Goal: Contribute content: Contribute content

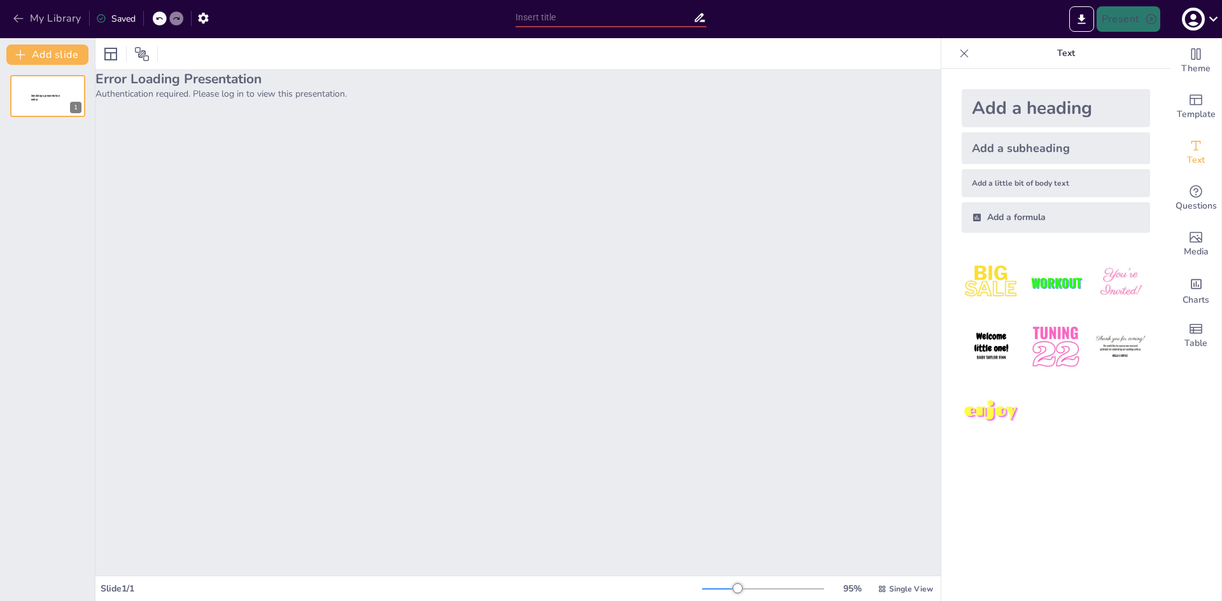
click at [42, 20] on button "My Library" at bounding box center [48, 18] width 77 height 20
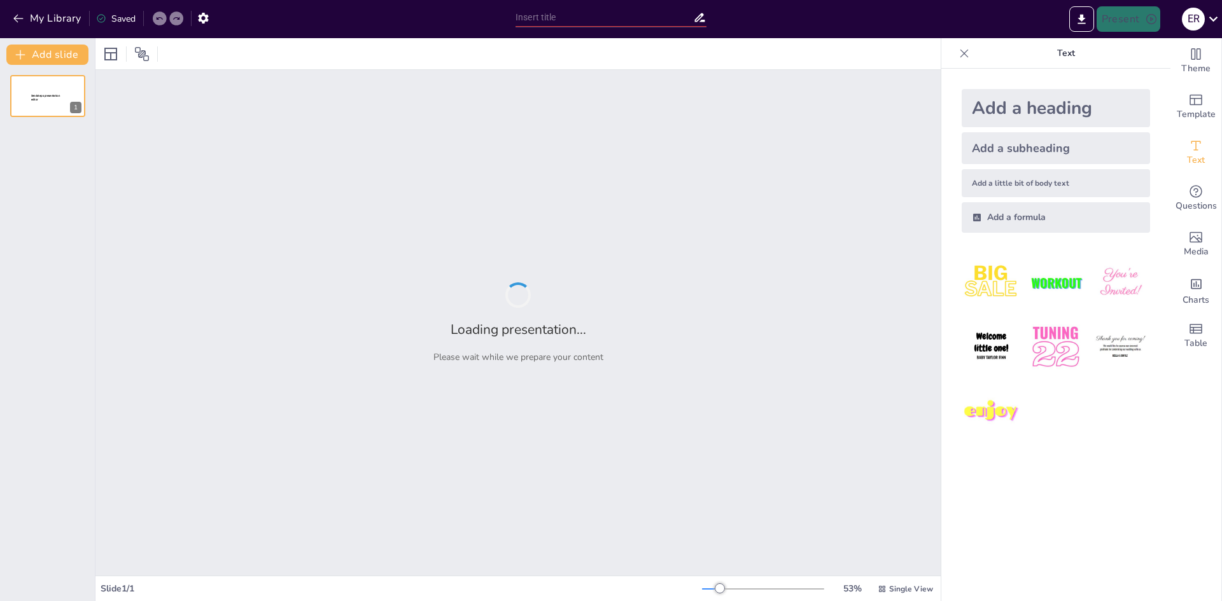
type input "Conociendo los Residuos Sólidos: Tipos, Normativas y Responsabilidades"
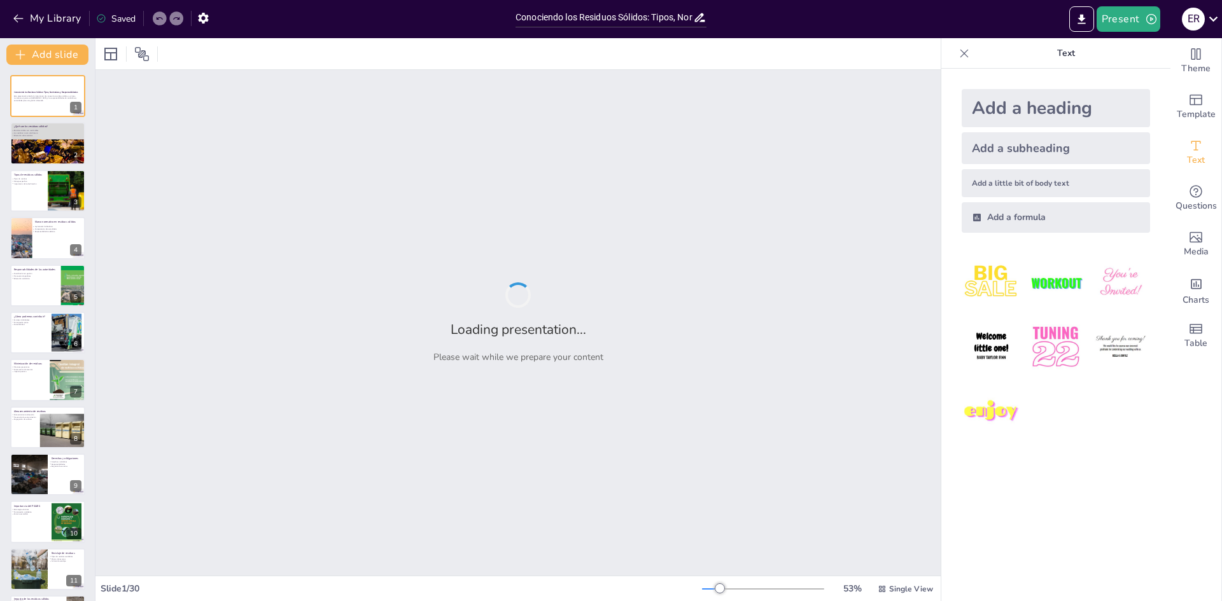
checkbox input "true"
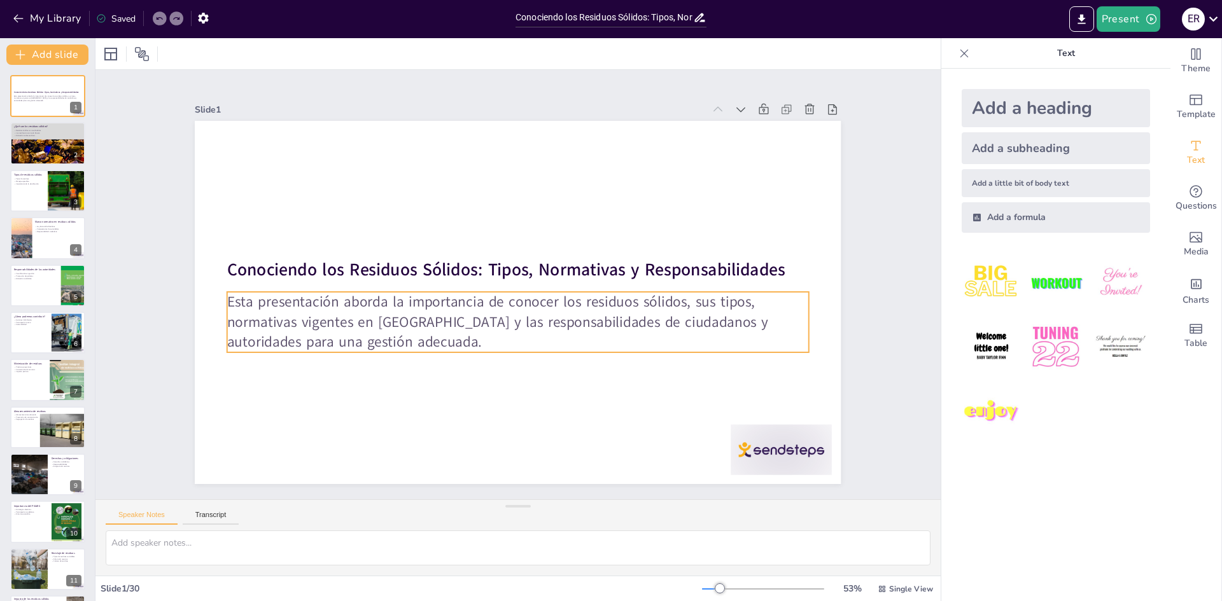
checkbox input "true"
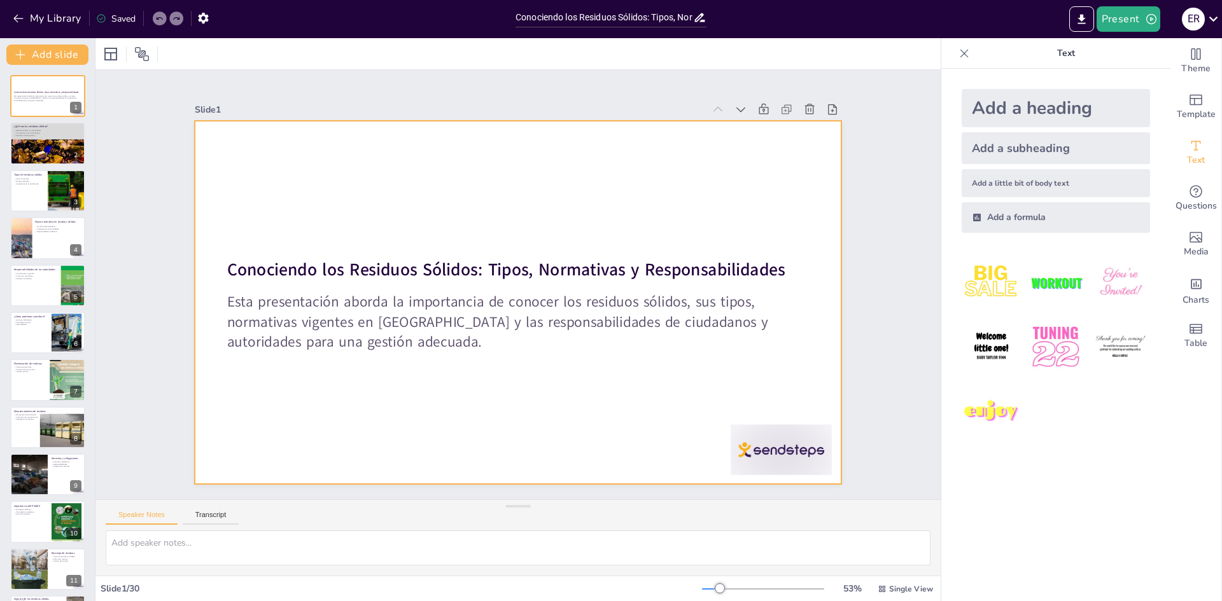
checkbox input "true"
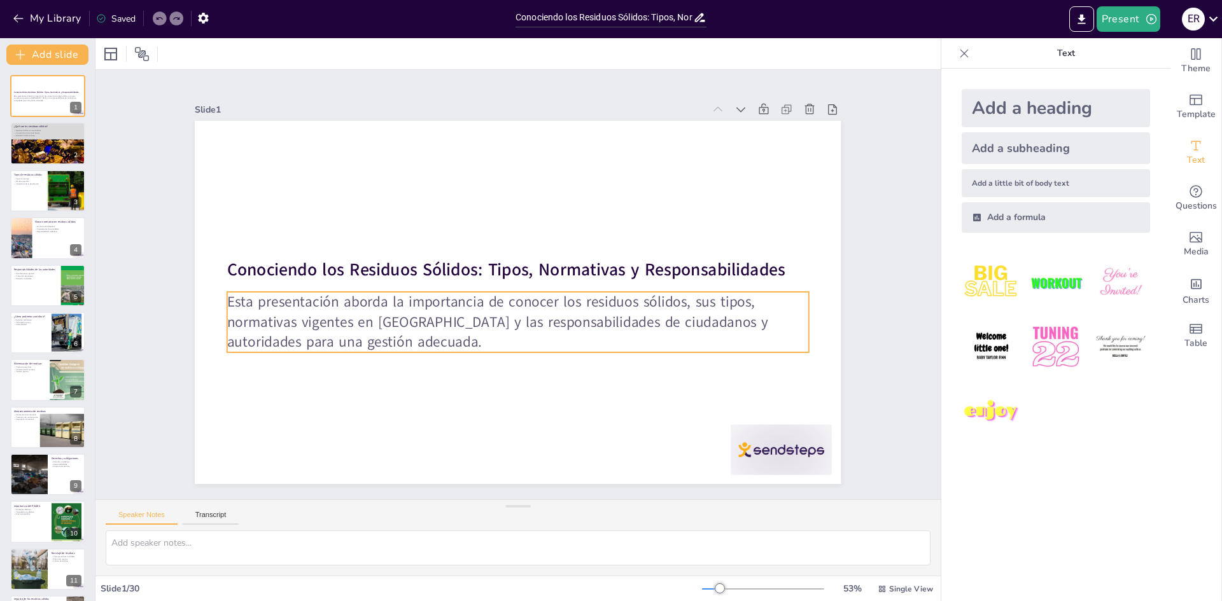
checkbox input "true"
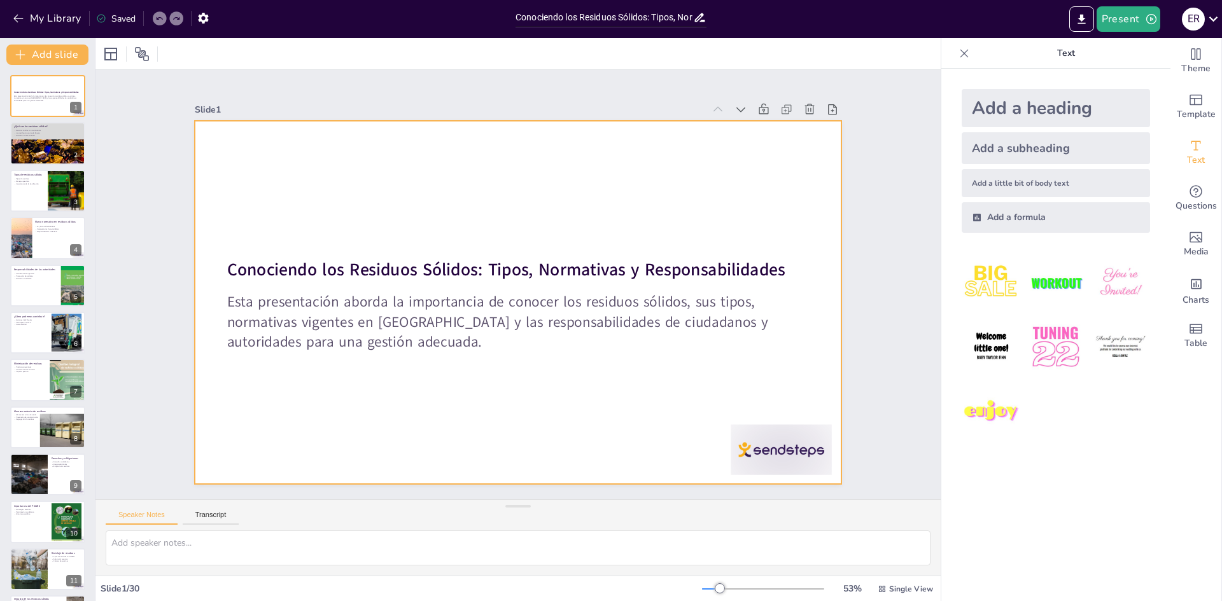
checkbox input "true"
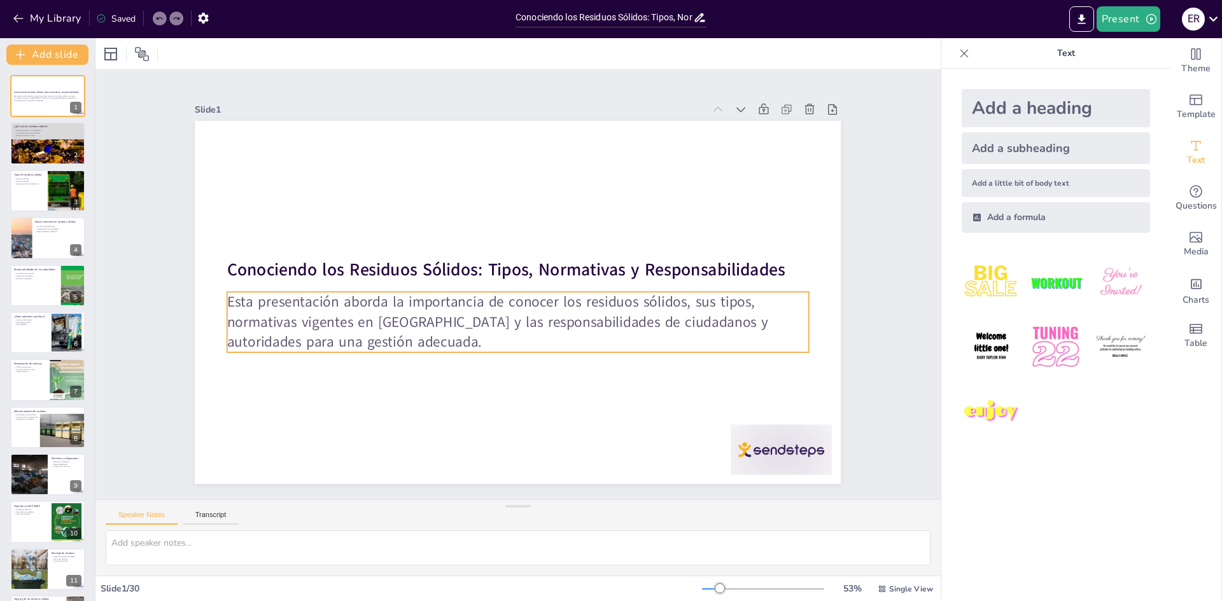
checkbox input "true"
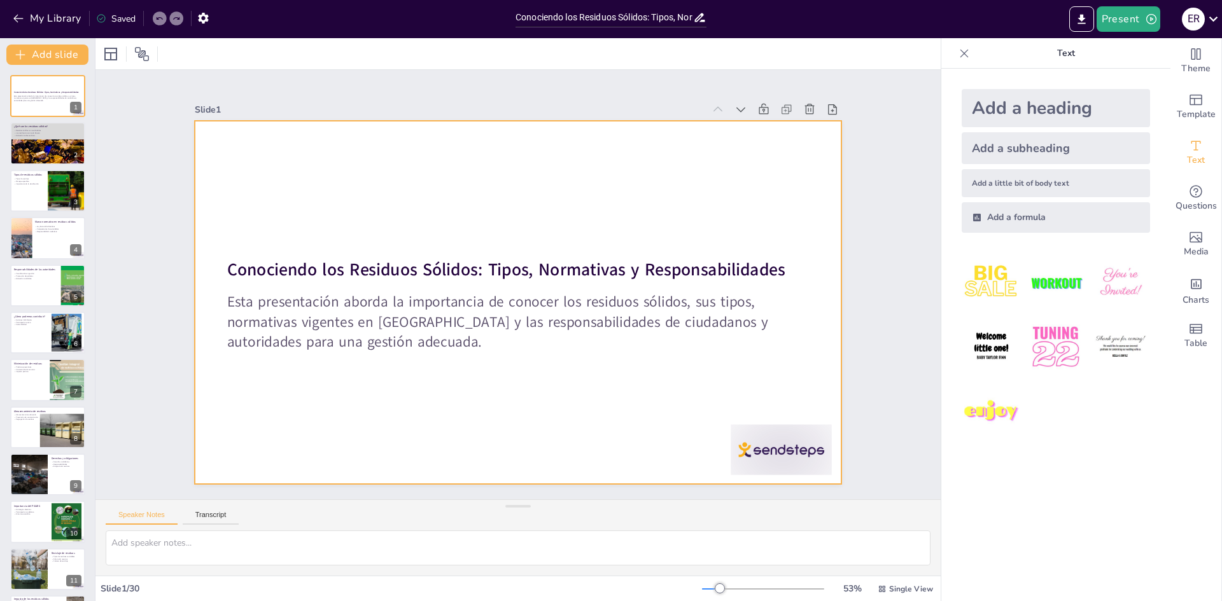
checkbox input "true"
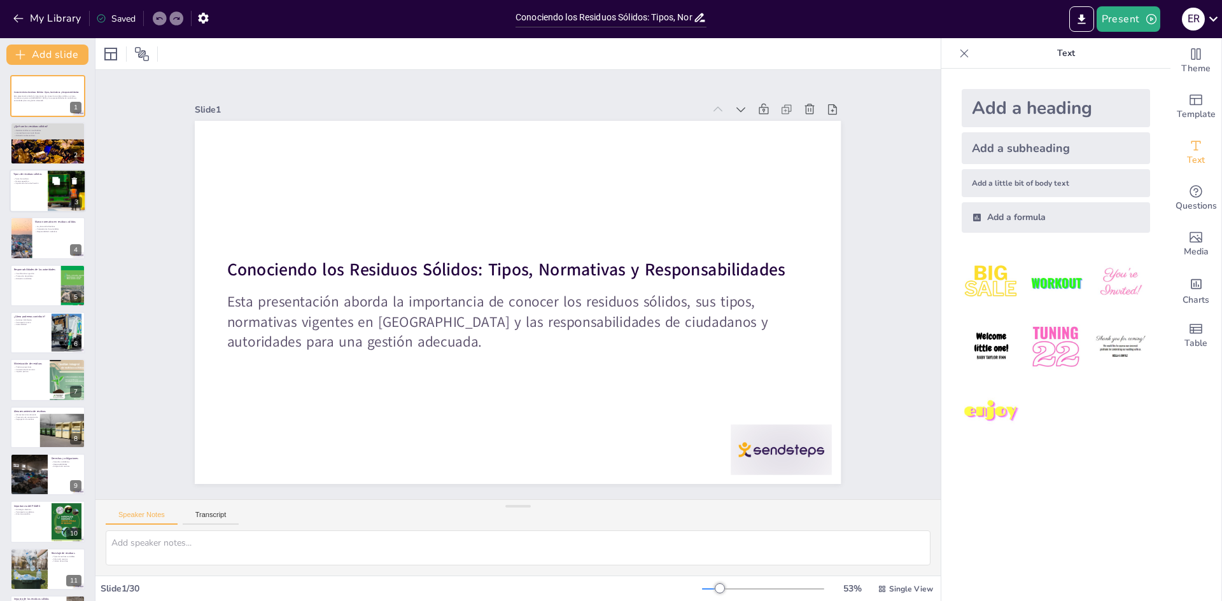
checkbox input "true"
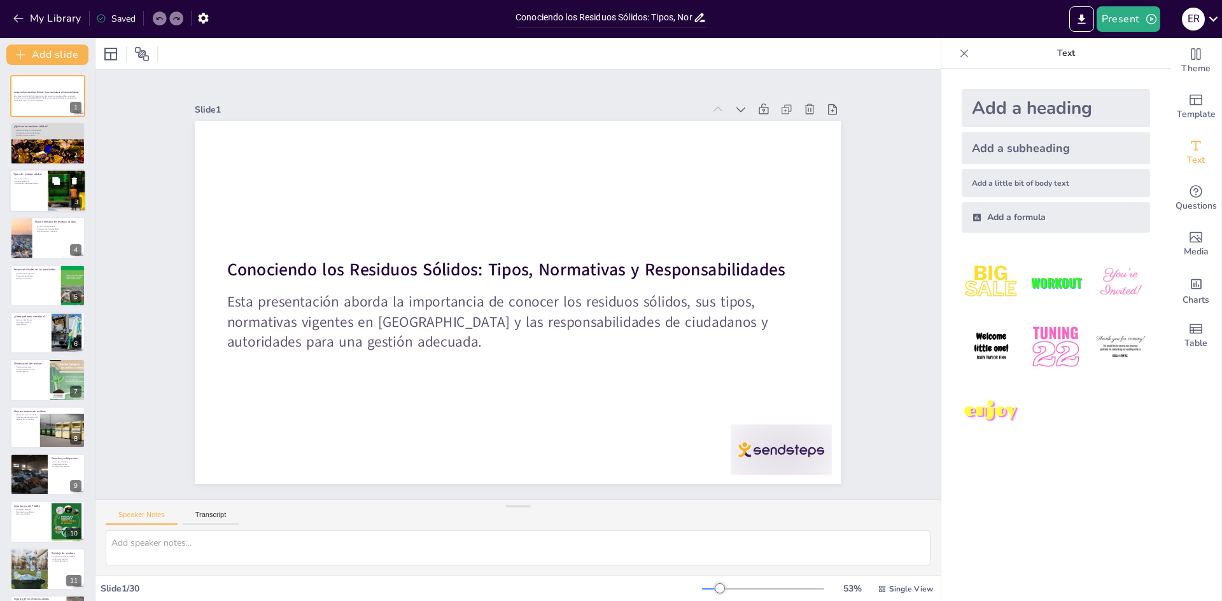
checkbox input "true"
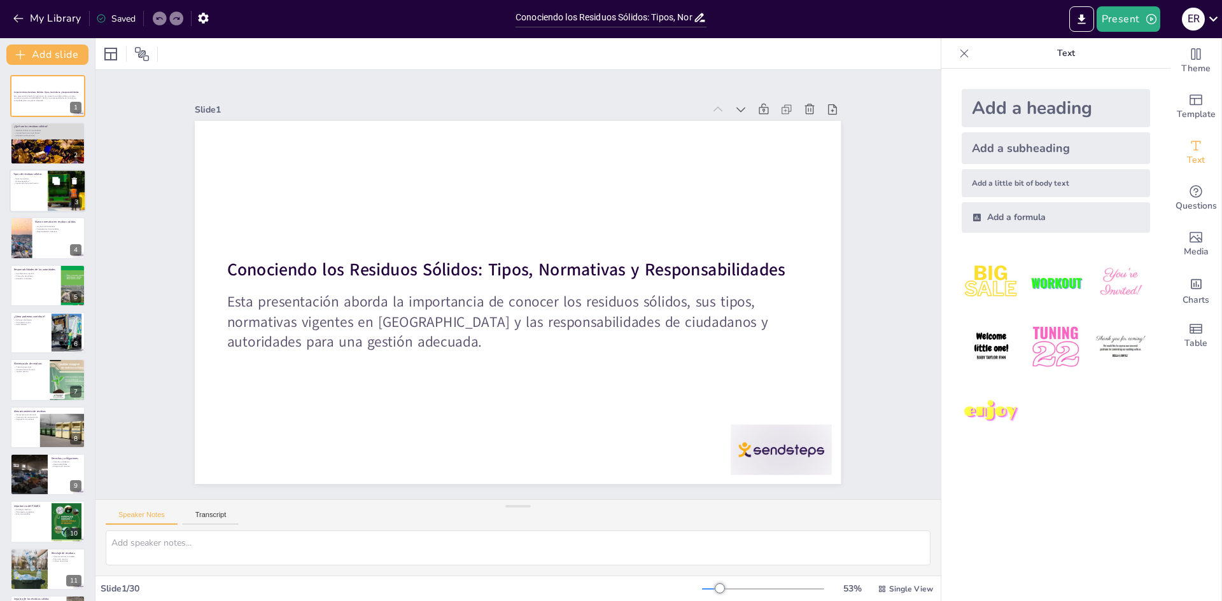
checkbox input "true"
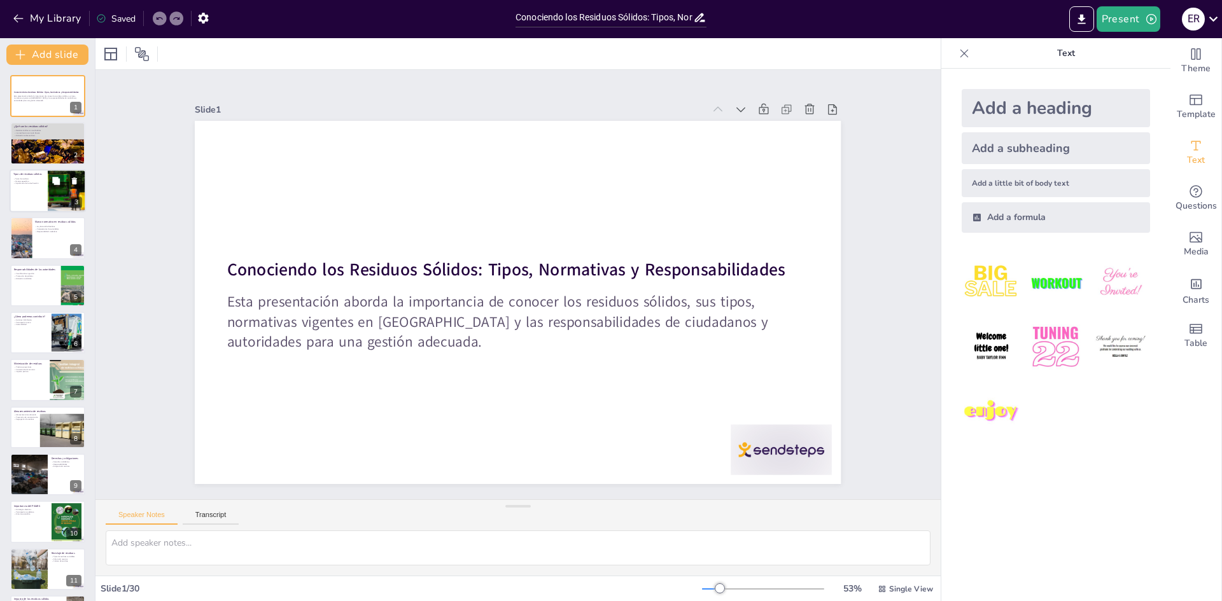
checkbox input "true"
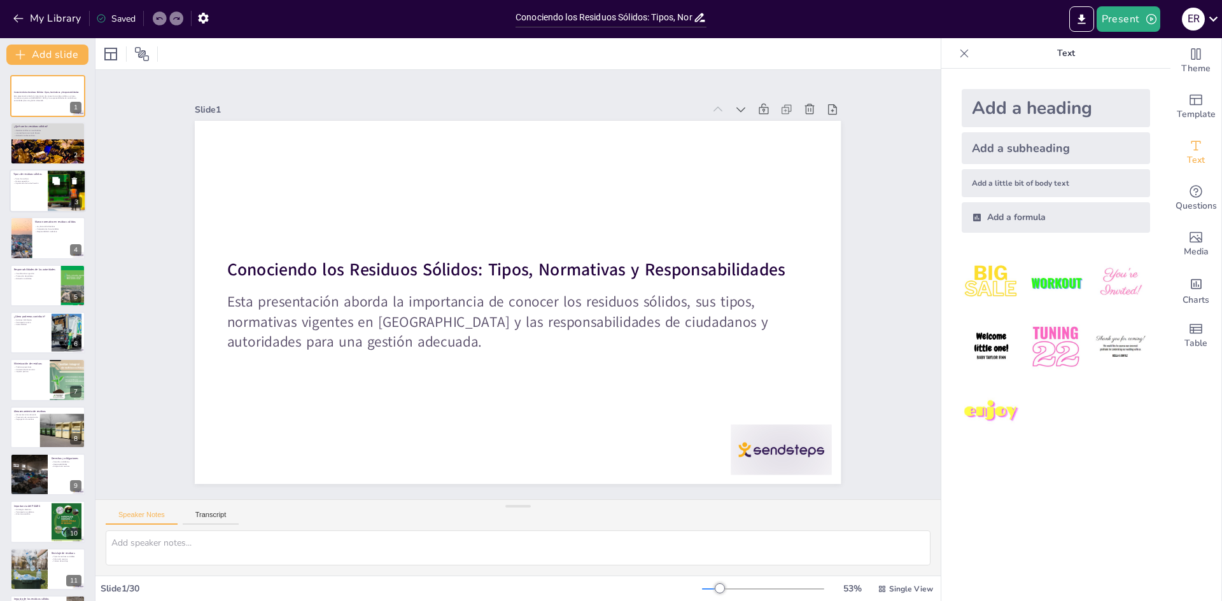
checkbox input "true"
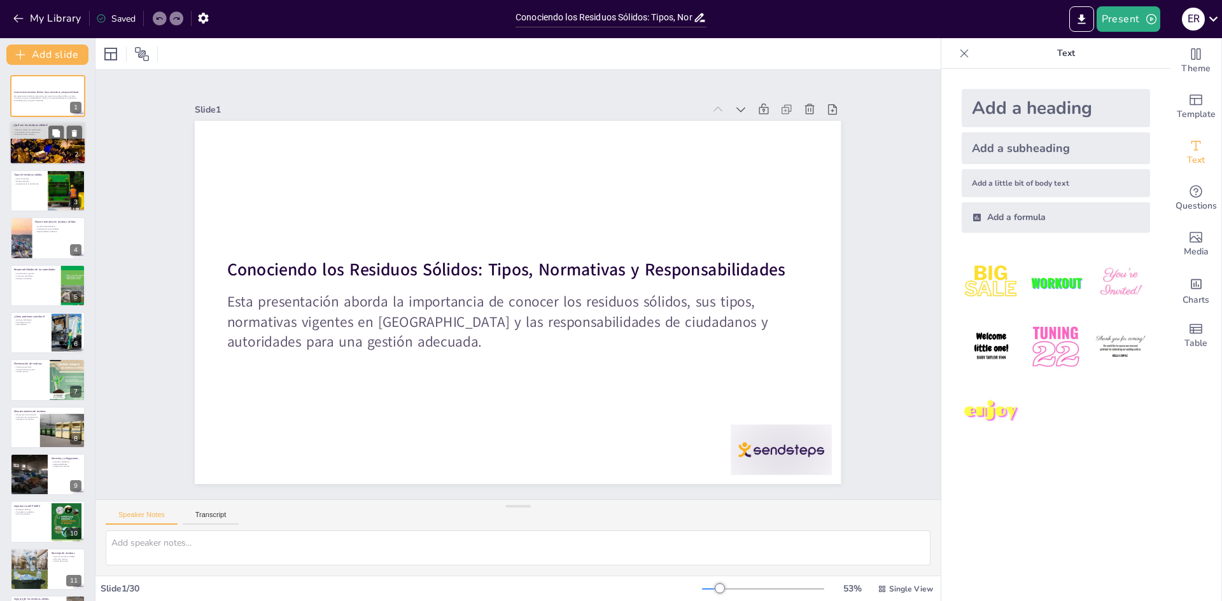
checkbox input "true"
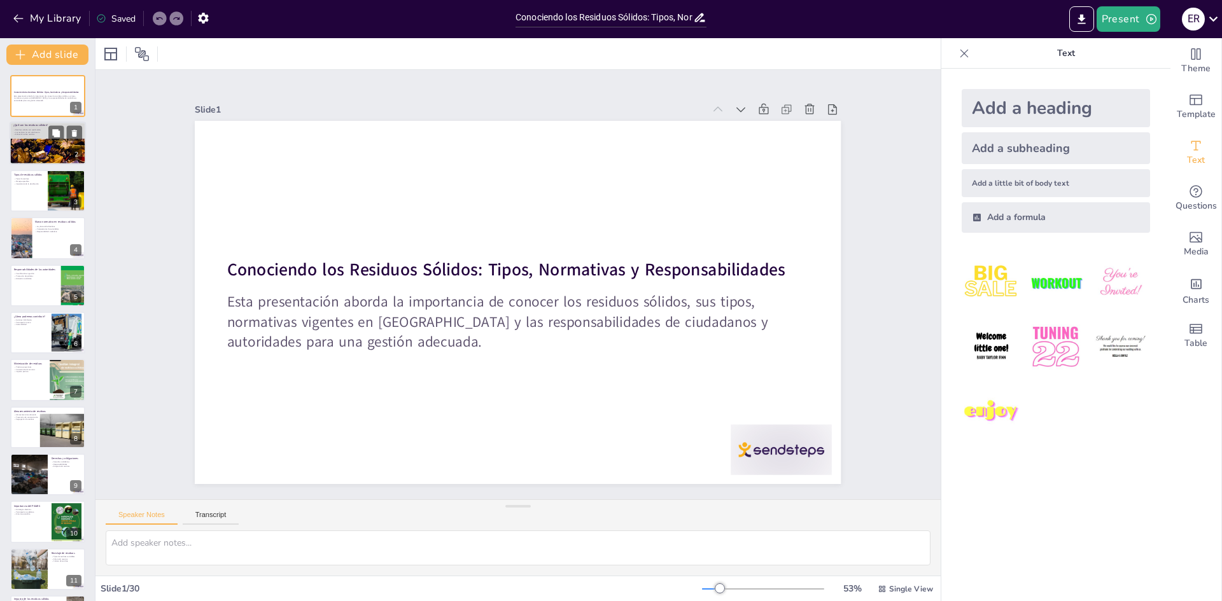
checkbox input "true"
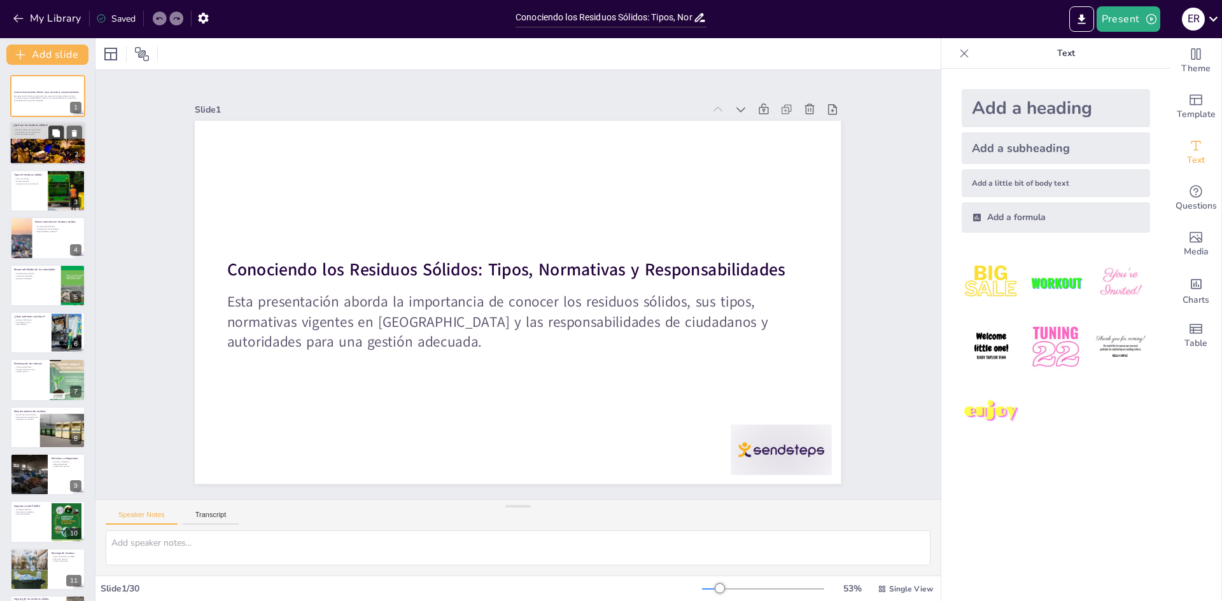
checkbox input "true"
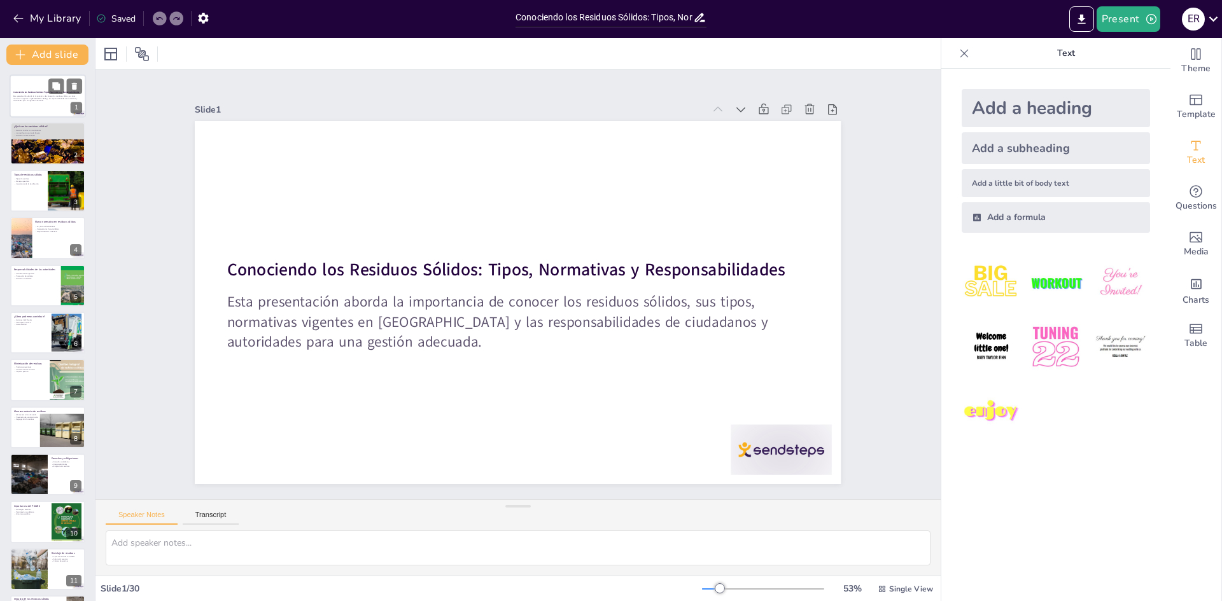
checkbox input "true"
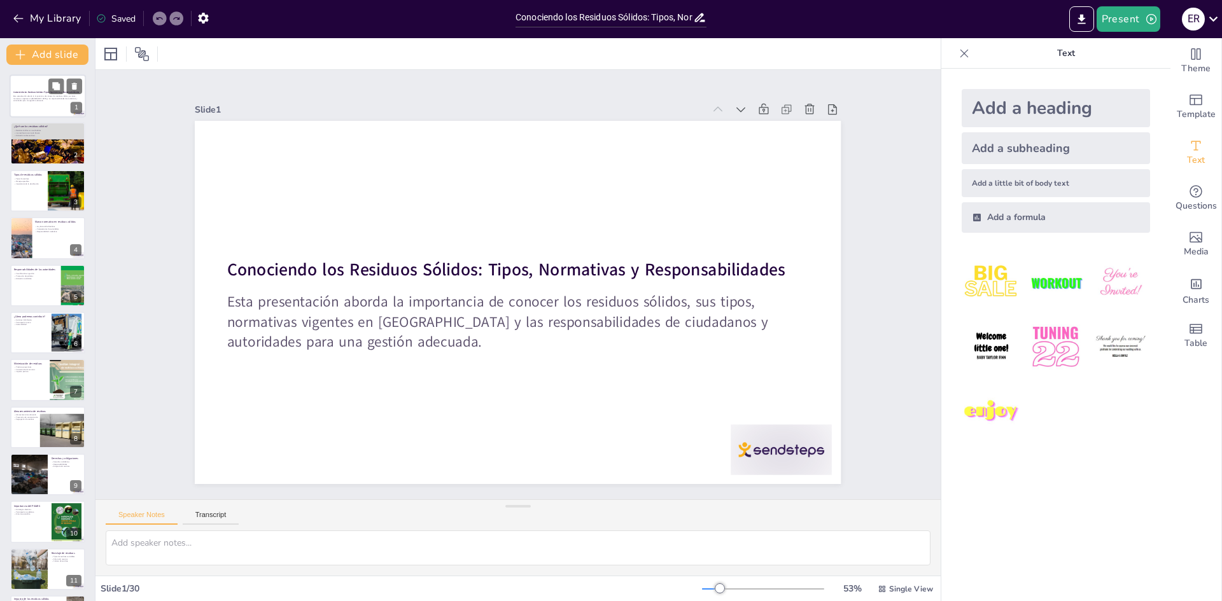
checkbox input "true"
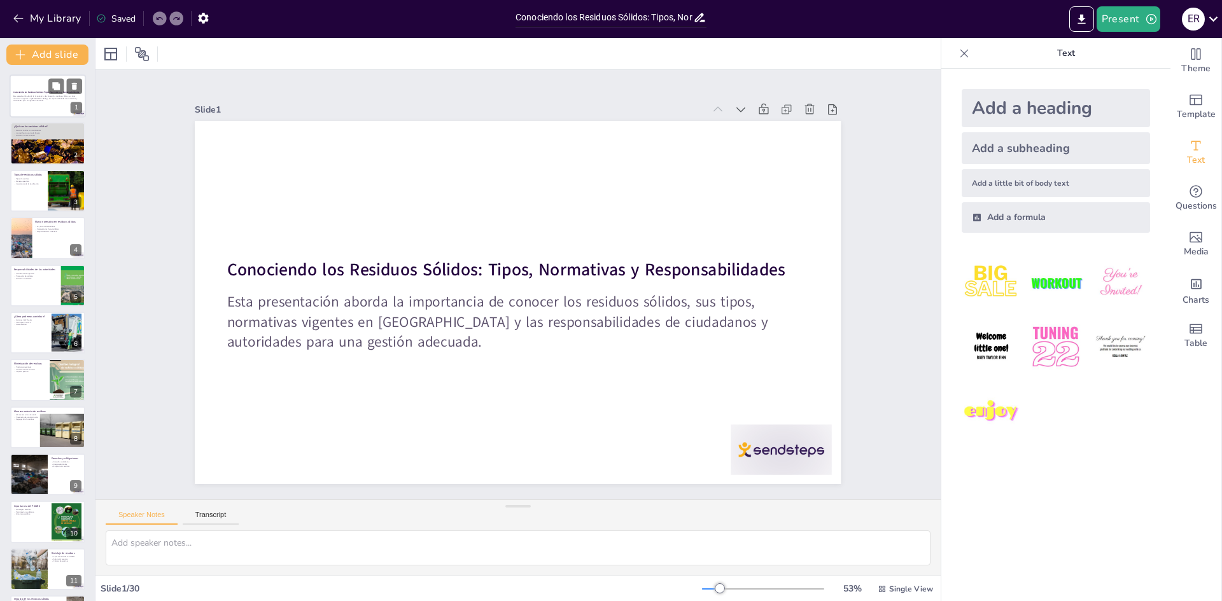
checkbox input "true"
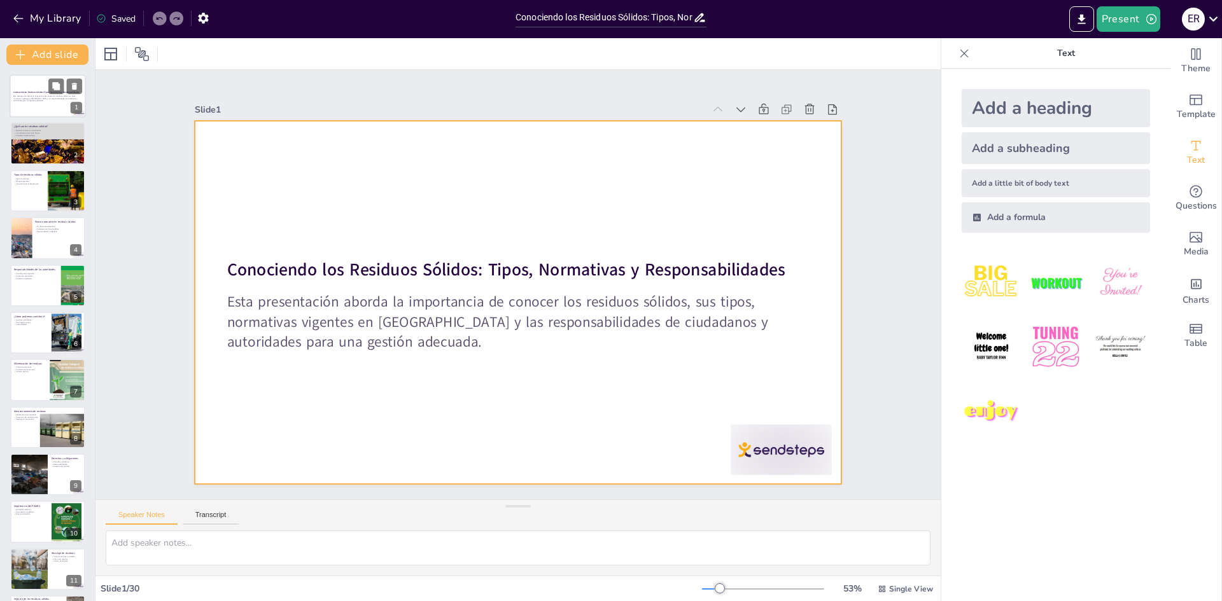
checkbox input "true"
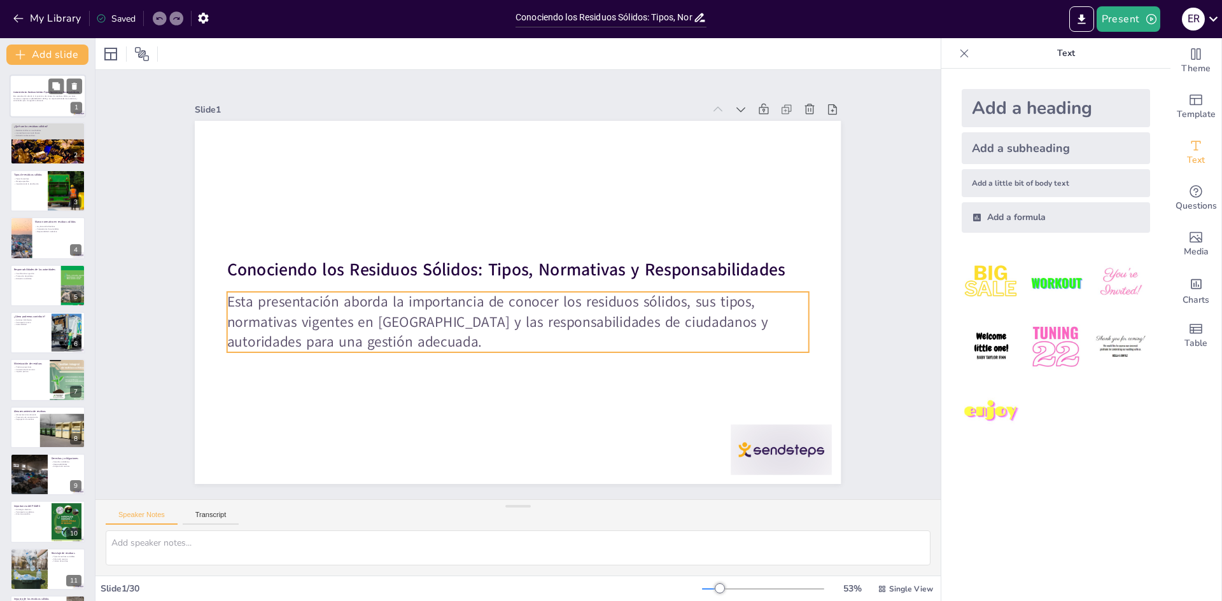
click at [45, 102] on p "Esta presentación aborda la importancia de conocer los residuos sólidos, sus ti…" at bounding box center [47, 98] width 69 height 7
checkbox input "true"
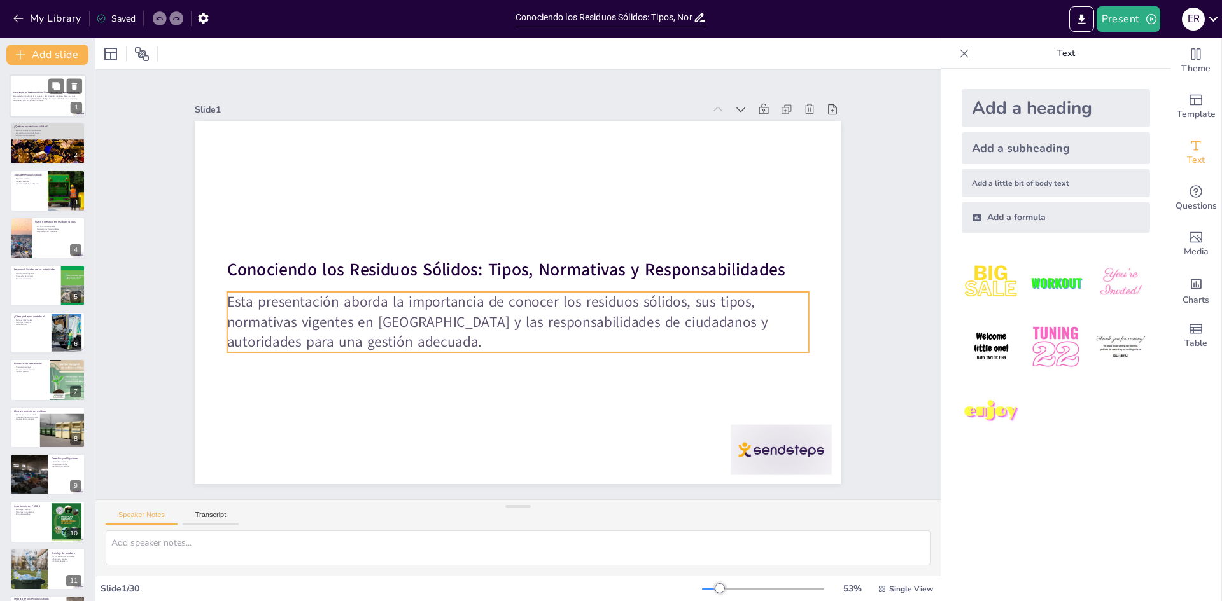
checkbox input "true"
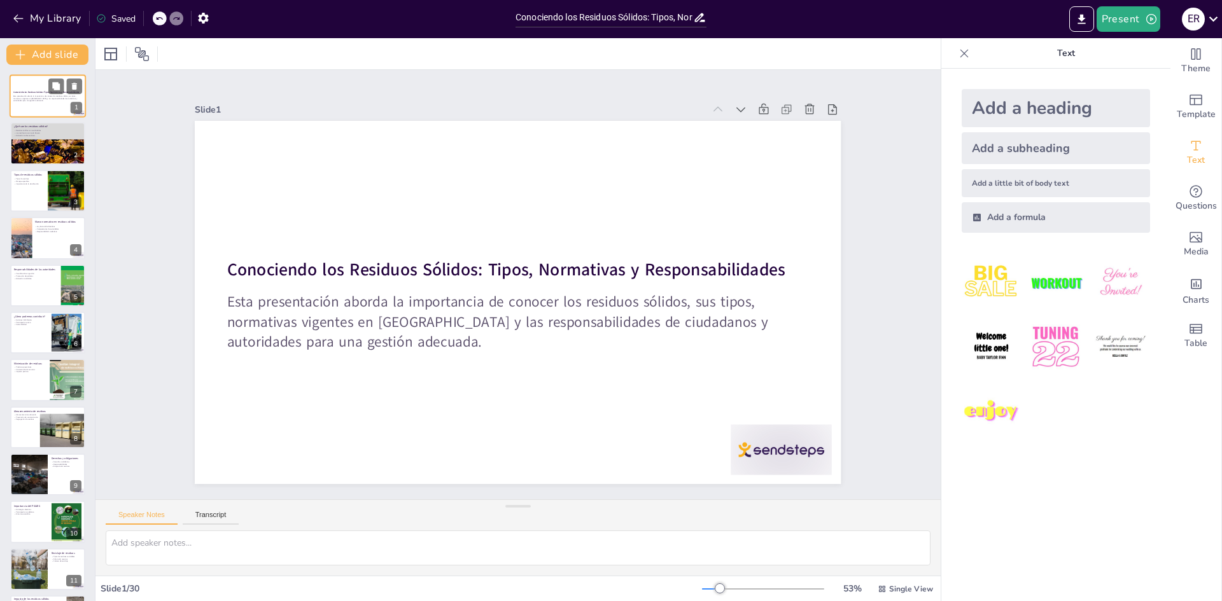
checkbox input "true"
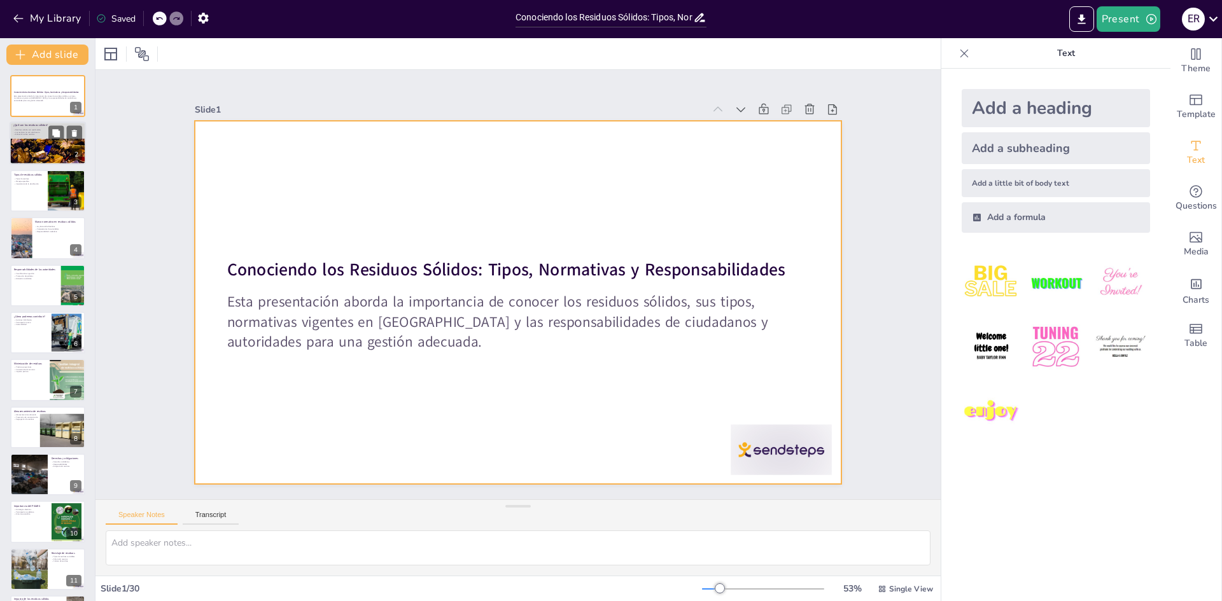
checkbox input "true"
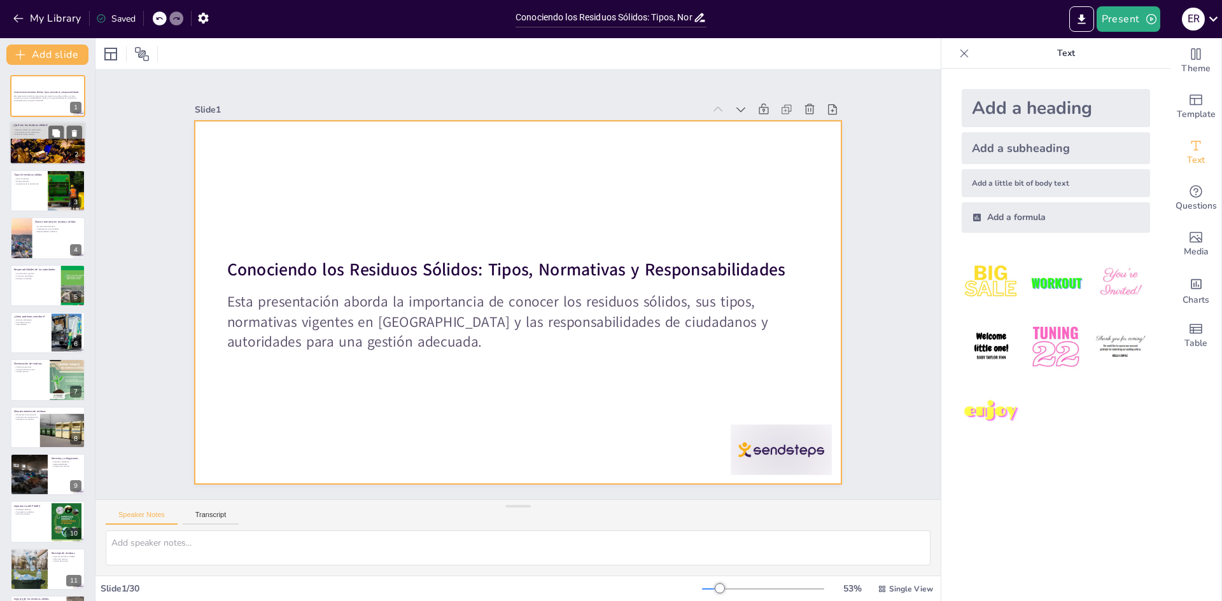
checkbox input "true"
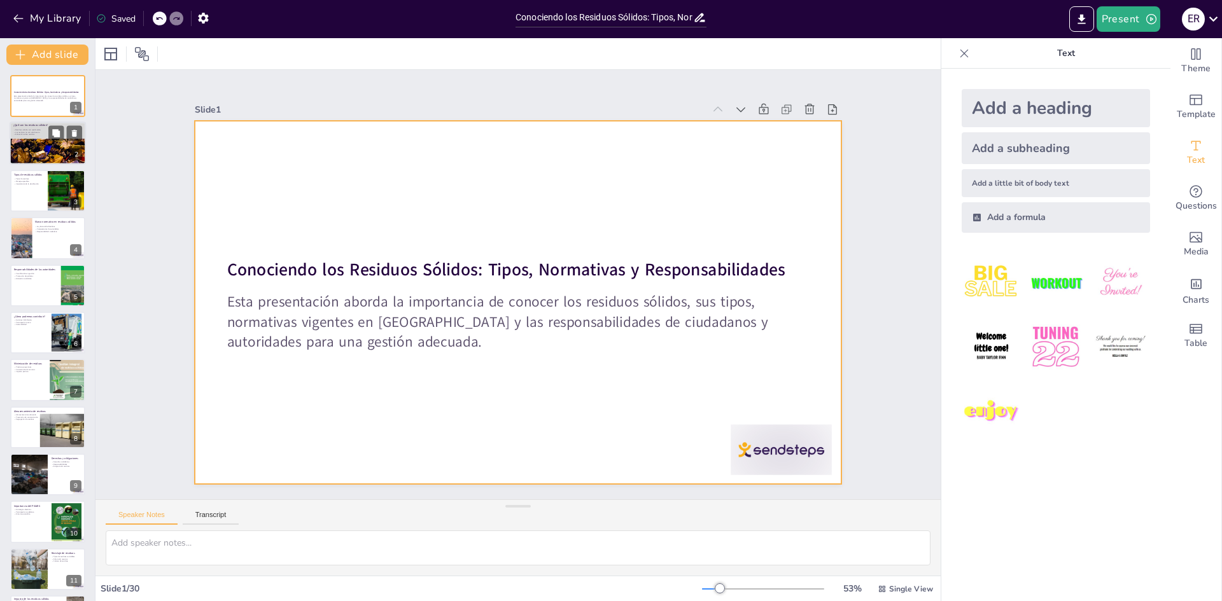
checkbox input "true"
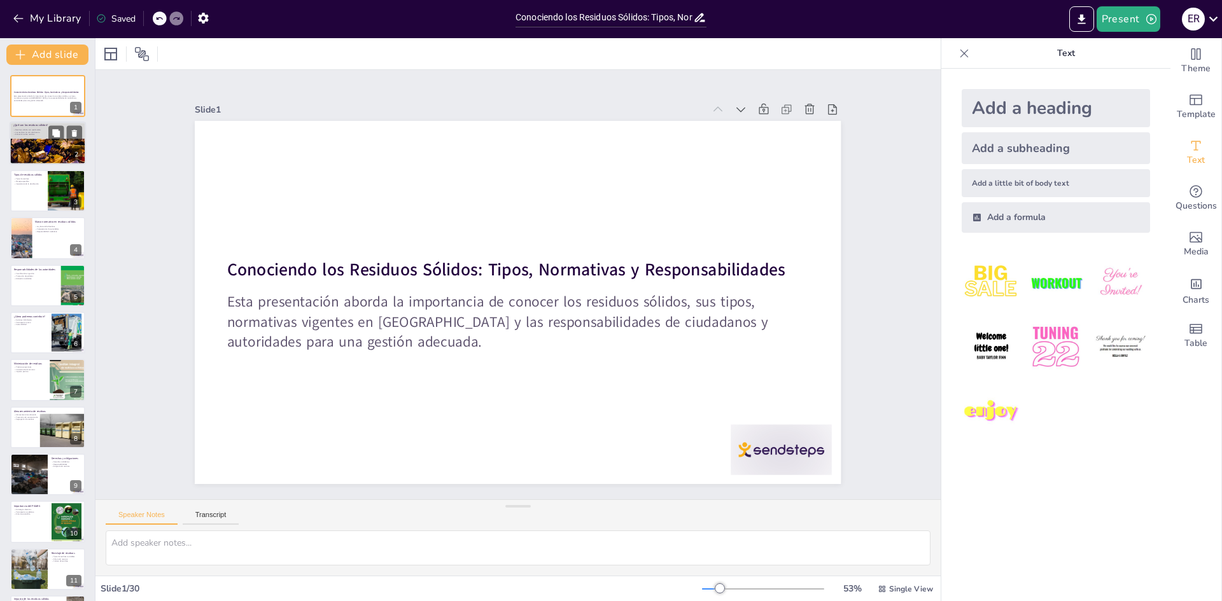
click at [41, 147] on div at bounding box center [48, 160] width 76 height 115
type textarea "La reutilización de residuos sólidos es esencial para reducir el impacto ambien…"
checkbox input "true"
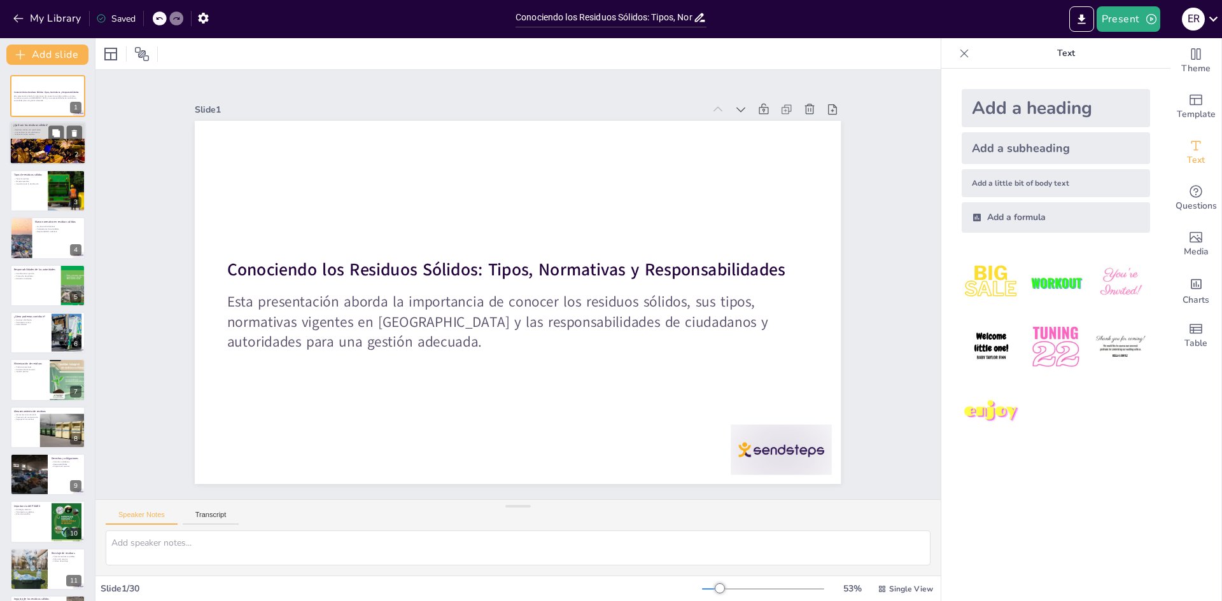
checkbox input "true"
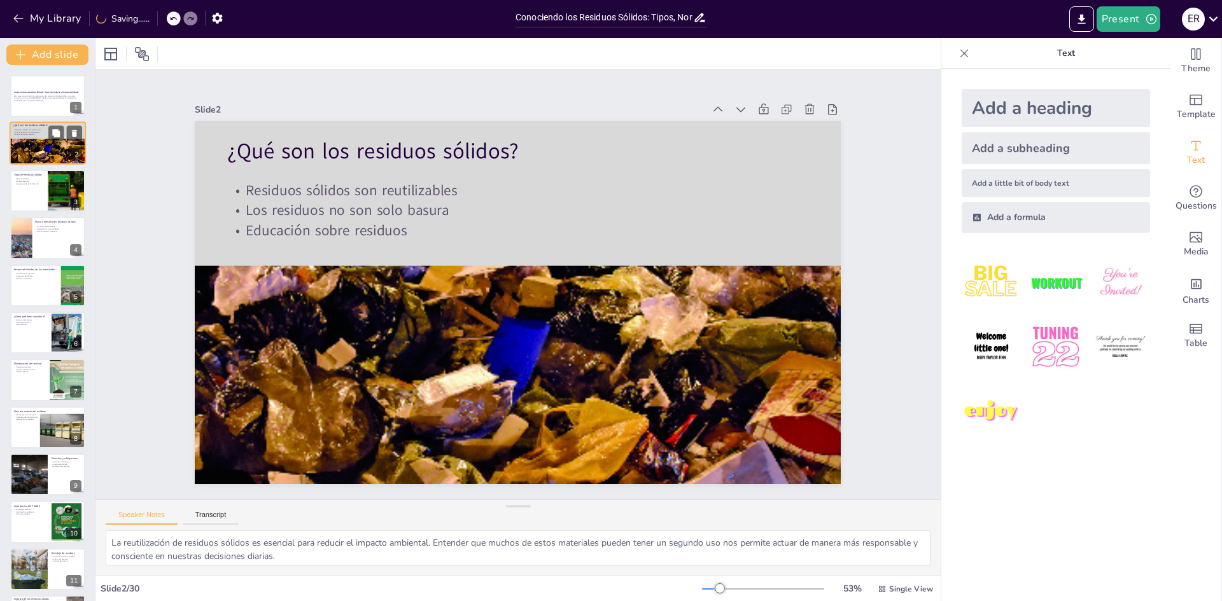
checkbox input "true"
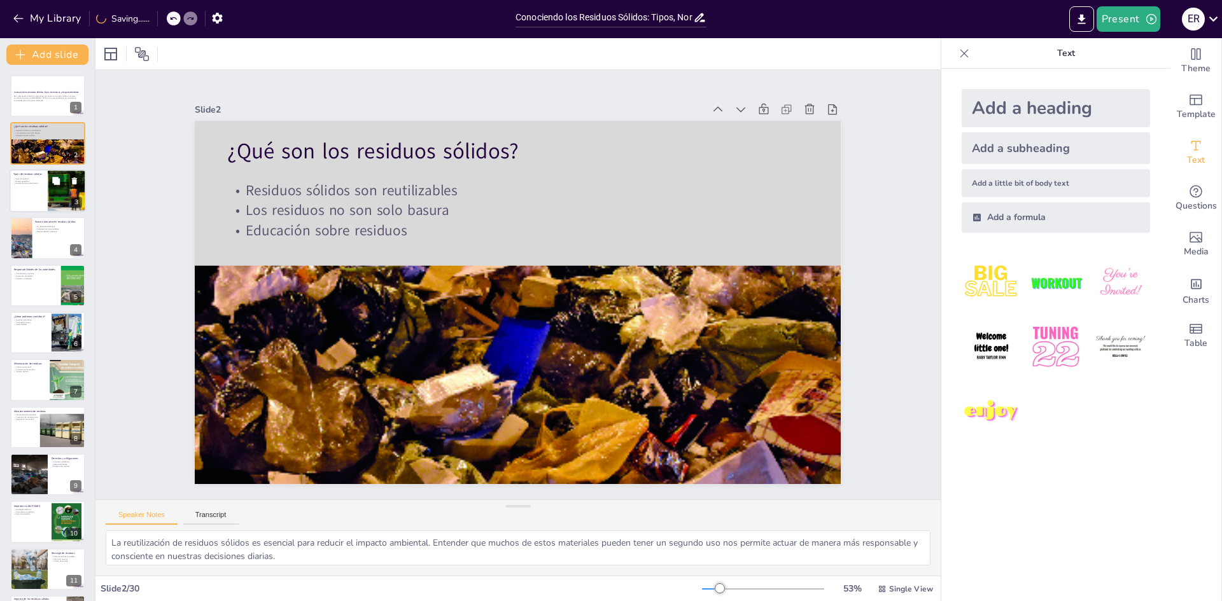
checkbox input "true"
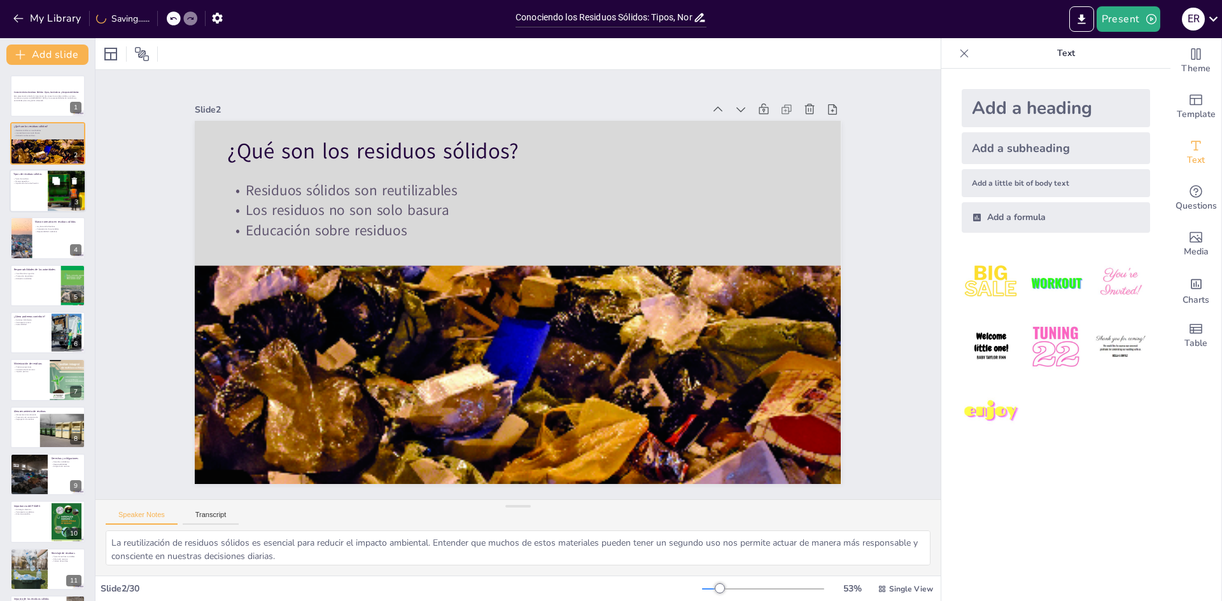
checkbox input "true"
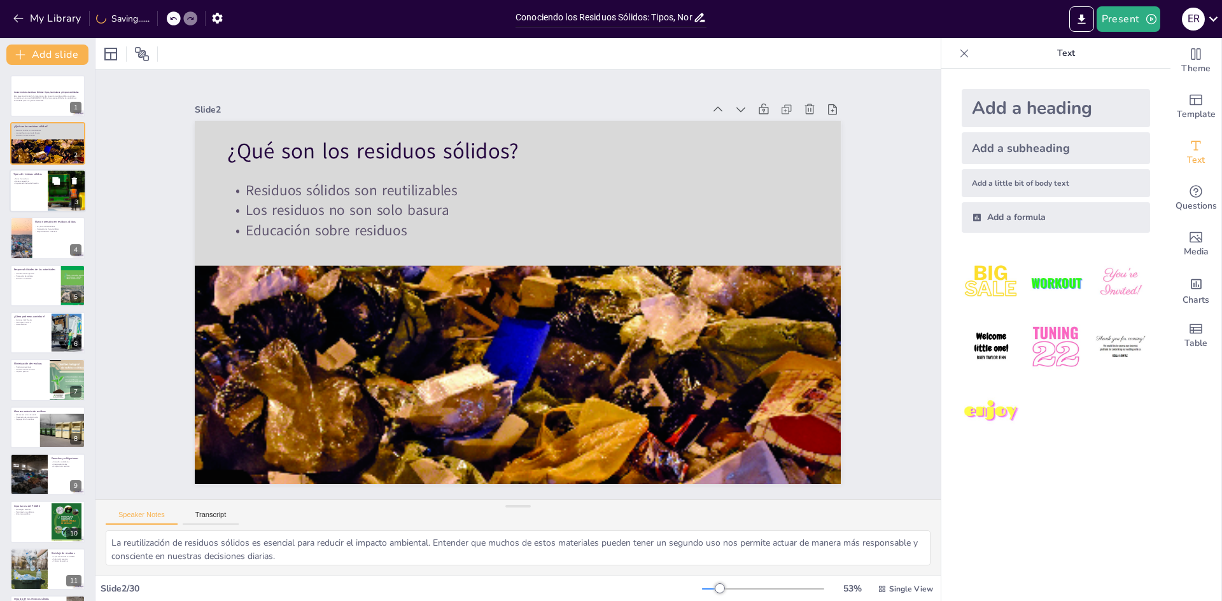
checkbox input "true"
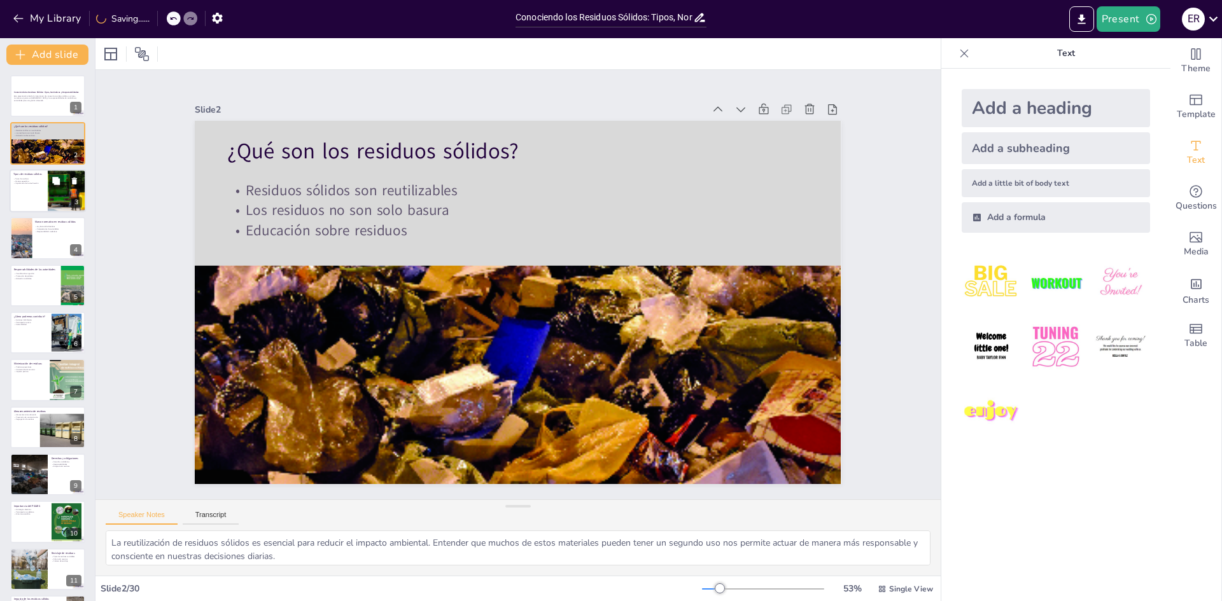
checkbox input "true"
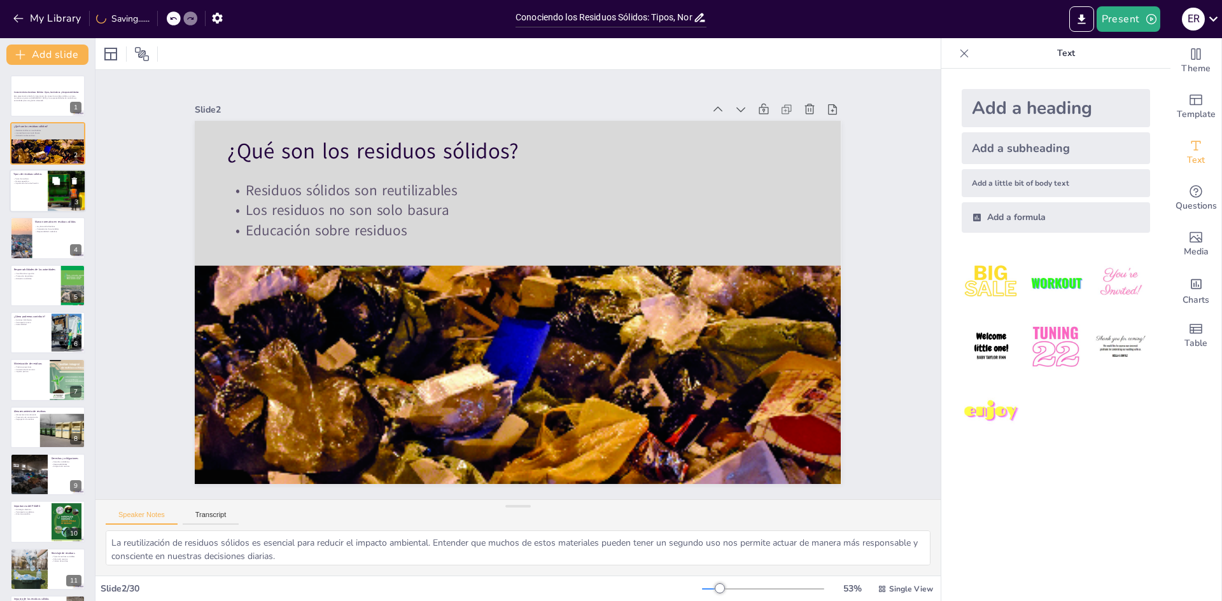
checkbox input "true"
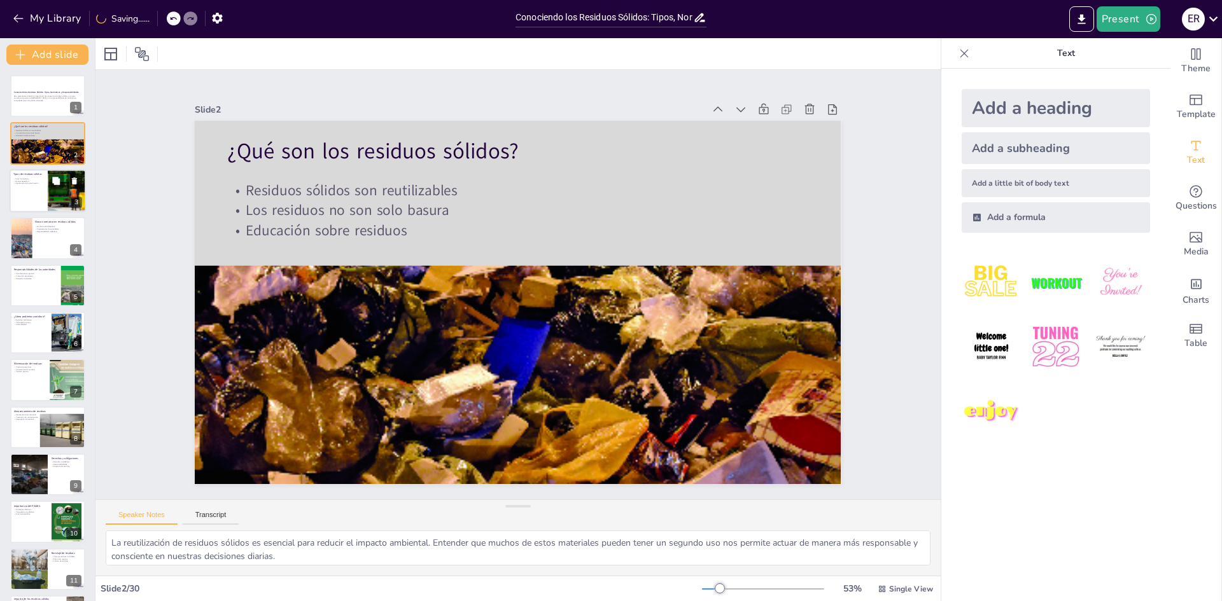
checkbox input "true"
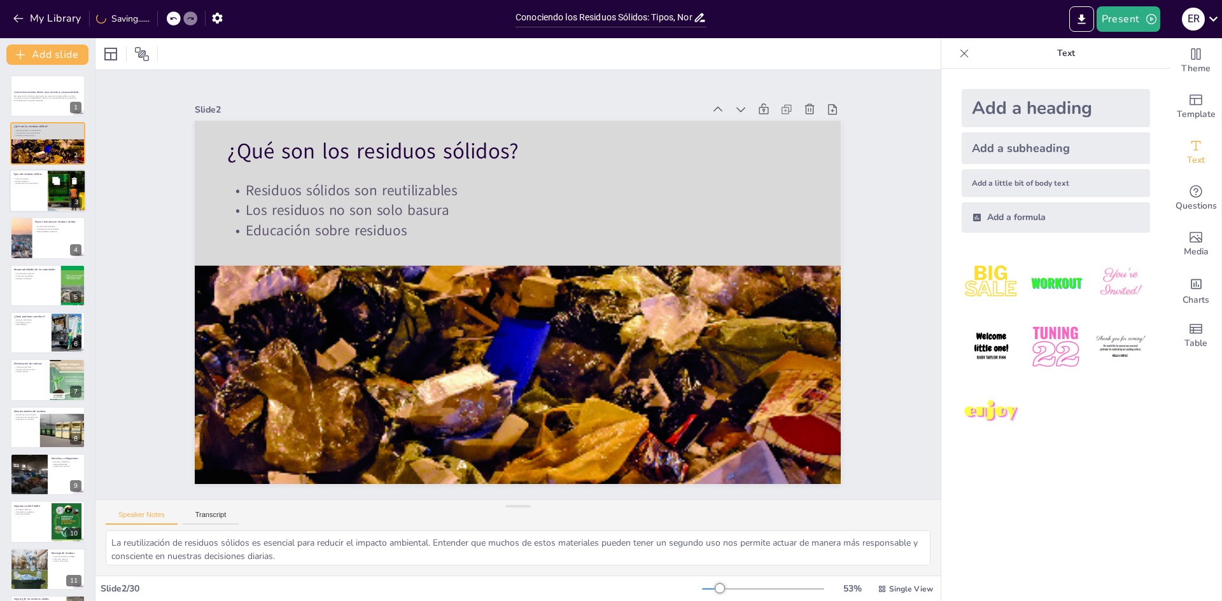
checkbox input "true"
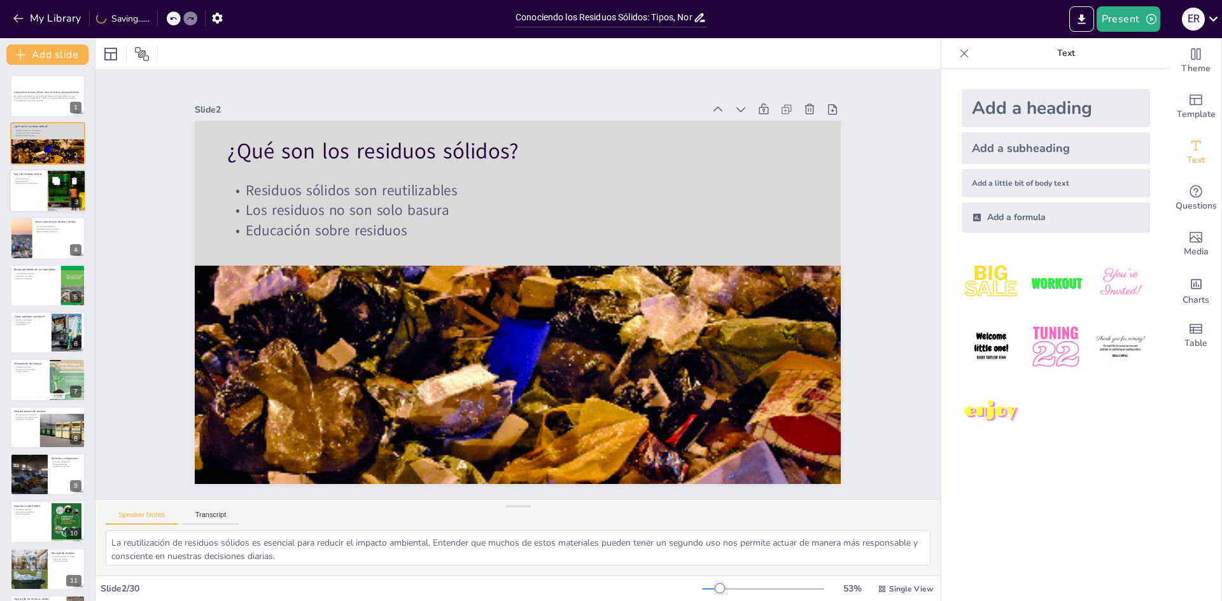
checkbox input "true"
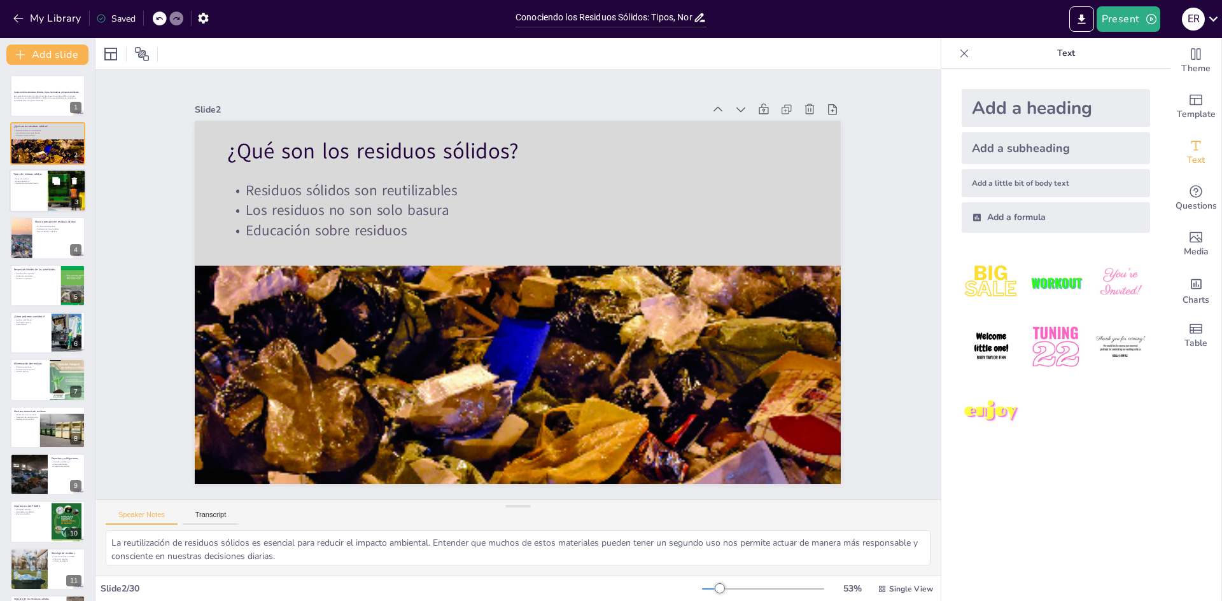
click at [39, 187] on div at bounding box center [48, 190] width 76 height 43
type textarea "La clasificación de residuos es fundamental para su manejo efectivo. Cada tipo …"
checkbox input "true"
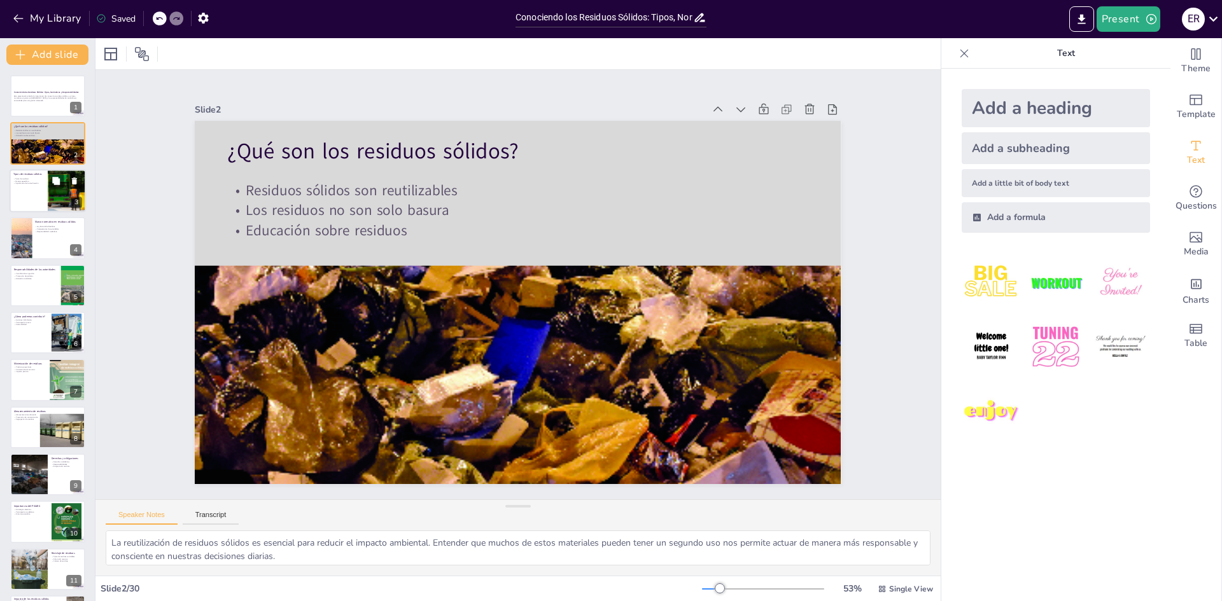
checkbox input "true"
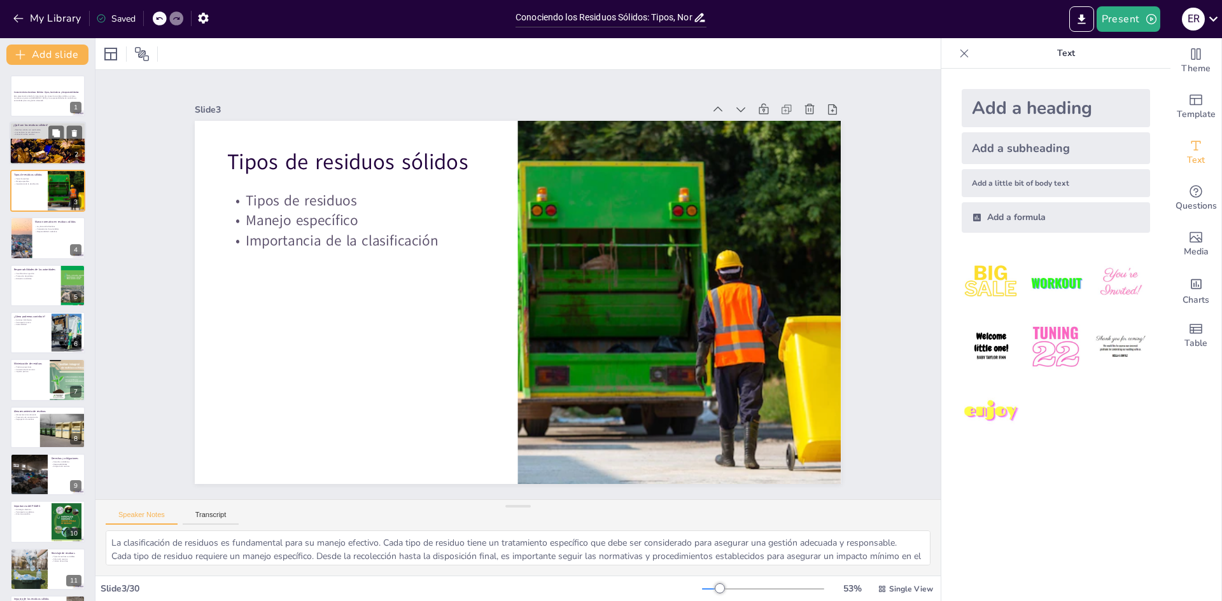
checkbox input "true"
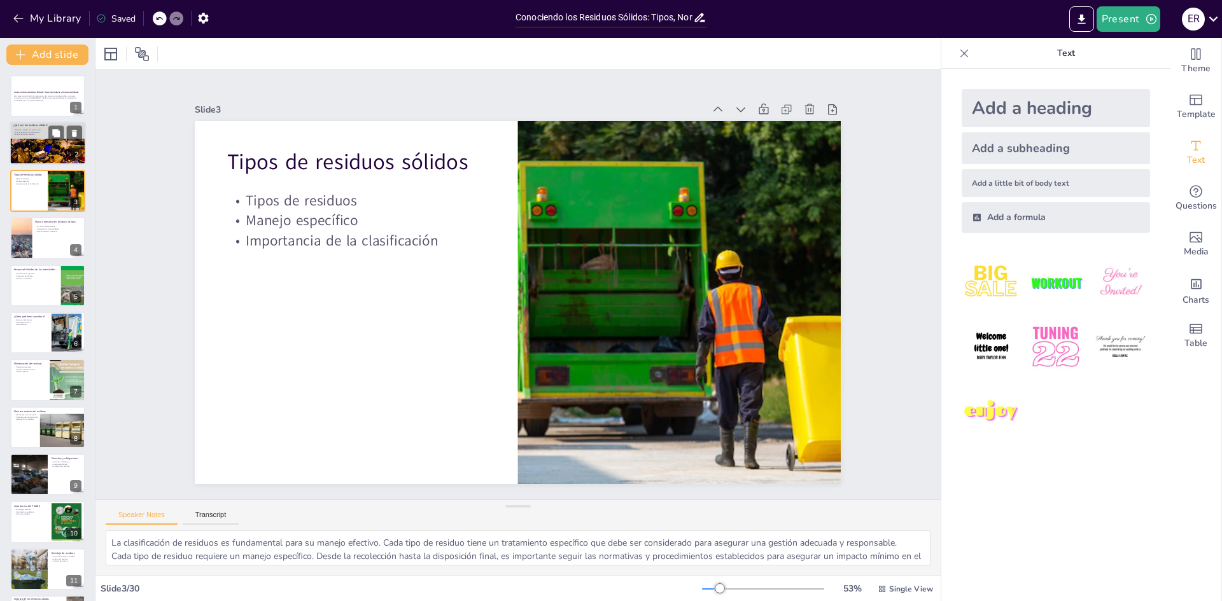
checkbox input "true"
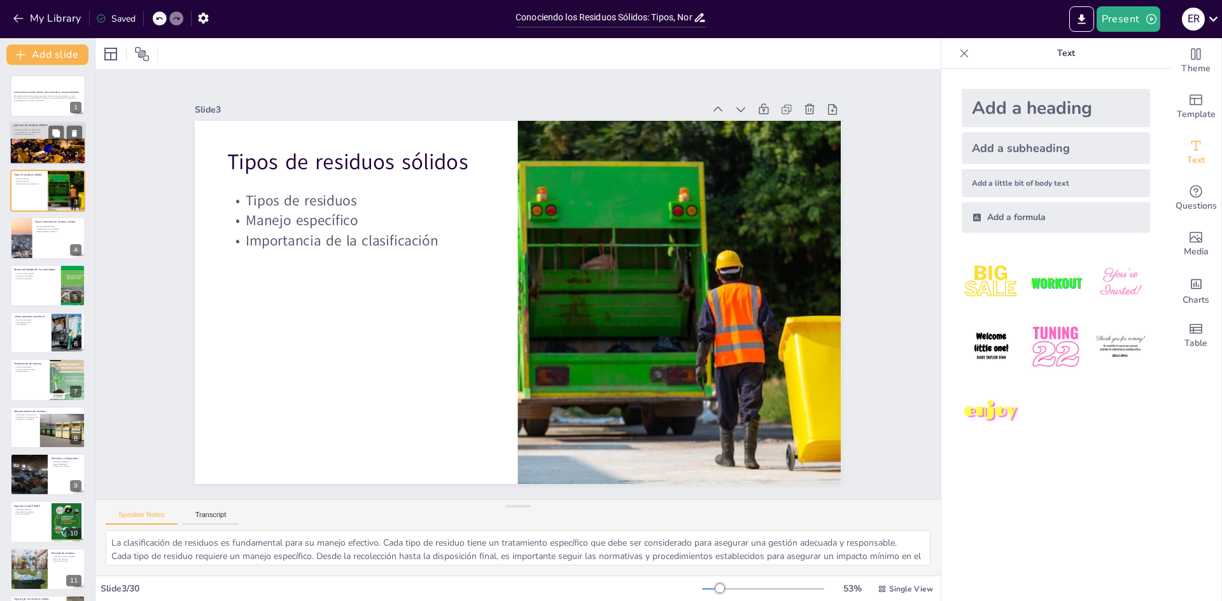
checkbox input "true"
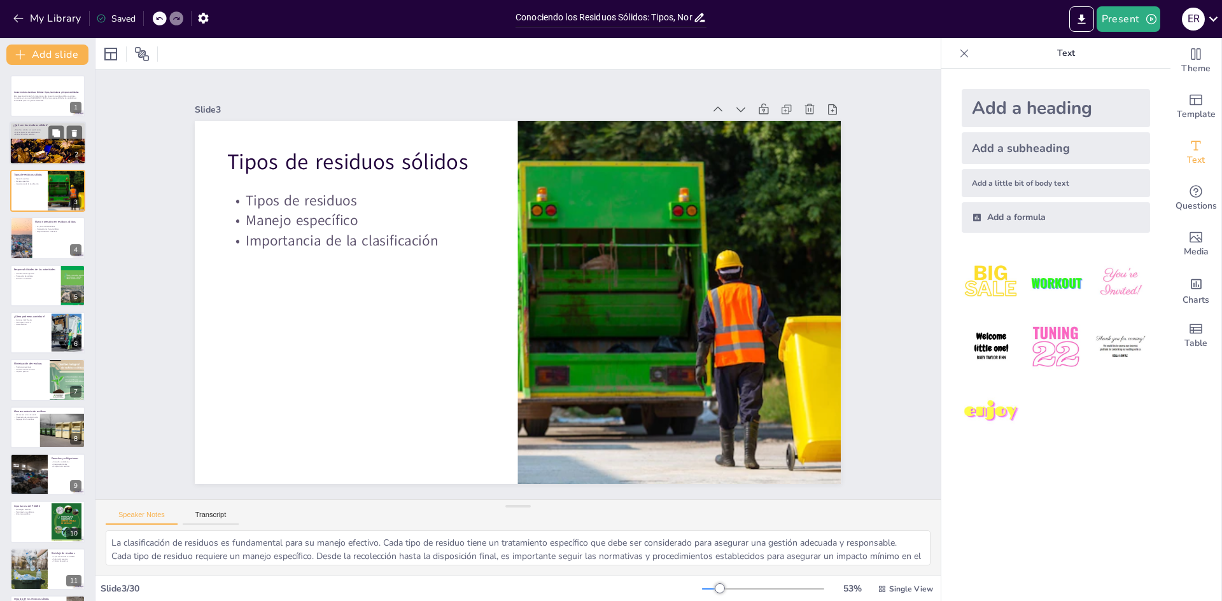
checkbox input "true"
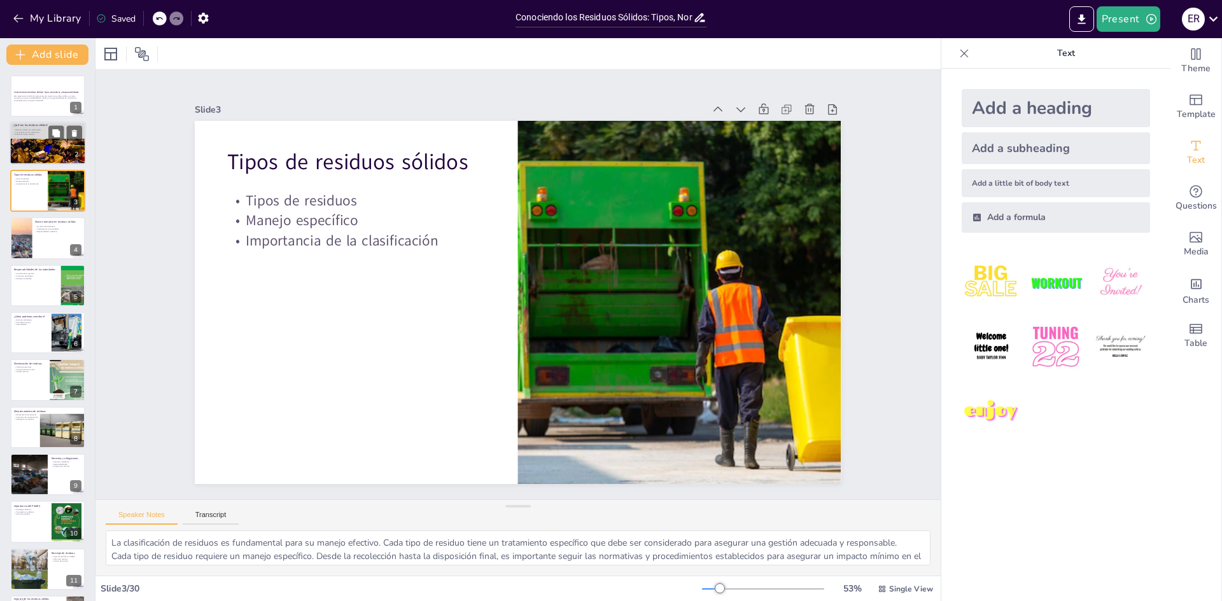
checkbox input "true"
click at [26, 101] on p "Esta presentación aborda la importancia de conocer los residuos sólidos, sus ti…" at bounding box center [47, 98] width 69 height 7
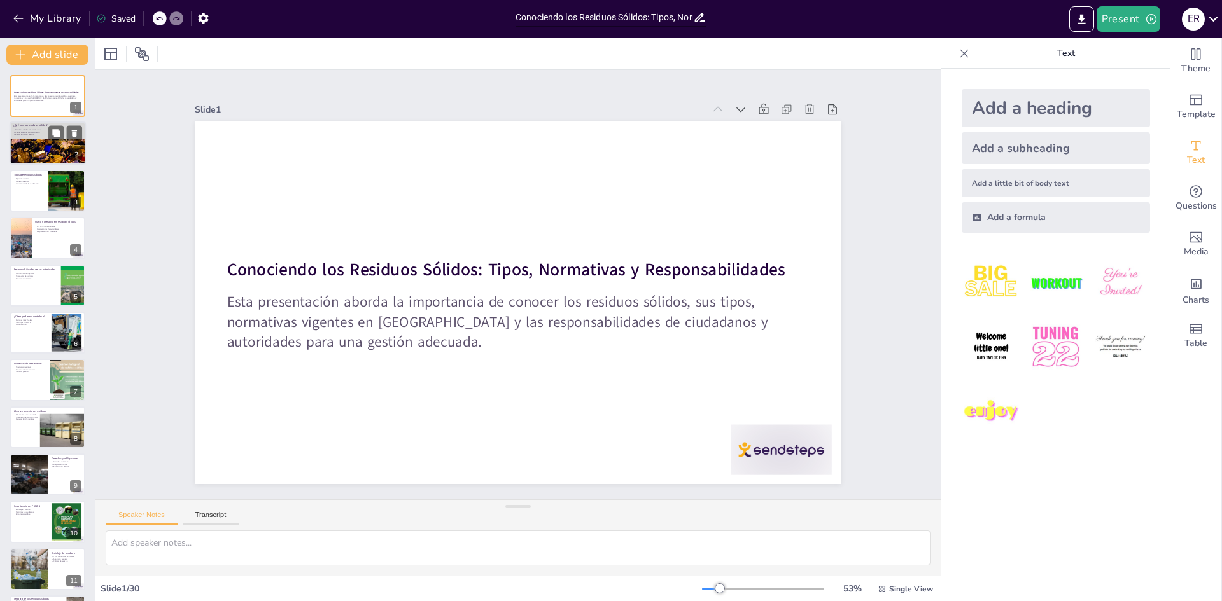
click at [31, 145] on div at bounding box center [48, 160] width 76 height 115
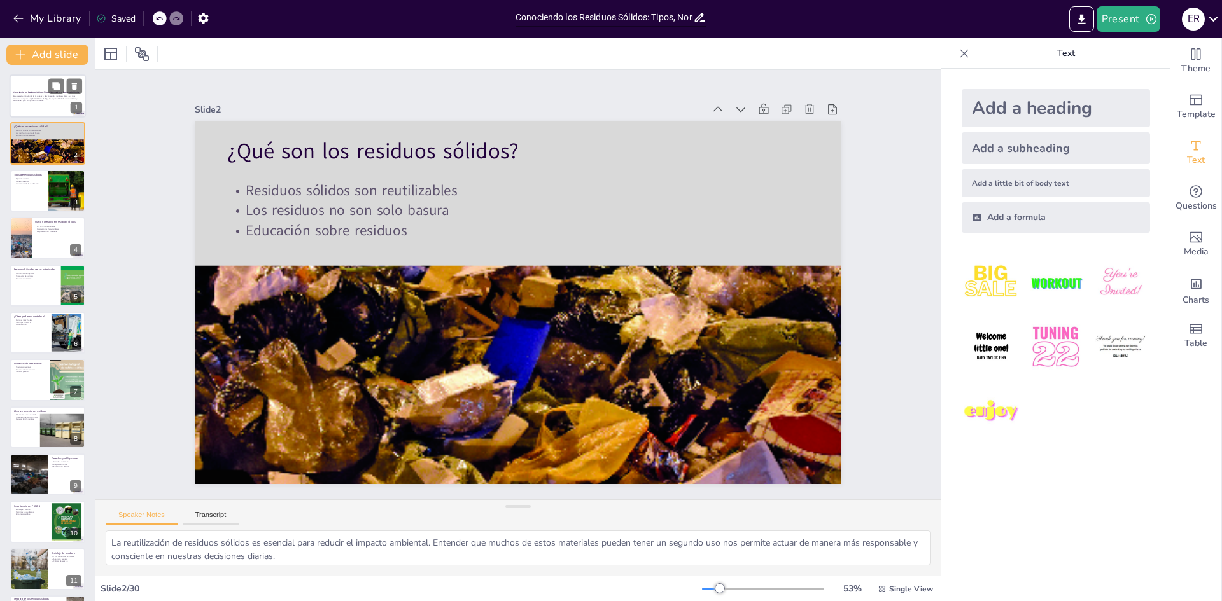
click at [35, 96] on p "Esta presentación aborda la importancia de conocer los residuos sólidos, sus ti…" at bounding box center [47, 98] width 69 height 7
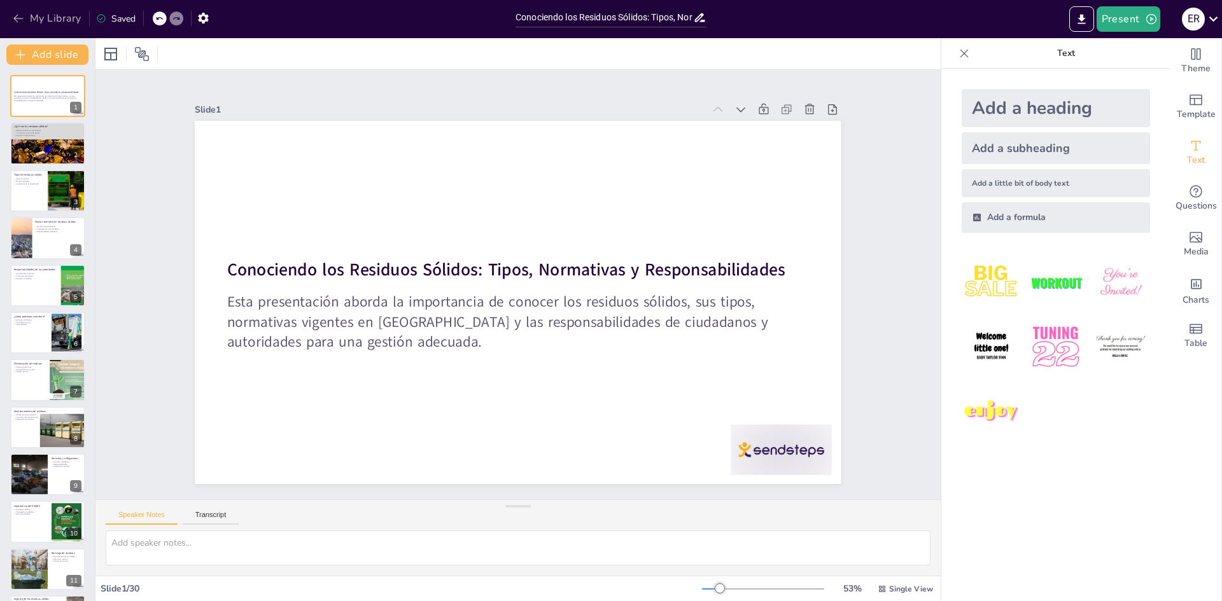
click at [46, 20] on button "My Library" at bounding box center [48, 18] width 77 height 20
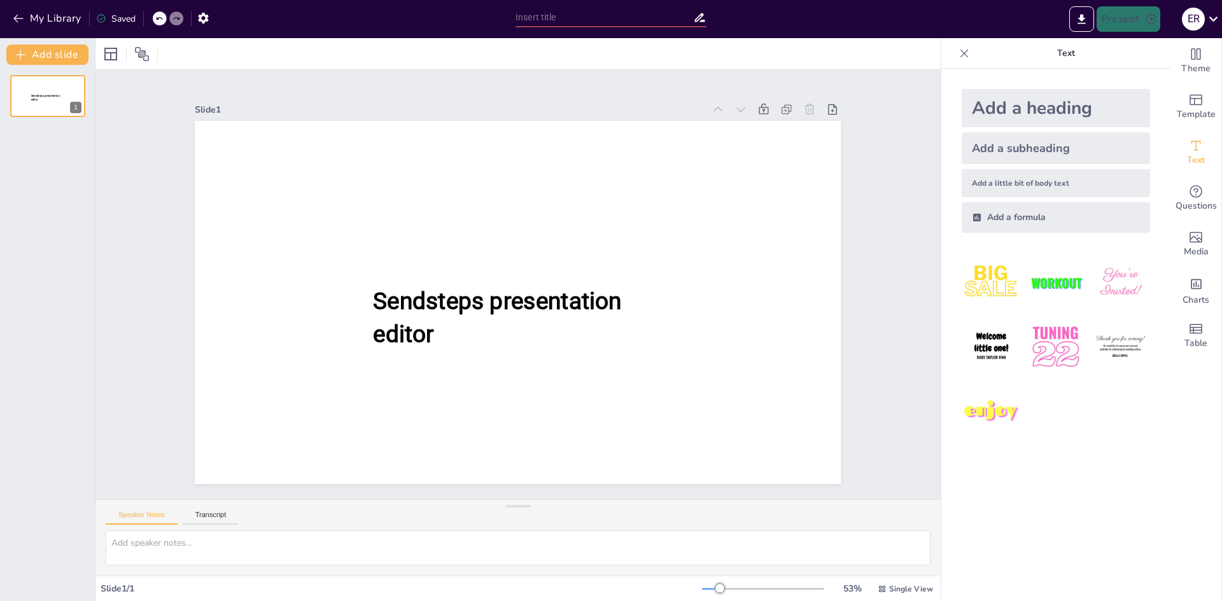
type input "Conociendo los Residuos Sólidos: Tipos, Normativas y Responsabilidades"
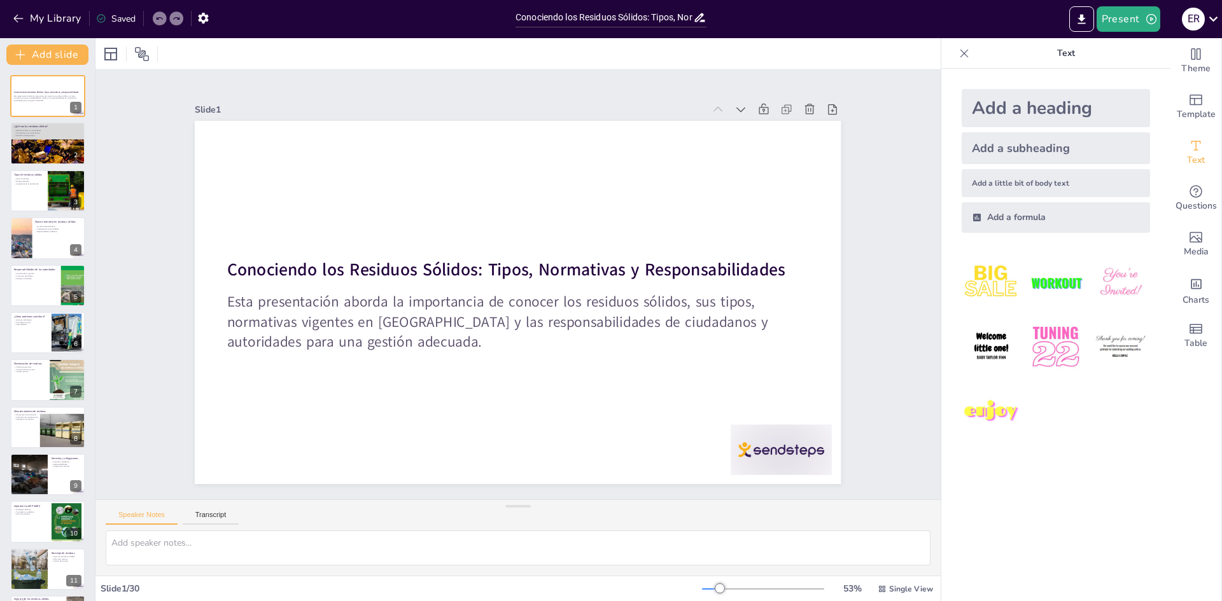
checkbox input "true"
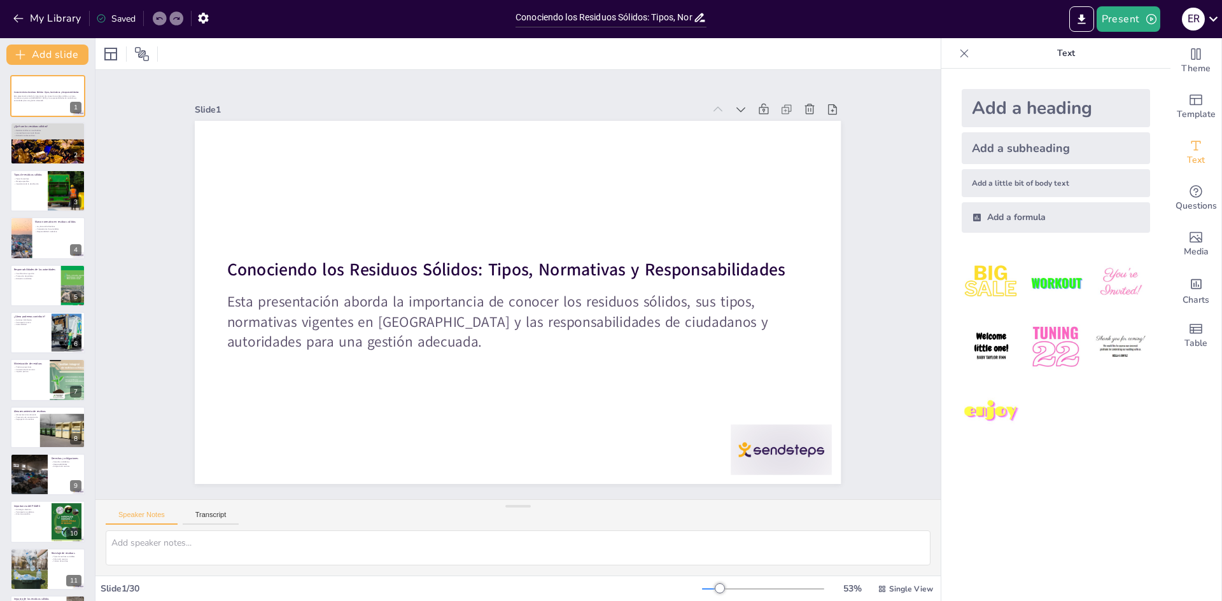
checkbox input "true"
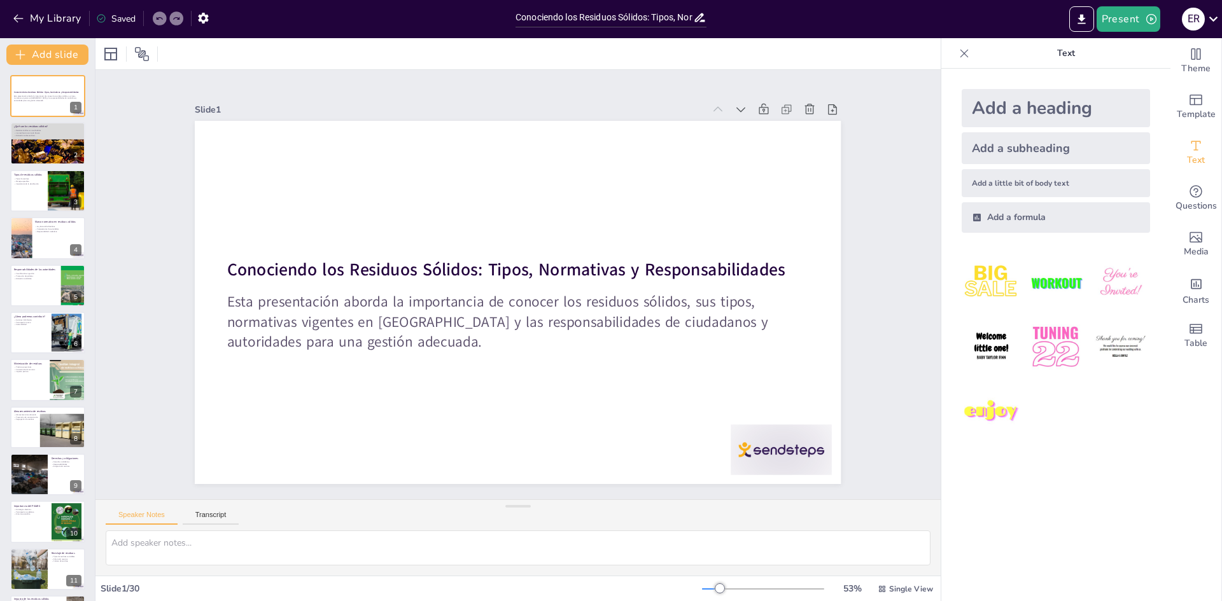
checkbox input "true"
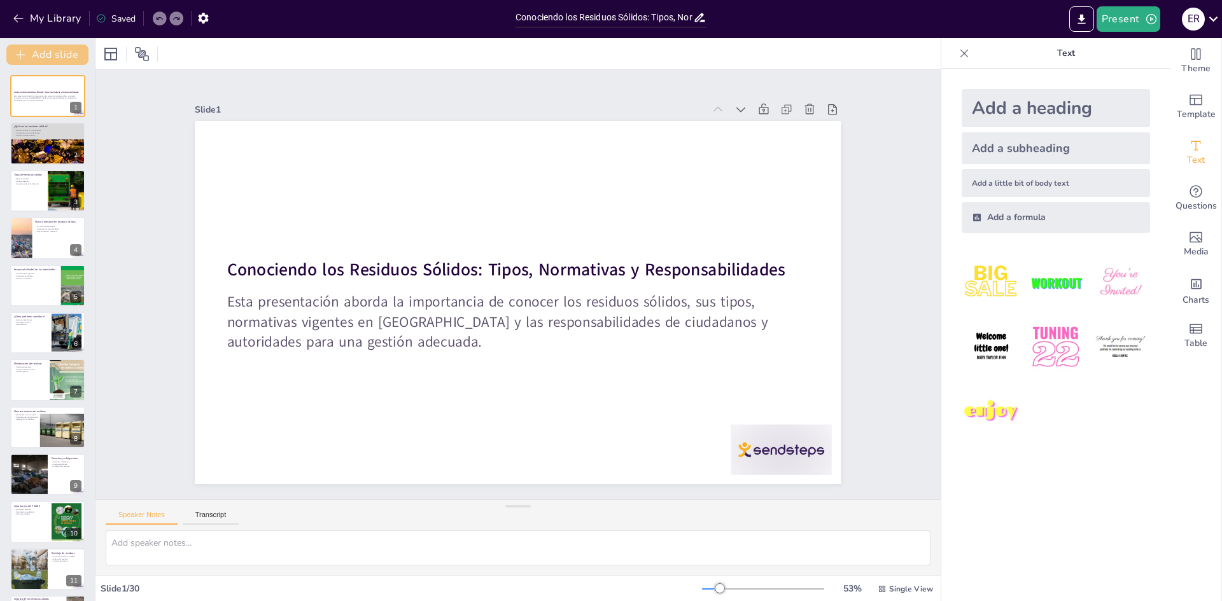
checkbox input "true"
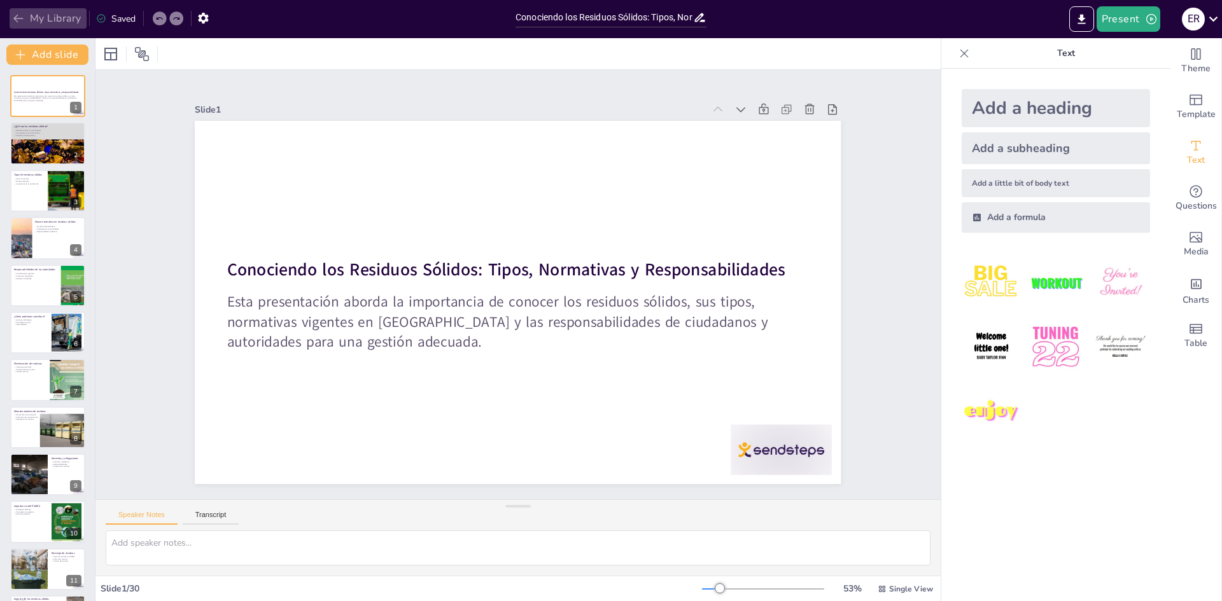
click at [24, 20] on icon "button" at bounding box center [18, 18] width 13 height 13
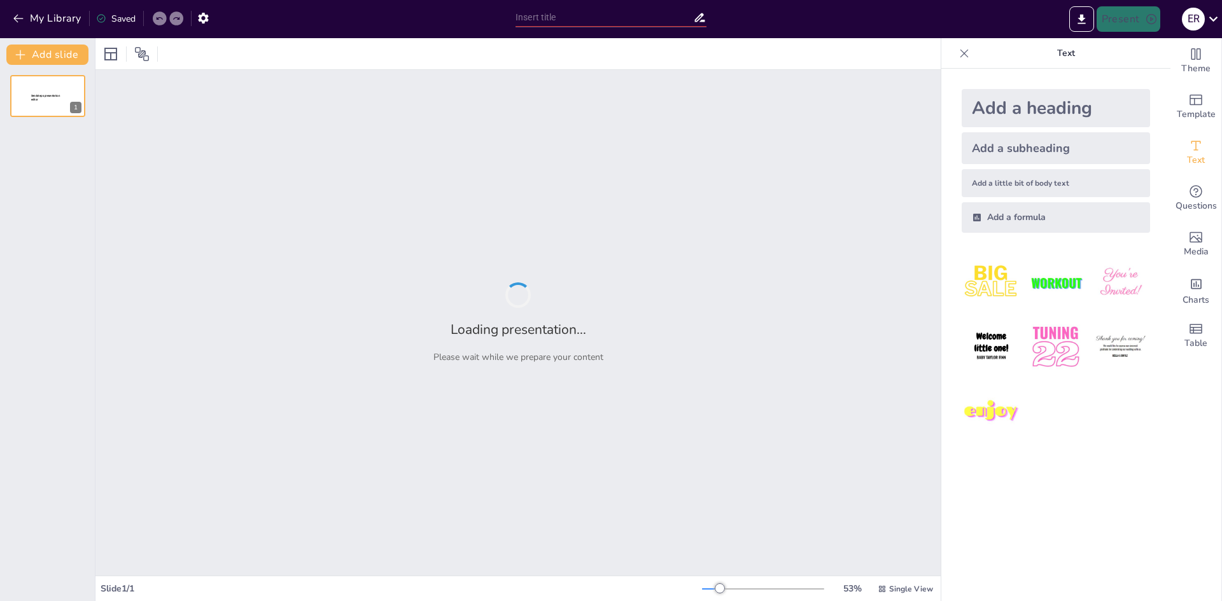
type input "Conociendo los Residuos Sólidos: Tipos, Normativas y Responsabilidades"
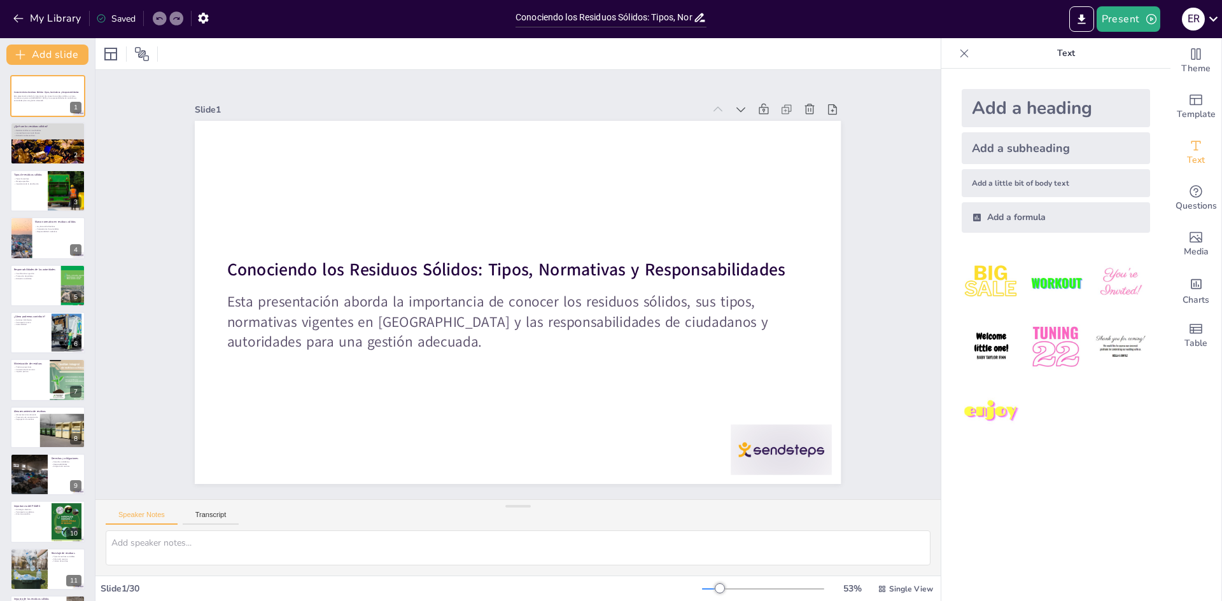
checkbox input "true"
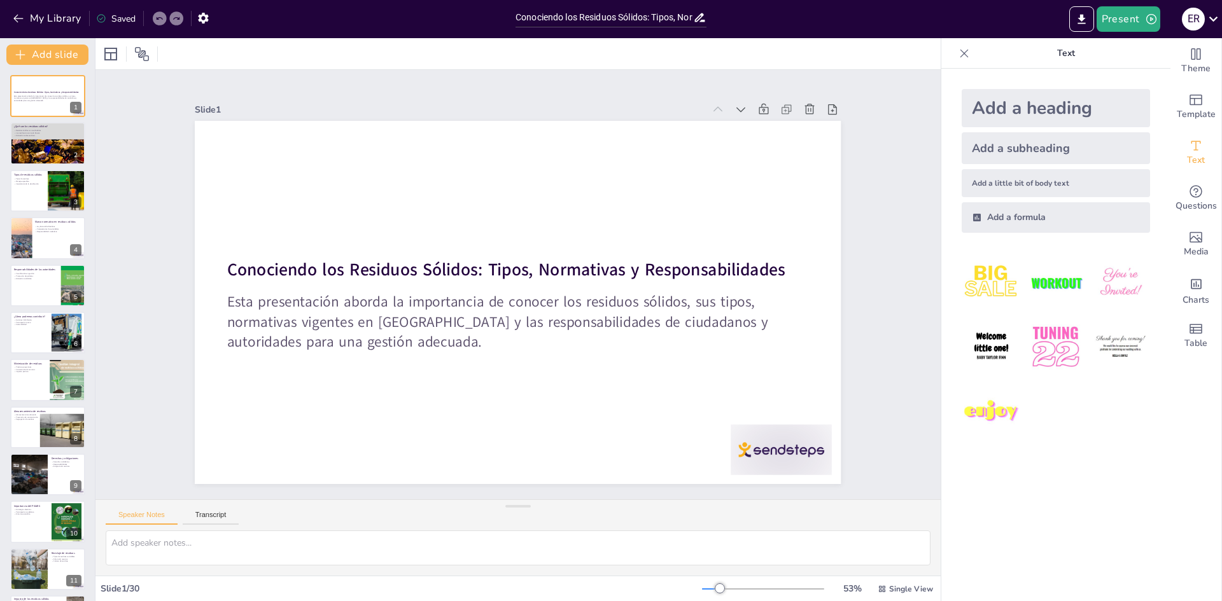
checkbox input "true"
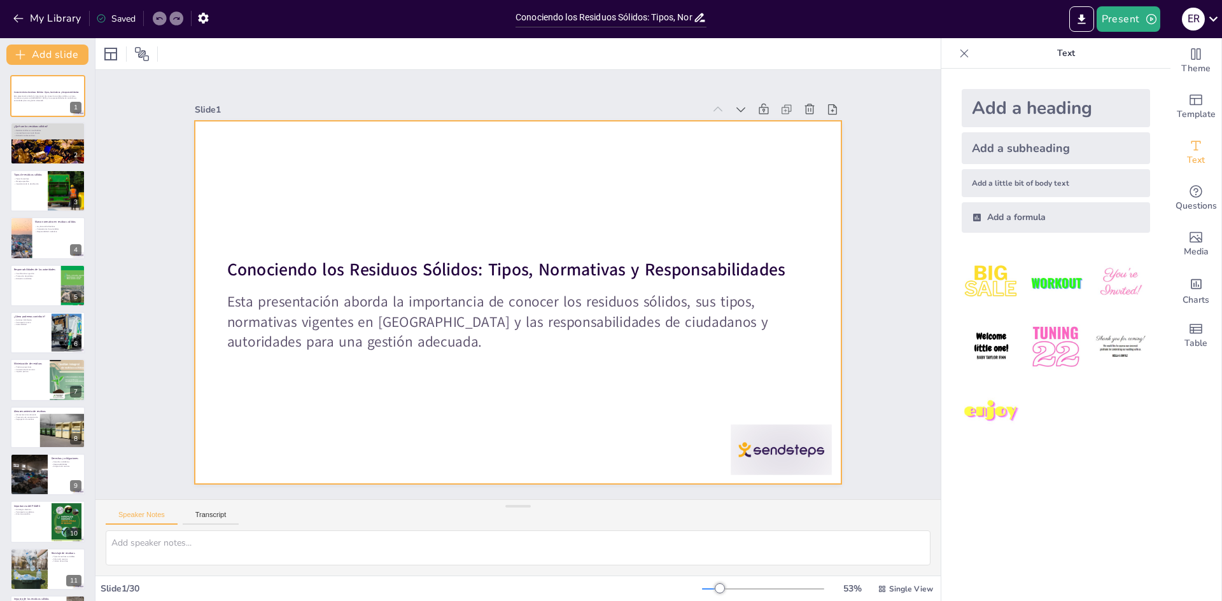
checkbox input "true"
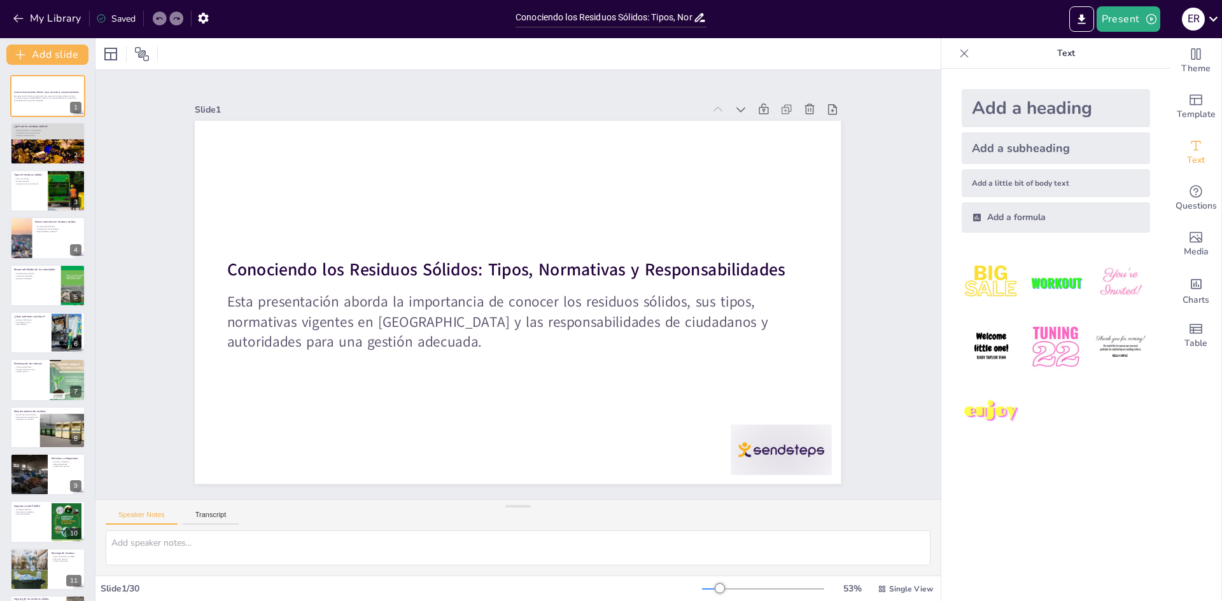
checkbox input "true"
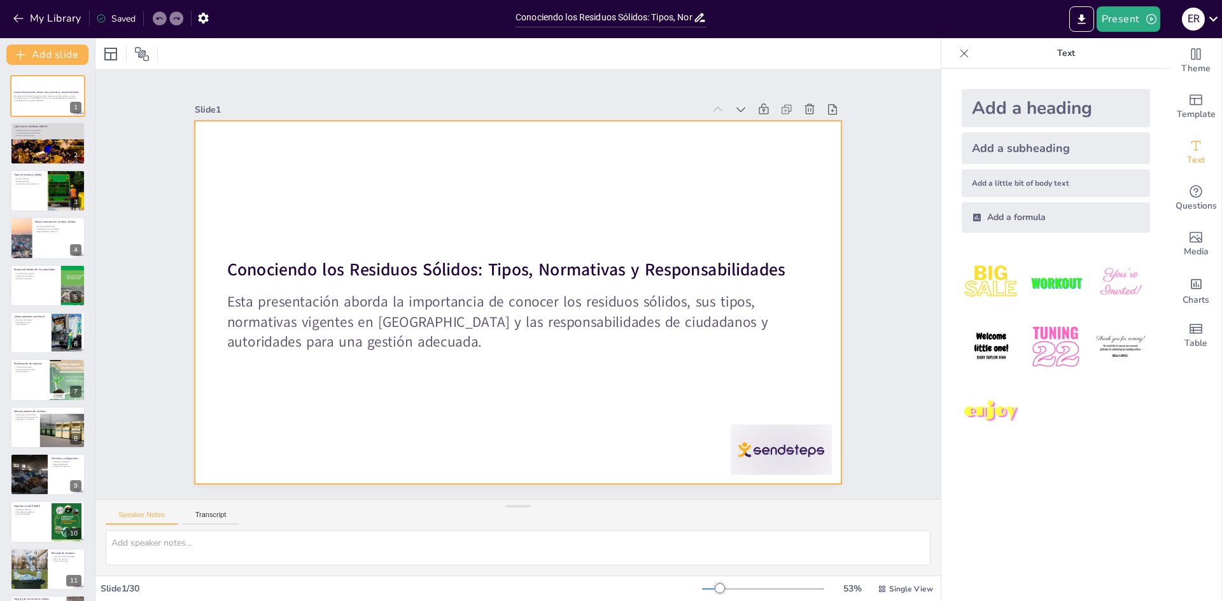
checkbox input "true"
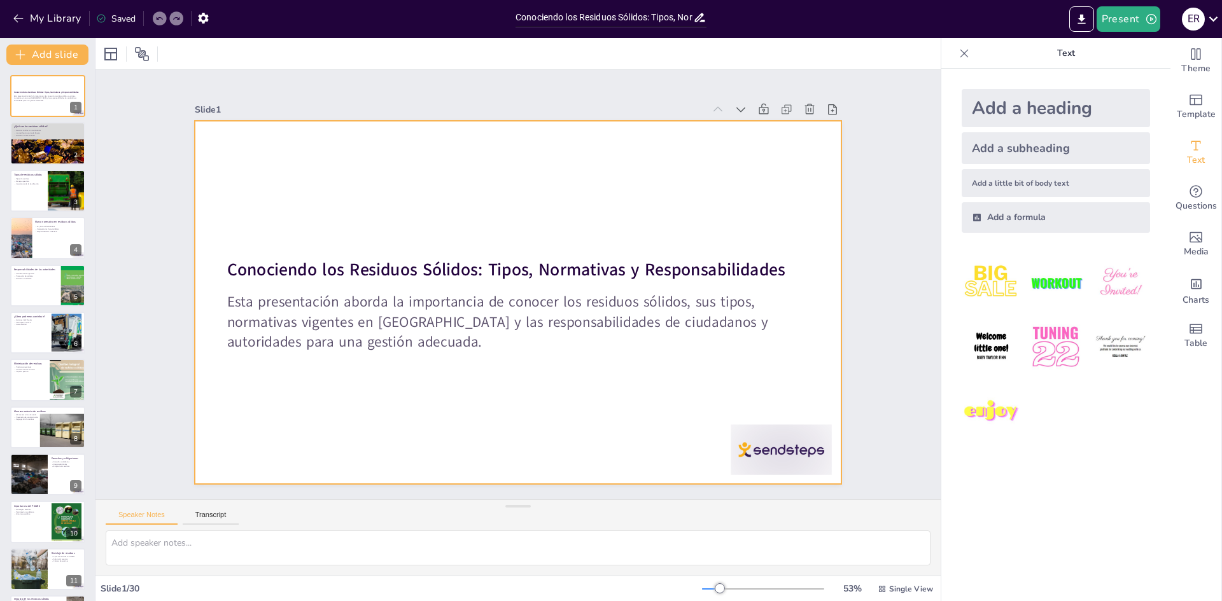
click at [333, 230] on div at bounding box center [516, 302] width 680 height 429
checkbox input "true"
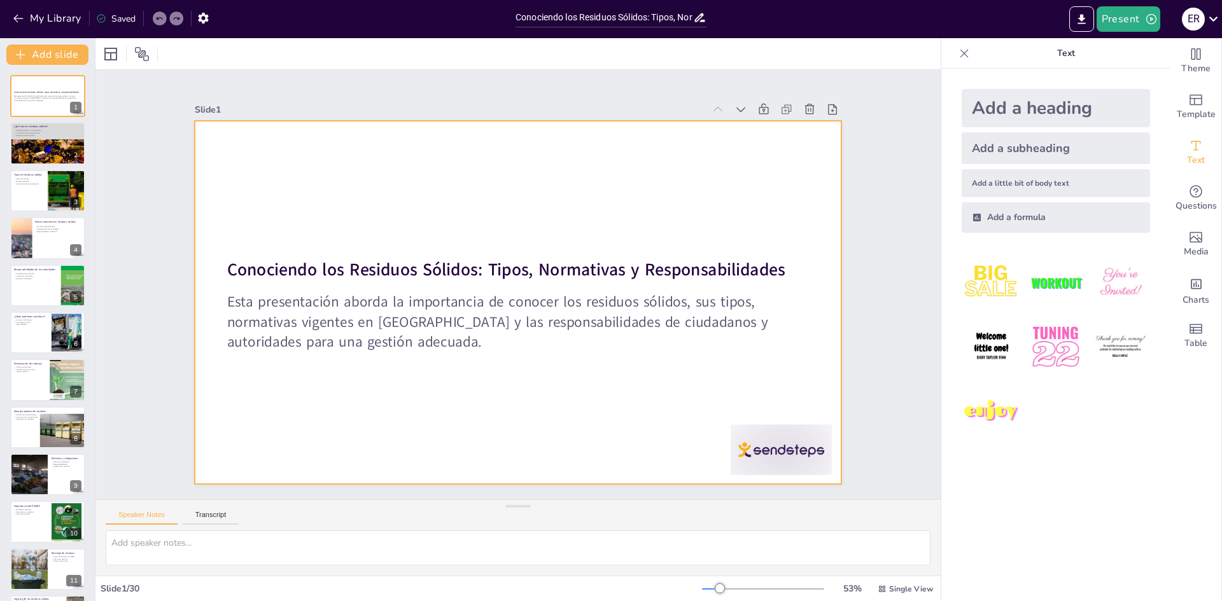
checkbox input "true"
click at [250, 234] on div at bounding box center [514, 302] width 708 height 490
checkbox input "true"
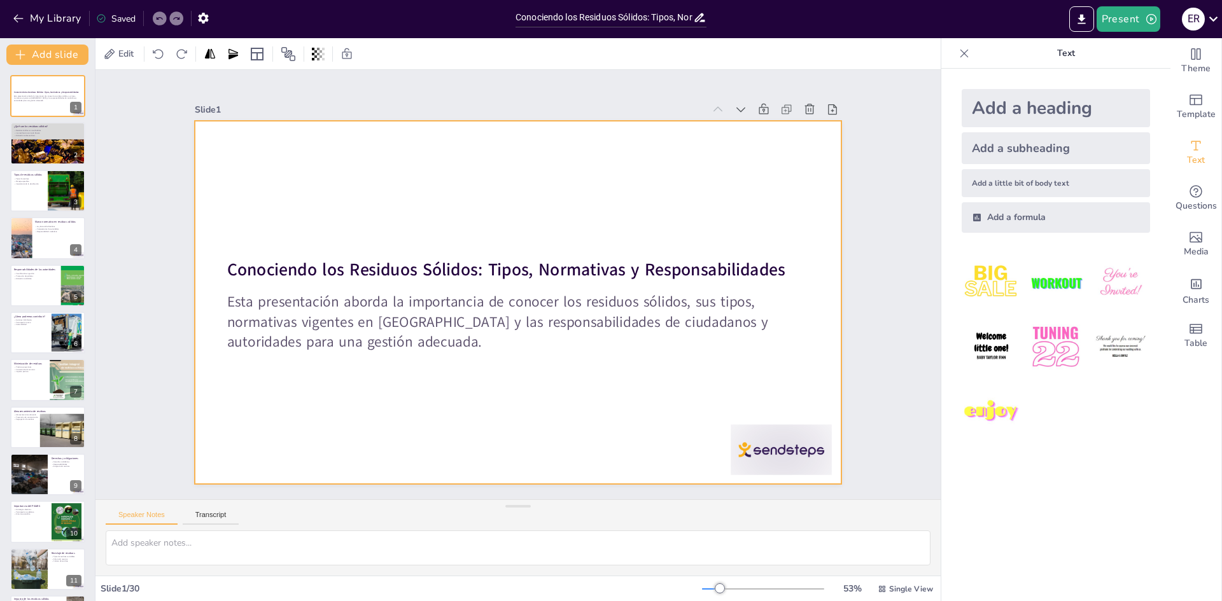
checkbox input "true"
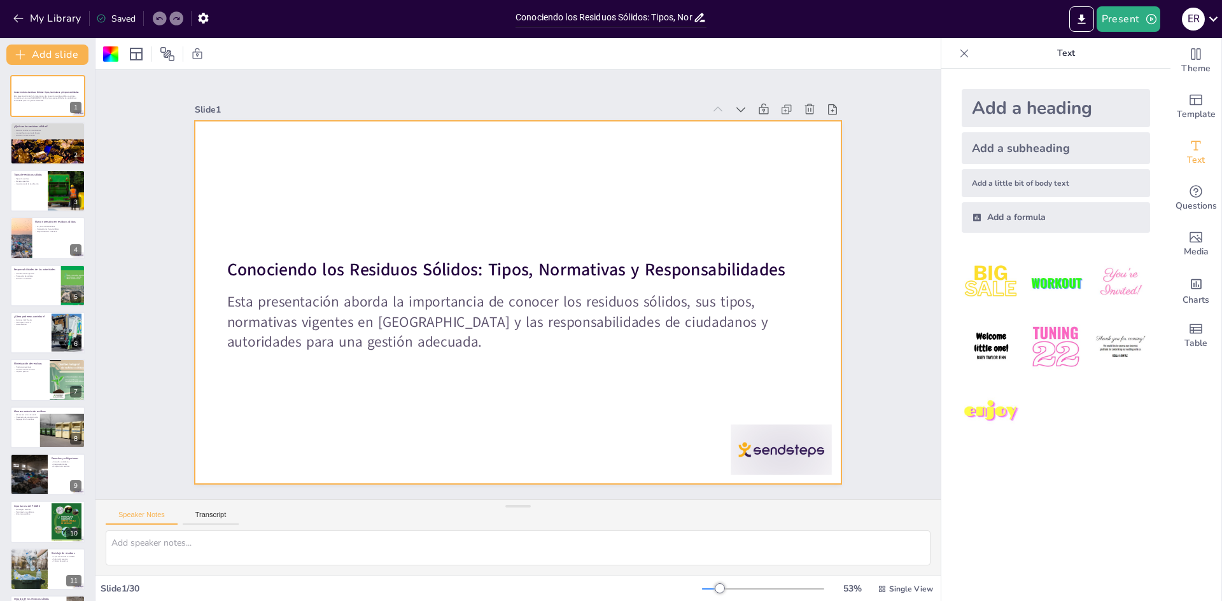
checkbox input "true"
click at [231, 261] on strong "Conociendo los Residuos Sólidos: Tipos, Normativas y Responsabilidades" at bounding box center [508, 268] width 558 height 81
checkbox input "true"
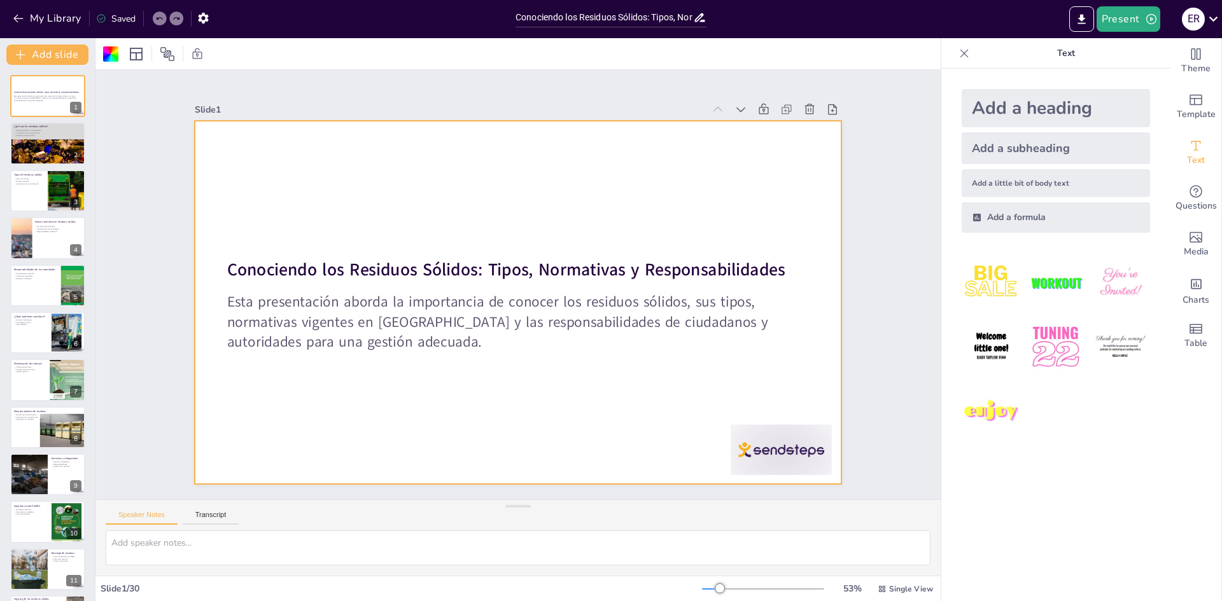
checkbox input "true"
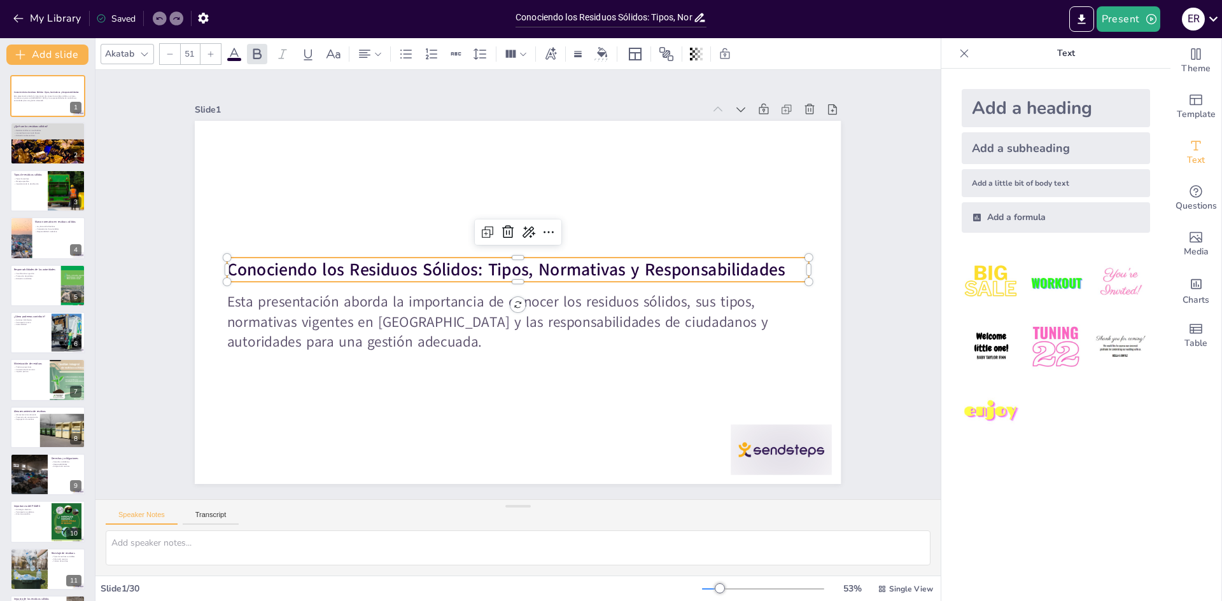
checkbox input "true"
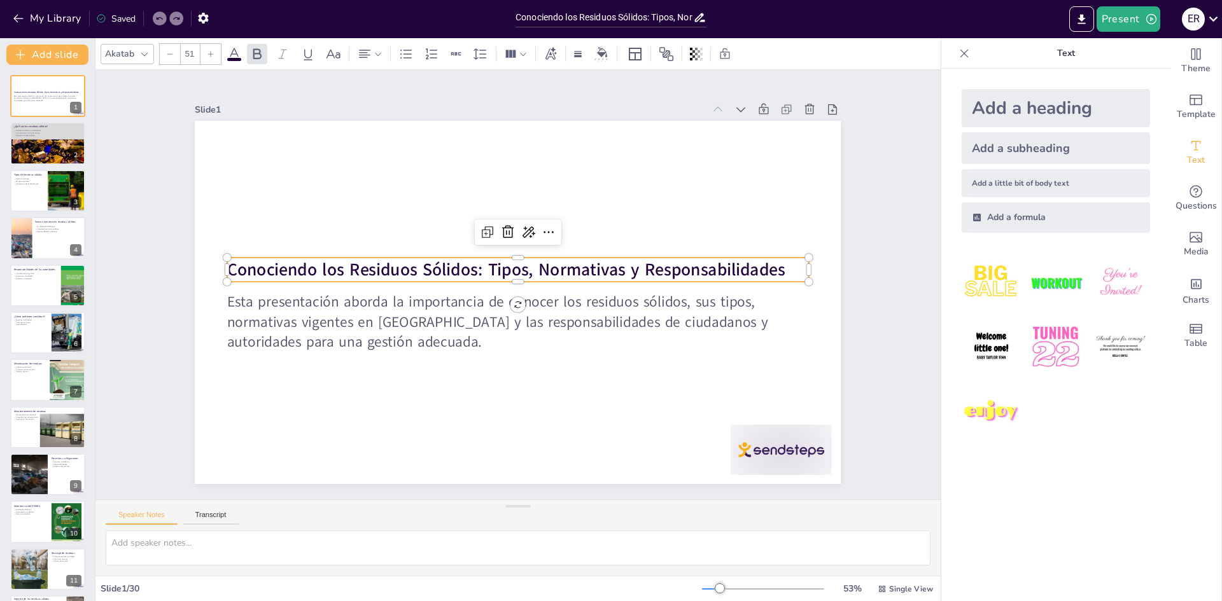
checkbox input "true"
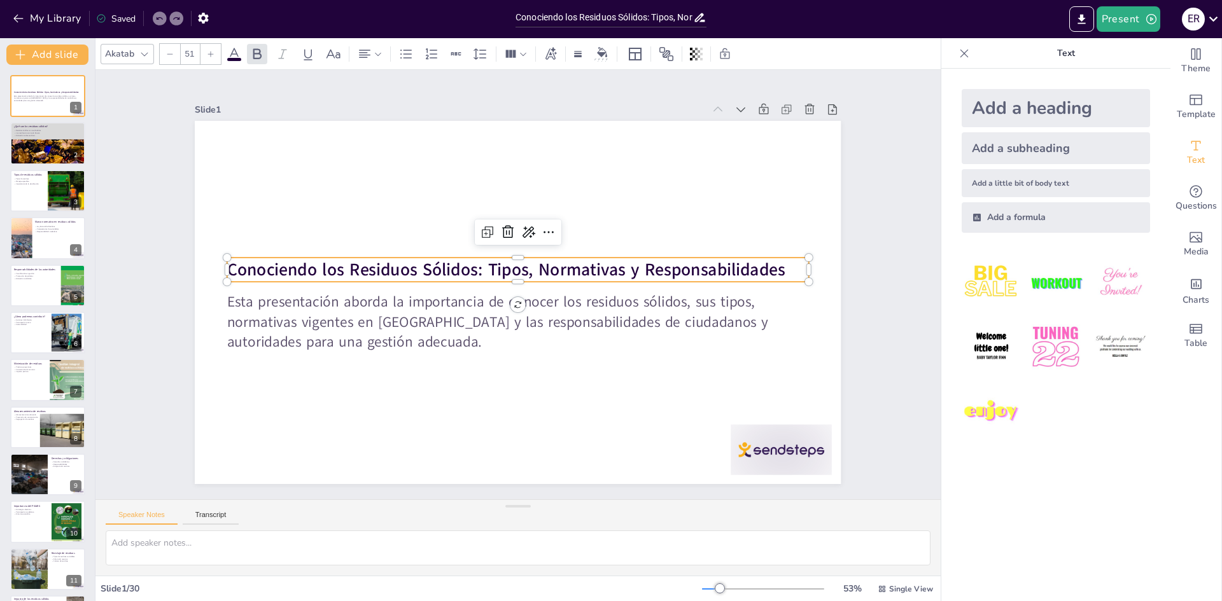
checkbox input "true"
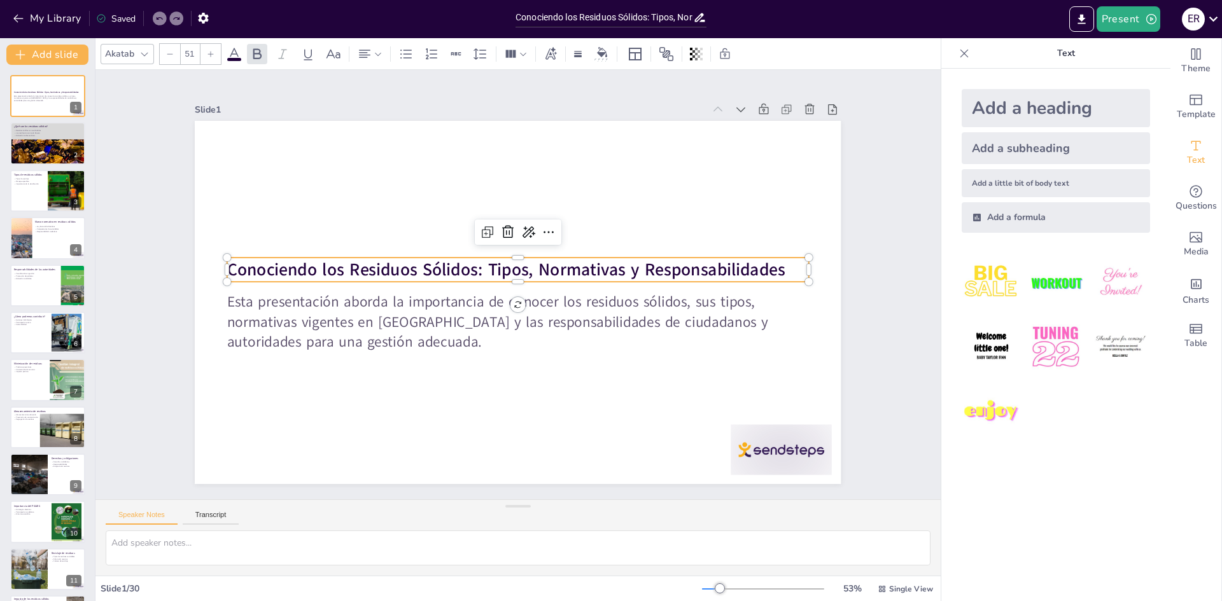
checkbox input "true"
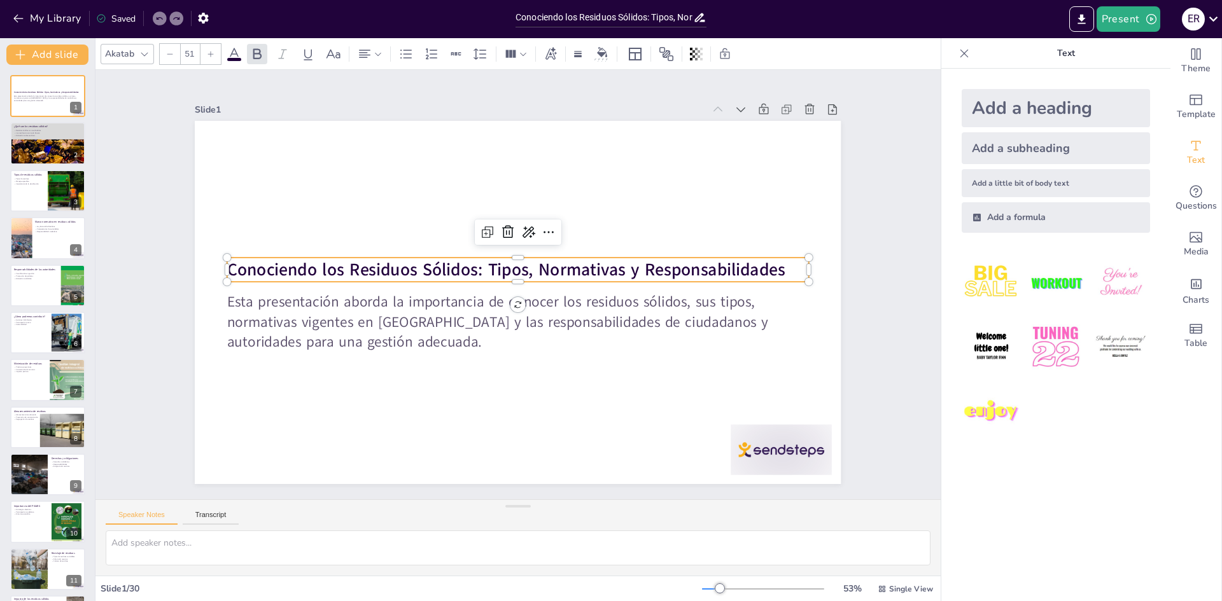
click at [226, 234] on div at bounding box center [231, 227] width 11 height 11
checkbox input "true"
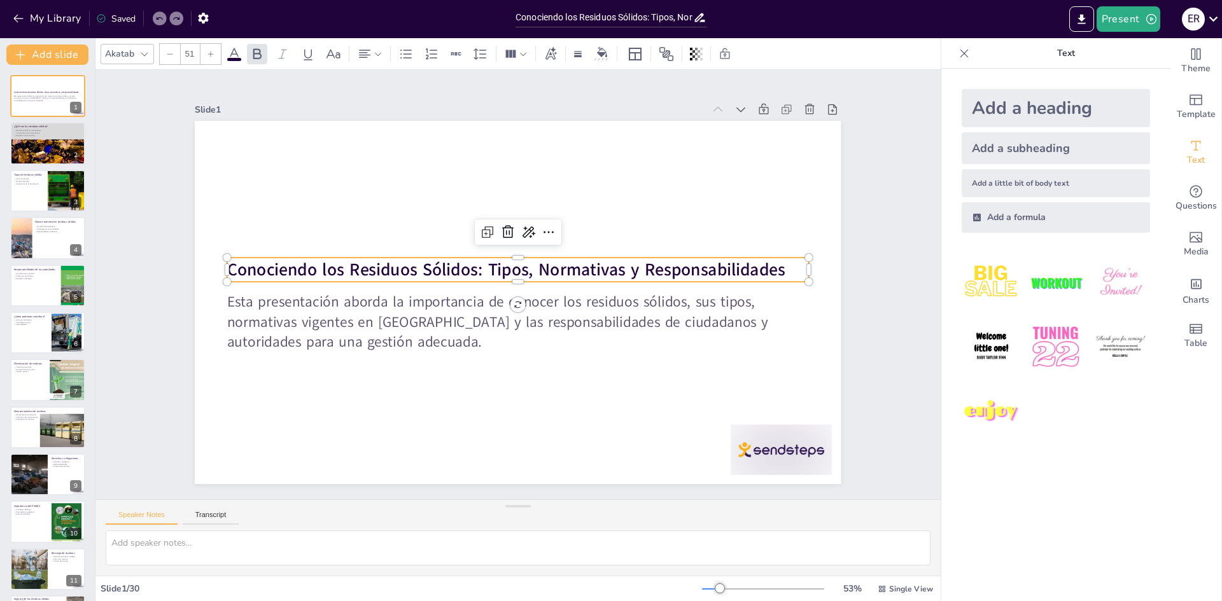
checkbox input "true"
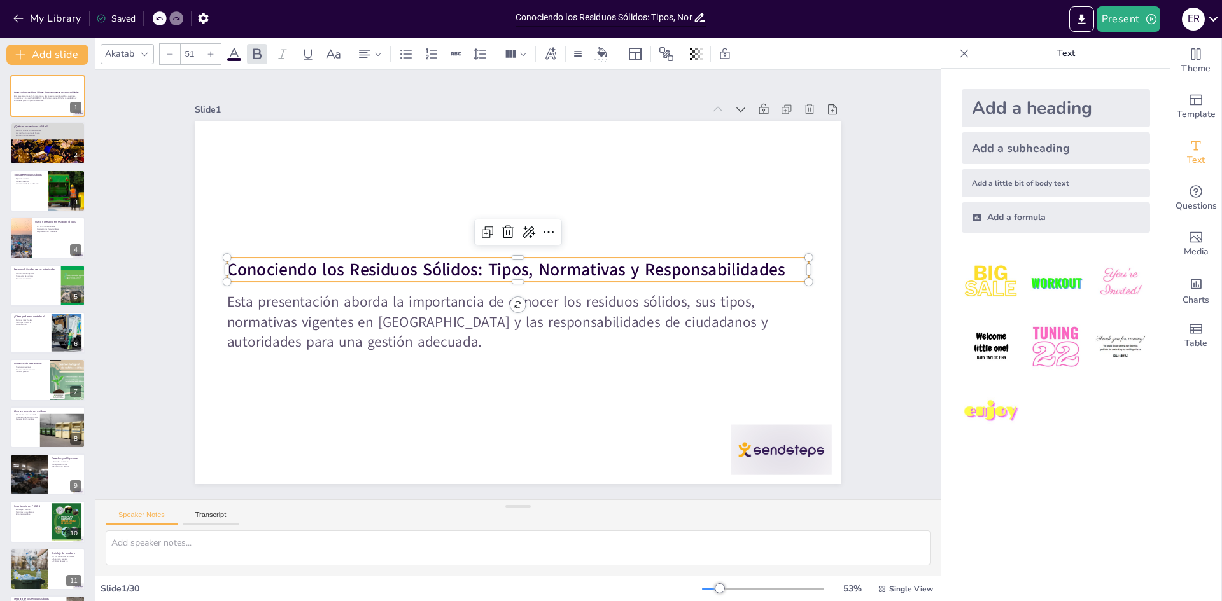
checkbox input "true"
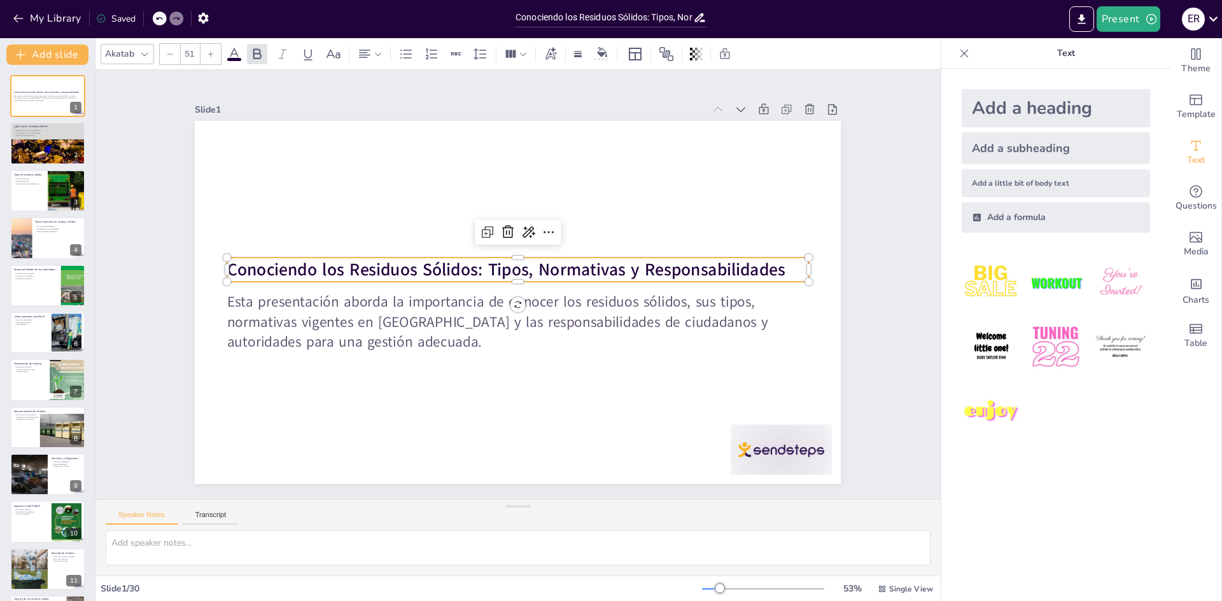
checkbox input "true"
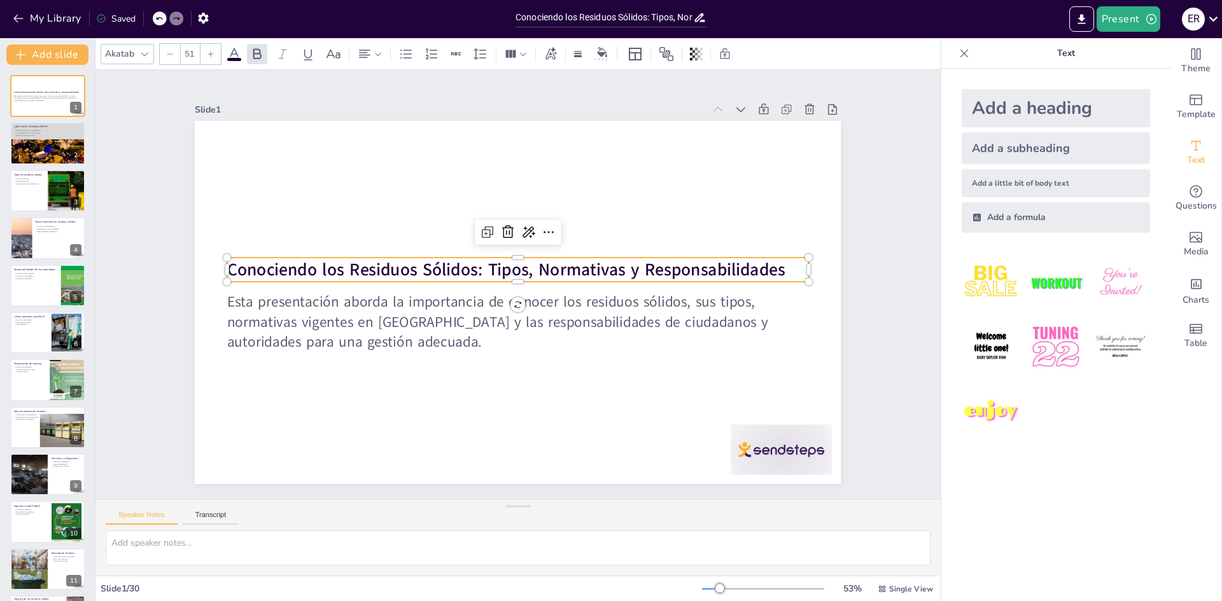
checkbox input "true"
click at [234, 264] on strong "Conociendo los Residuos Sólidos: Tipos, Normativas y Responsabilidades" at bounding box center [509, 267] width 551 height 139
checkbox input "true"
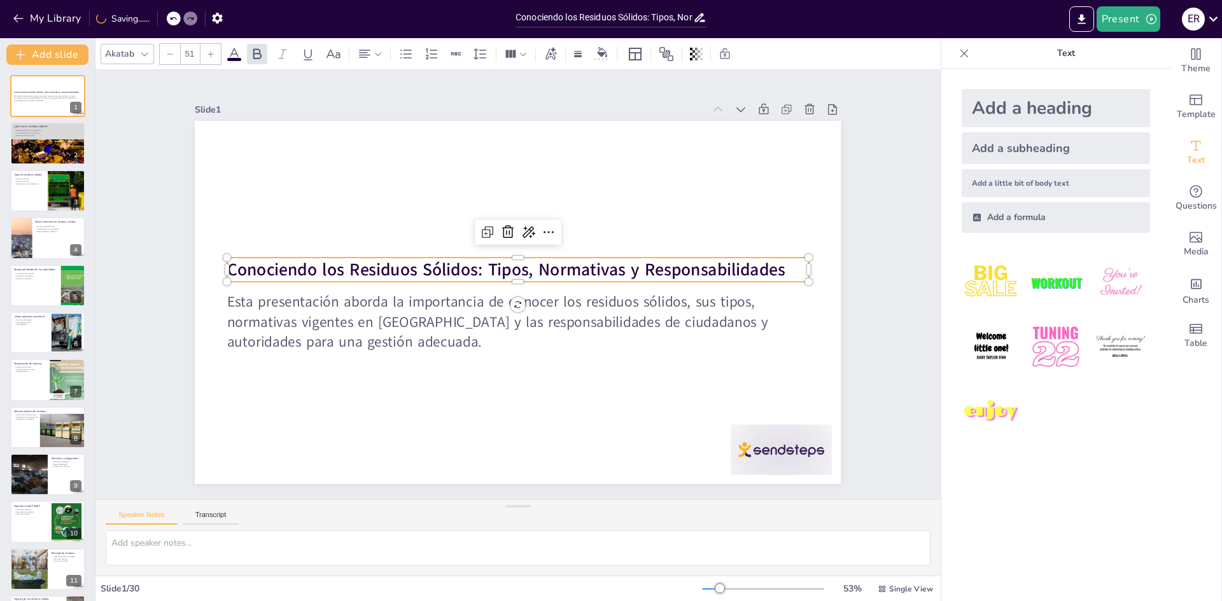
checkbox input "true"
click at [240, 265] on strong "Conociendo los Residuos Sólidos: Tipos, Normativas y Responsabilidades" at bounding box center [508, 268] width 558 height 81
checkbox input "true"
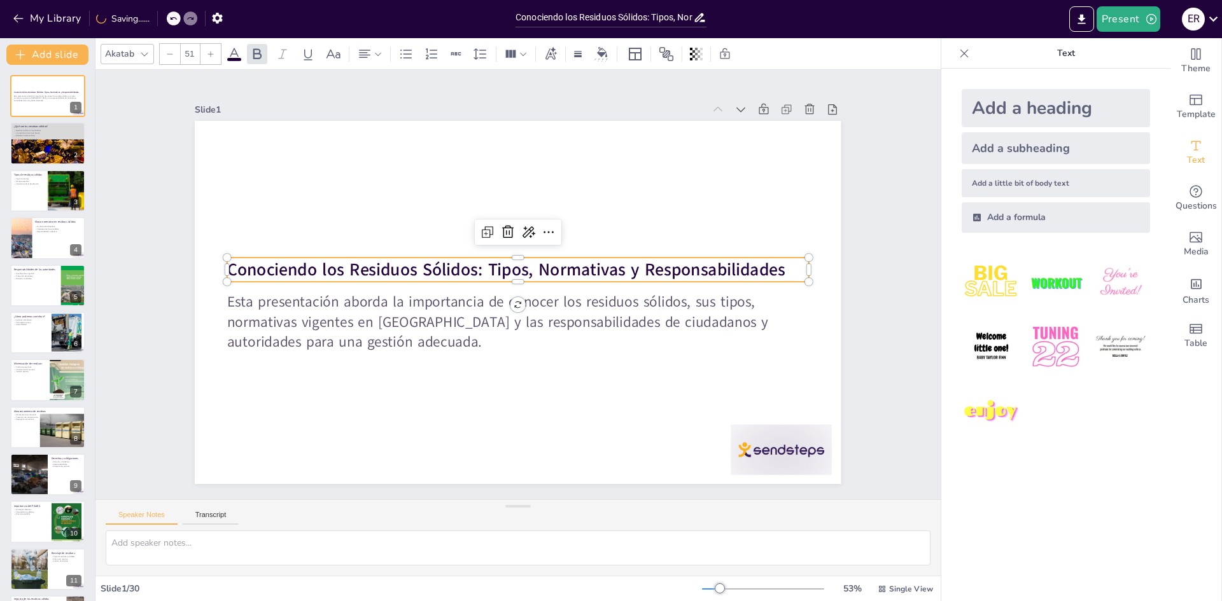
checkbox input "true"
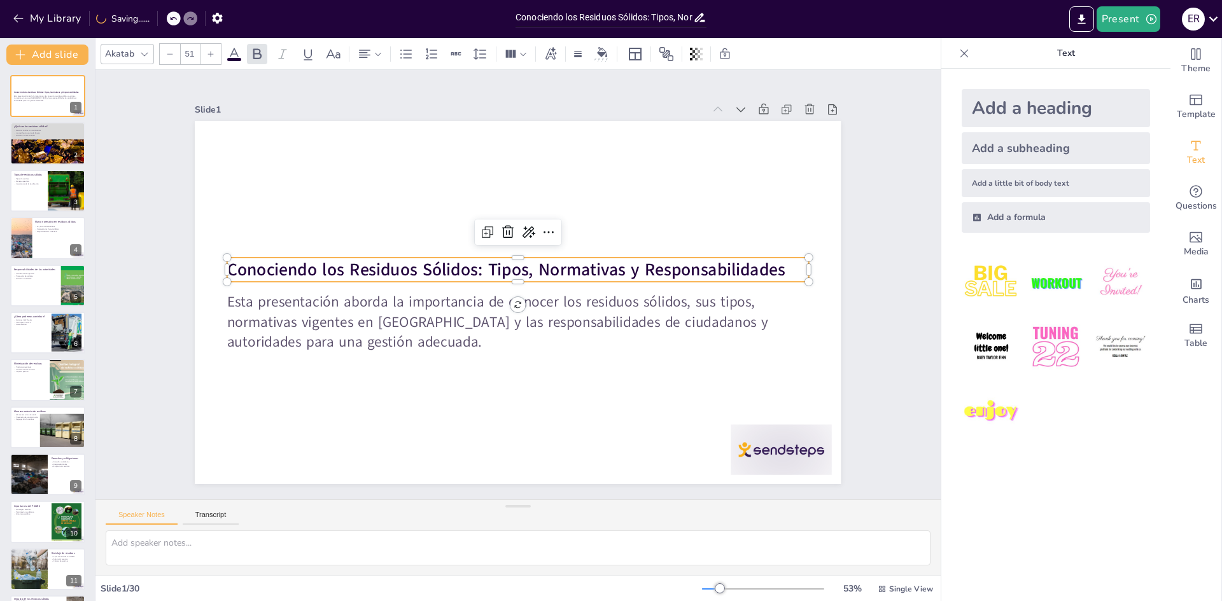
checkbox input "true"
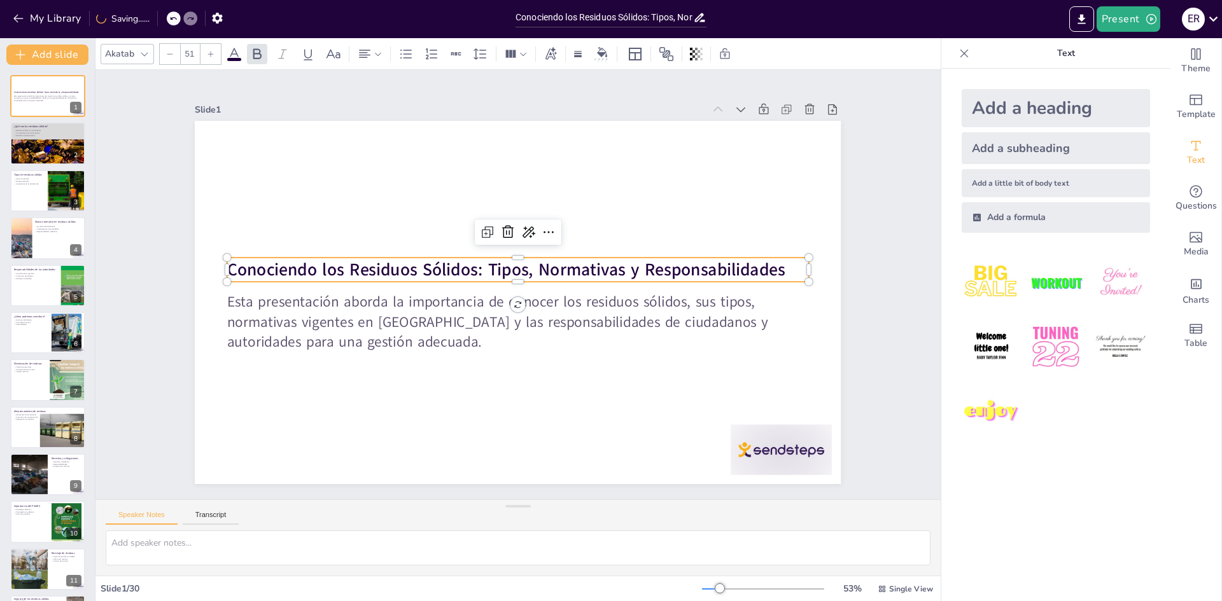
checkbox input "true"
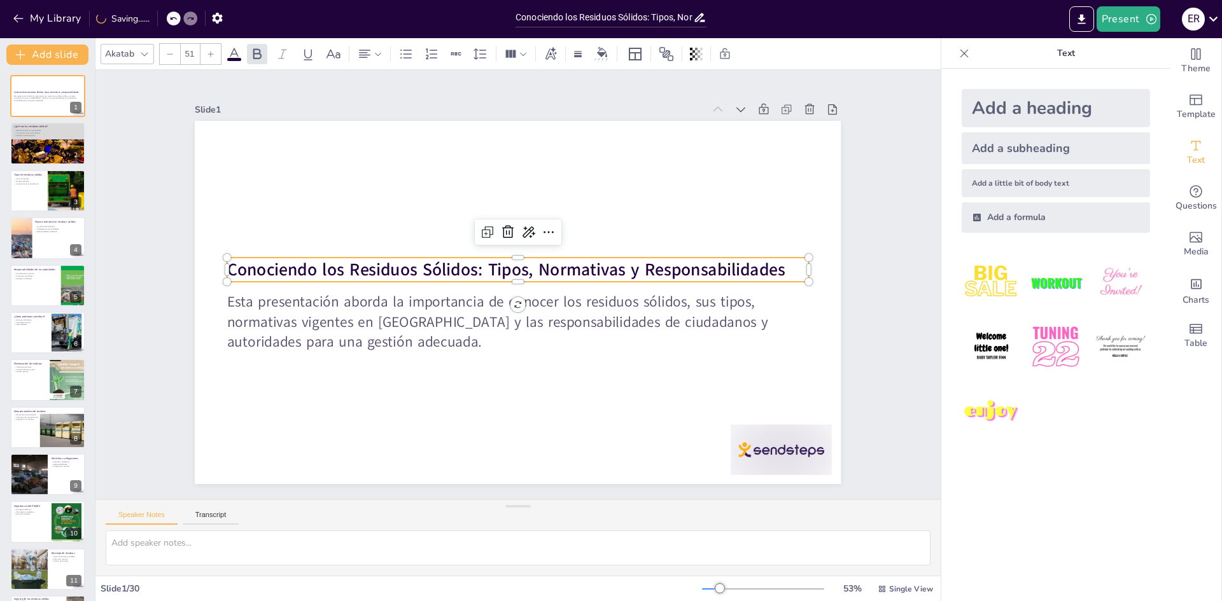
checkbox input "true"
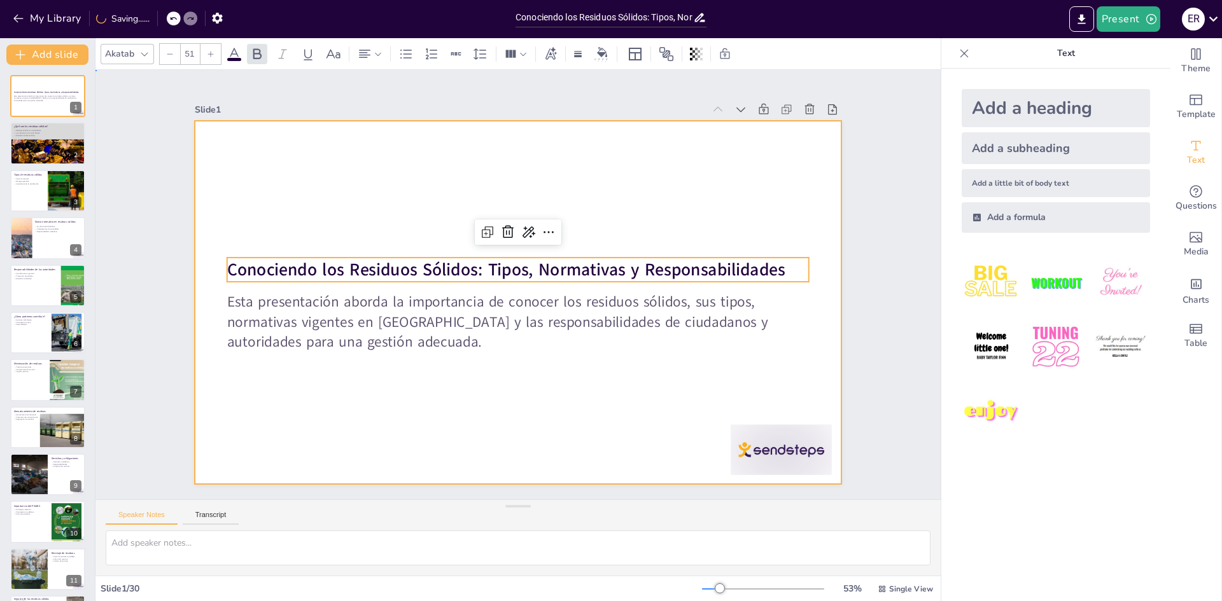
click at [257, 235] on div at bounding box center [518, 302] width 646 height 363
checkbox input "true"
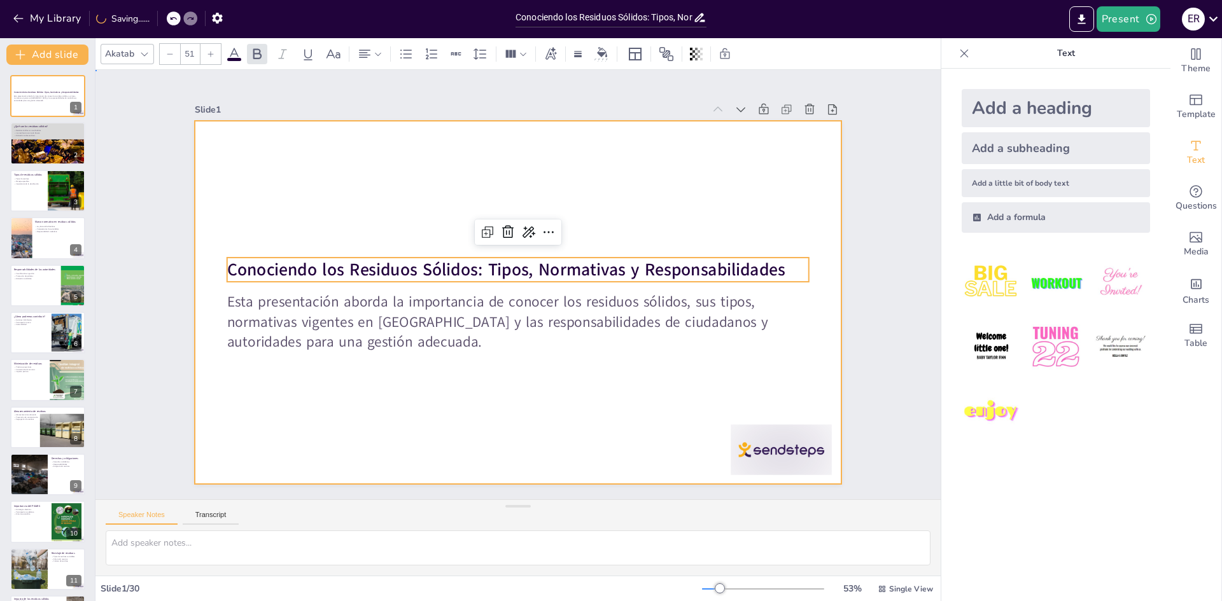
checkbox input "true"
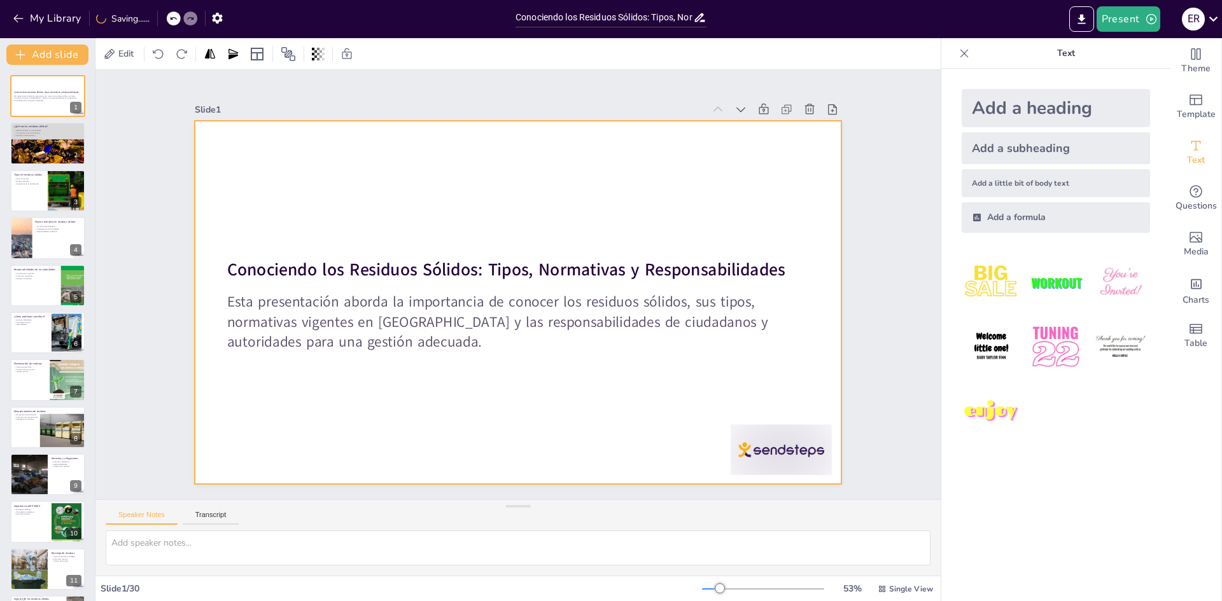
checkbox input "true"
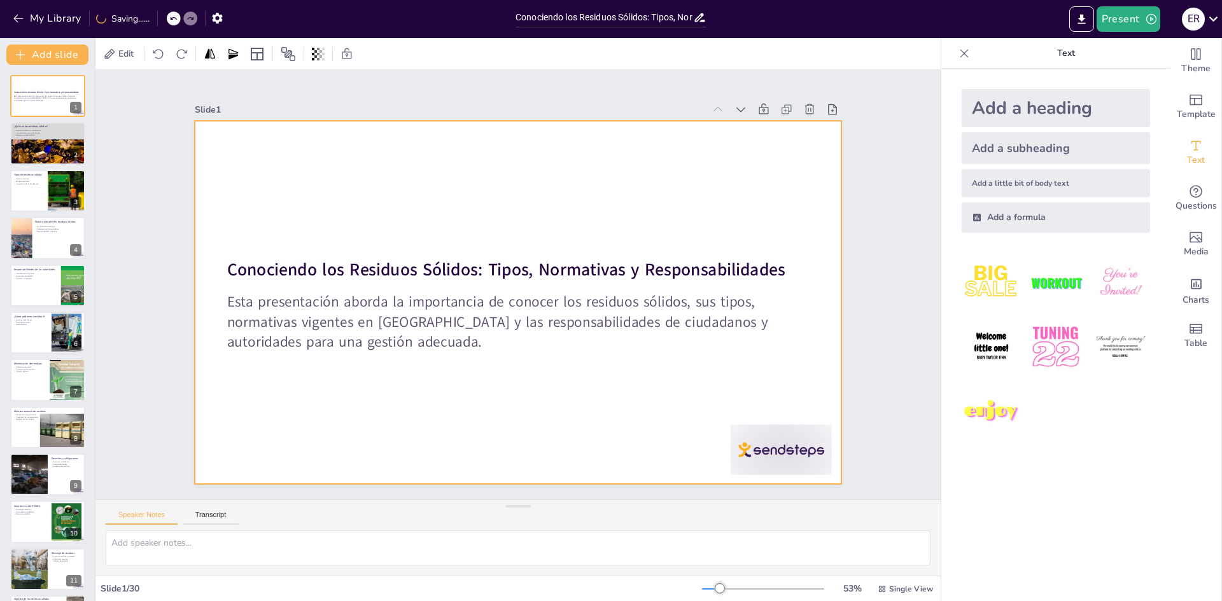
checkbox input "true"
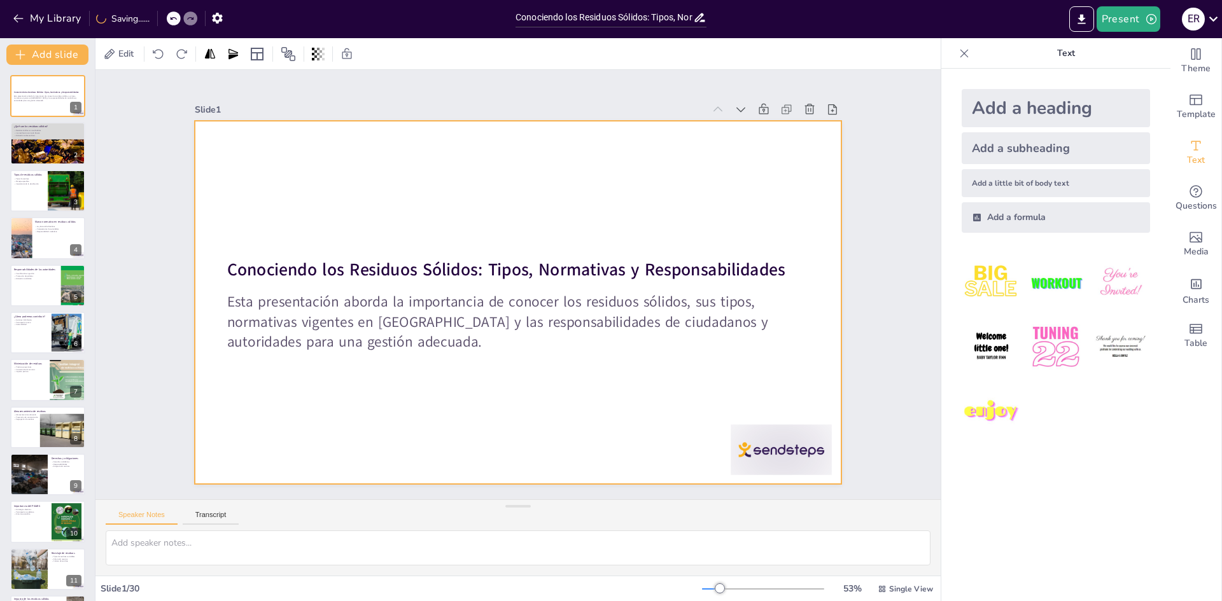
checkbox input "true"
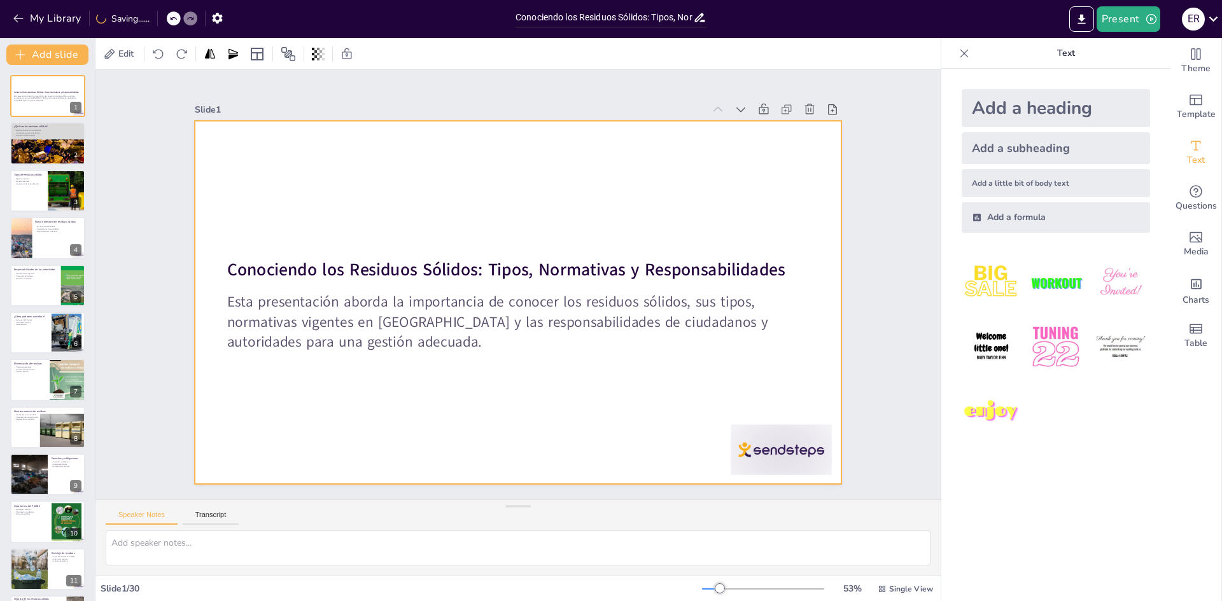
checkbox input "true"
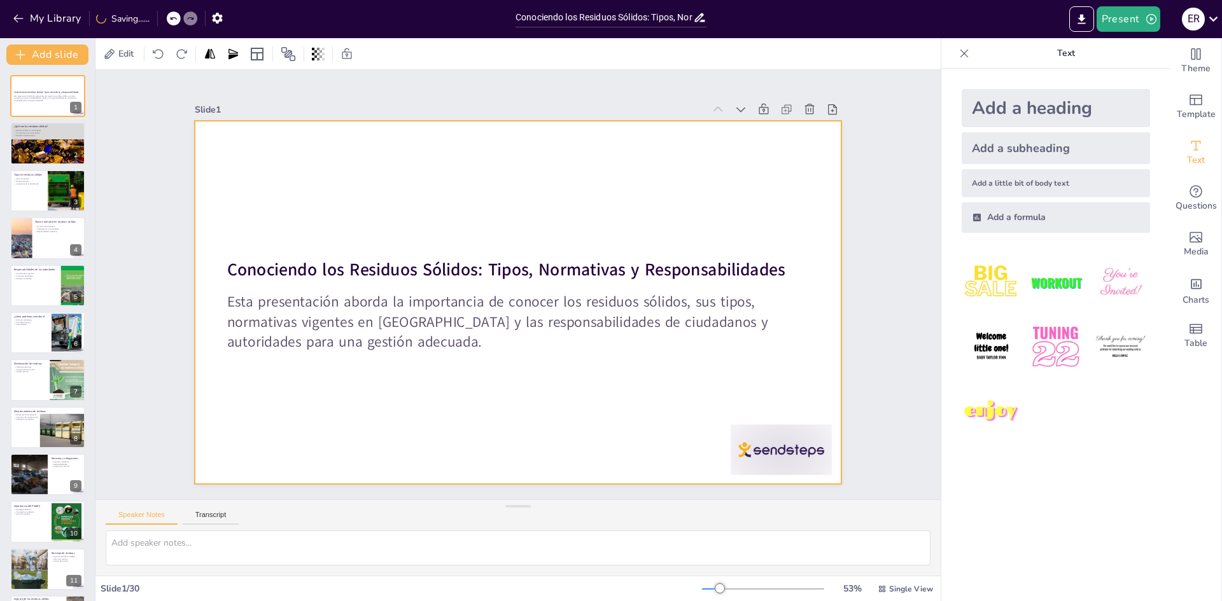
checkbox input "true"
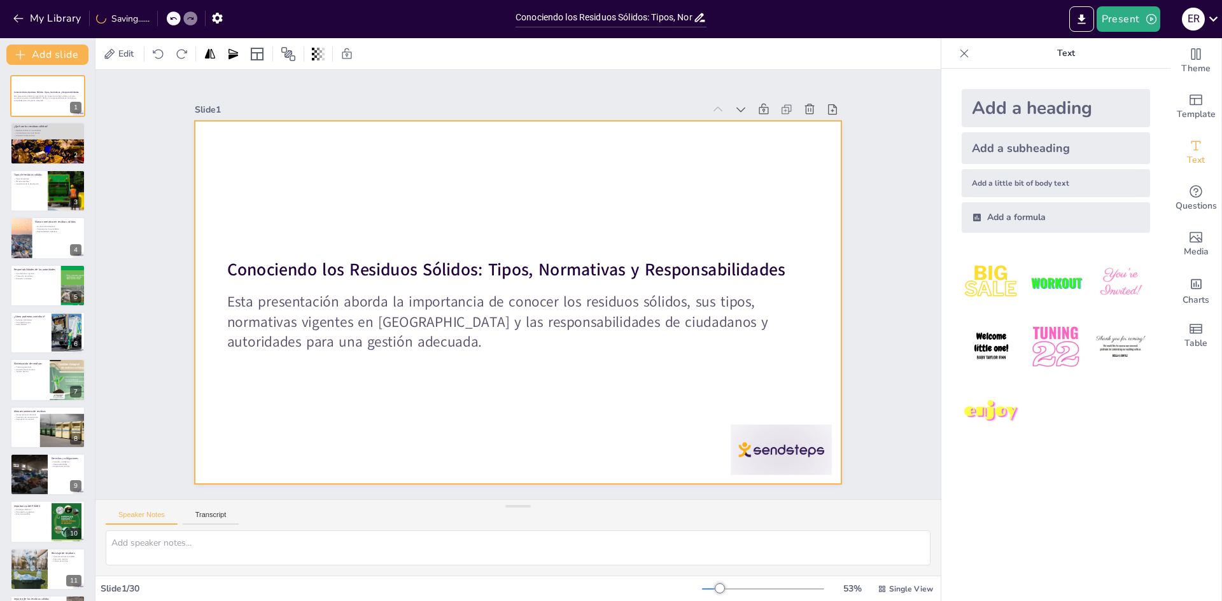
checkbox input "true"
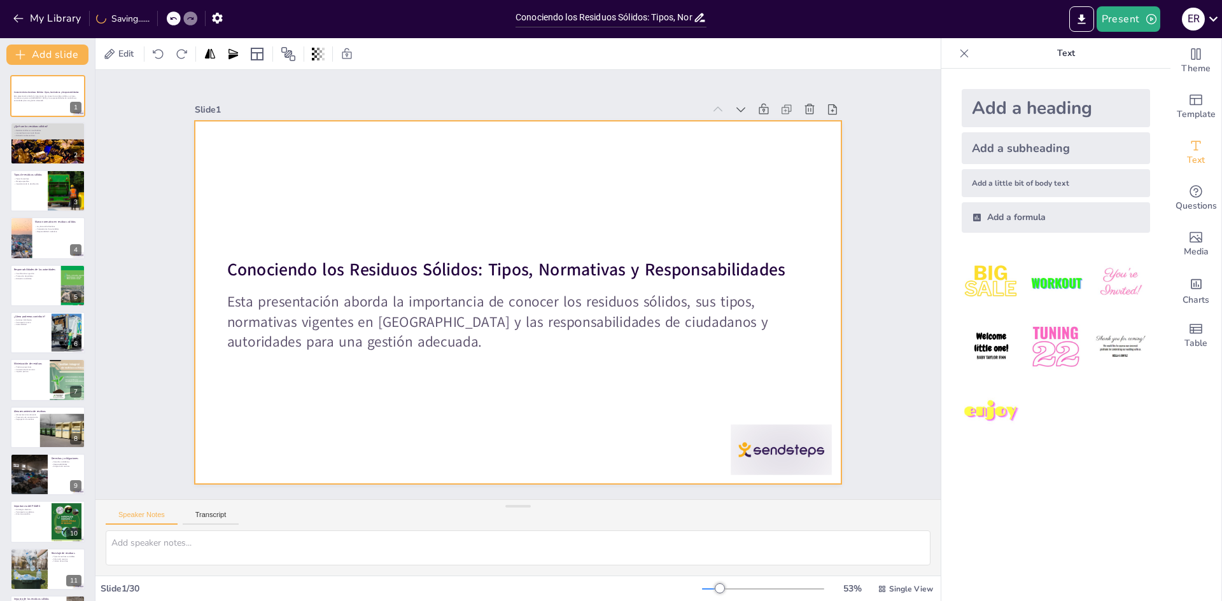
checkbox input "true"
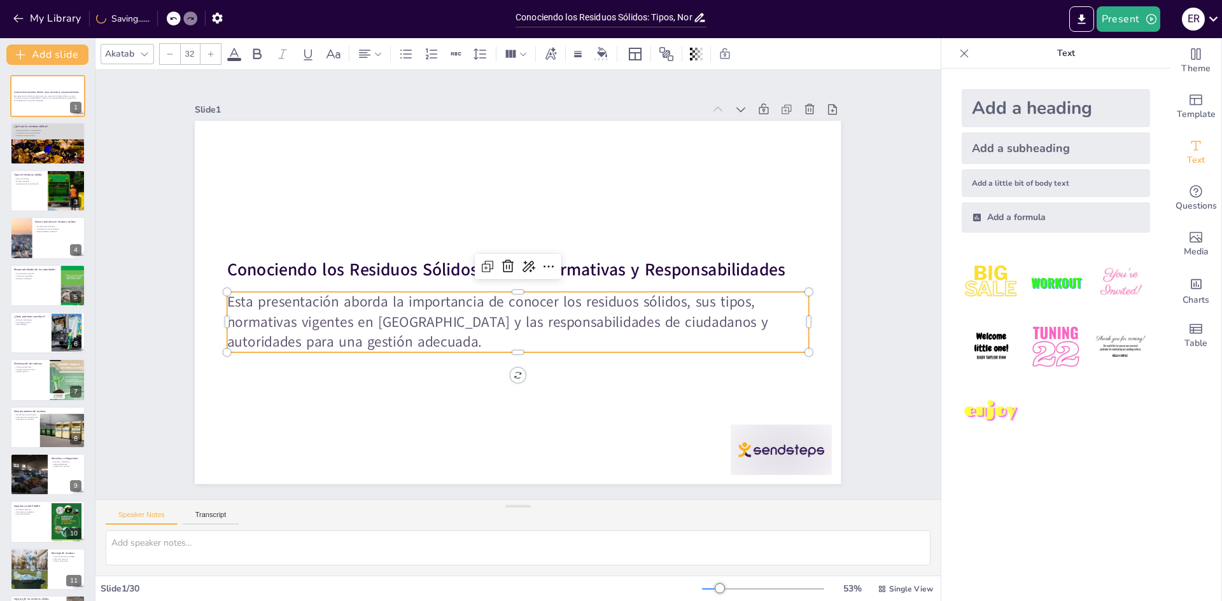
click at [218, 289] on div "Conociendo los Residuos Sólidos: Tipos, Normativas y Responsabilidades Esta pre…" at bounding box center [518, 302] width 646 height 363
checkbox input "true"
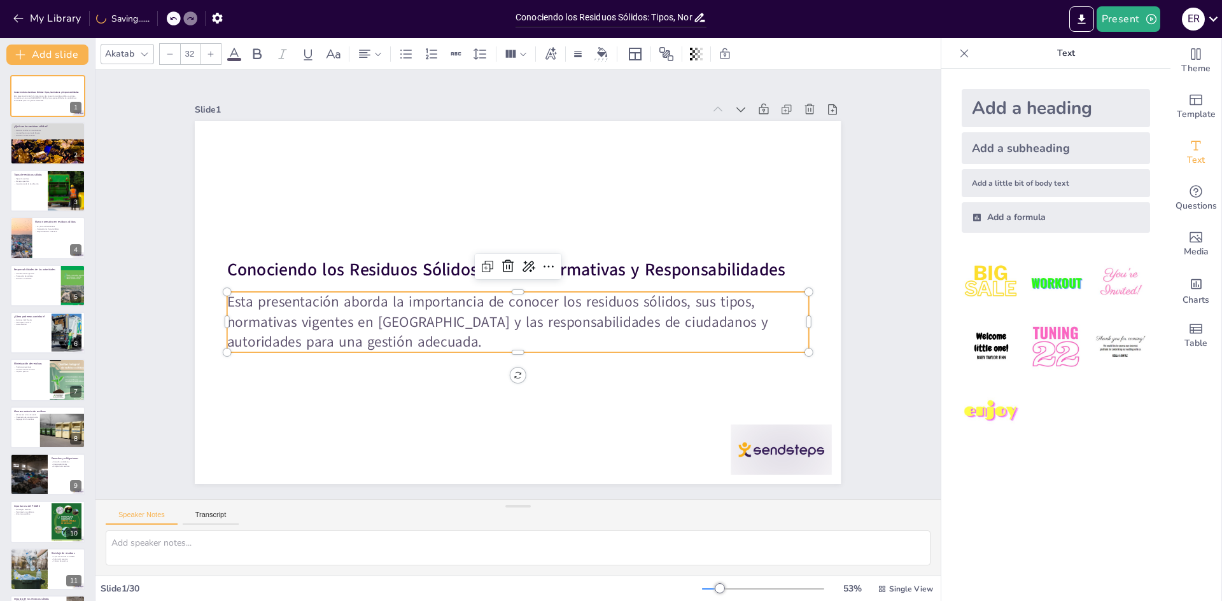
checkbox input "true"
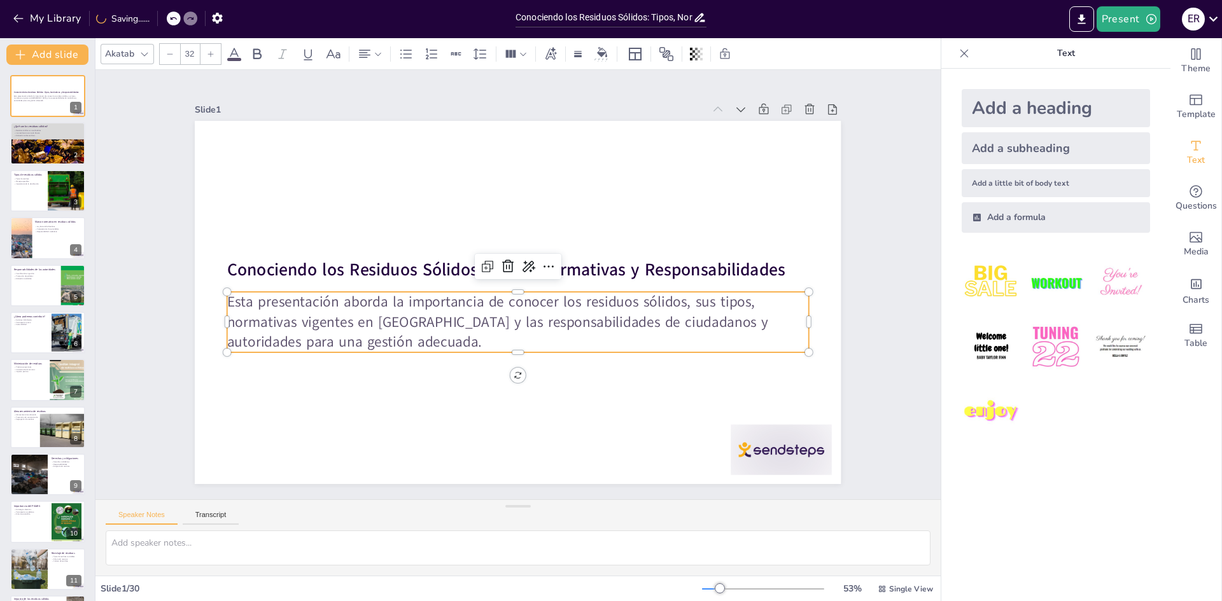
checkbox input "true"
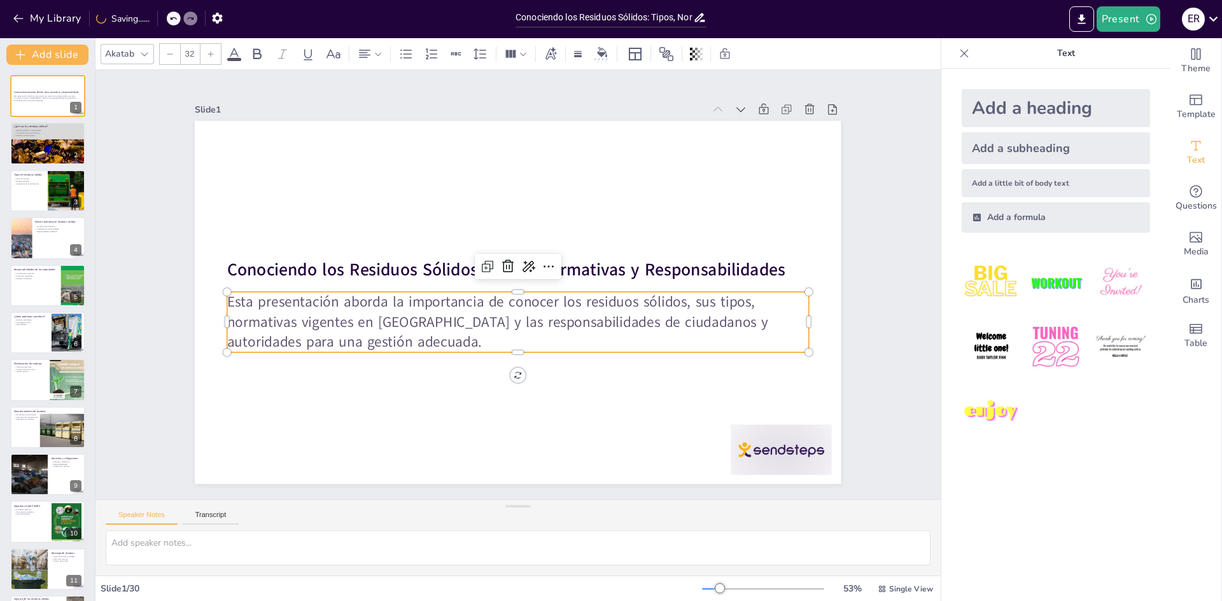
checkbox input "true"
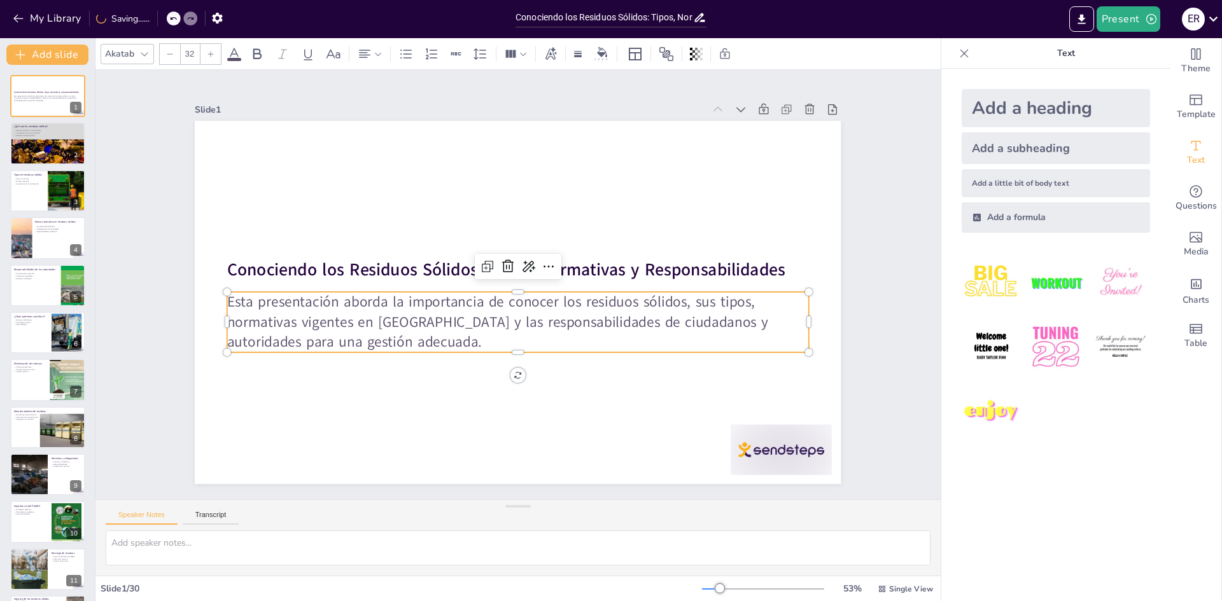
checkbox input "true"
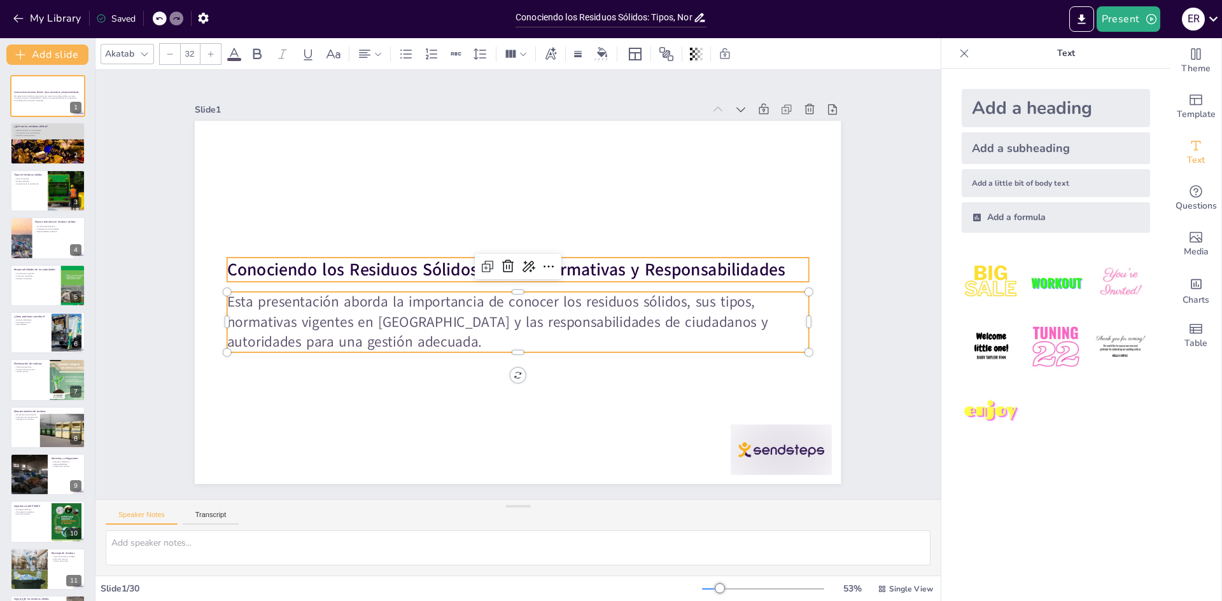
checkbox input "true"
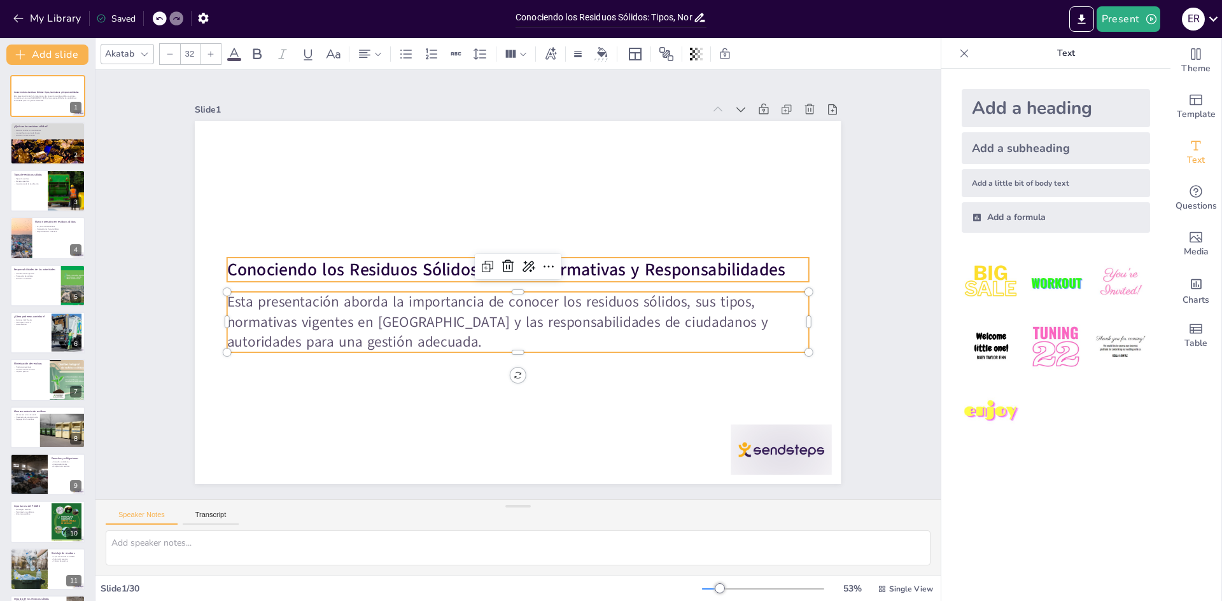
type input "51"
click at [229, 262] on strong "Conociendo los Residuos Sólidos: Tipos, Normativas y Responsabilidades" at bounding box center [508, 268] width 558 height 82
checkbox input "true"
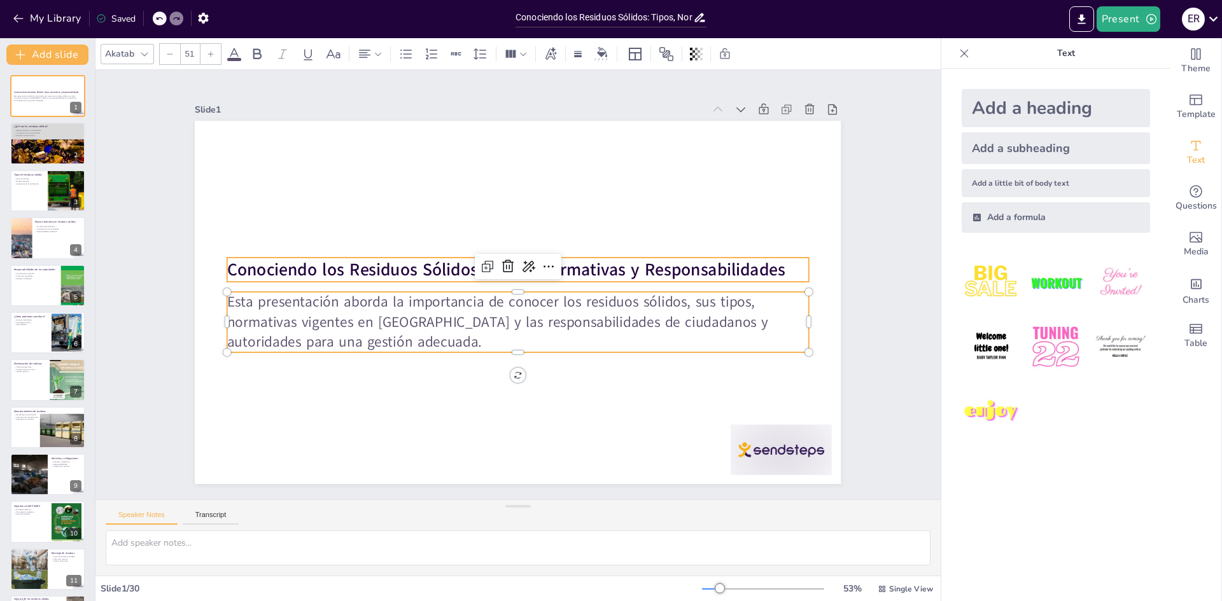
checkbox input "true"
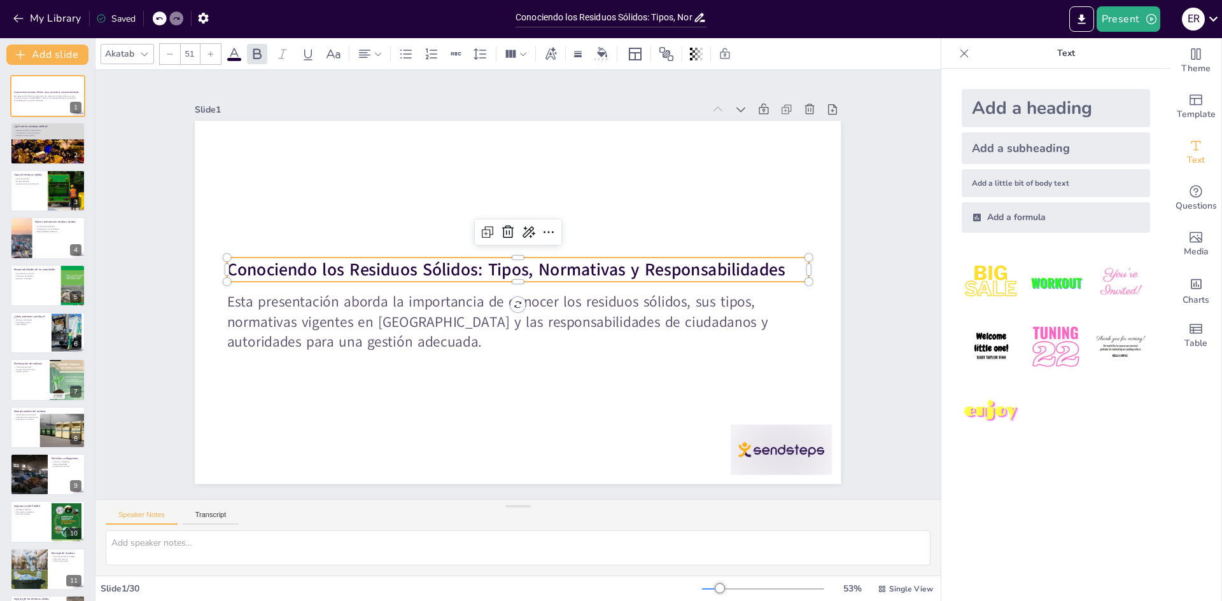
click at [227, 264] on strong "Conociendo los Residuos Sólidos: Tipos, Normativas y Responsabilidades" at bounding box center [506, 270] width 558 height 24
checkbox input "true"
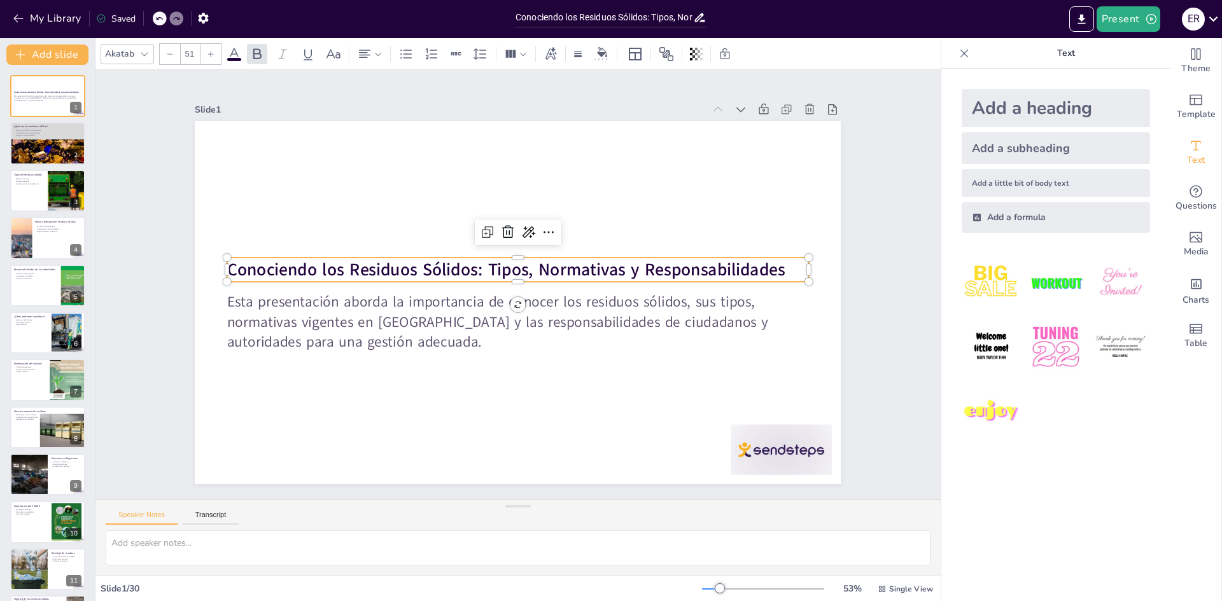
checkbox input "true"
click at [229, 264] on strong "Conociendo los Residuos Sólidos: Tipos, Normativas y Responsabilidades" at bounding box center [506, 270] width 558 height 24
checkbox input "true"
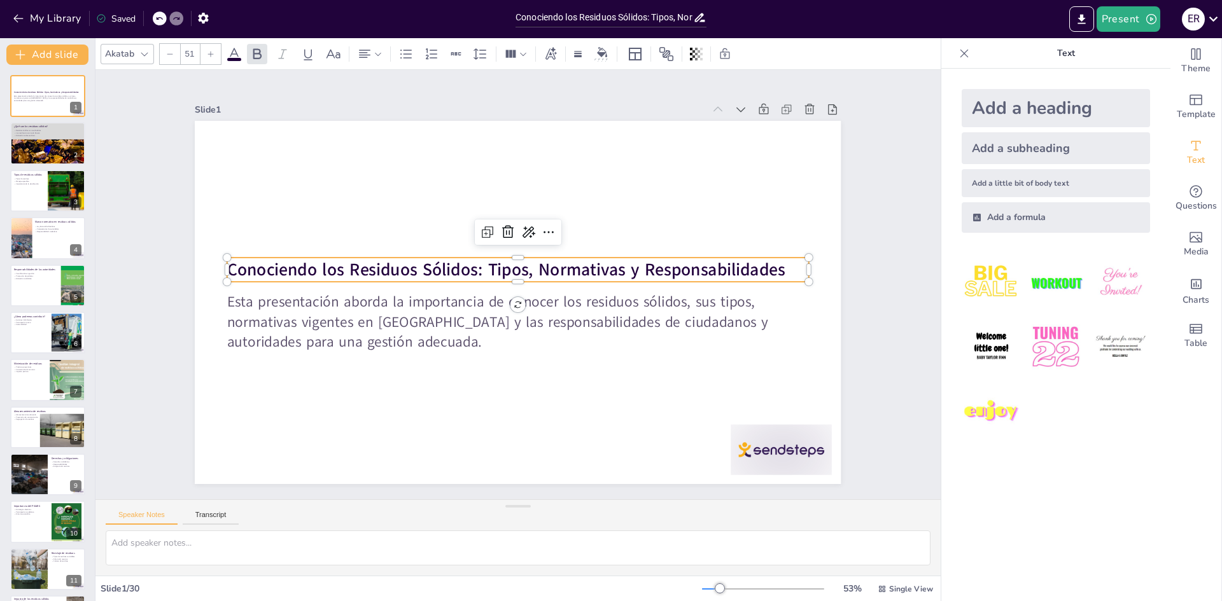
checkbox input "true"
click at [235, 264] on strong "Conociendo los Residuos Sólidos: Tipos, Normativas y Responsabilidades" at bounding box center [506, 270] width 558 height 24
checkbox input "true"
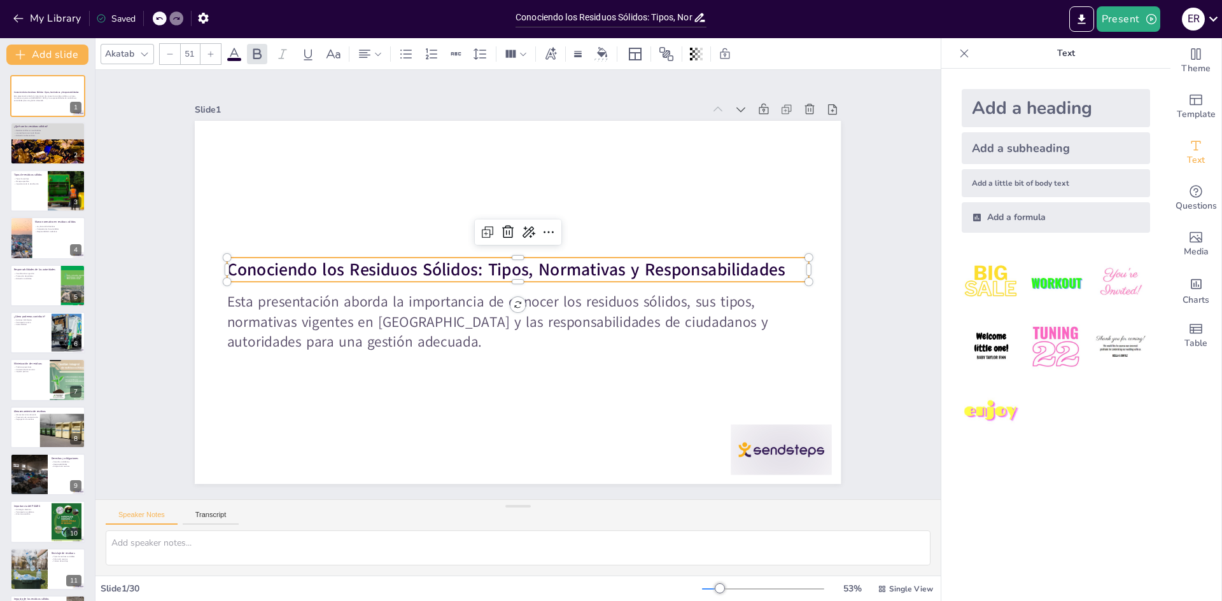
checkbox input "true"
click at [263, 264] on strong "Conociendo los Residuos Sólidos: Tipos, Normativas y Responsabilidades" at bounding box center [506, 270] width 558 height 24
checkbox input "true"
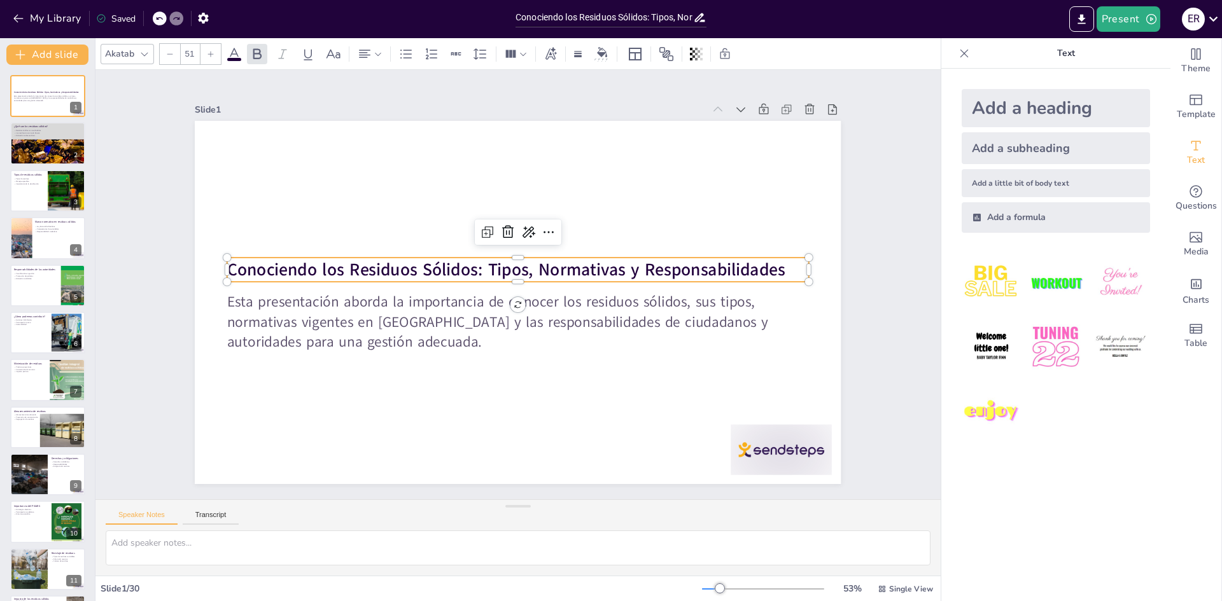
checkbox input "true"
click at [1026, 110] on div "Add a heading" at bounding box center [1056, 108] width 188 height 38
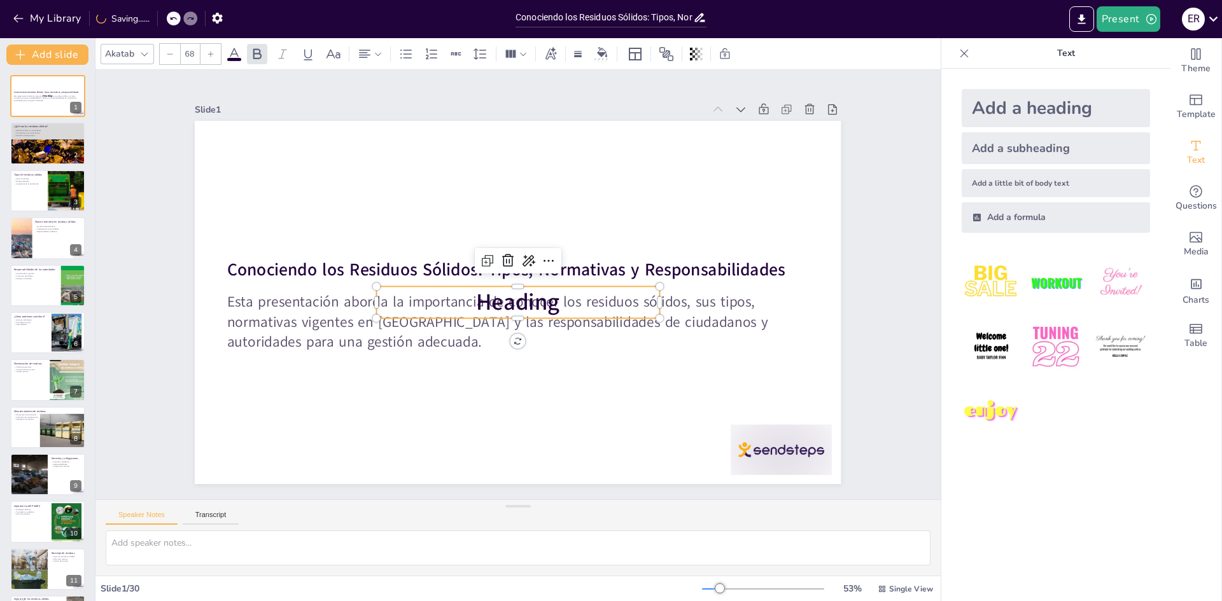
click at [560, 297] on p "Heading" at bounding box center [518, 302] width 283 height 32
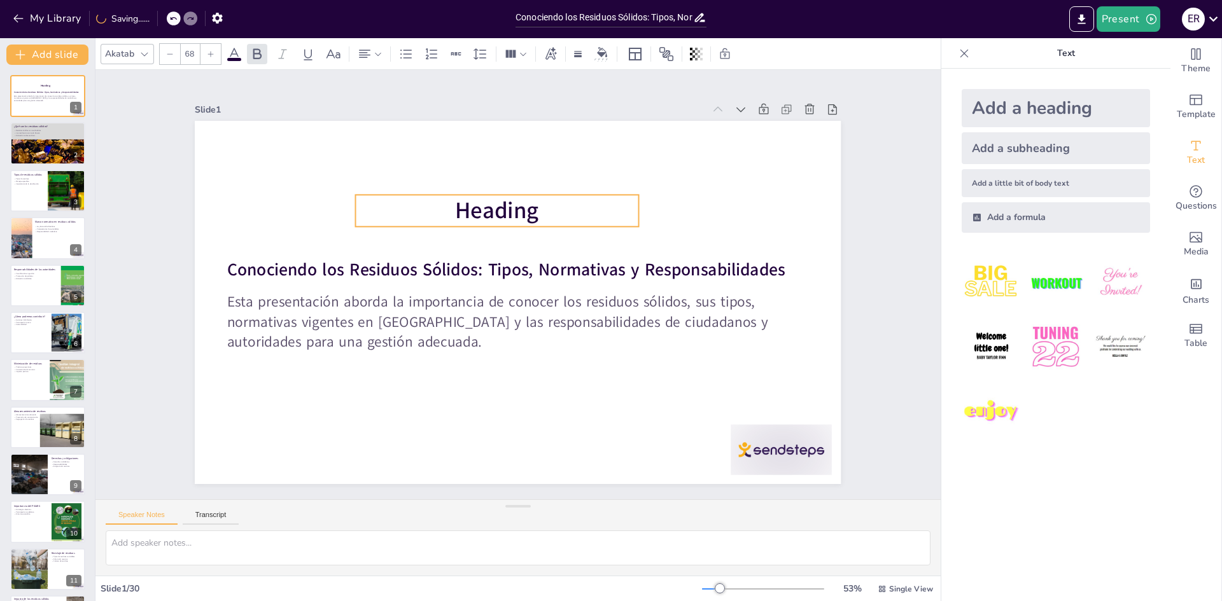
drag, startPoint x: 558, startPoint y: 286, endPoint x: 537, endPoint y: 195, distance: 94.0
click at [537, 195] on p "Heading" at bounding box center [520, 208] width 279 height 118
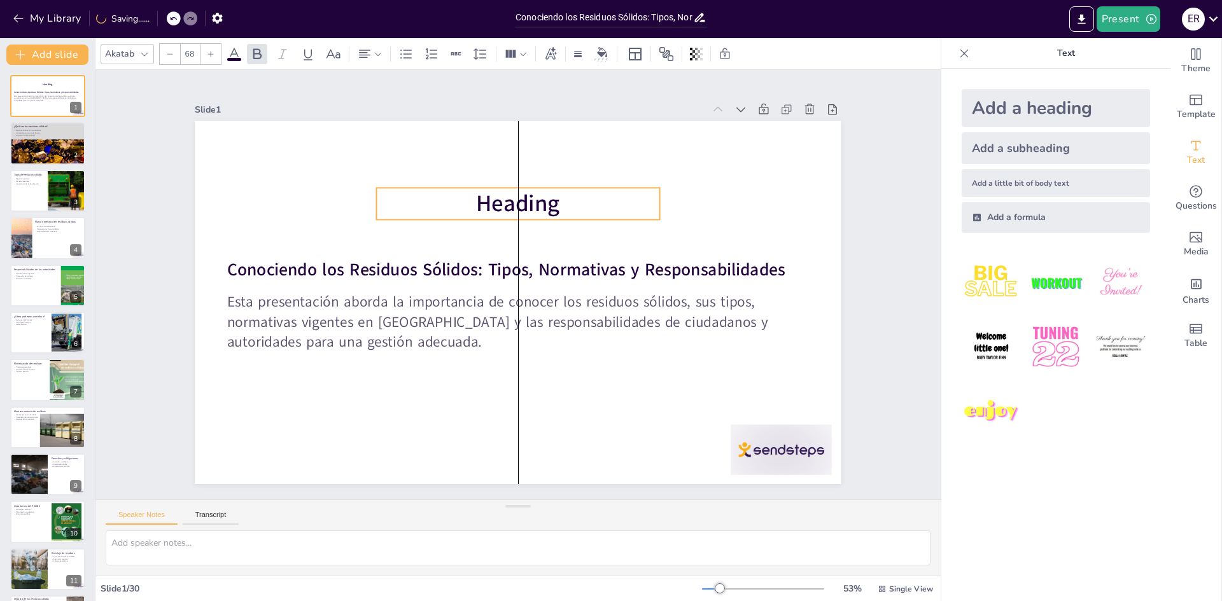
drag, startPoint x: 544, startPoint y: 205, endPoint x: 562, endPoint y: 198, distance: 19.1
click at [562, 198] on p "Heading" at bounding box center [534, 205] width 283 height 90
click at [565, 202] on p "Heading" at bounding box center [518, 204] width 283 height 32
drag, startPoint x: 565, startPoint y: 202, endPoint x: 557, endPoint y: 202, distance: 7.6
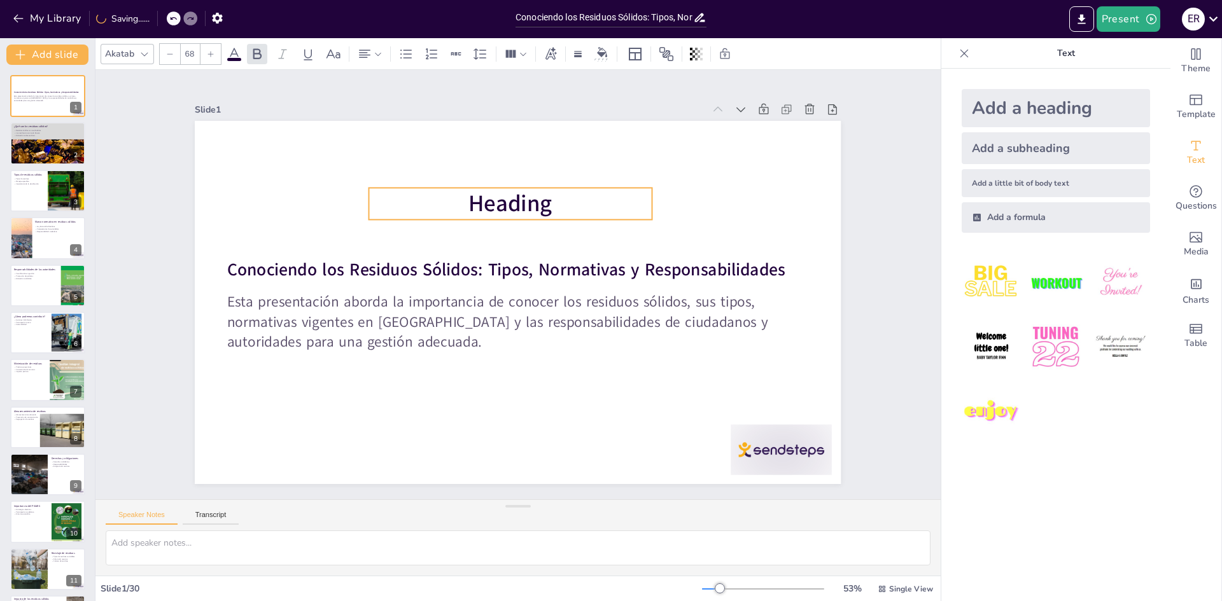
click at [557, 202] on p "Heading" at bounding box center [510, 204] width 283 height 32
drag, startPoint x: 544, startPoint y: 197, endPoint x: 557, endPoint y: 188, distance: 15.7
click at [557, 188] on p "Heading" at bounding box center [533, 197] width 285 height 62
drag, startPoint x: 477, startPoint y: 188, endPoint x: 488, endPoint y: 189, distance: 11.5
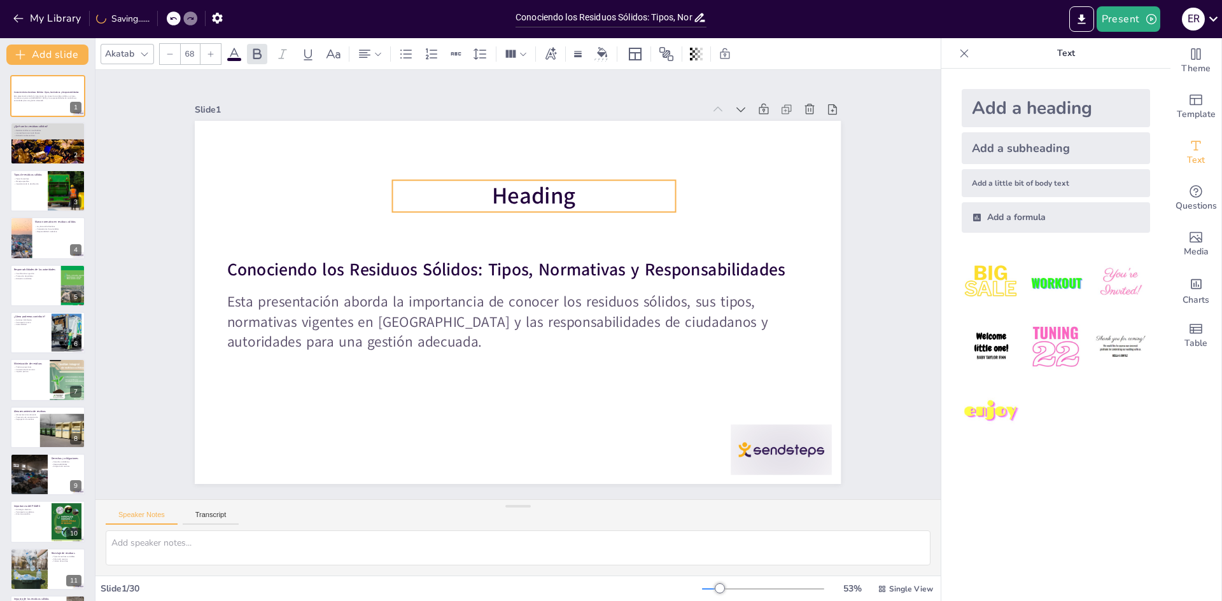
click at [492, 189] on span "Heading" at bounding box center [534, 196] width 84 height 31
click at [565, 192] on span "Heading" at bounding box center [544, 199] width 87 height 40
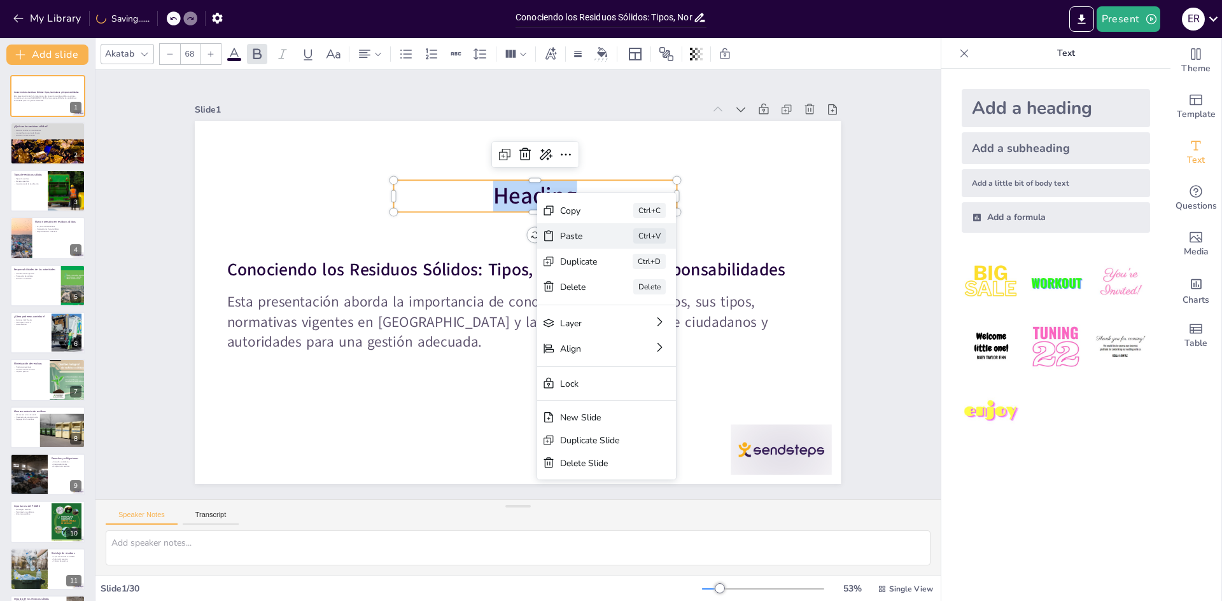
click at [656, 300] on div "Paste" at bounding box center [675, 306] width 38 height 12
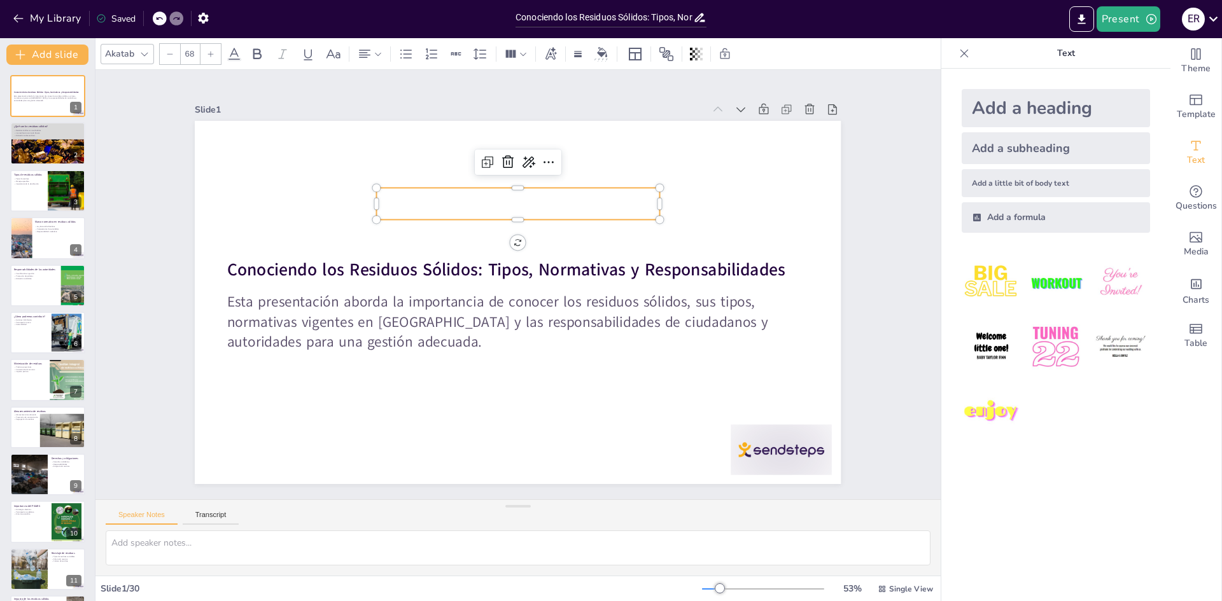
click at [514, 195] on p at bounding box center [518, 204] width 283 height 32
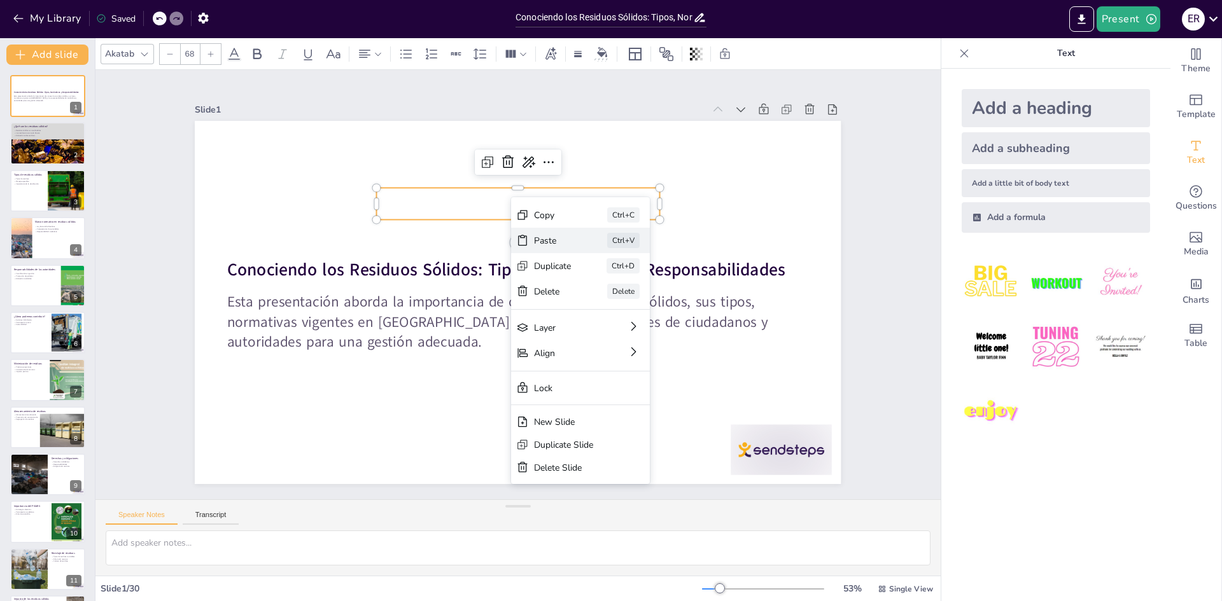
click at [629, 305] on div "Paste" at bounding box center [648, 311] width 38 height 12
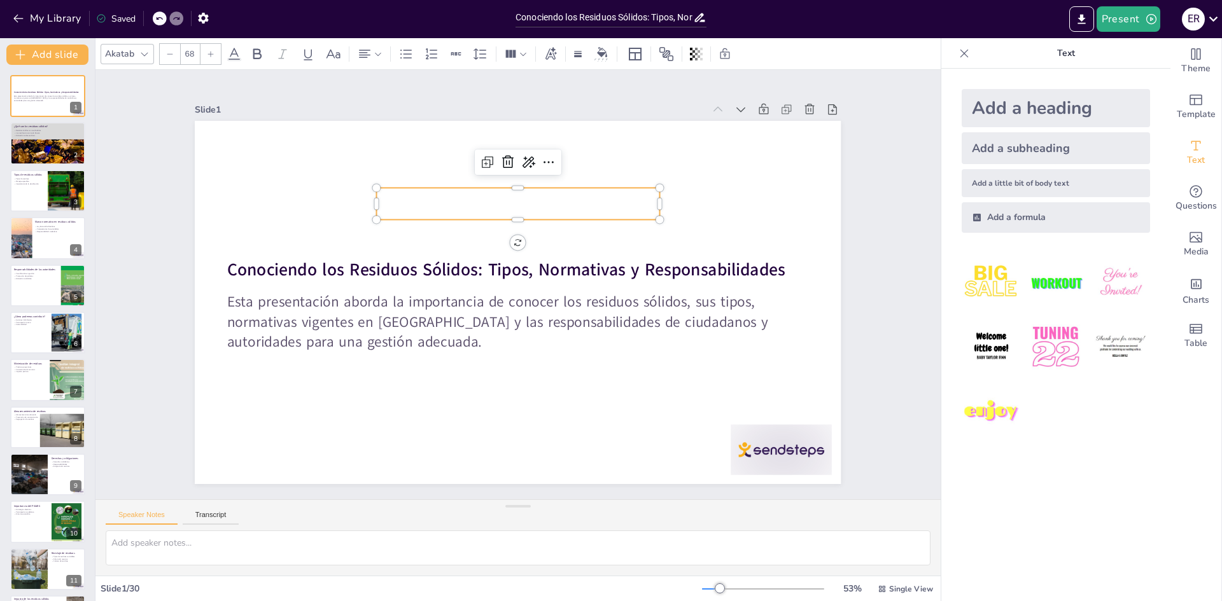
click at [514, 199] on p at bounding box center [518, 204] width 283 height 32
click at [542, 195] on p at bounding box center [526, 204] width 285 height 61
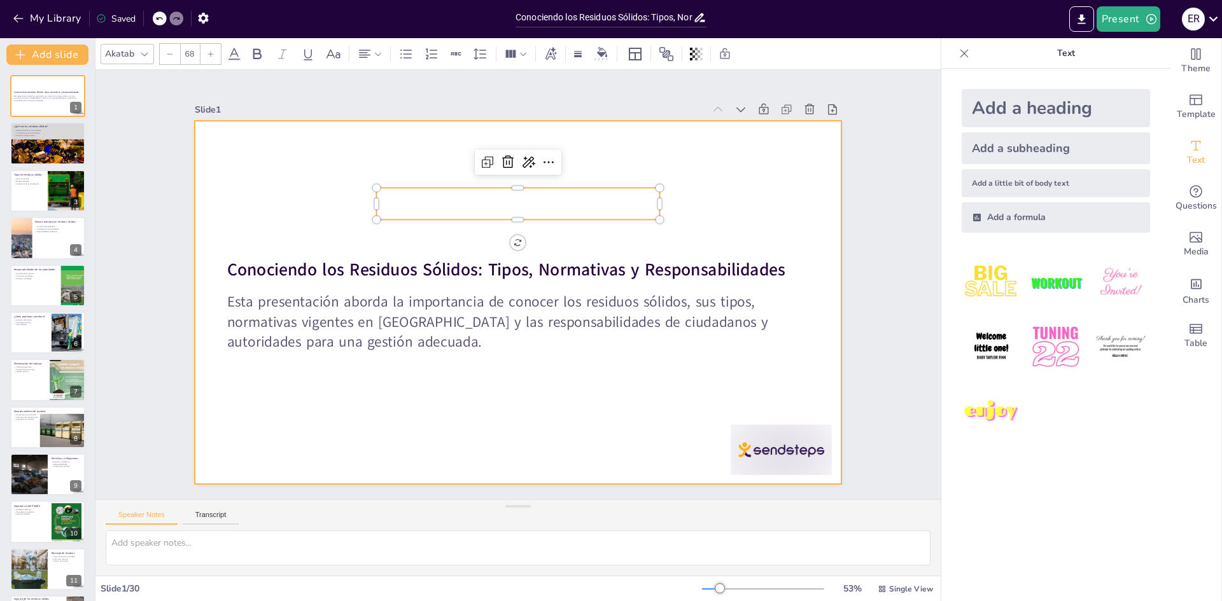
click at [355, 198] on div at bounding box center [518, 302] width 646 height 363
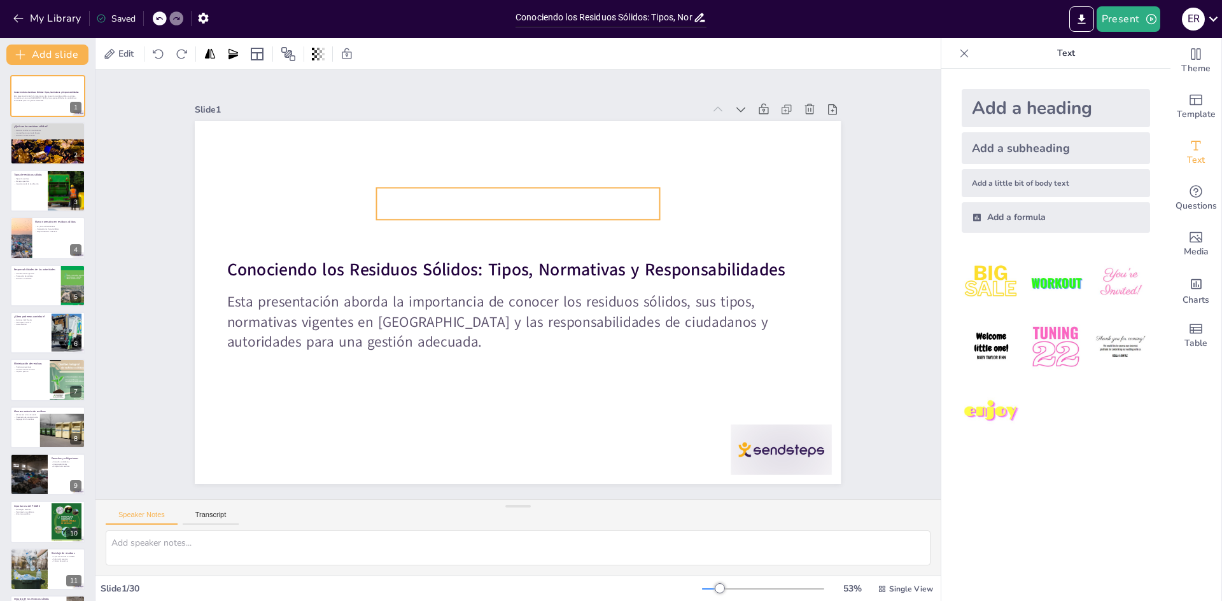
click at [515, 195] on p at bounding box center [518, 204] width 283 height 32
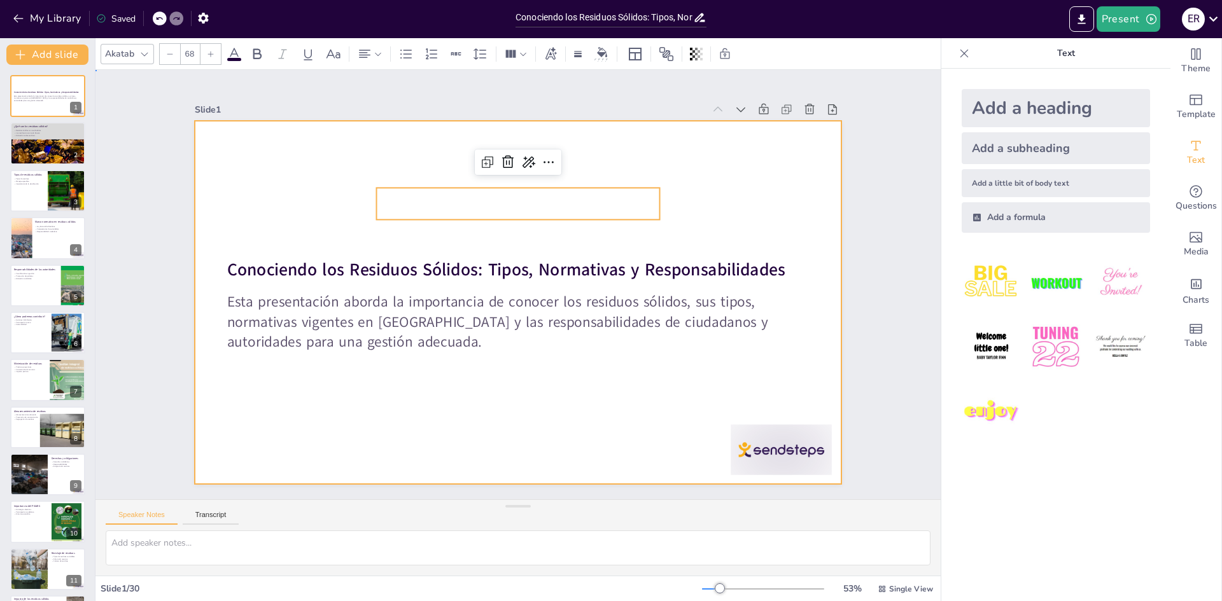
click at [692, 199] on div at bounding box center [518, 302] width 646 height 363
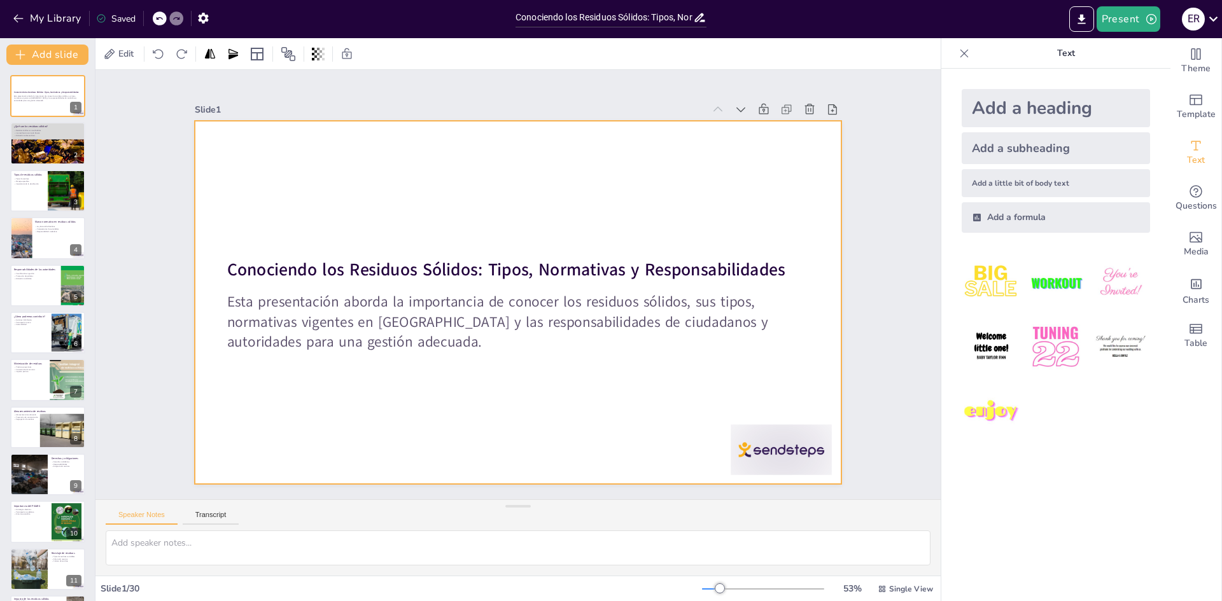
click at [468, 236] on div at bounding box center [518, 302] width 646 height 363
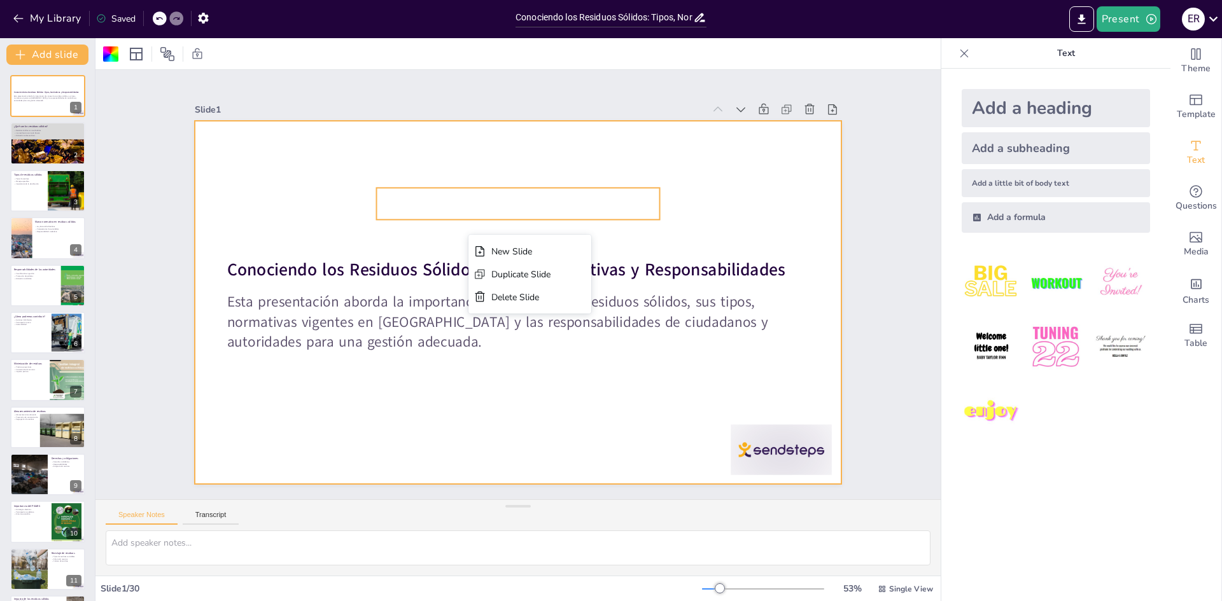
click at [464, 211] on p at bounding box center [518, 204] width 283 height 32
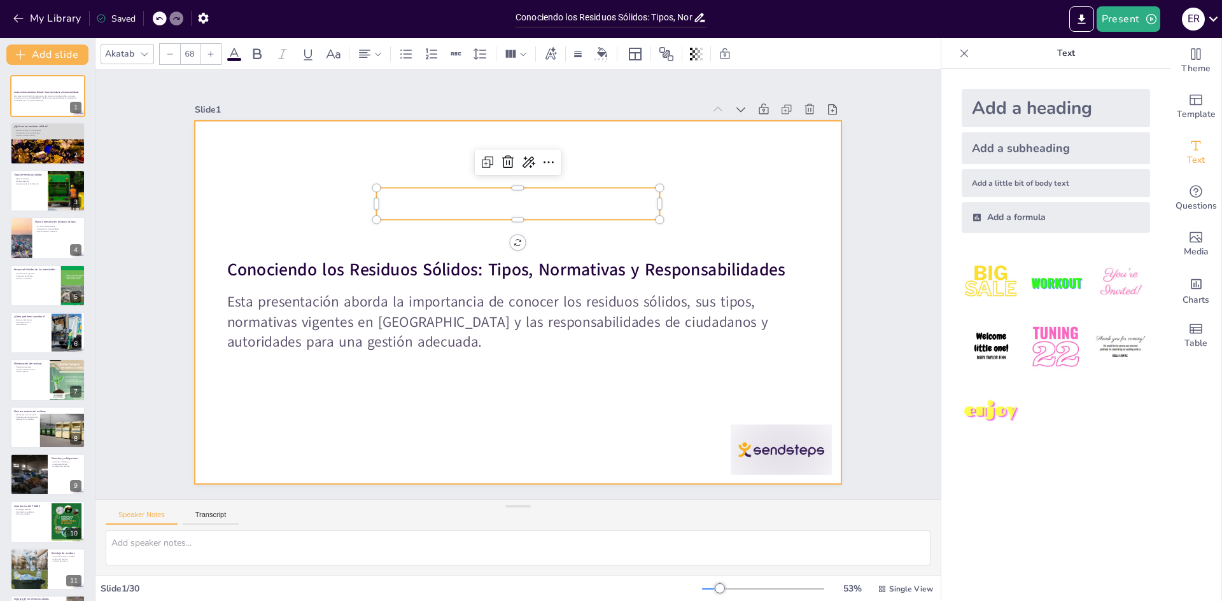
click at [285, 188] on div at bounding box center [516, 302] width 680 height 429
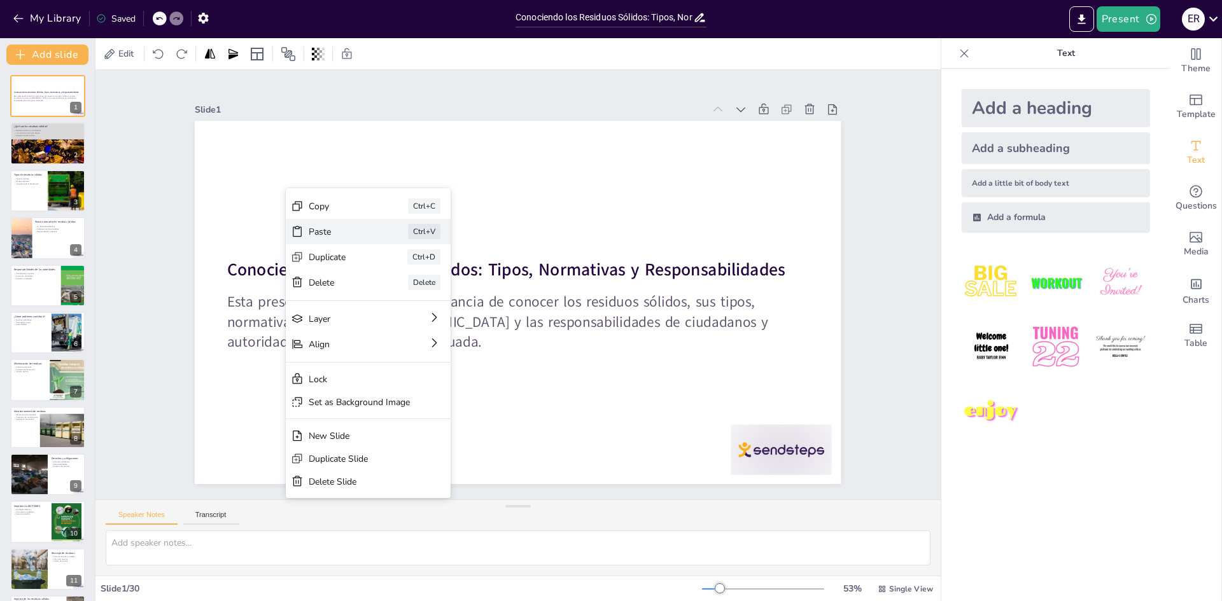
click at [402, 284] on div "Paste" at bounding box center [434, 293] width 64 height 18
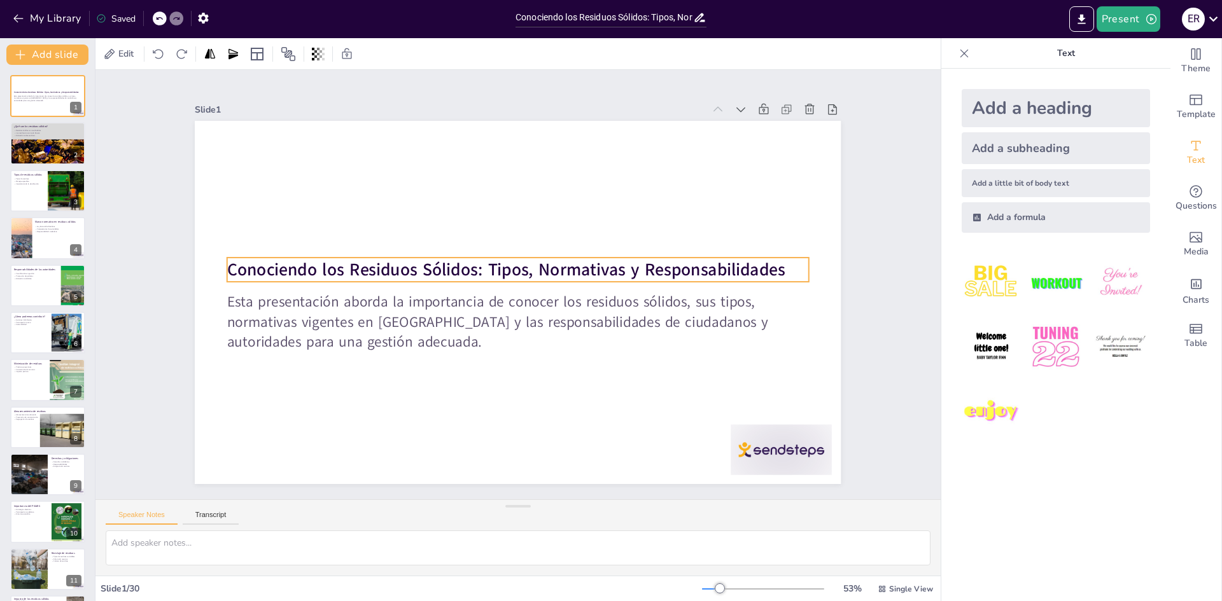
click at [230, 262] on strong "Conociendo los Residuos Sólidos: Tipos, Normativas y Responsabilidades" at bounding box center [506, 270] width 558 height 24
click at [227, 267] on strong "Conociendo los Residuos Sólidos: Tipos, Normativas y Responsabilidades" at bounding box center [506, 270] width 558 height 24
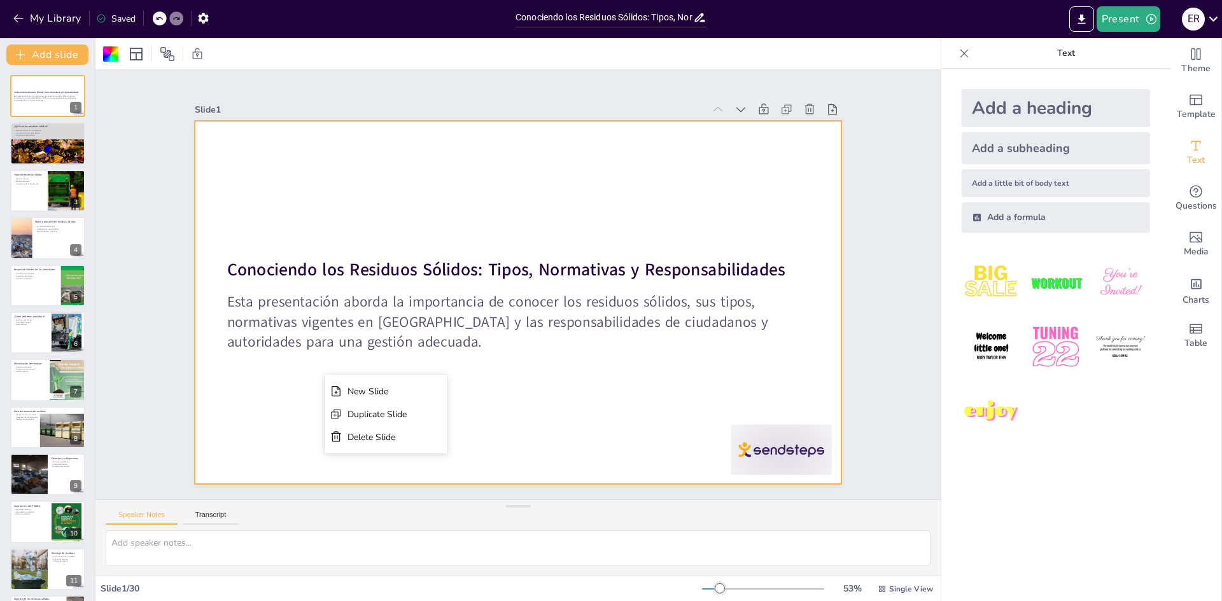
click at [365, 184] on div at bounding box center [518, 302] width 646 height 363
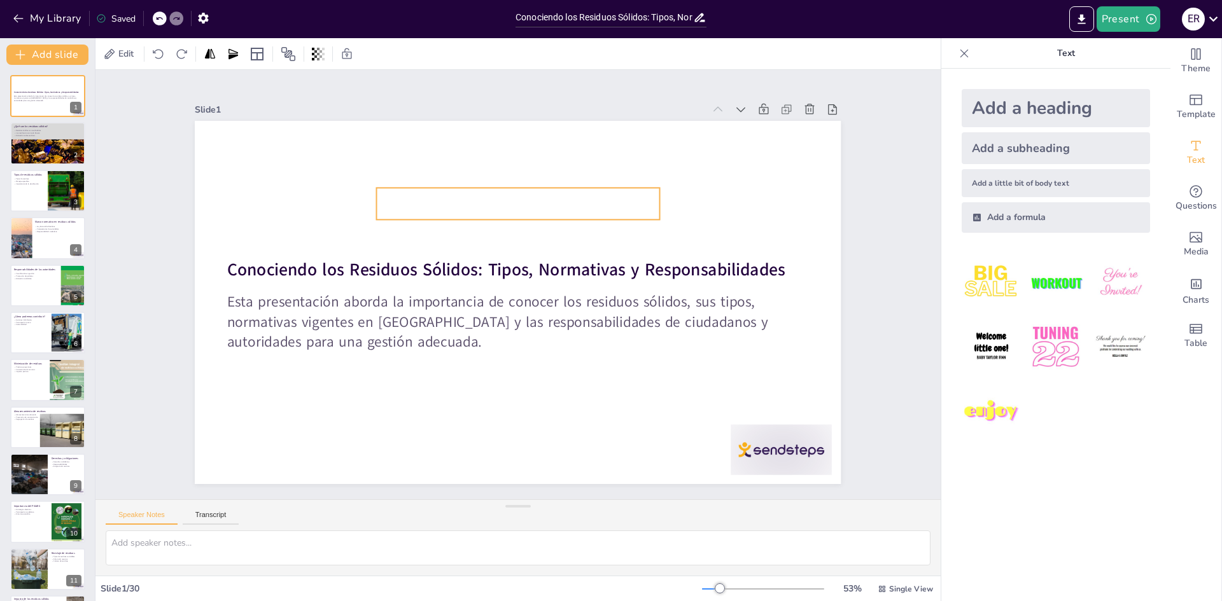
click at [418, 188] on p at bounding box center [518, 204] width 283 height 32
click at [461, 192] on p at bounding box center [526, 204] width 285 height 61
click at [461, 192] on p at bounding box center [518, 204] width 283 height 32
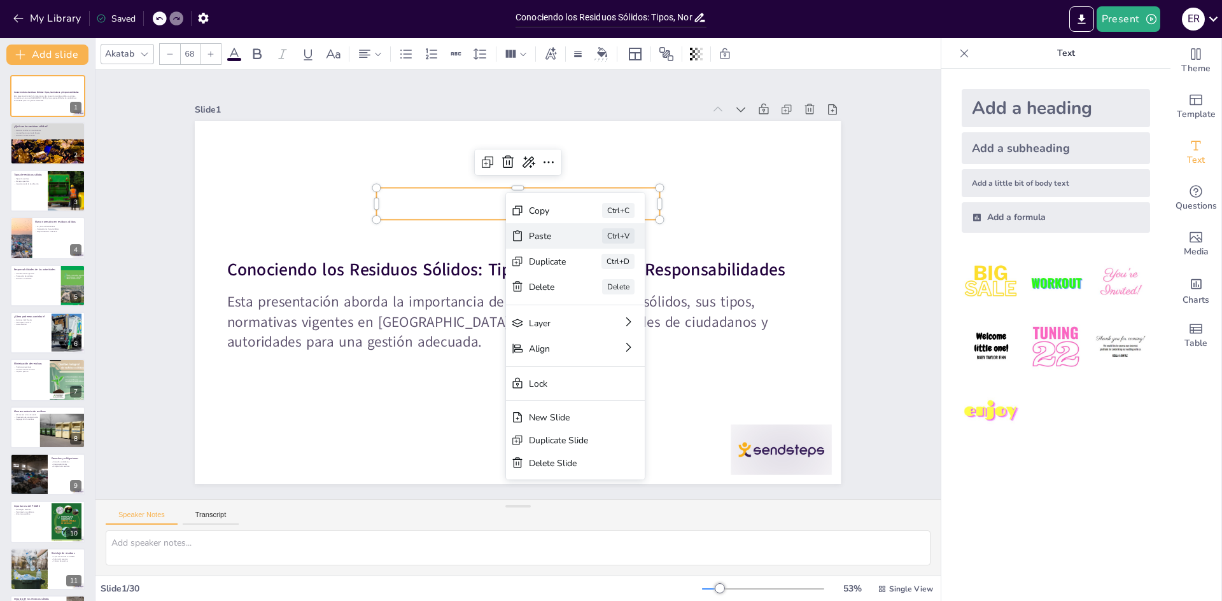
click at [601, 293] on div "Paste Ctrl+V" at bounding box center [670, 305] width 139 height 25
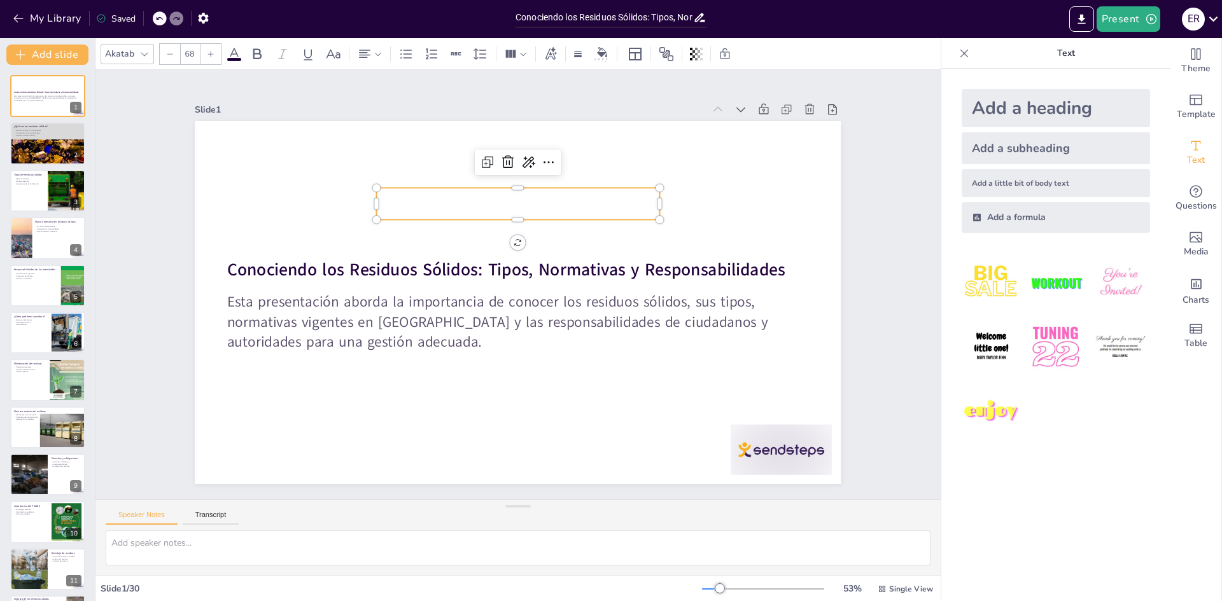
click at [505, 194] on p at bounding box center [518, 204] width 283 height 32
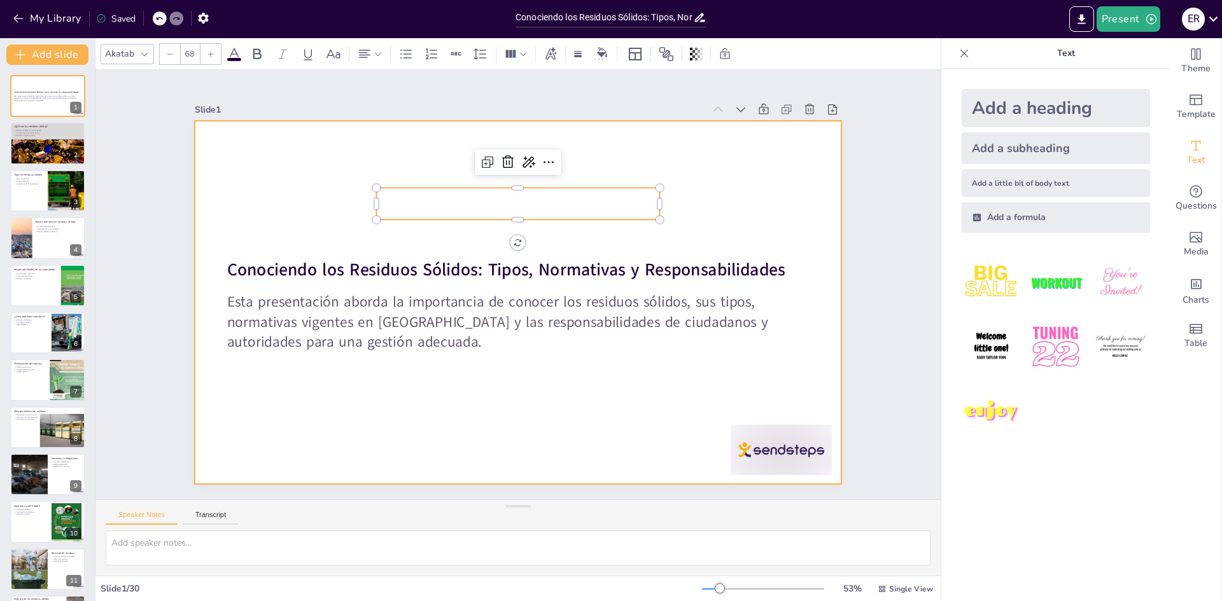
click at [693, 189] on div at bounding box center [518, 302] width 646 height 363
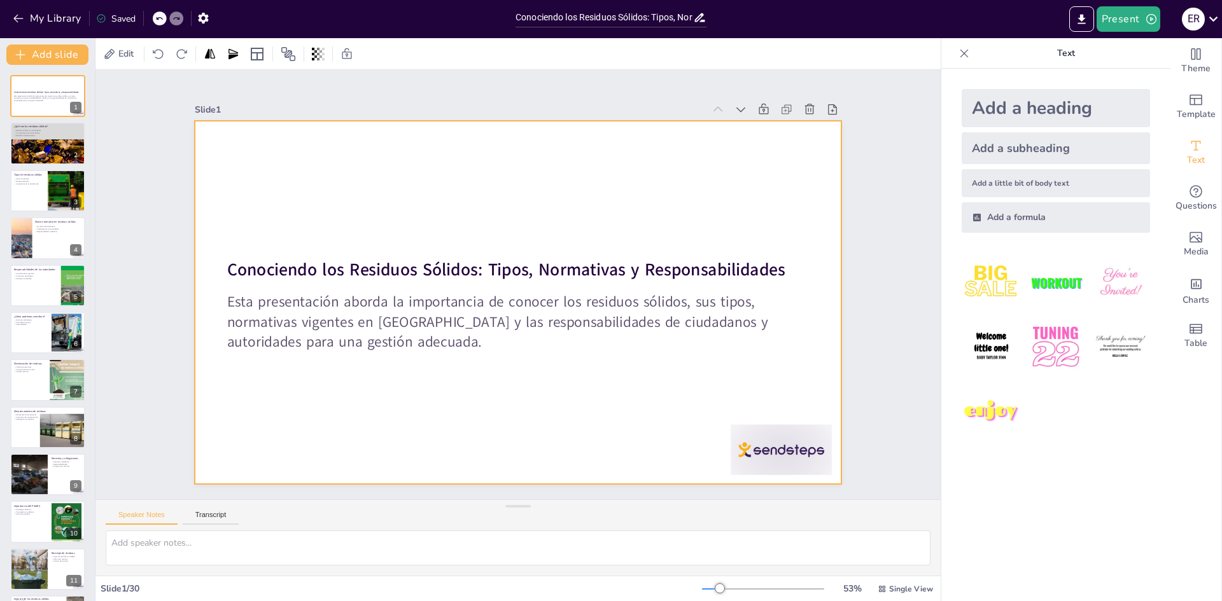
click at [263, 221] on div at bounding box center [518, 302] width 646 height 363
click at [397, 190] on p at bounding box center [526, 204] width 285 height 61
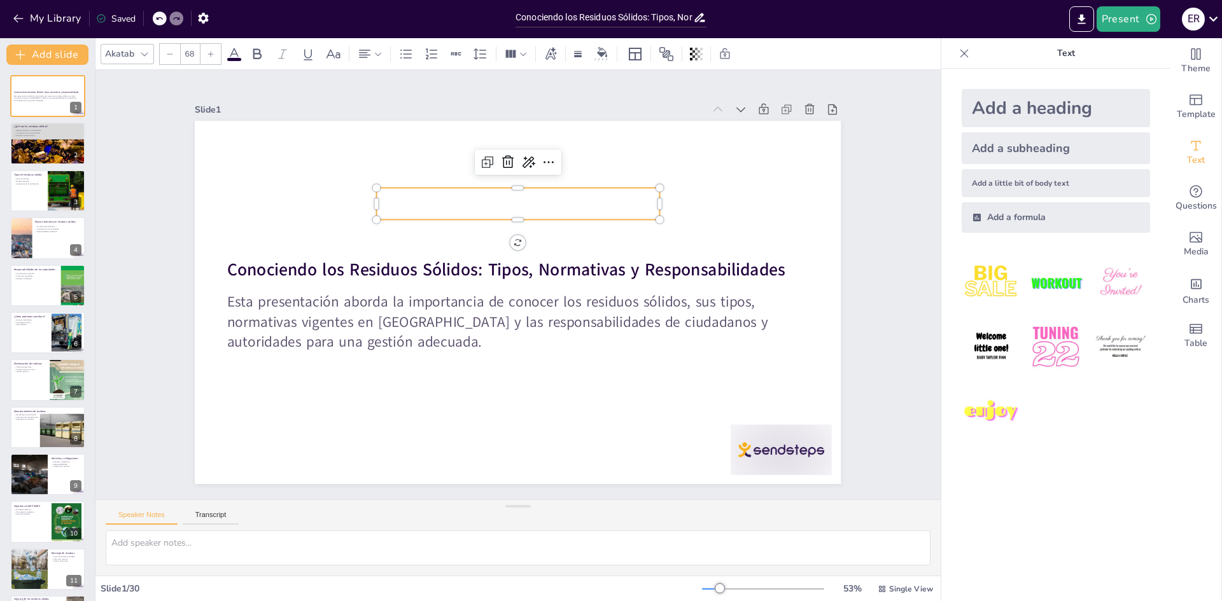
click at [507, 192] on p at bounding box center [518, 204] width 283 height 32
click at [502, 198] on p at bounding box center [526, 204] width 285 height 61
click at [498, 200] on p at bounding box center [518, 204] width 283 height 32
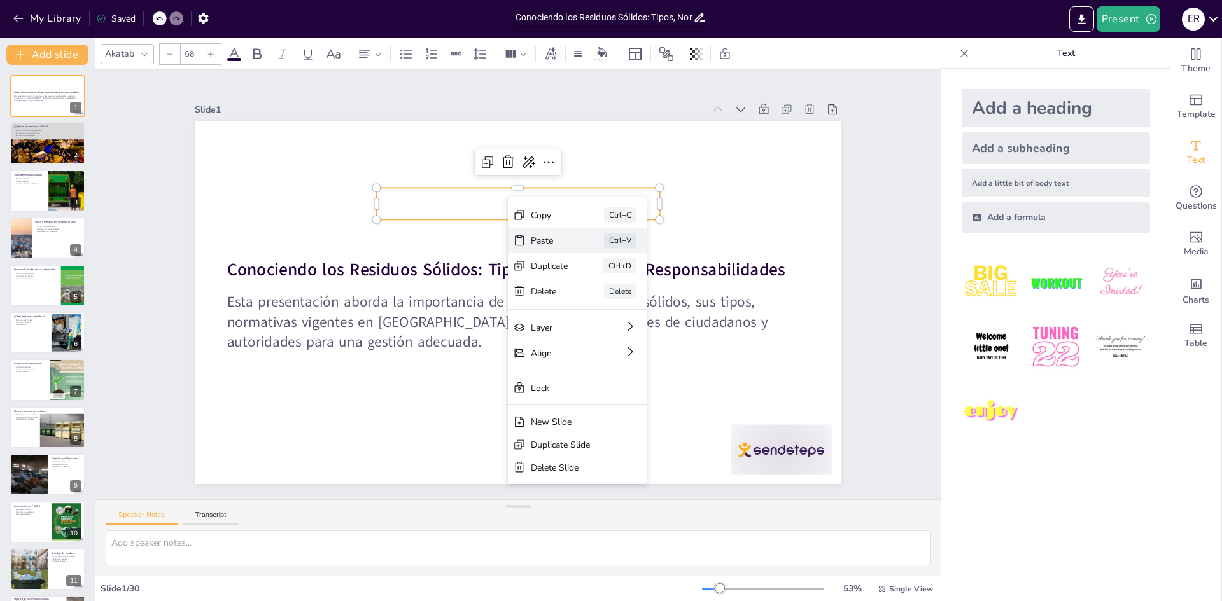
click at [622, 316] on div "Paste" at bounding box center [641, 324] width 39 height 16
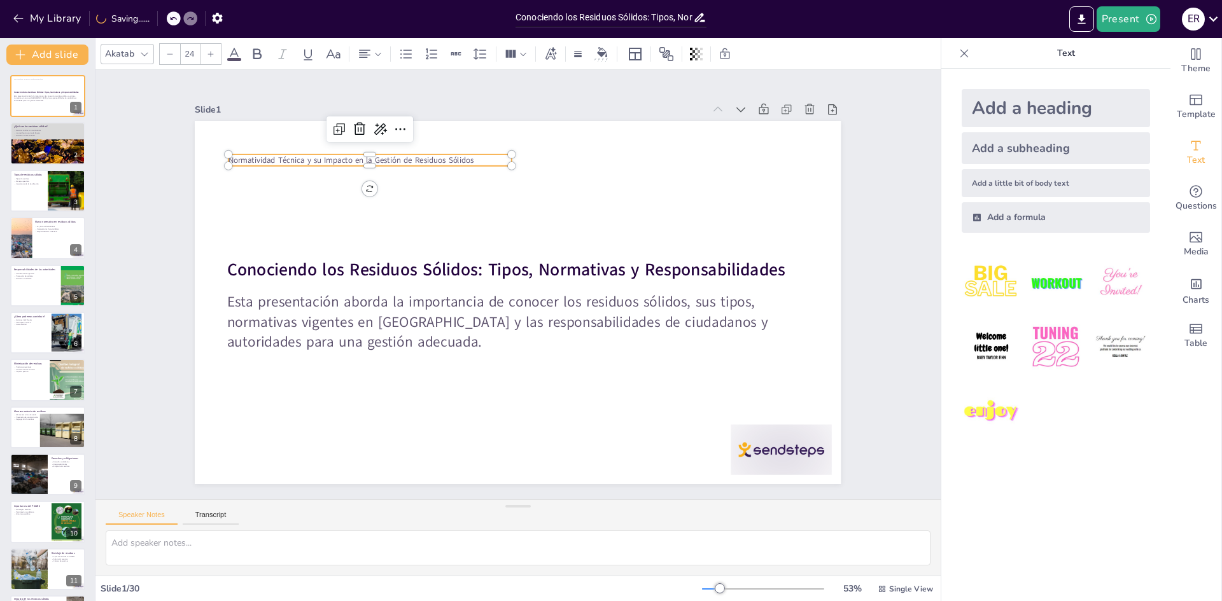
click at [472, 157] on p "Normatividad Técnica y su Impacto en la Gestión de Residuos Sólidos" at bounding box center [384, 145] width 283 height 41
click at [475, 155] on p "Normatividad Técnica y su Impacto en la Gestión de Residuos Sólidos" at bounding box center [370, 160] width 283 height 11
click at [352, 126] on icon at bounding box center [359, 129] width 15 height 15
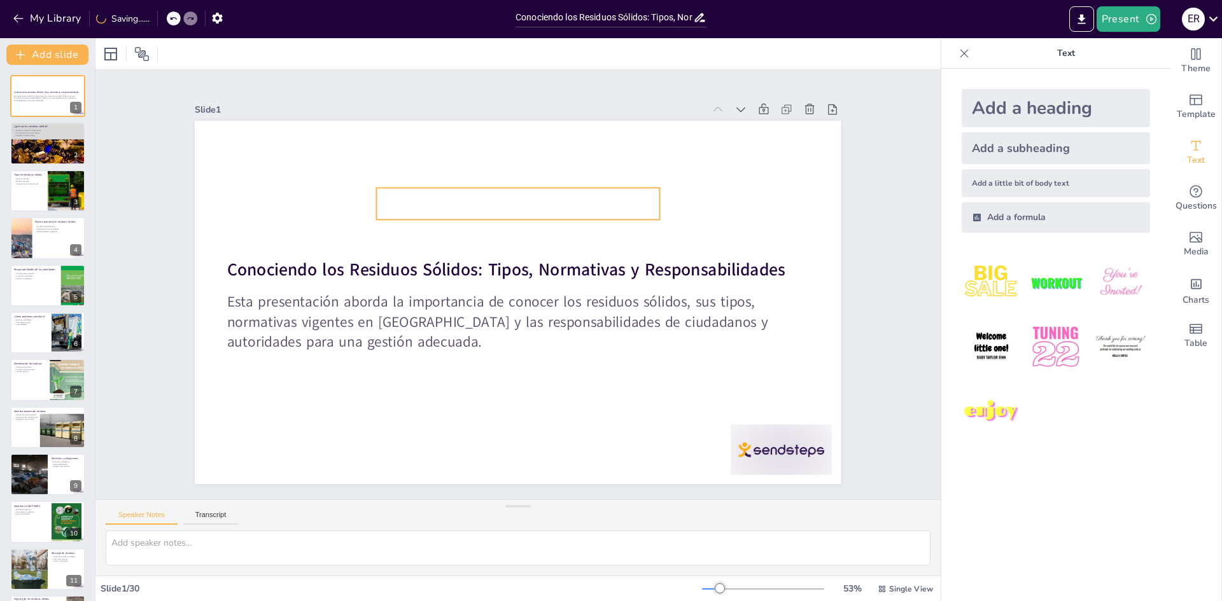
click at [395, 206] on p at bounding box center [518, 204] width 283 height 32
click at [447, 208] on p at bounding box center [518, 204] width 283 height 32
click at [500, 162] on icon at bounding box center [507, 162] width 15 height 15
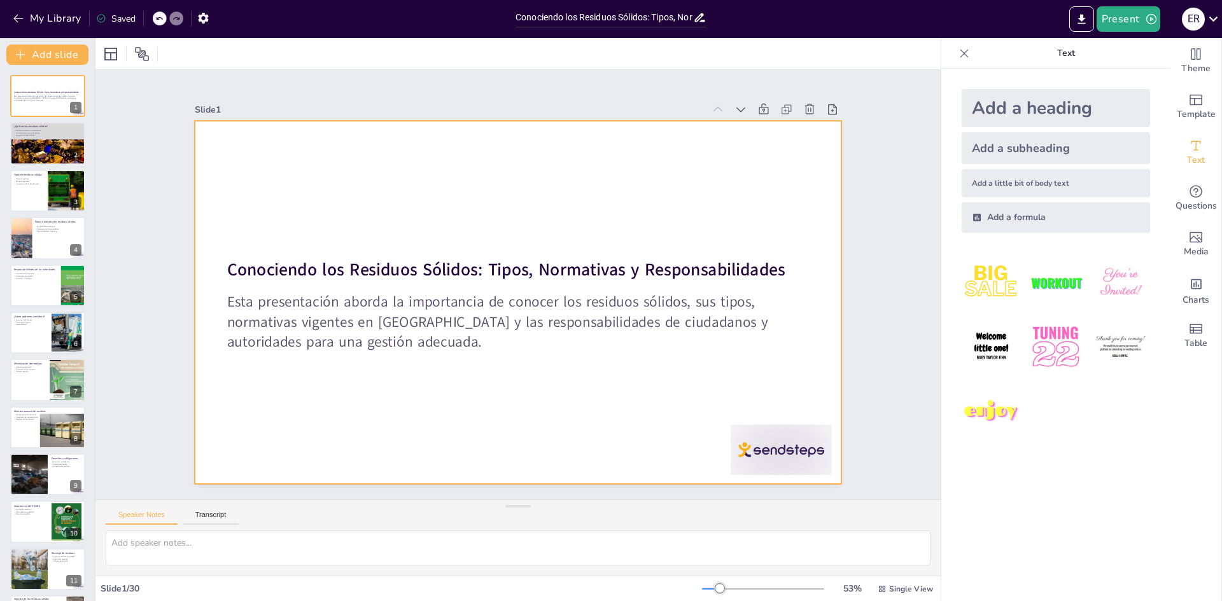
click at [309, 227] on div at bounding box center [518, 302] width 646 height 363
click at [280, 236] on div at bounding box center [518, 302] width 646 height 363
click at [213, 262] on div at bounding box center [514, 302] width 708 height 490
click at [234, 228] on div at bounding box center [516, 302] width 680 height 429
click at [616, 202] on div at bounding box center [516, 302] width 680 height 429
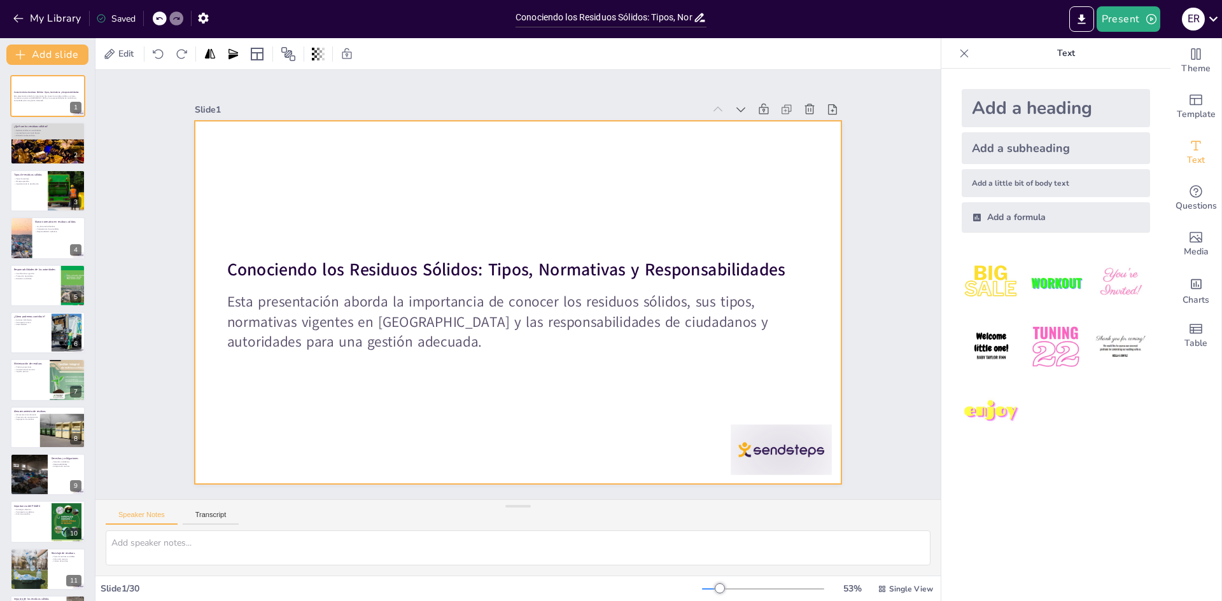
click at [447, 376] on div at bounding box center [516, 302] width 680 height 429
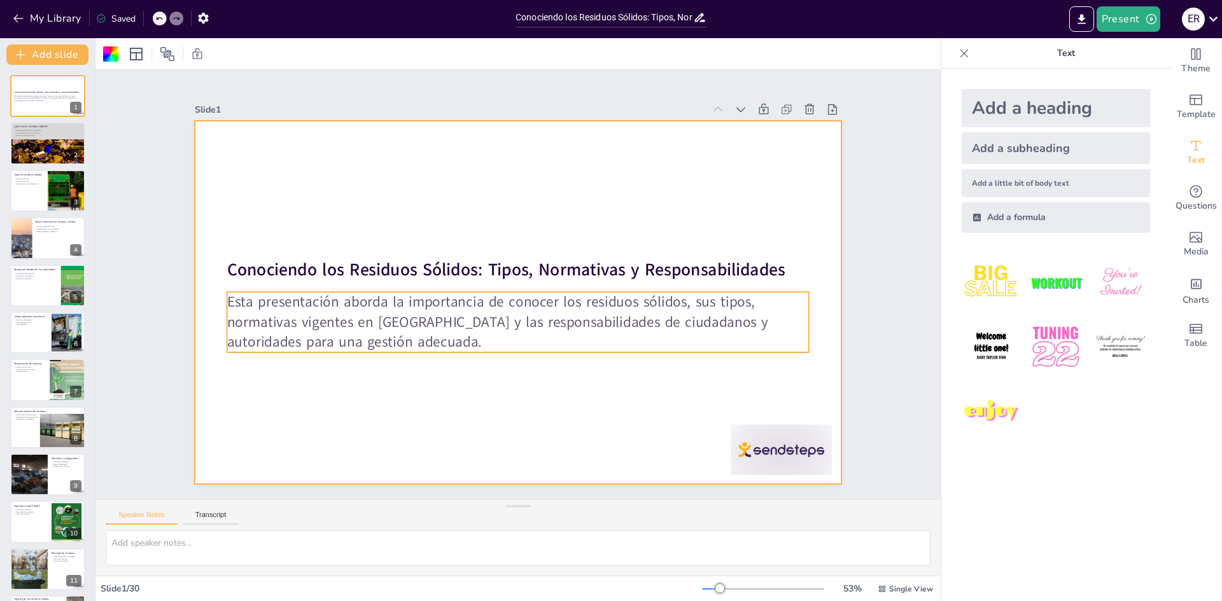
click at [356, 325] on p "Esta presentación aborda la importancia de conocer los residuos sólidos, sus ti…" at bounding box center [518, 322] width 582 height 60
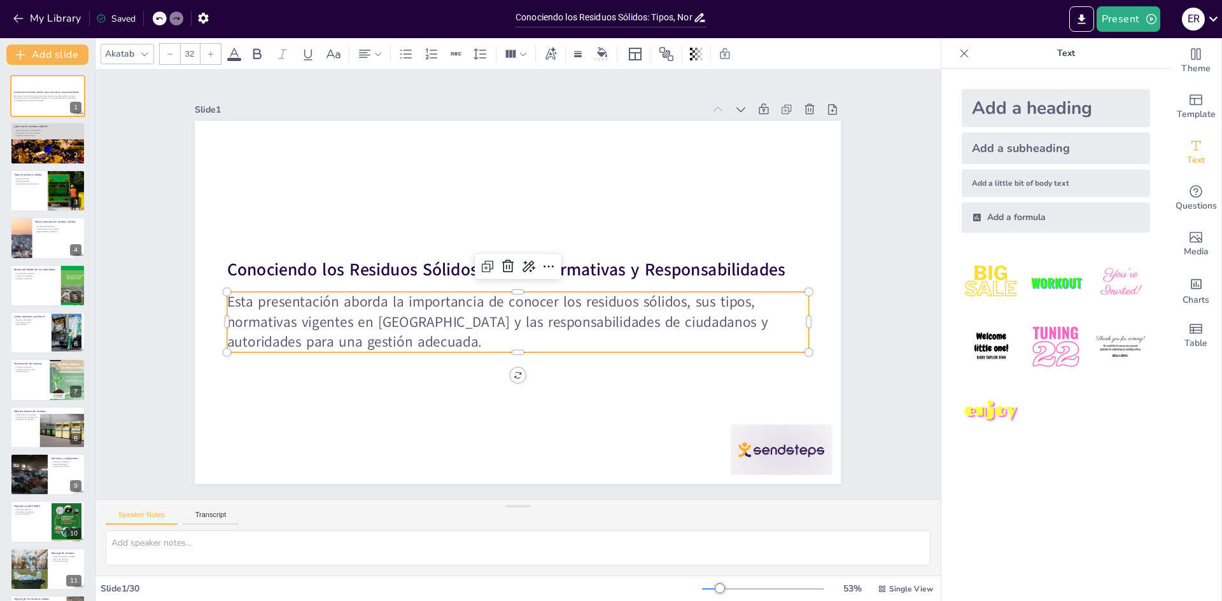
click at [227, 300] on p "Esta presentación aborda la importancia de conocer los residuos sólidos, sus ti…" at bounding box center [518, 322] width 582 height 60
click at [217, 295] on div at bounding box center [222, 322] width 10 height 60
click at [227, 297] on p "Esta presentación aborda la importancia de conocer los residuos sólidos, sus ti…" at bounding box center [518, 322] width 582 height 60
click at [227, 298] on p "Esta presentación aborda la importancia de conocer los residuos sólidos, sus ti…" at bounding box center [518, 322] width 582 height 60
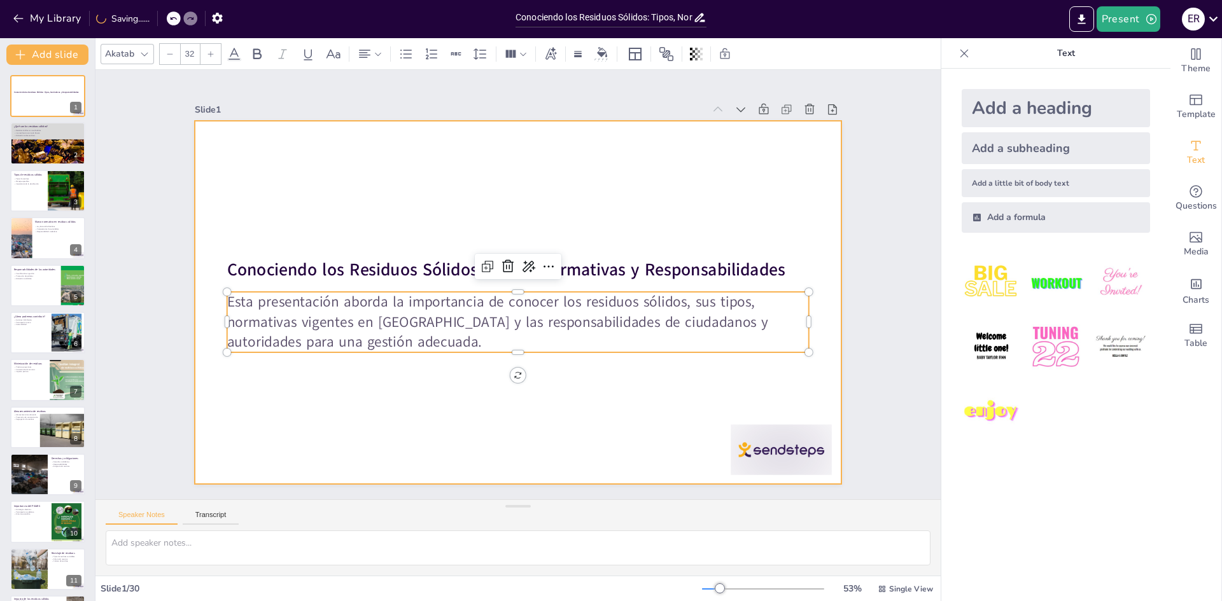
paste div
click at [547, 185] on div at bounding box center [516, 302] width 680 height 428
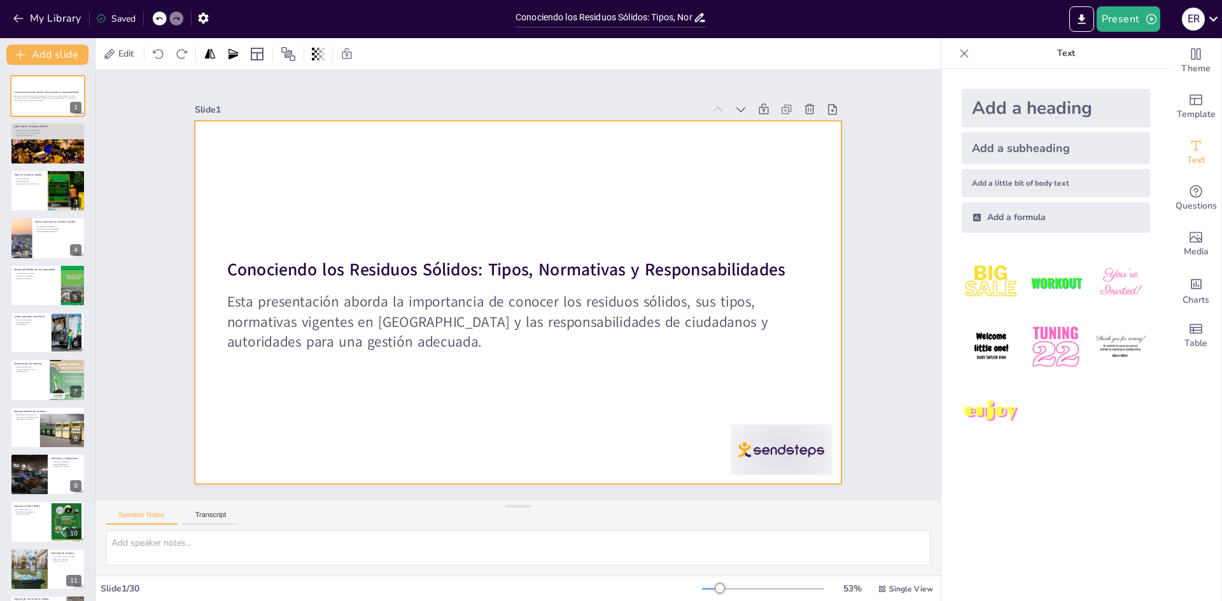
click at [406, 369] on div at bounding box center [516, 302] width 680 height 429
click at [637, 217] on div at bounding box center [518, 302] width 646 height 363
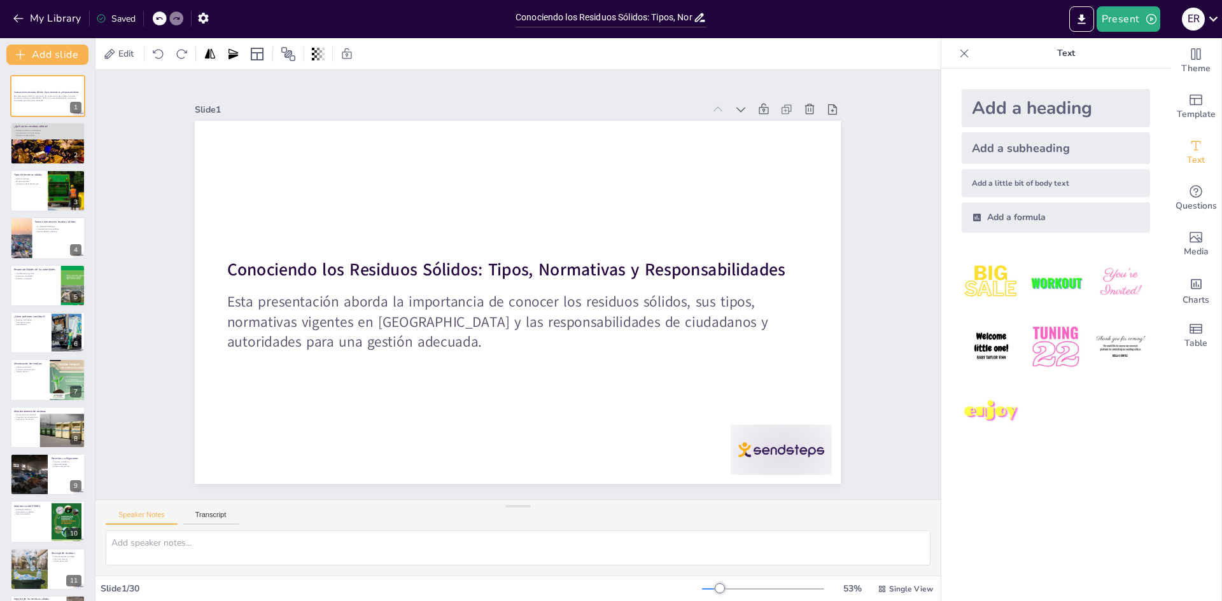
click at [958, 50] on icon at bounding box center [964, 53] width 13 height 13
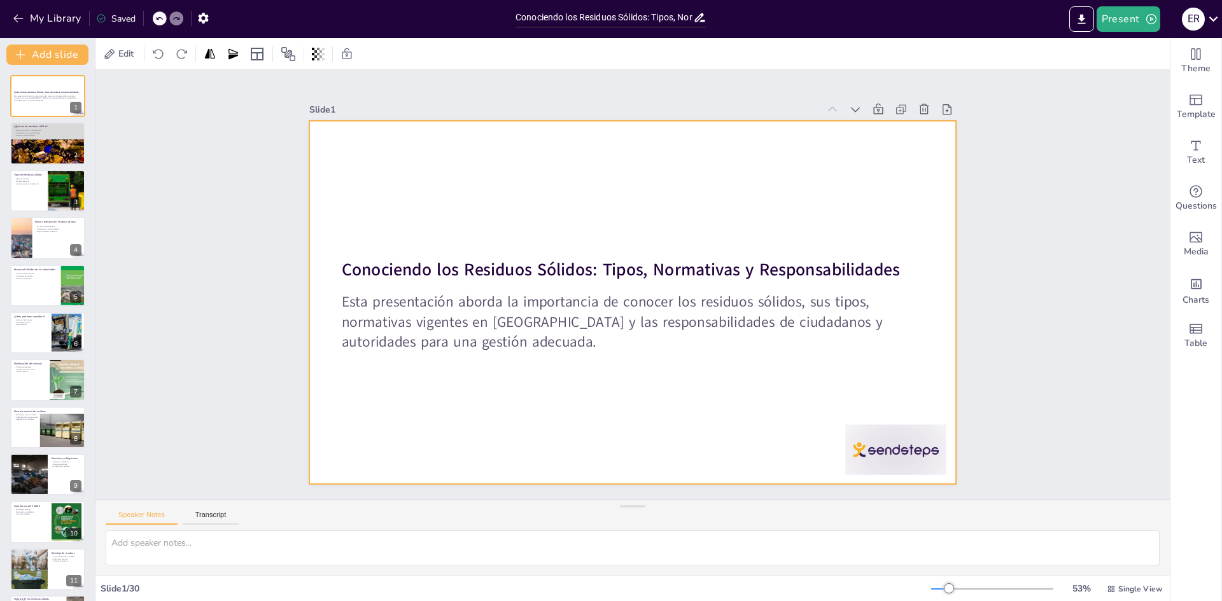
click at [725, 243] on div at bounding box center [632, 302] width 646 height 363
click at [765, 217] on div at bounding box center [632, 302] width 646 height 363
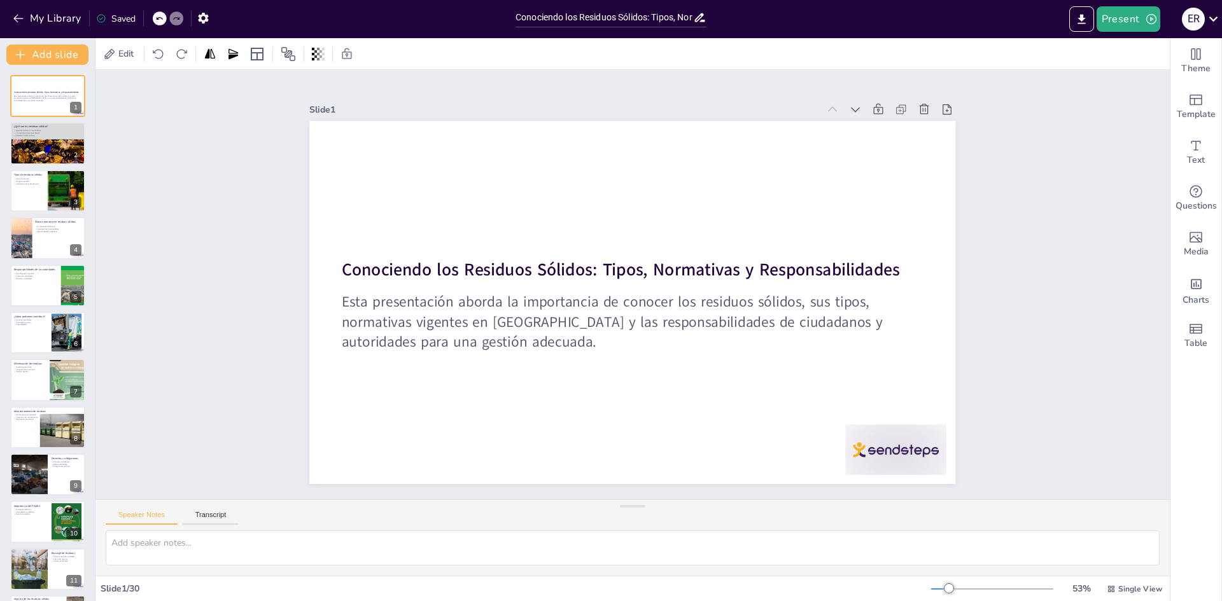
click at [329, 107] on div "Slide 1" at bounding box center [582, 103] width 507 height 65
click at [123, 58] on span "Edit" at bounding box center [126, 54] width 20 height 12
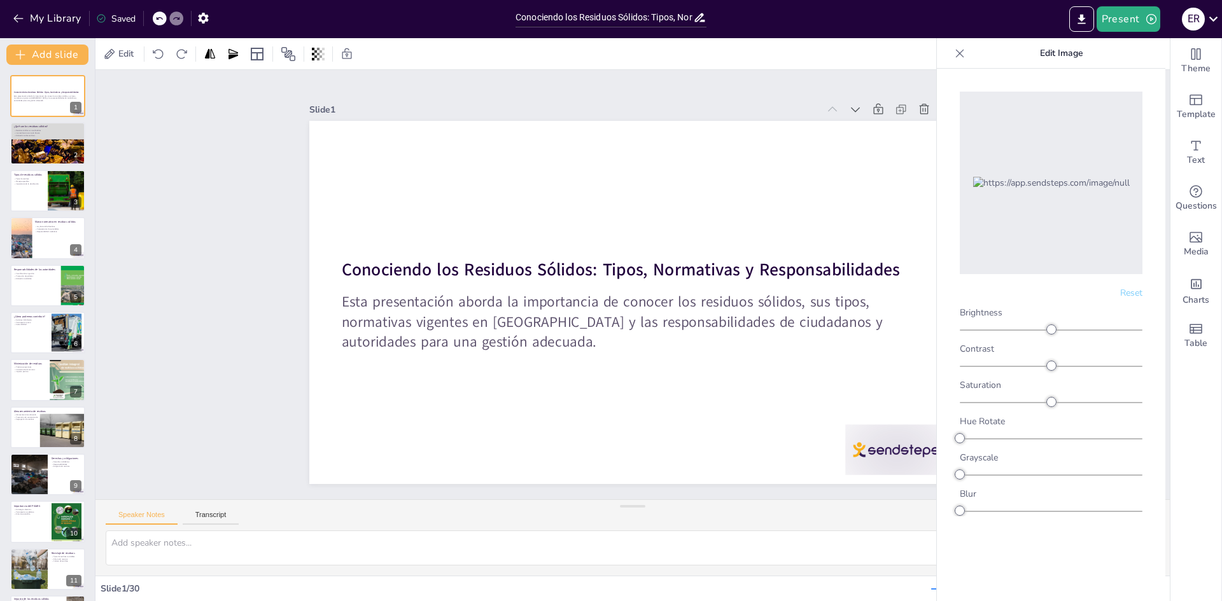
click at [959, 50] on icon at bounding box center [959, 53] width 13 height 13
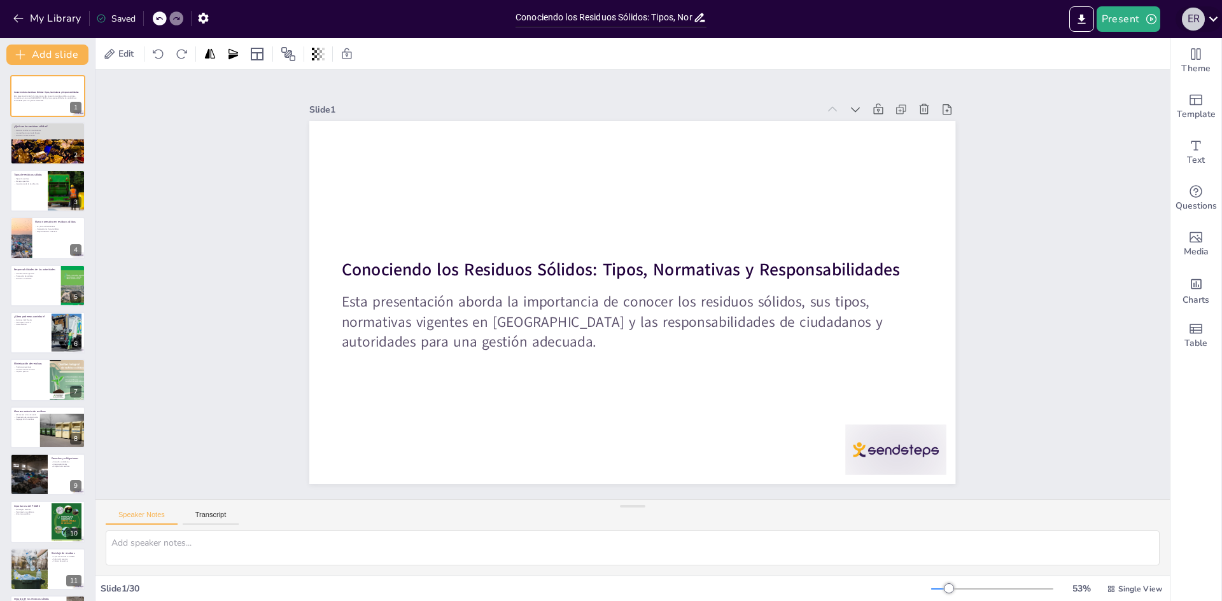
click at [1193, 24] on div "E R" at bounding box center [1193, 19] width 23 height 23
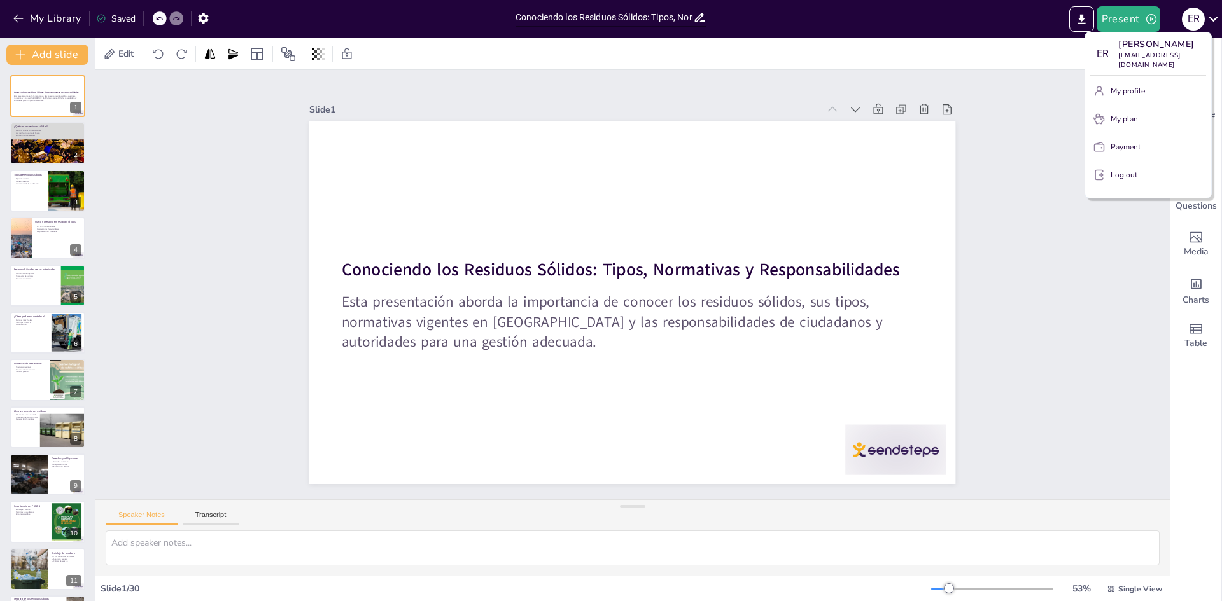
drag, startPoint x: 487, startPoint y: 186, endPoint x: 479, endPoint y: 194, distance: 11.7
click at [485, 186] on div at bounding box center [611, 300] width 1222 height 601
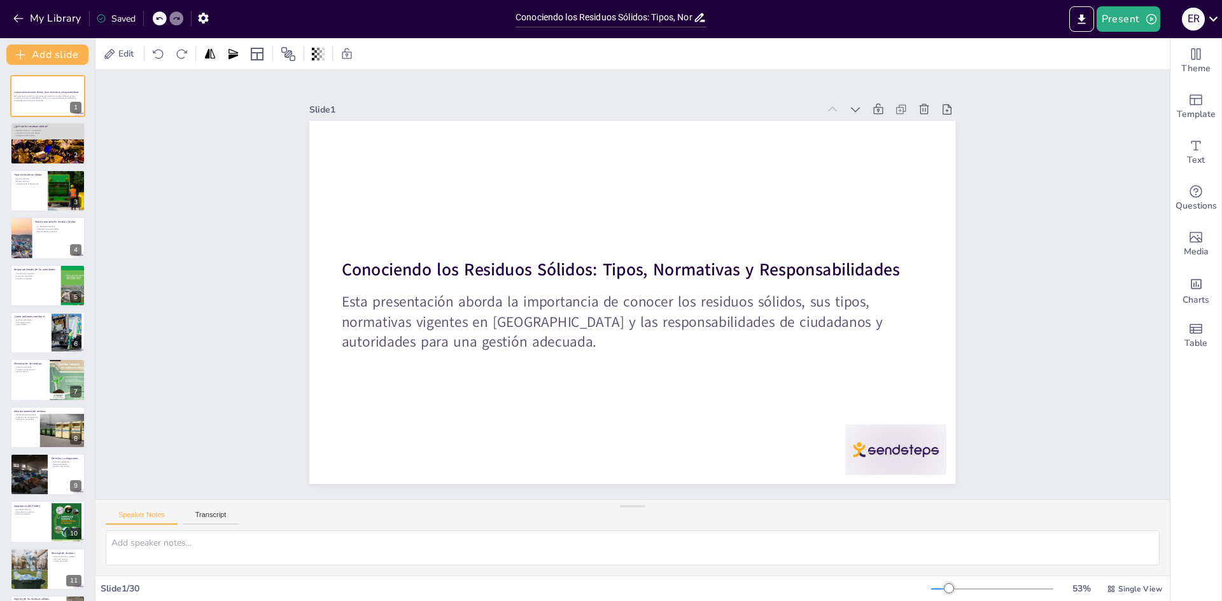
click at [461, 234] on div at bounding box center [630, 302] width 680 height 429
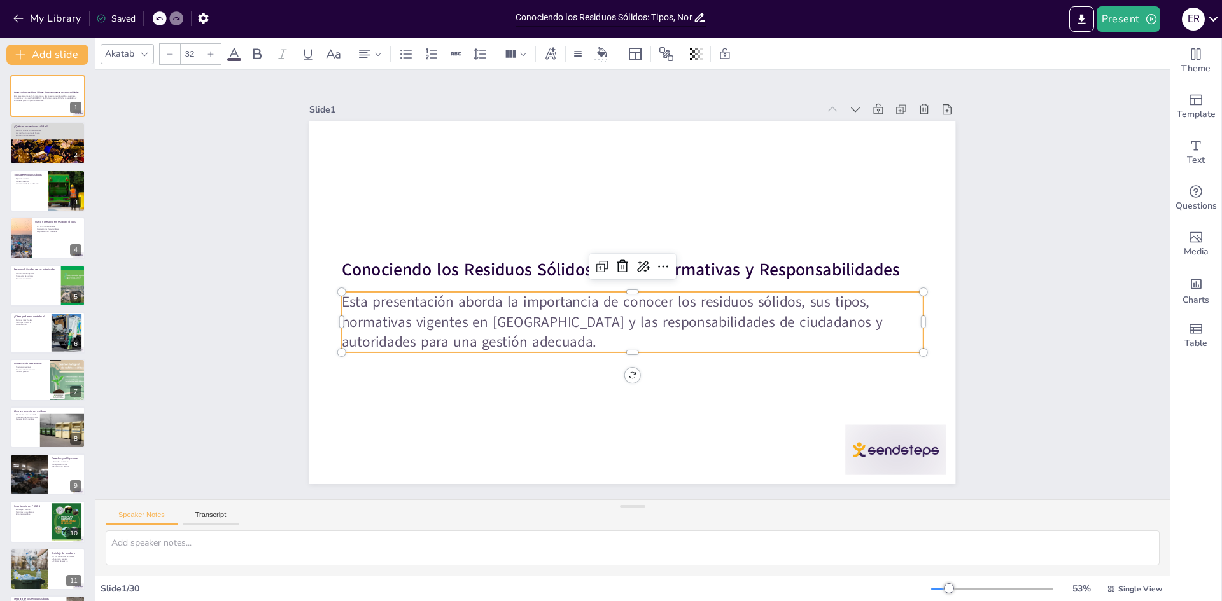
click at [520, 341] on p "Esta presentación aborda la importancia de conocer los residuos sólidos, sus ti…" at bounding box center [633, 322] width 582 height 60
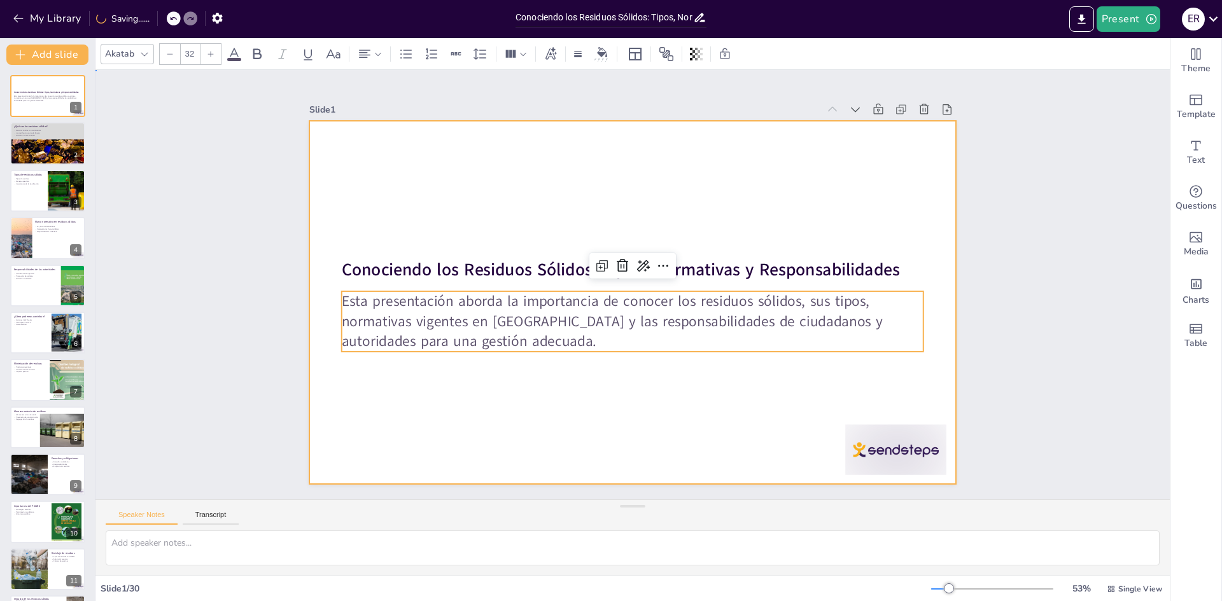
click at [352, 250] on div at bounding box center [632, 302] width 646 height 363
click at [351, 250] on div at bounding box center [632, 302] width 646 height 363
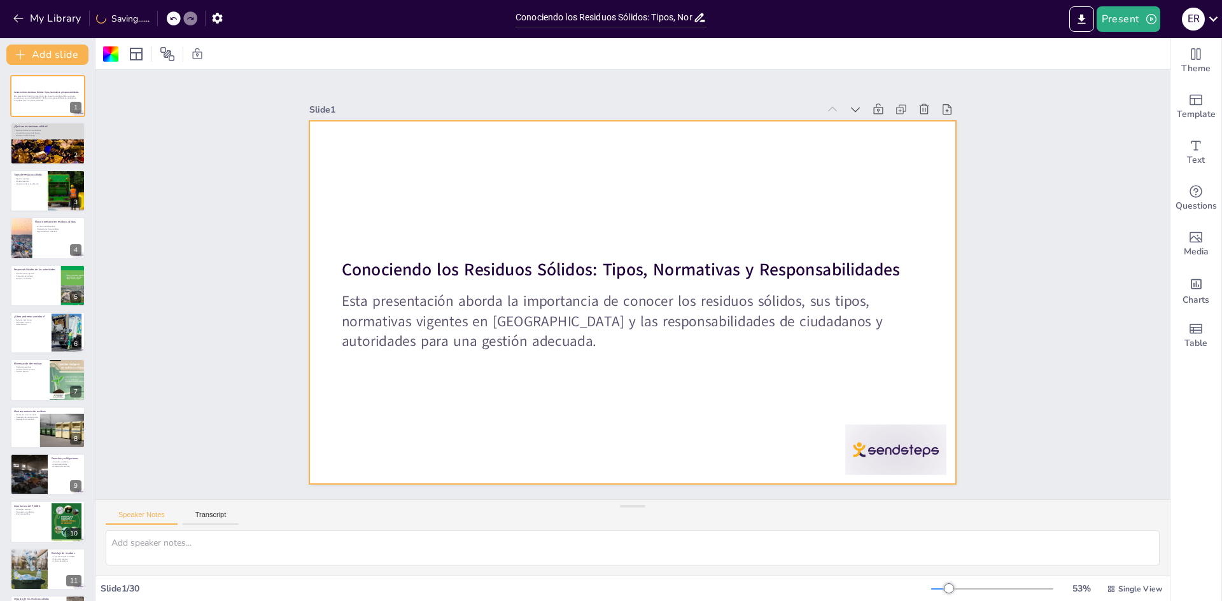
click at [343, 200] on div at bounding box center [632, 302] width 646 height 363
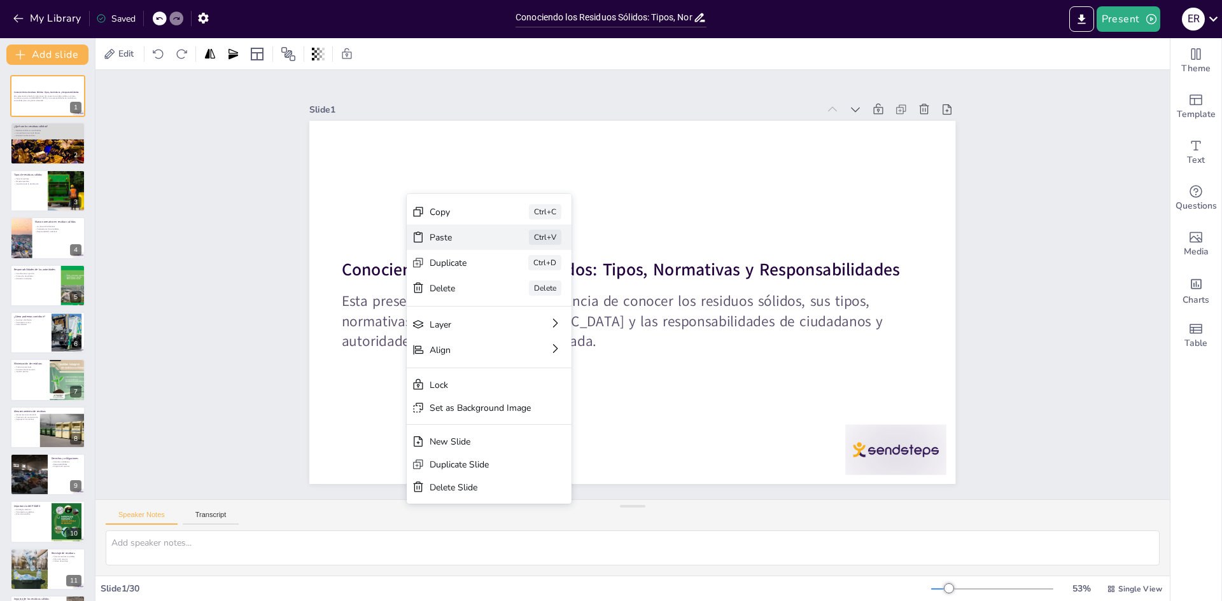
click at [525, 302] on div "Paste" at bounding box center [557, 308] width 64 height 12
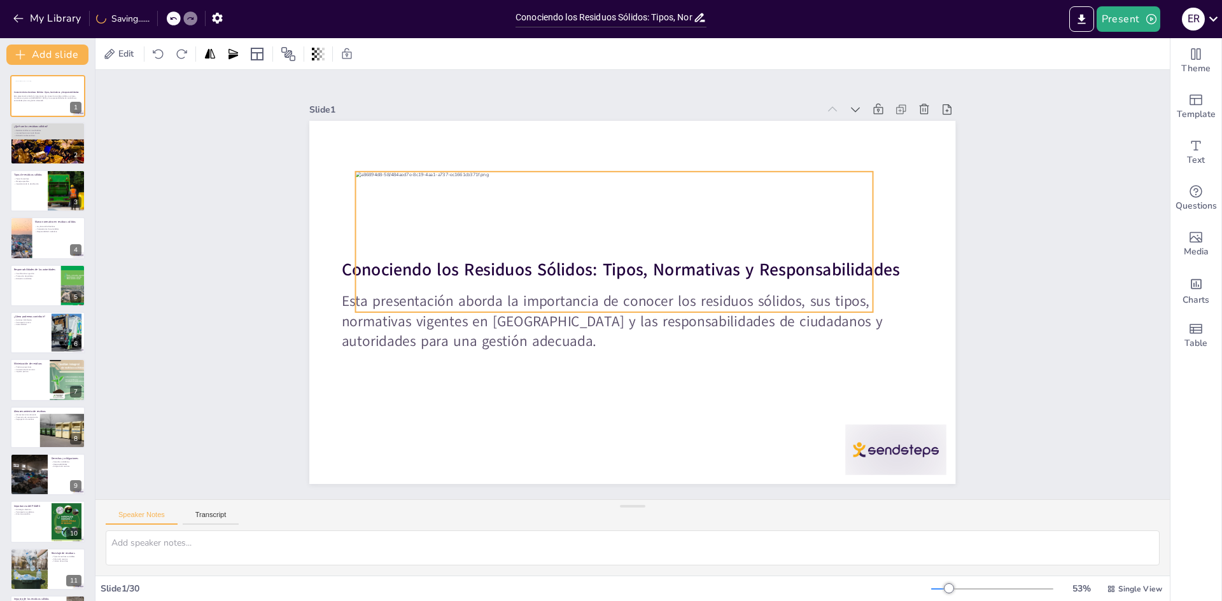
drag, startPoint x: 423, startPoint y: 244, endPoint x: 401, endPoint y: 167, distance: 80.0
click at [401, 172] on div at bounding box center [614, 242] width 517 height 141
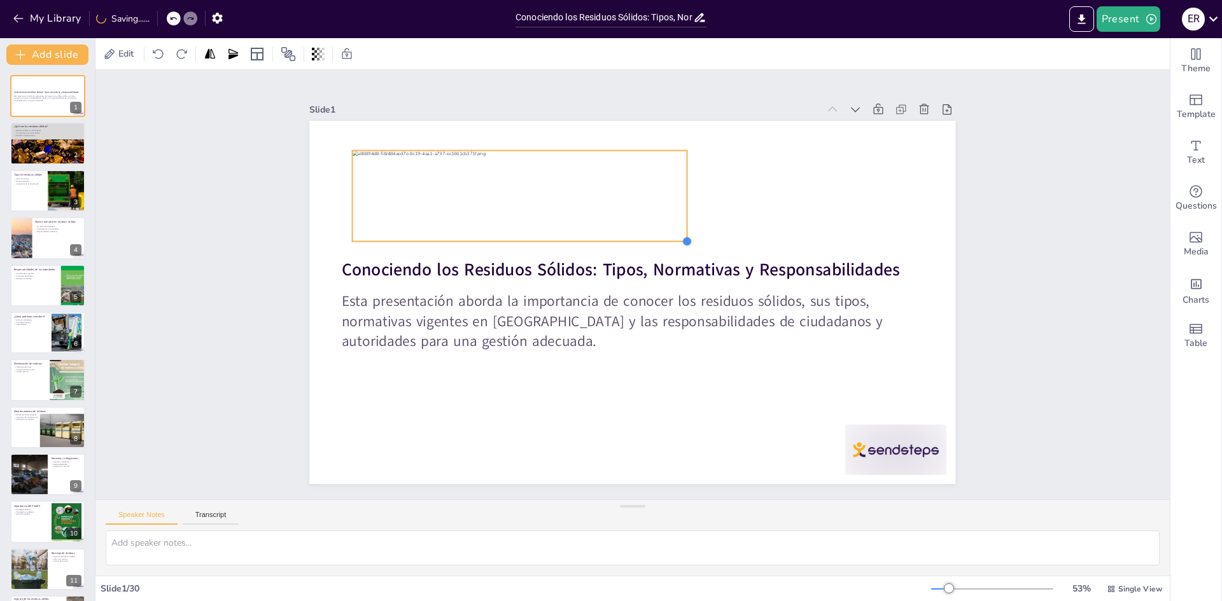
drag, startPoint x: 860, startPoint y: 285, endPoint x: 677, endPoint y: 235, distance: 189.3
click at [682, 237] on div at bounding box center [687, 242] width 10 height 10
drag, startPoint x: 552, startPoint y: 198, endPoint x: 543, endPoint y: 202, distance: 10.0
click at [543, 202] on div at bounding box center [509, 200] width 335 height 91
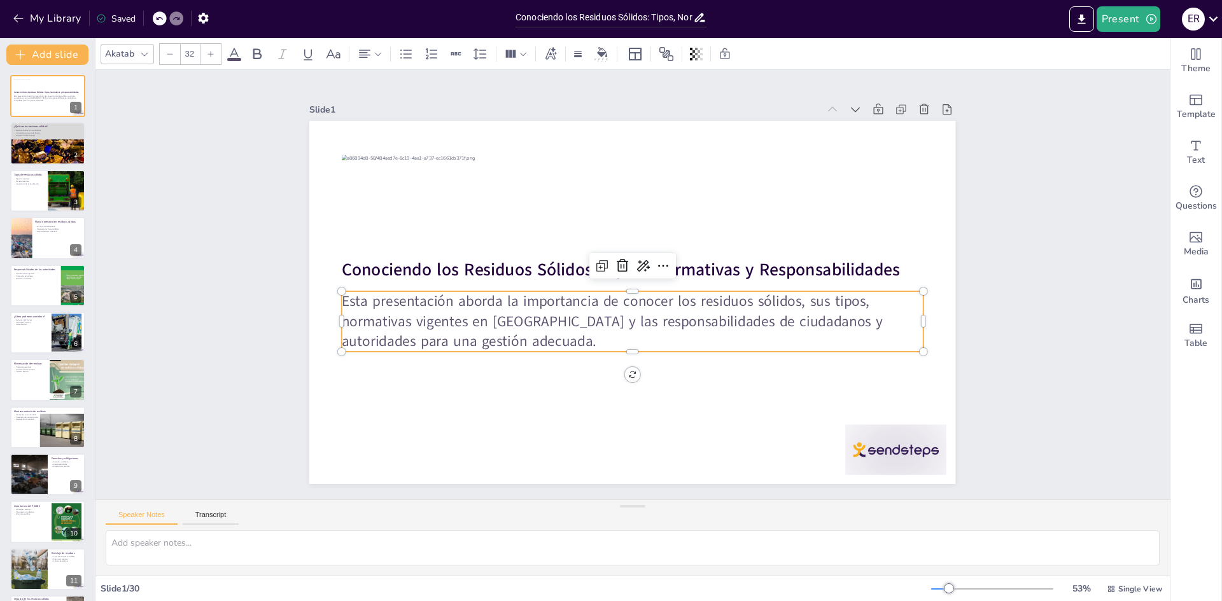
click at [382, 315] on p "Esta presentación aborda la importancia de conocer los residuos sólidos, sus ti…" at bounding box center [633, 322] width 582 height 60
click at [489, 311] on p "Esta presentación aborda la importancia de conocer los residuos sólidos, sus ti…" at bounding box center [633, 322] width 582 height 60
click at [577, 297] on p "Esta presentación aborda la importancia de conocer los residuos sólidos, sus ti…" at bounding box center [633, 322] width 582 height 60
click at [603, 292] on p "Esta presentación aborda la importancia de conocer los residuos sólidos, sus ti…" at bounding box center [629, 321] width 584 height 121
click at [612, 295] on p "Esta presentación aborda la importancia de conocer los residuos sólidos, sus ti…" at bounding box center [629, 320] width 584 height 121
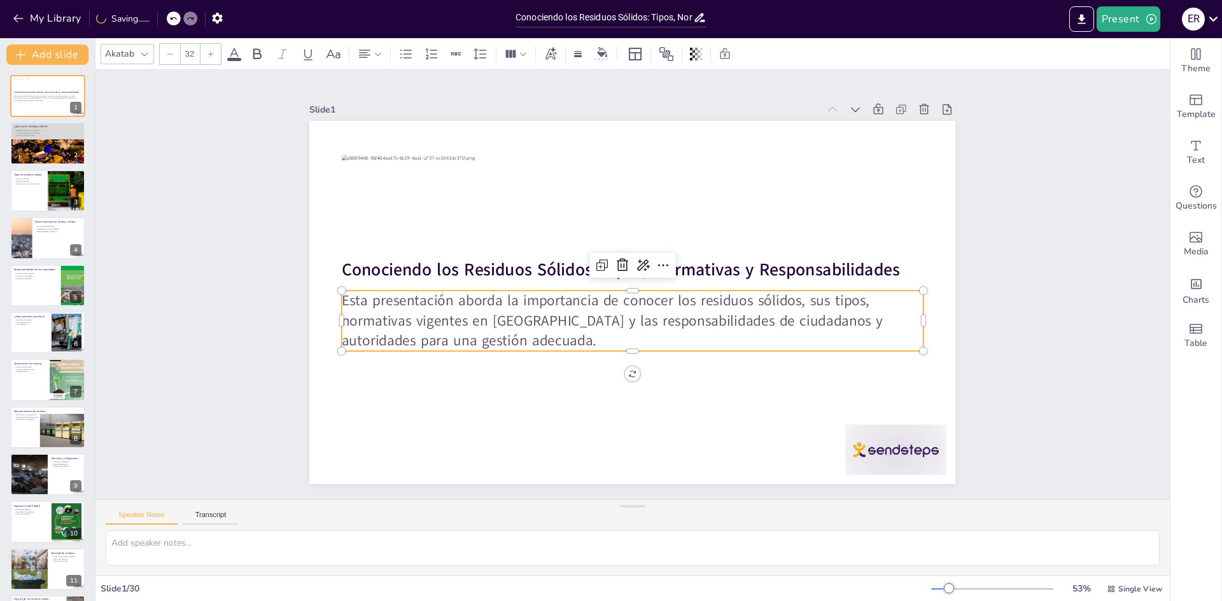
click at [612, 295] on p "Esta presentación aborda la importancia de conocer los residuos sólidos, sus ti…" at bounding box center [633, 321] width 582 height 60
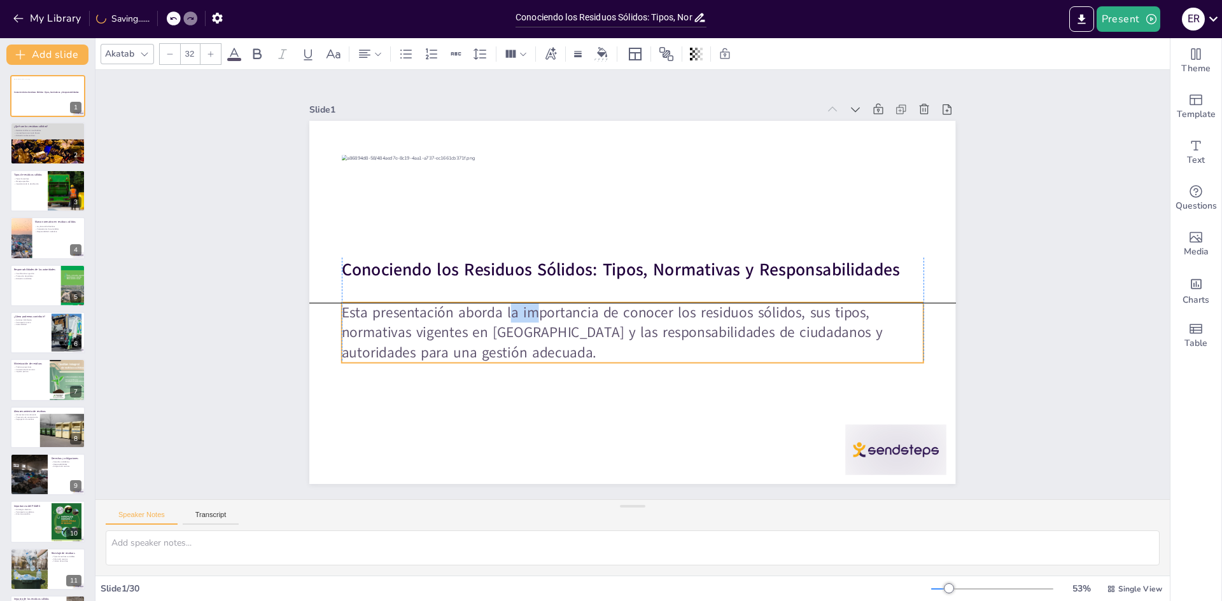
drag, startPoint x: 502, startPoint y: 296, endPoint x: 500, endPoint y: 306, distance: 9.7
click at [500, 306] on p "Esta presentación aborda la importancia de conocer los residuos sólidos, sus ti…" at bounding box center [633, 332] width 582 height 60
click at [504, 306] on p "Esta presentación aborda la importancia de conocer los residuos sólidos, sus ti…" at bounding box center [633, 332] width 582 height 60
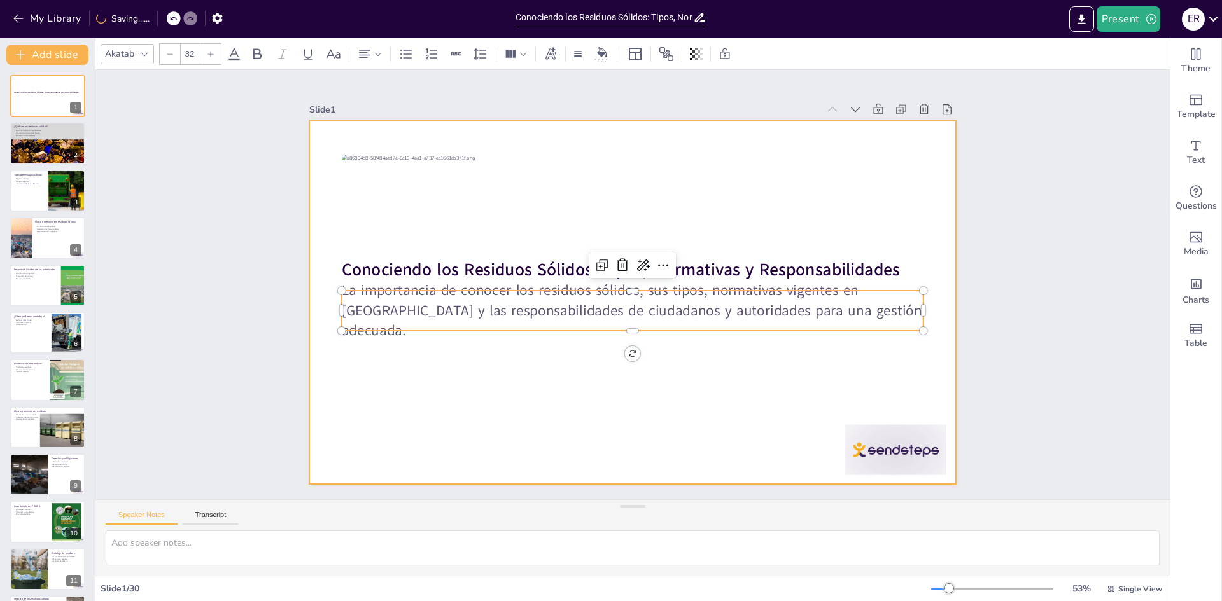
click at [551, 397] on div at bounding box center [632, 302] width 646 height 363
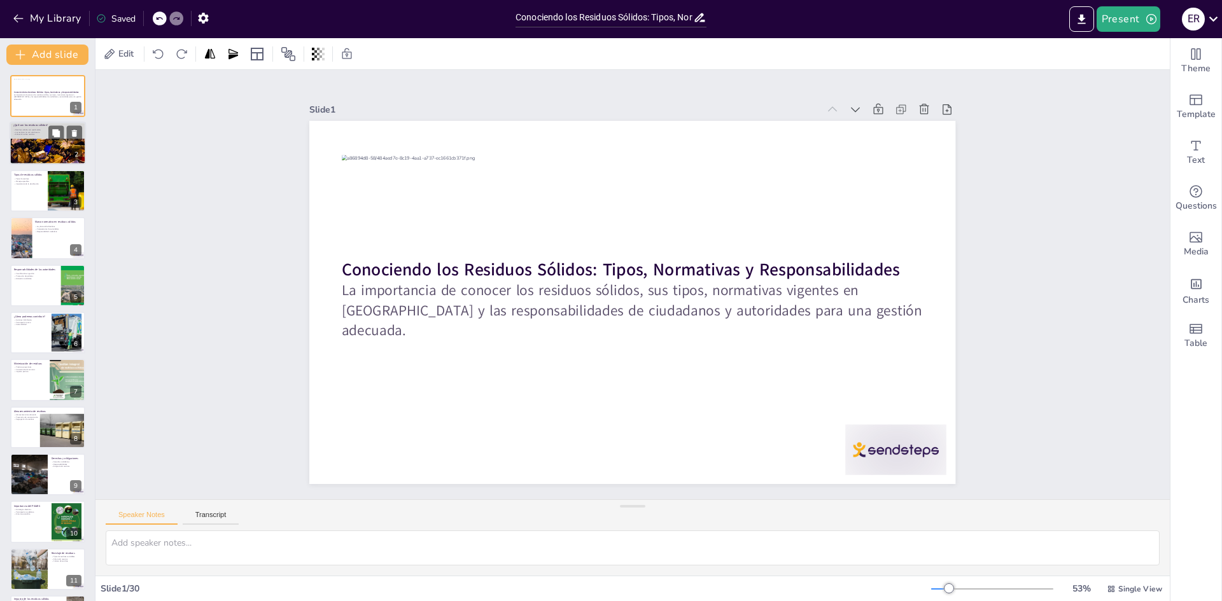
click at [64, 146] on div at bounding box center [48, 160] width 76 height 115
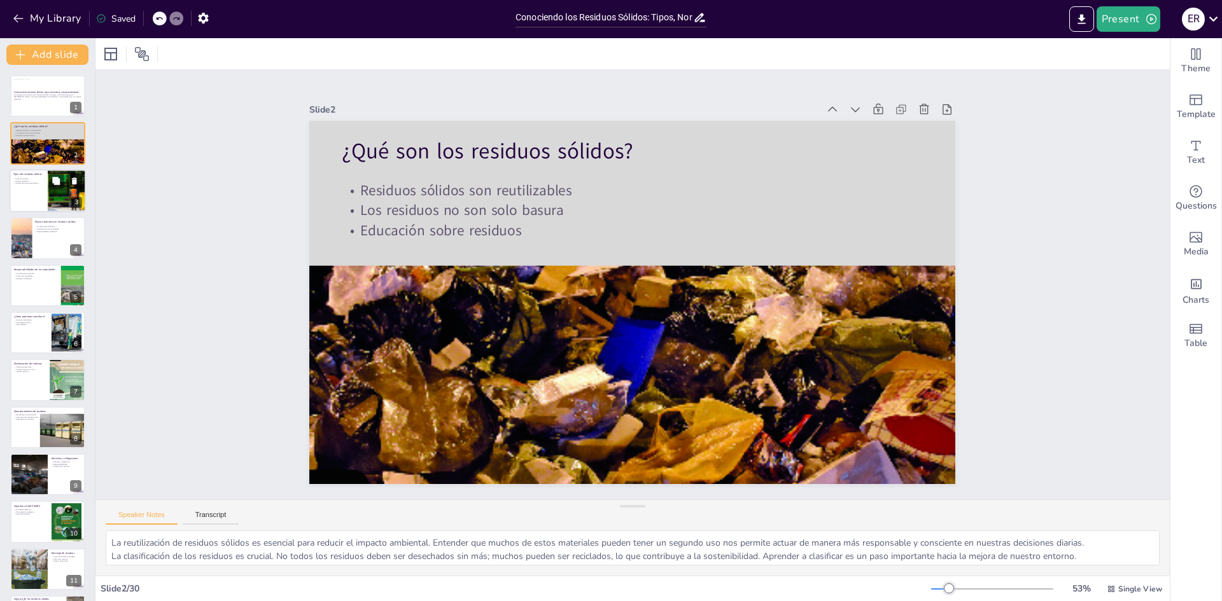
click at [20, 195] on div at bounding box center [48, 190] width 76 height 43
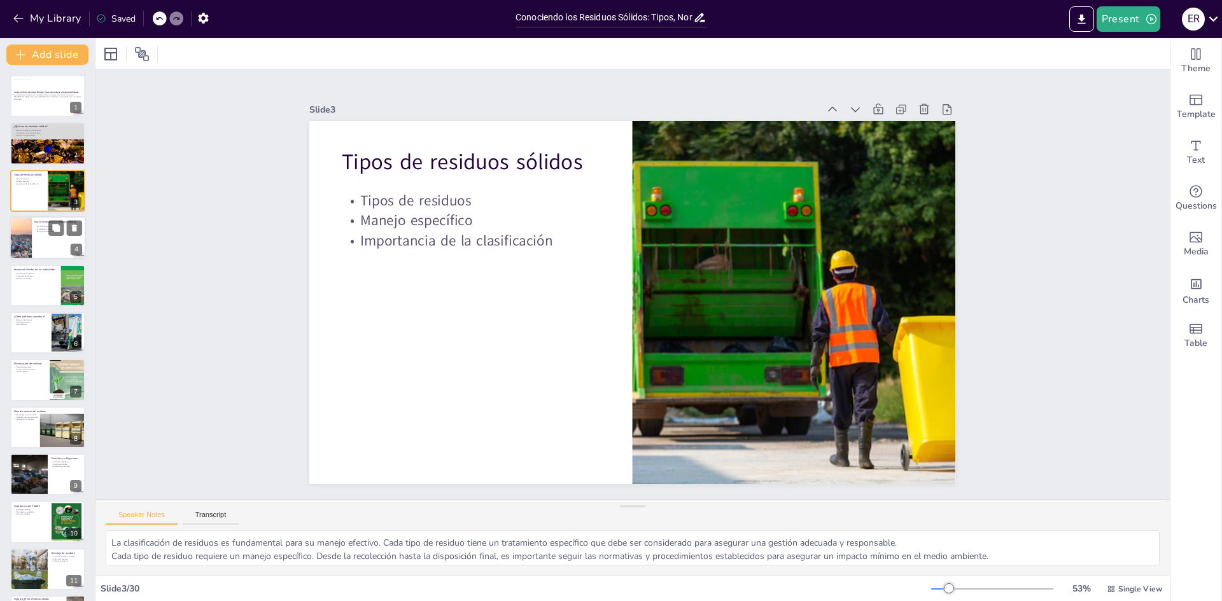
click at [30, 236] on div at bounding box center [19, 237] width 65 height 43
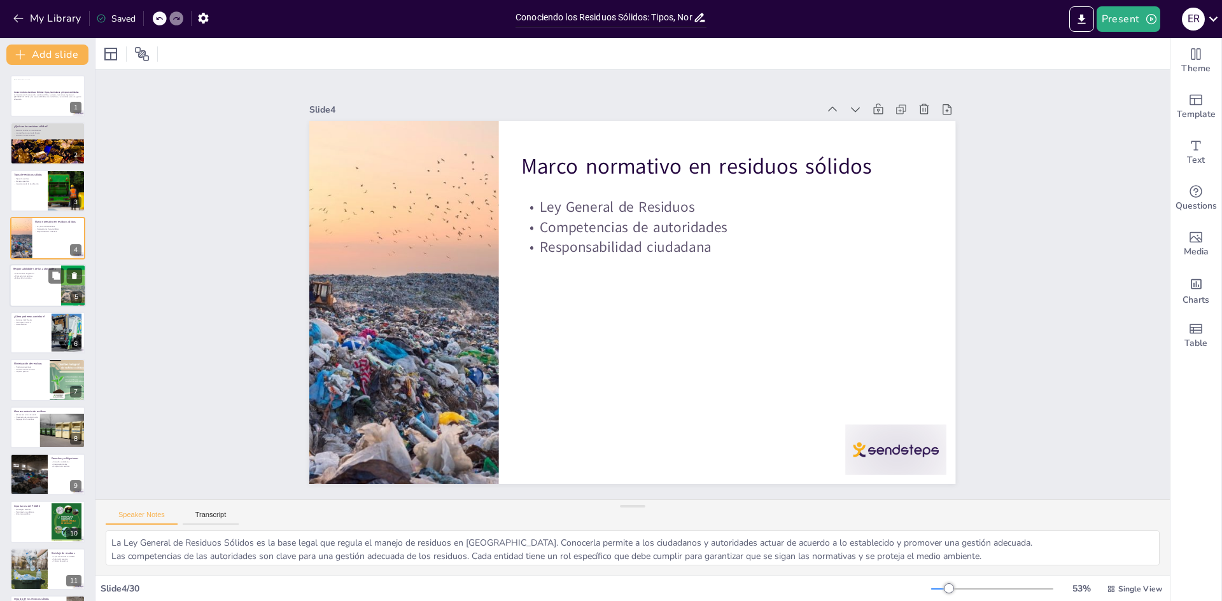
click at [47, 292] on div at bounding box center [48, 285] width 76 height 43
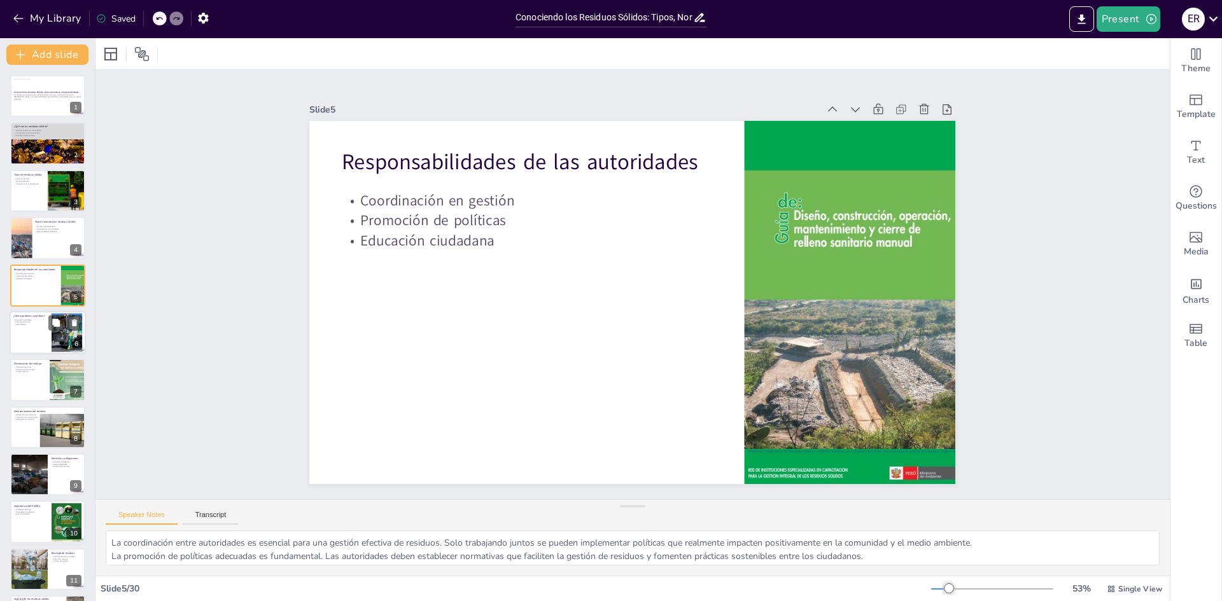
click at [31, 334] on div at bounding box center [48, 332] width 76 height 43
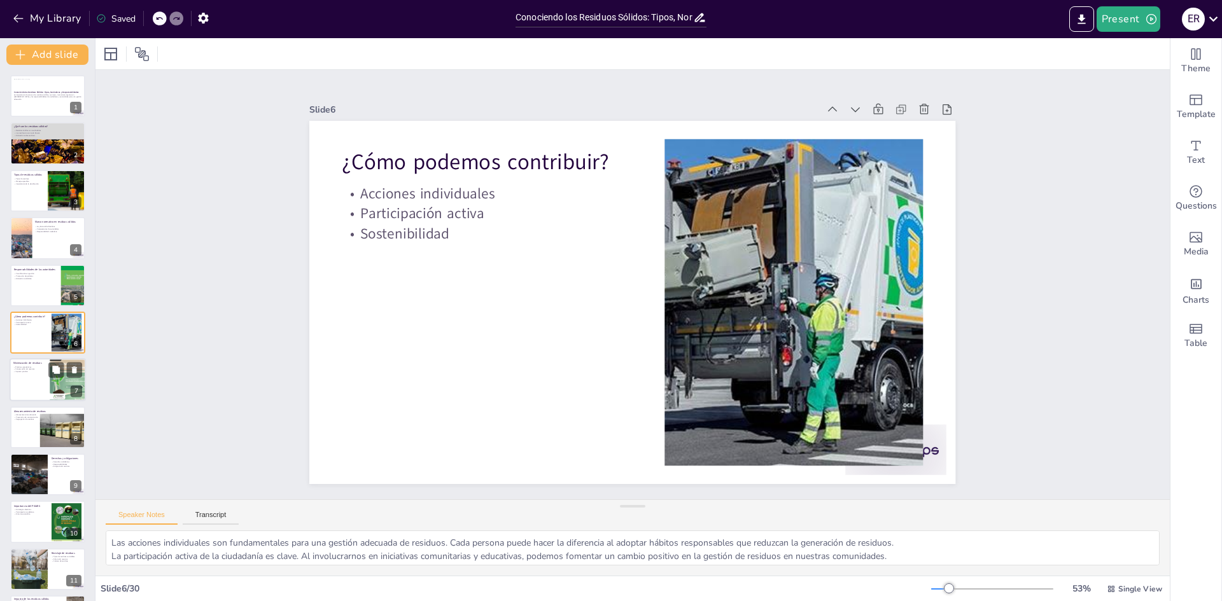
click at [36, 381] on div at bounding box center [48, 380] width 76 height 43
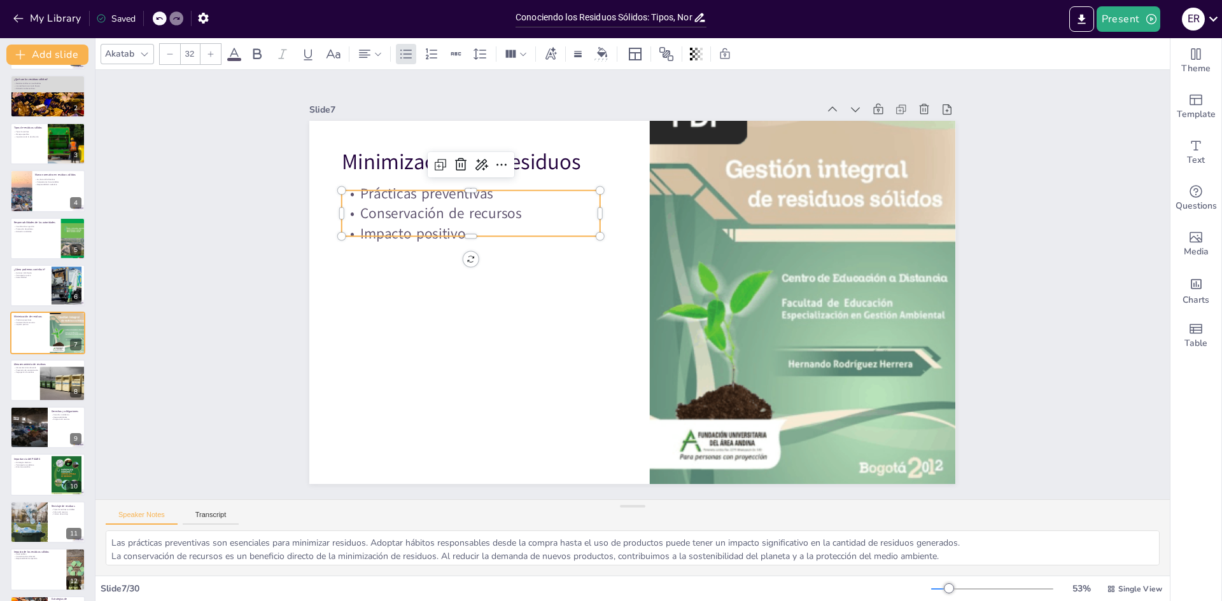
click at [525, 224] on p "Impacto positivo" at bounding box center [477, 216] width 259 height 47
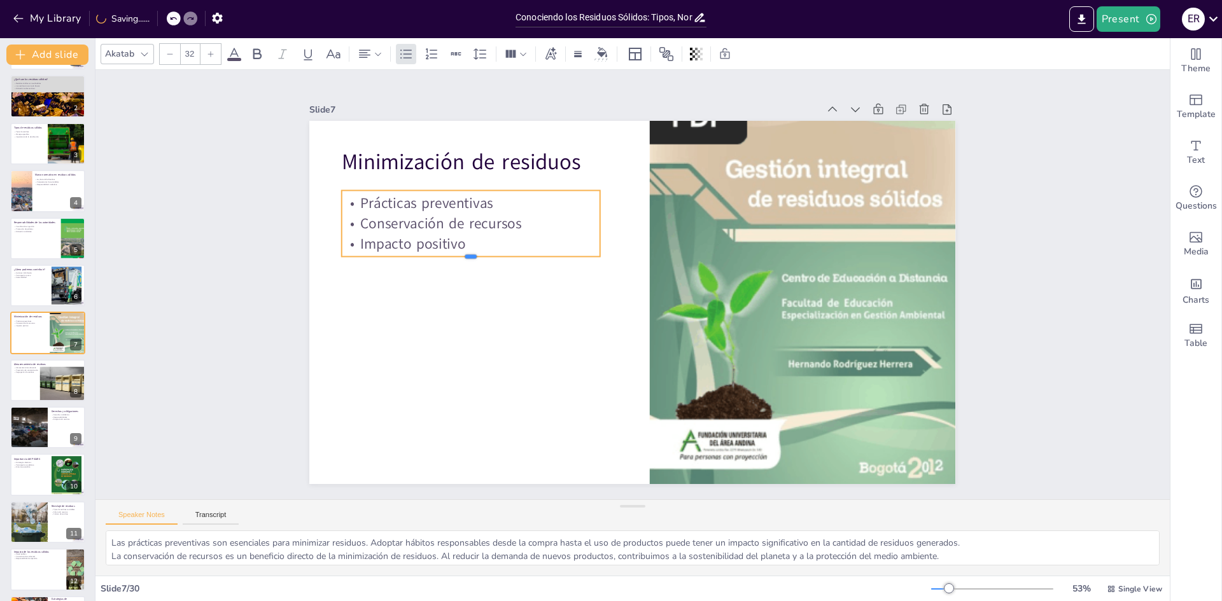
drag, startPoint x: 464, startPoint y: 234, endPoint x: 462, endPoint y: 254, distance: 20.5
click at [462, 257] on div at bounding box center [471, 262] width 258 height 10
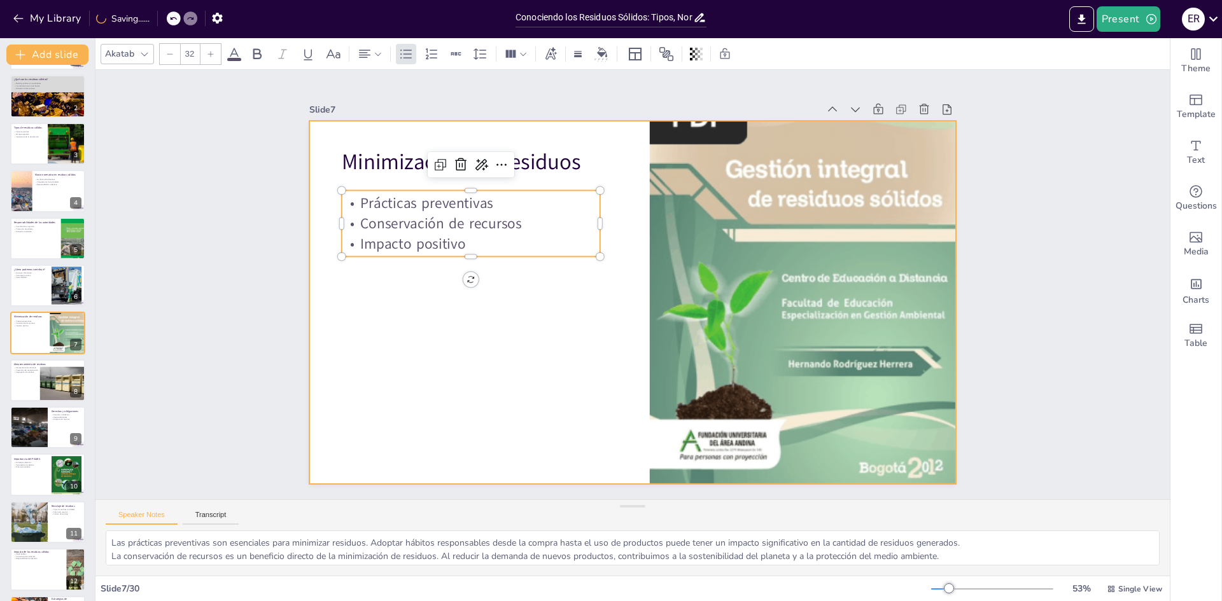
click at [489, 312] on div at bounding box center [632, 302] width 646 height 363
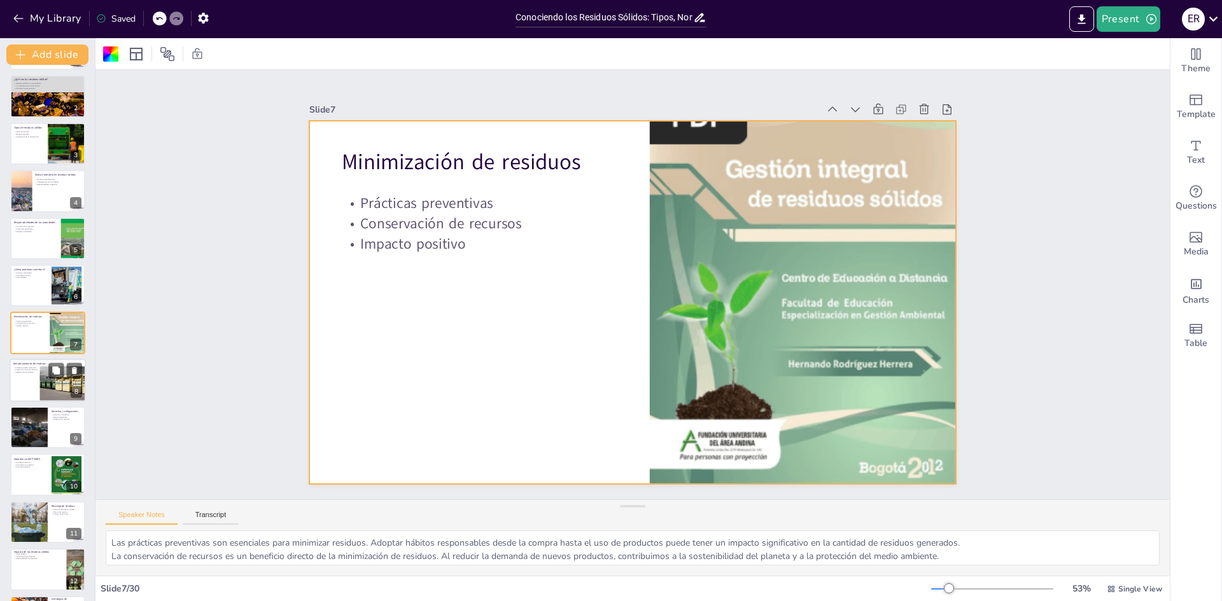
click at [42, 386] on div at bounding box center [59, 384] width 52 height 34
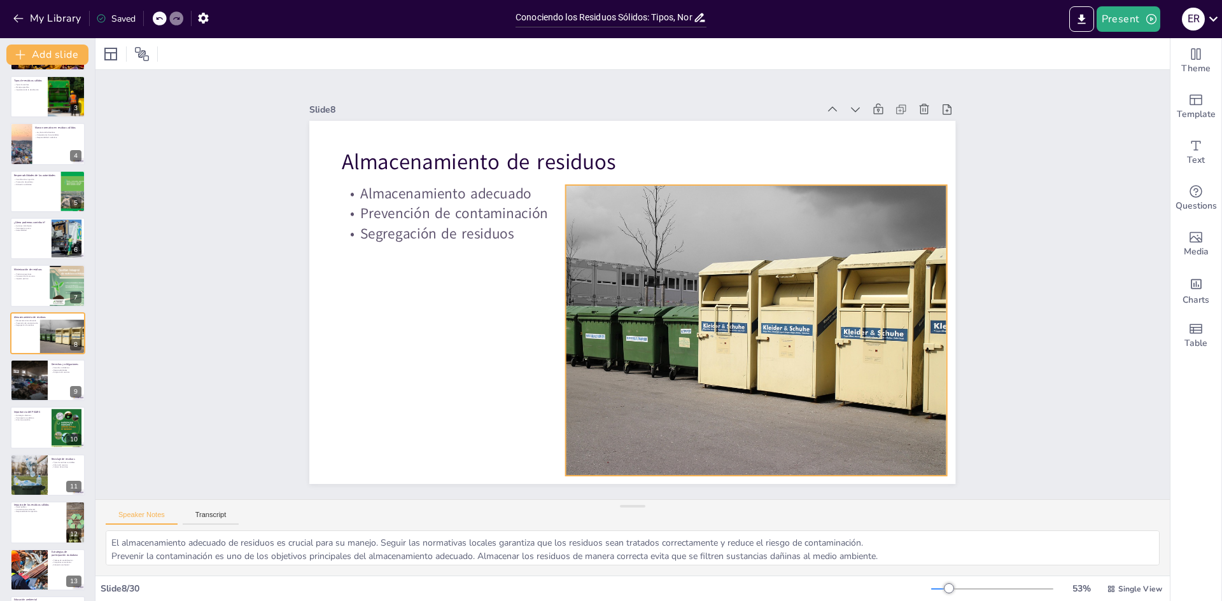
click at [605, 203] on div at bounding box center [723, 340] width 464 height 335
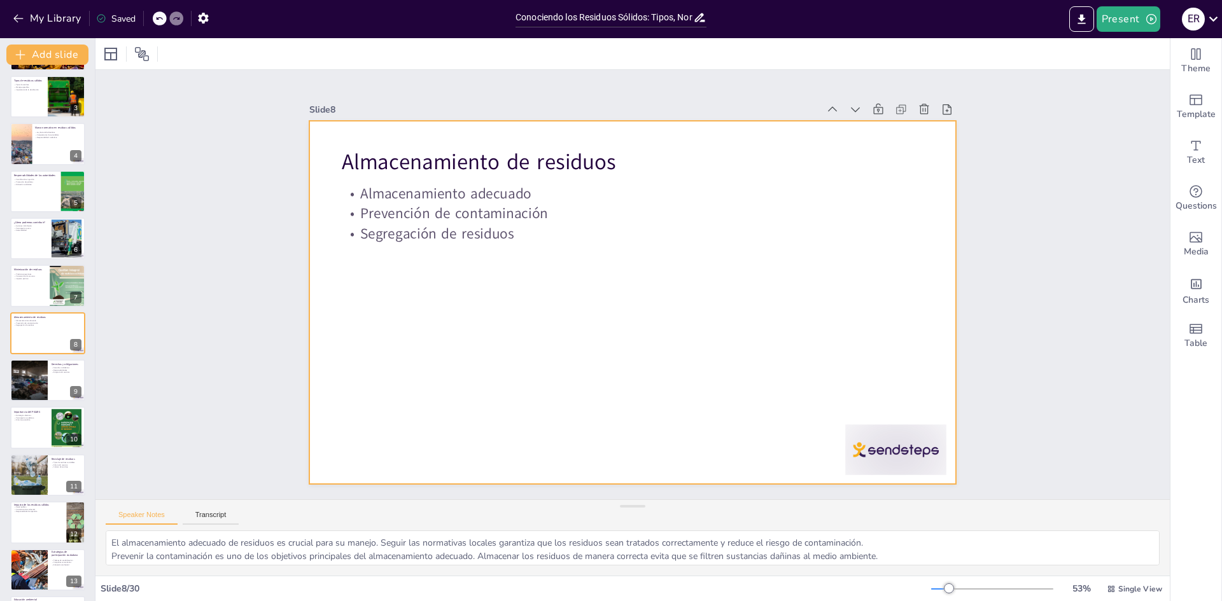
click at [705, 274] on div at bounding box center [632, 302] width 646 height 363
click at [803, 238] on div at bounding box center [632, 302] width 646 height 363
click at [864, 254] on div at bounding box center [632, 302] width 646 height 363
click at [123, 17] on div "Saved" at bounding box center [115, 19] width 39 height 12
click at [722, 378] on div at bounding box center [630, 302] width 680 height 429
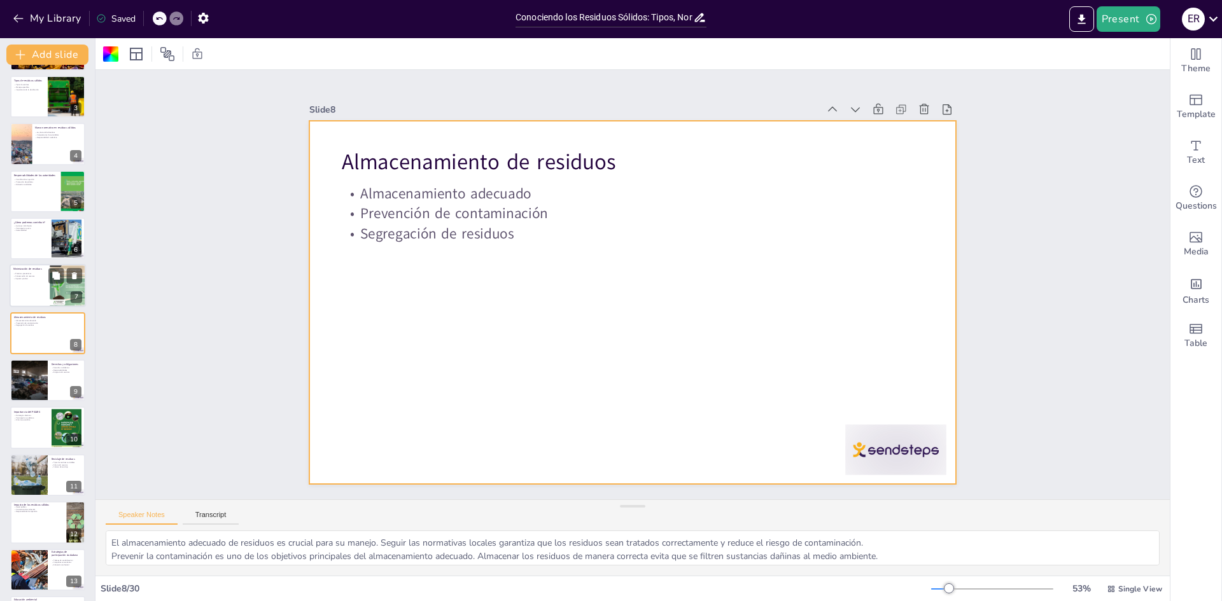
click at [31, 292] on div at bounding box center [48, 286] width 76 height 43
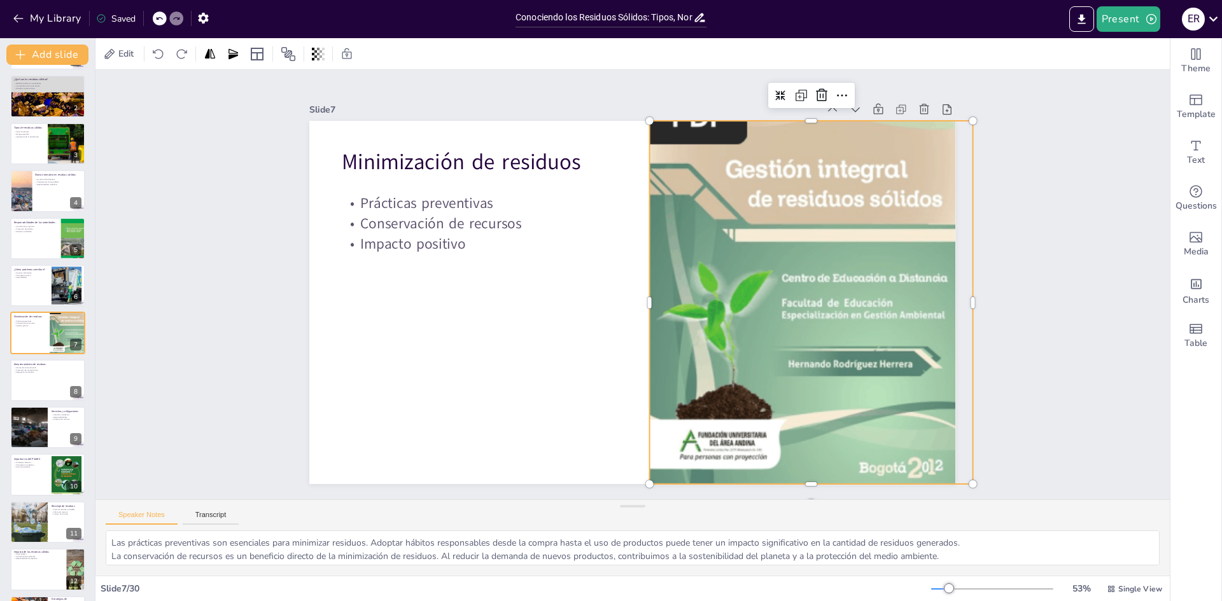
click at [737, 261] on div at bounding box center [811, 302] width 323 height 429
click at [737, 261] on div at bounding box center [803, 339] width 405 height 487
click at [737, 261] on div at bounding box center [811, 302] width 323 height 429
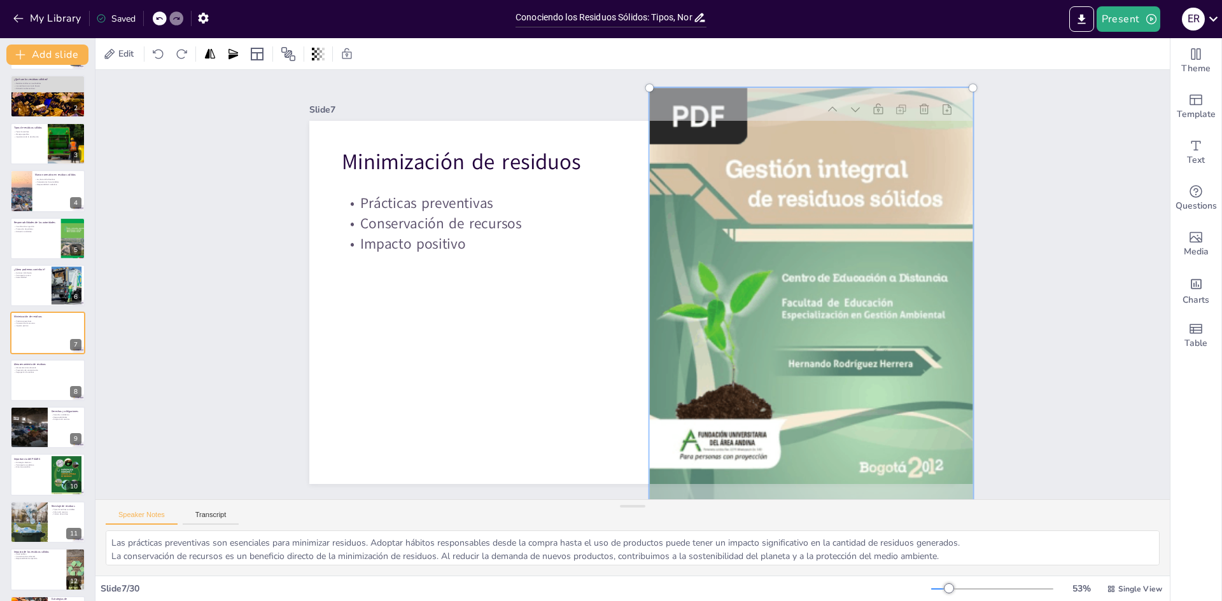
click at [737, 261] on div at bounding box center [808, 321] width 383 height 477
click at [737, 261] on div at bounding box center [803, 339] width 423 height 505
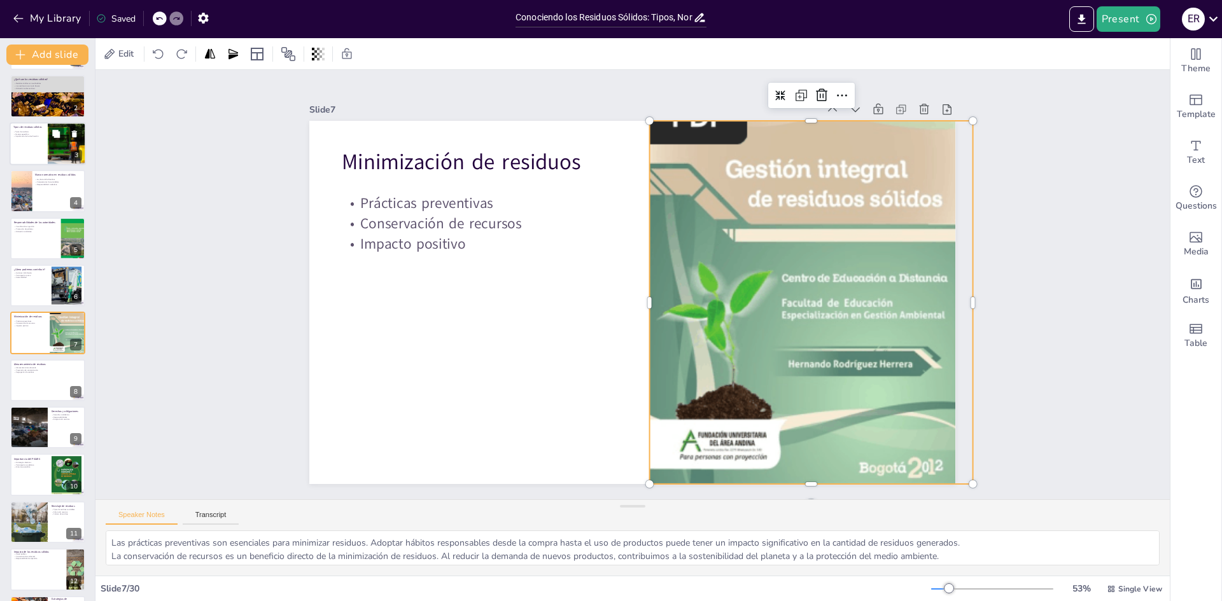
click at [38, 155] on div at bounding box center [48, 143] width 76 height 43
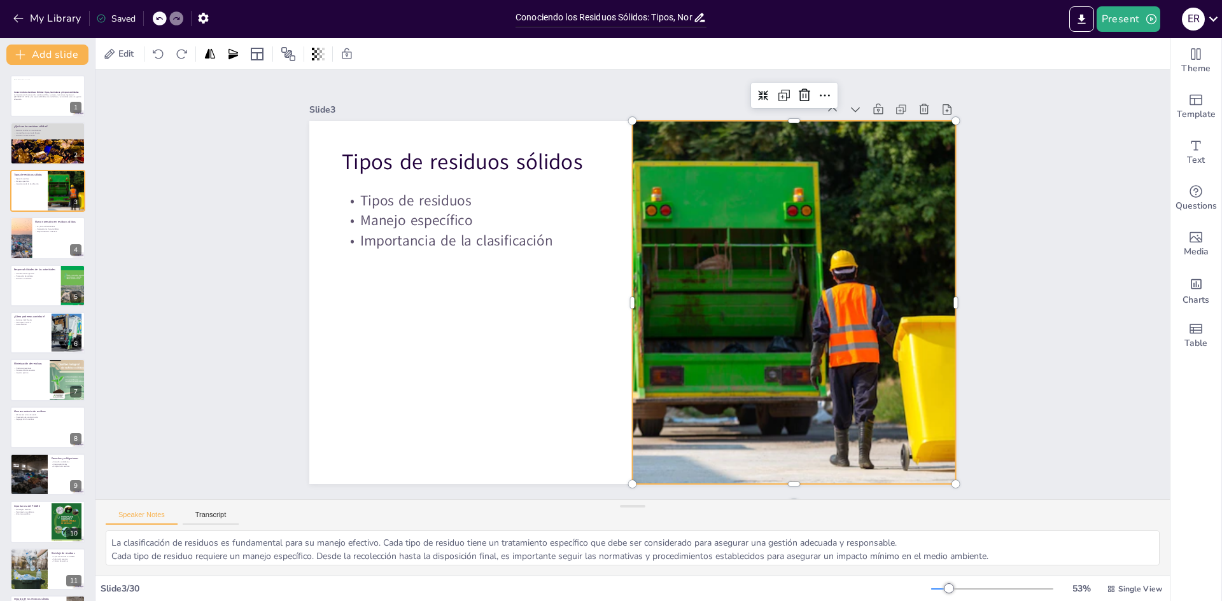
click at [766, 342] on div at bounding box center [790, 319] width 477 height 407
click at [766, 342] on div at bounding box center [794, 302] width 442 height 363
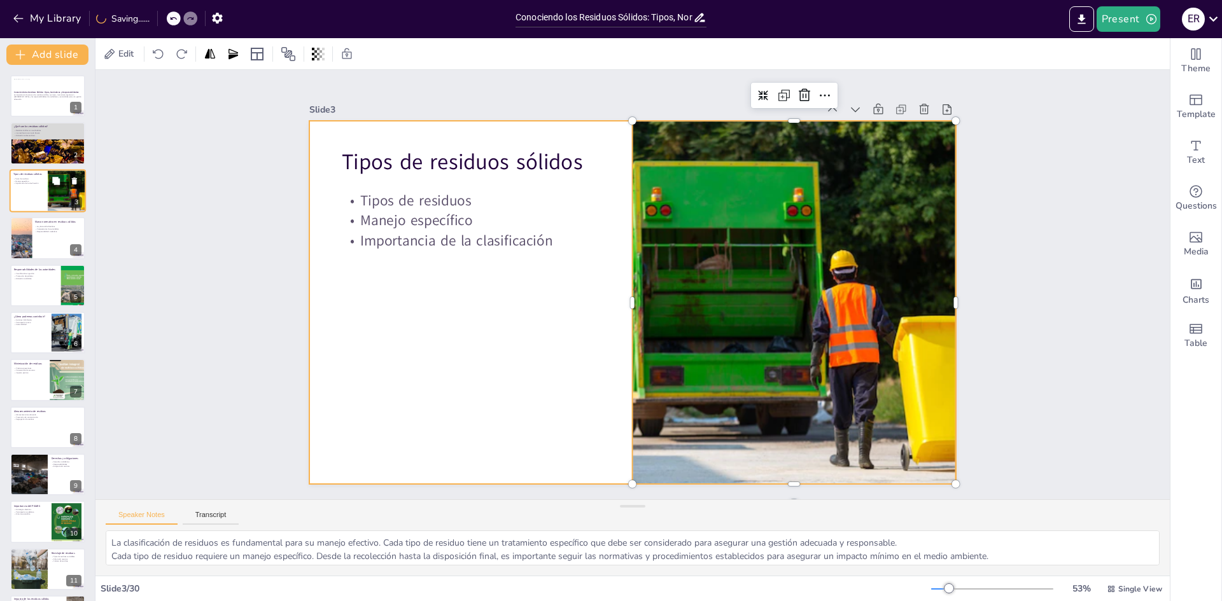
click at [35, 202] on div at bounding box center [48, 190] width 76 height 43
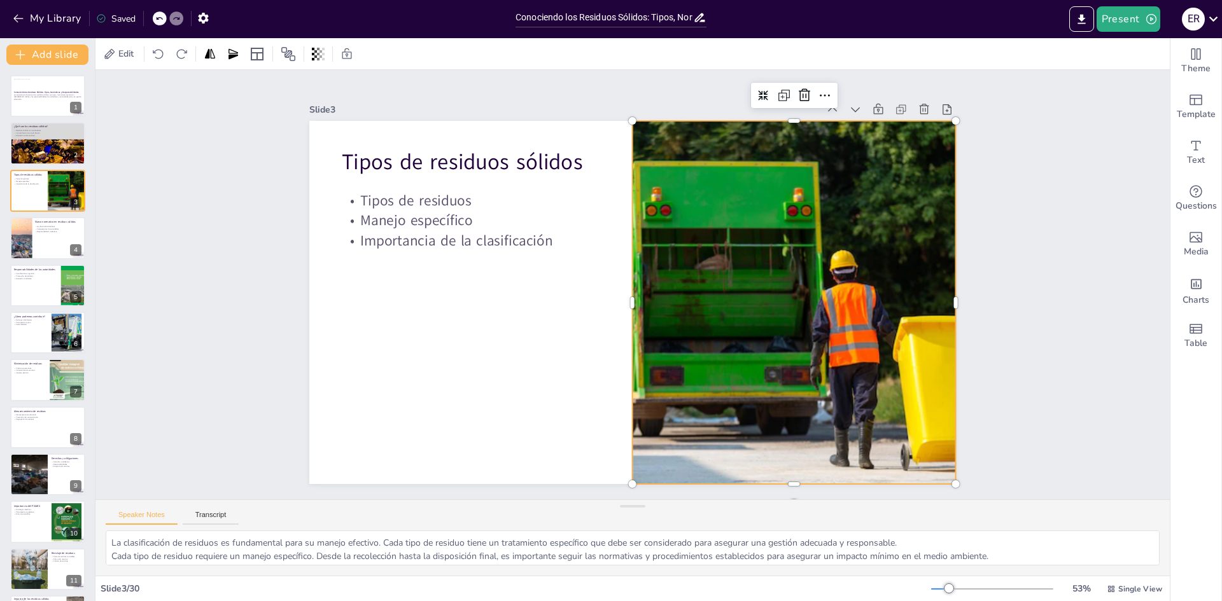
click at [756, 355] on div at bounding box center [791, 320] width 478 height 408
click at [57, 244] on div at bounding box center [48, 237] width 76 height 43
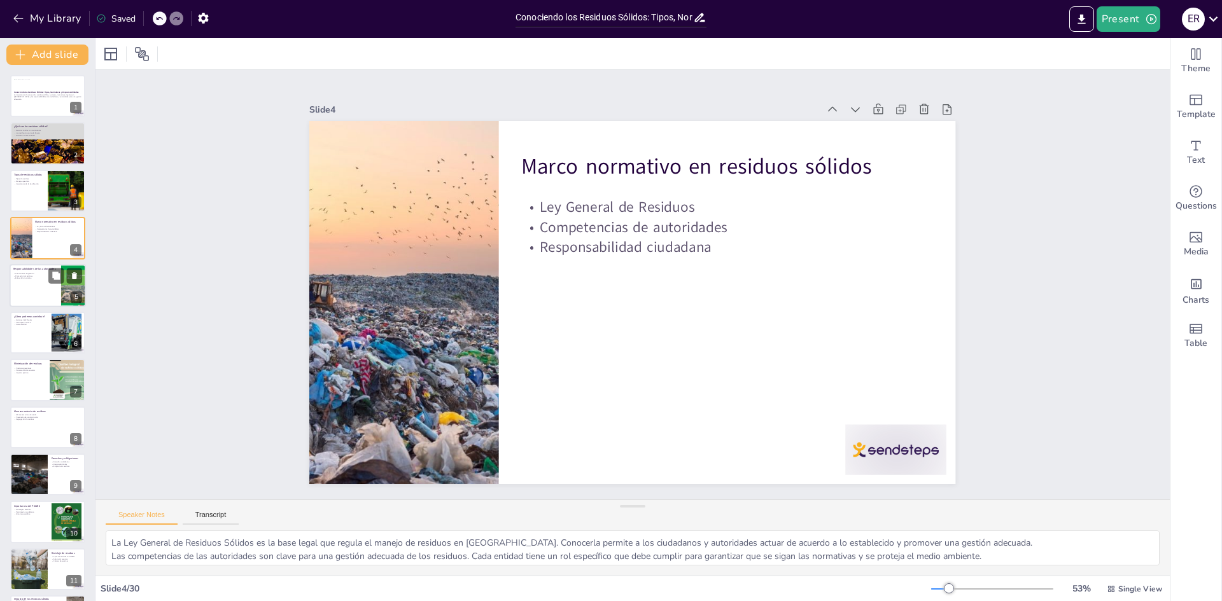
click at [44, 298] on div at bounding box center [48, 285] width 76 height 43
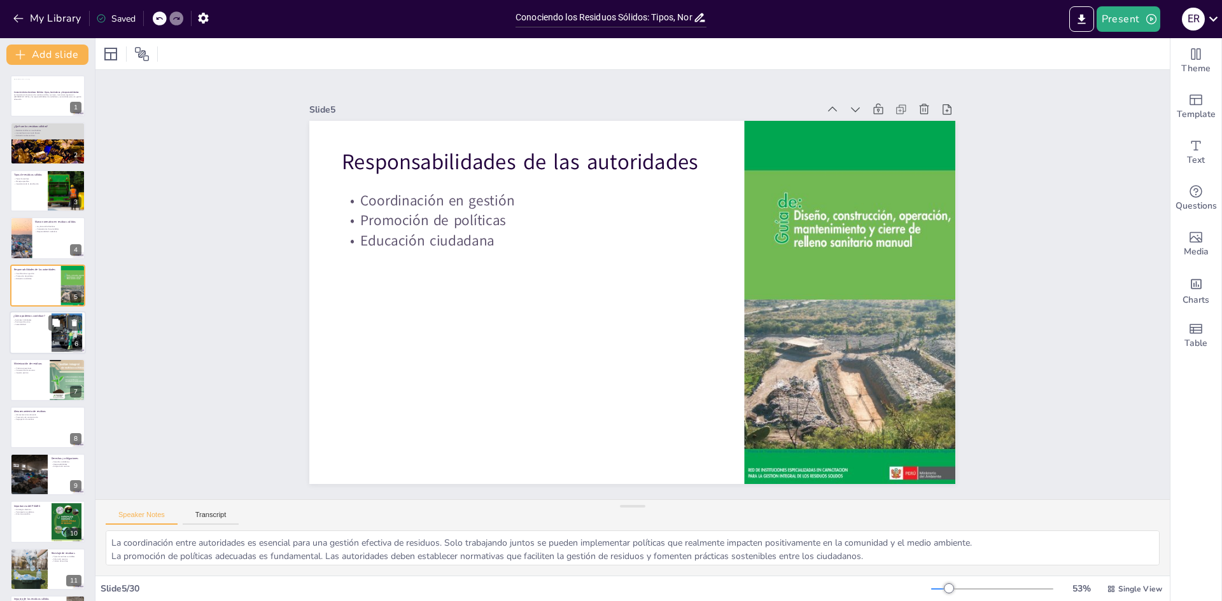
click at [41, 335] on div at bounding box center [48, 332] width 76 height 43
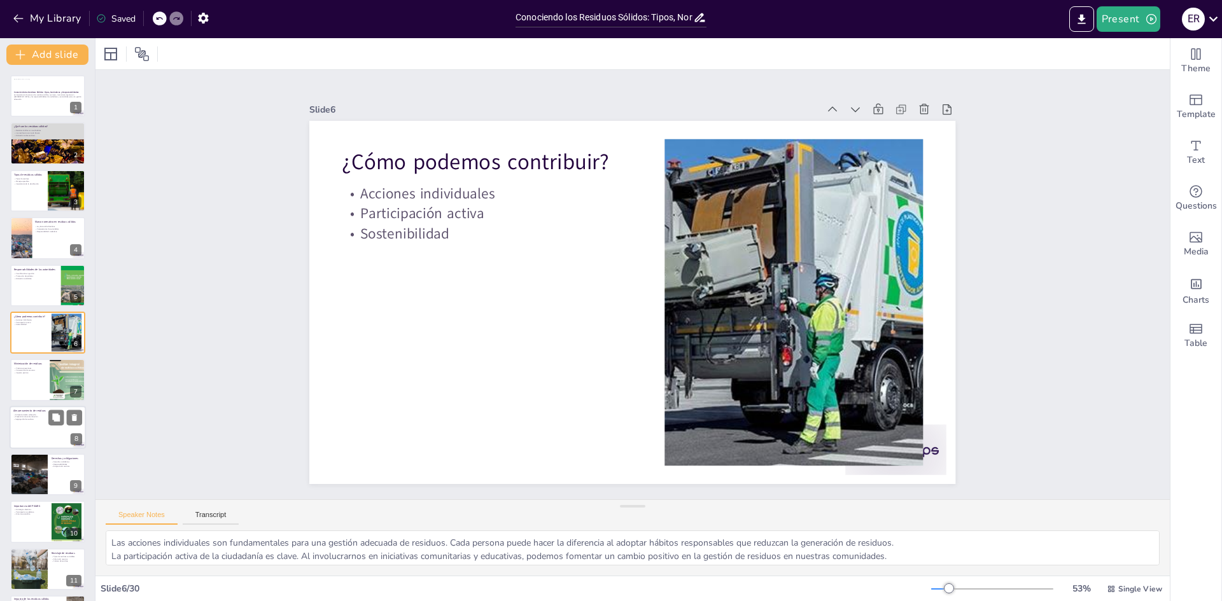
click at [34, 424] on div at bounding box center [48, 427] width 76 height 43
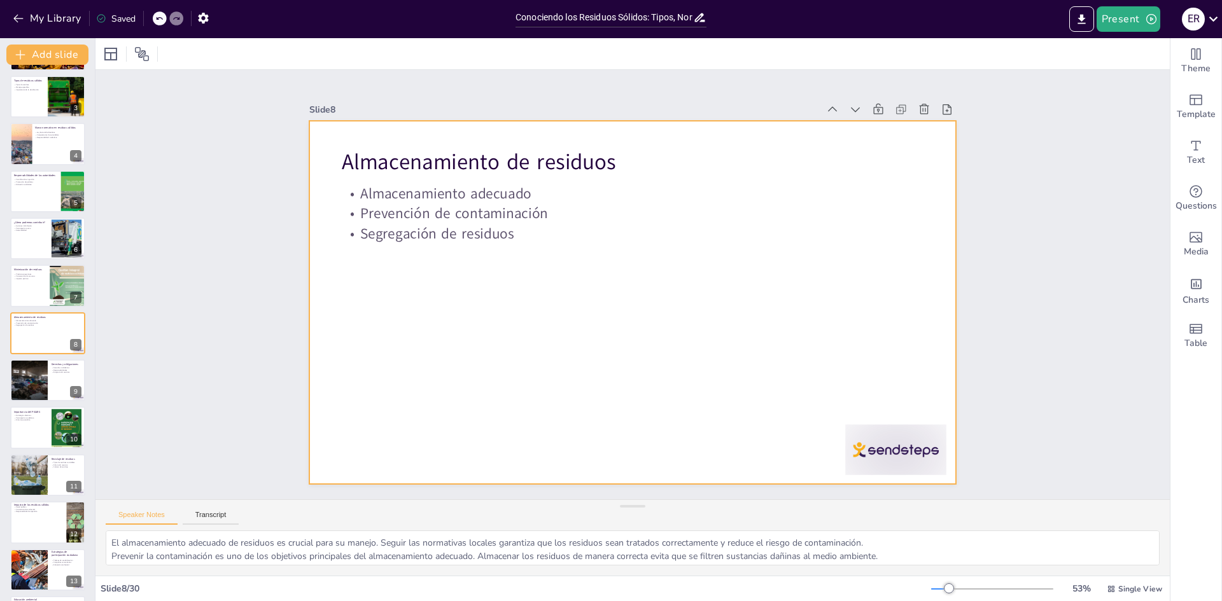
click at [861, 186] on div at bounding box center [632, 302] width 646 height 363
click at [1190, 249] on span "Media" at bounding box center [1196, 252] width 25 height 14
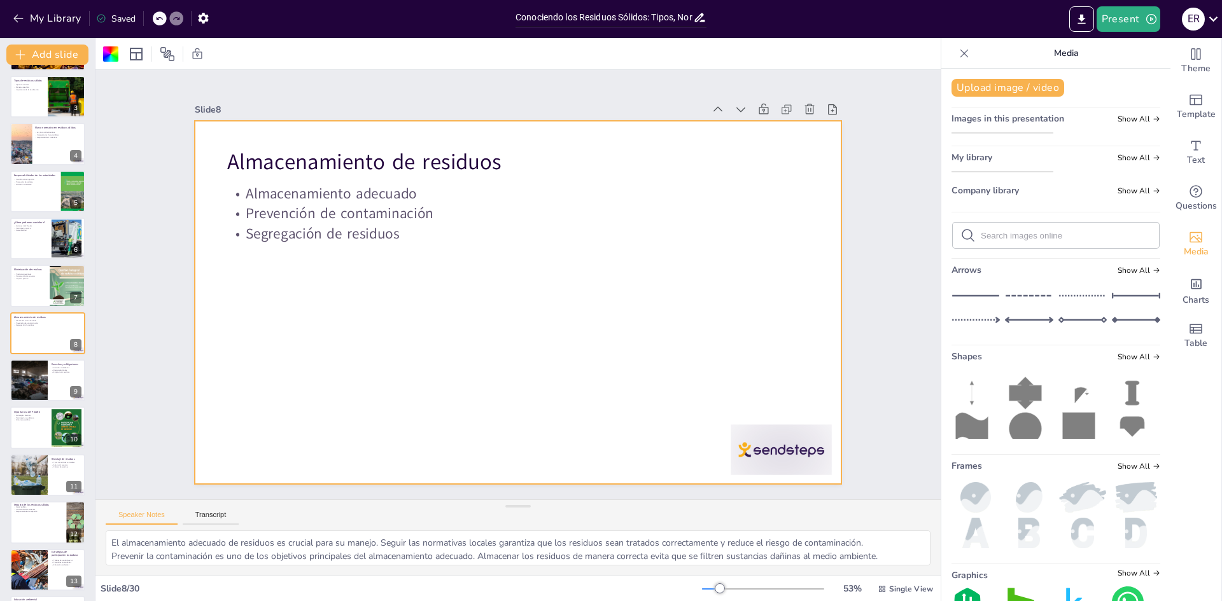
click at [1006, 172] on img at bounding box center [1002, 172] width 101 height 0
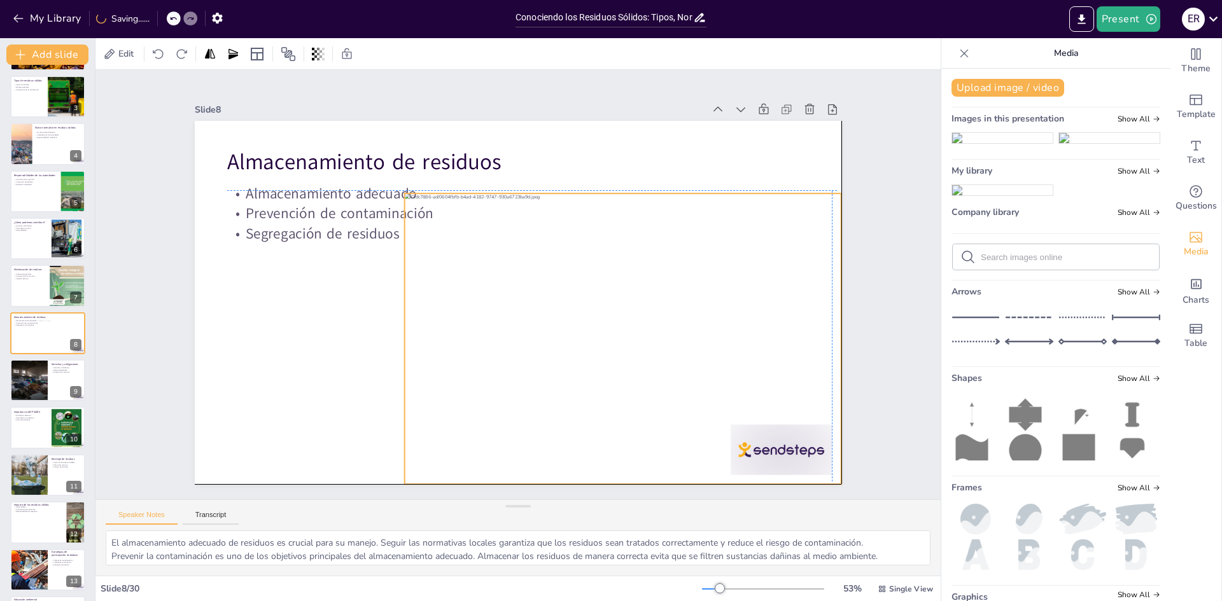
drag, startPoint x: 504, startPoint y: 297, endPoint x: 592, endPoint y: 331, distance: 94.3
click at [592, 331] on div at bounding box center [623, 338] width 436 height 291
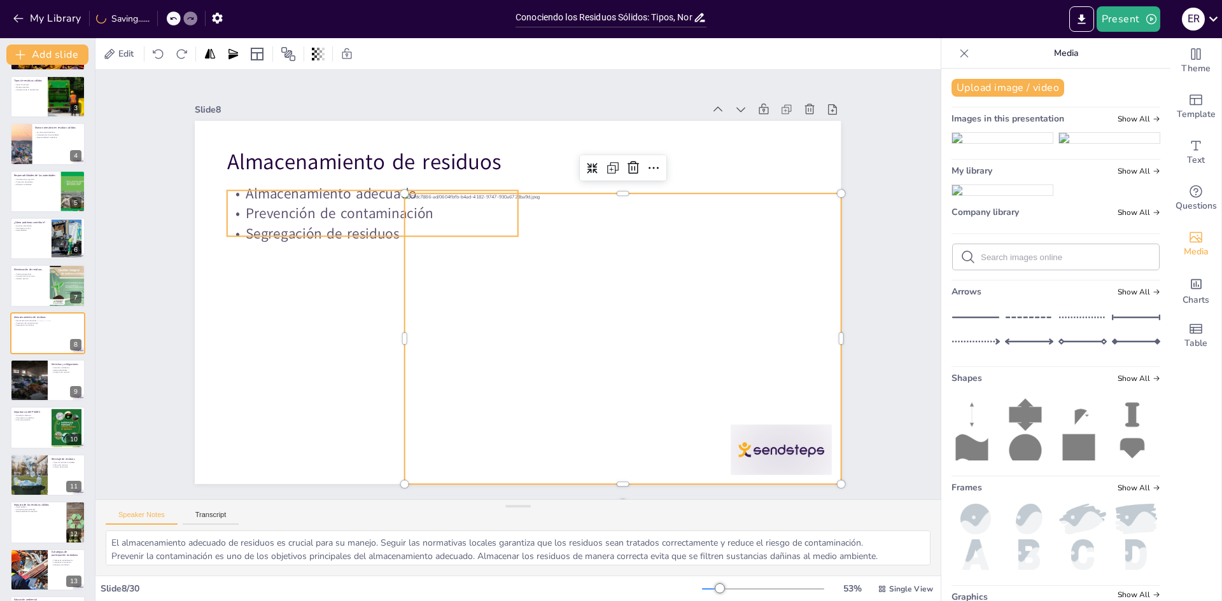
click at [284, 217] on p "Prevención de contaminación" at bounding box center [382, 199] width 292 height 50
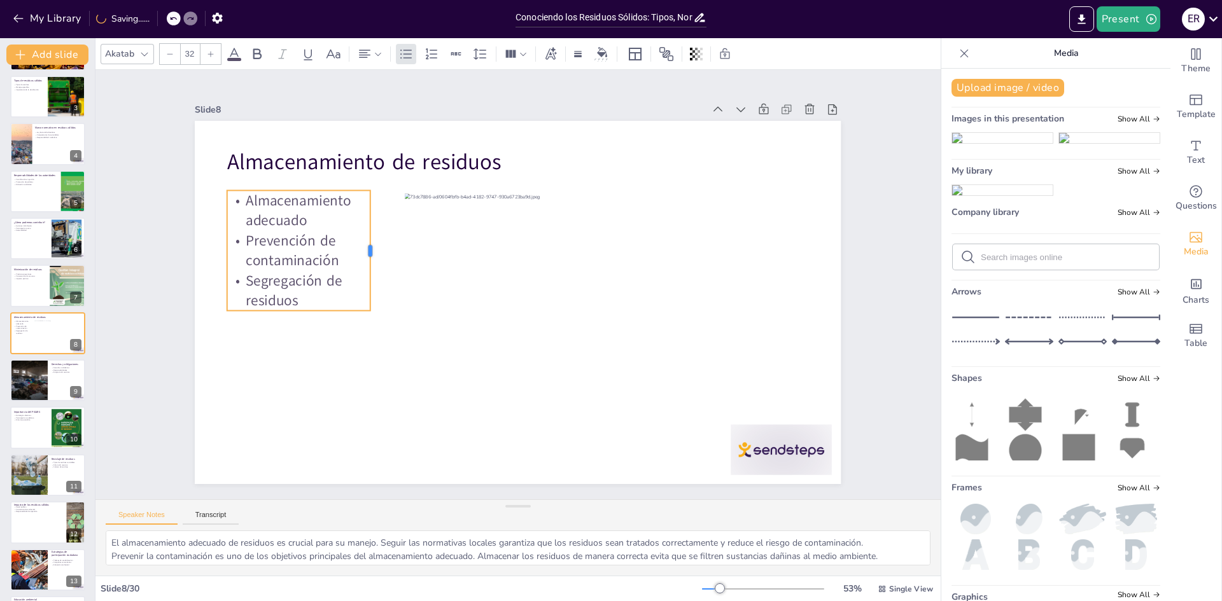
drag, startPoint x: 509, startPoint y: 204, endPoint x: 362, endPoint y: 288, distance: 169.6
click at [370, 288] on div at bounding box center [375, 250] width 10 height 120
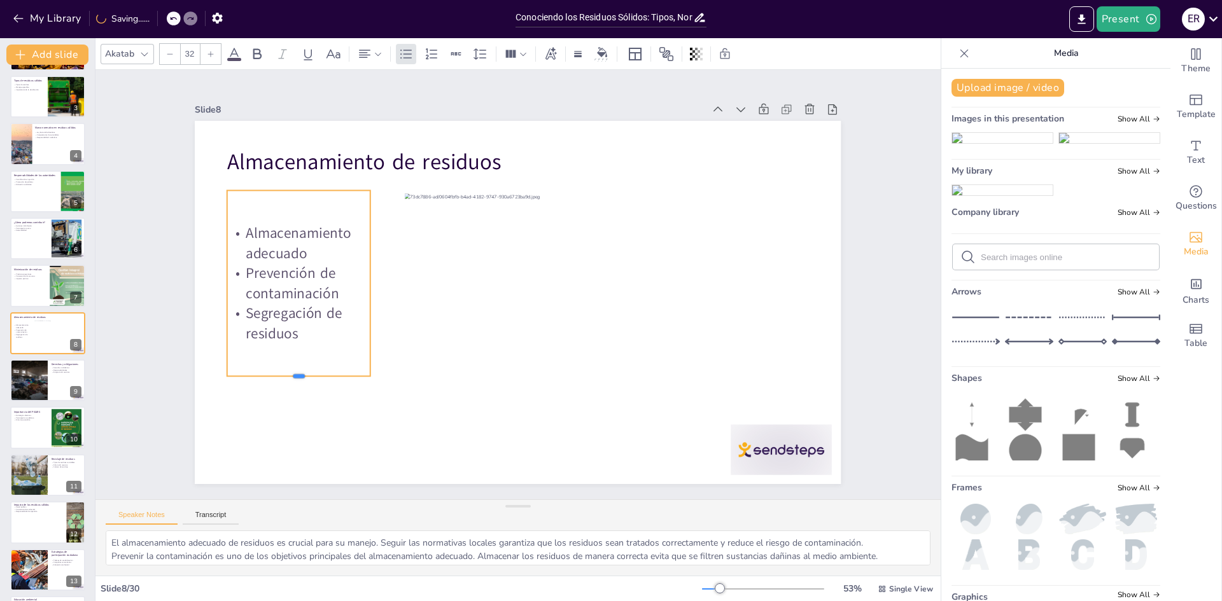
drag, startPoint x: 290, startPoint y: 307, endPoint x: 302, endPoint y: 373, distance: 66.6
click at [302, 377] on div at bounding box center [298, 382] width 143 height 10
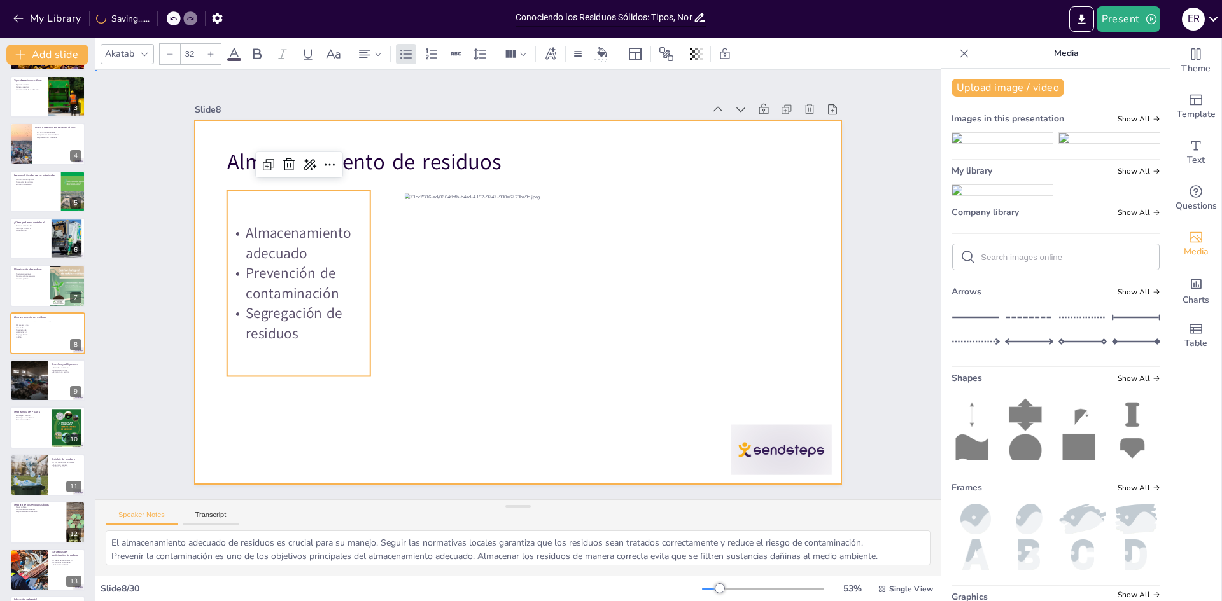
click at [374, 346] on div at bounding box center [518, 302] width 646 height 363
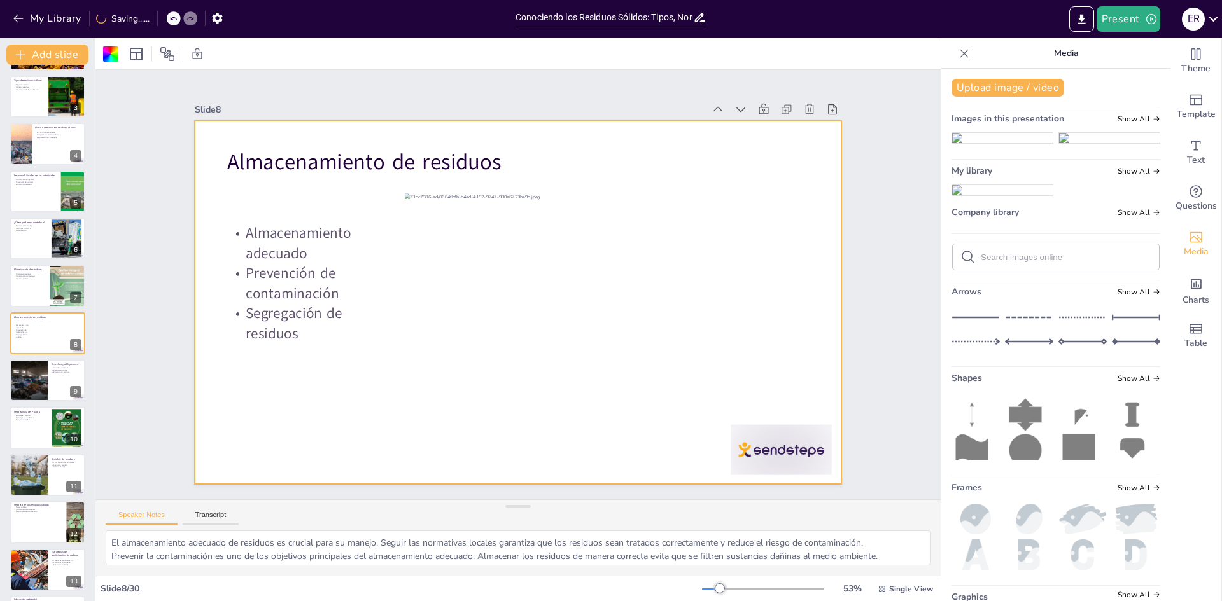
click at [599, 145] on div at bounding box center [518, 302] width 646 height 363
click at [50, 397] on div at bounding box center [47, 381] width 75 height 42
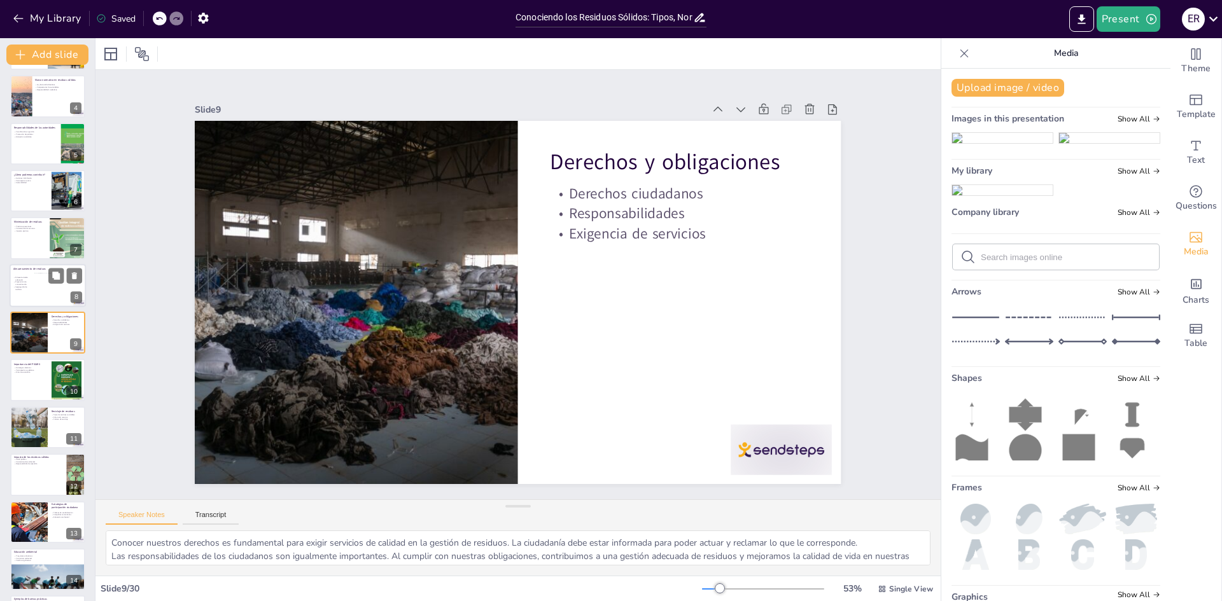
click at [42, 297] on div at bounding box center [60, 290] width 52 height 34
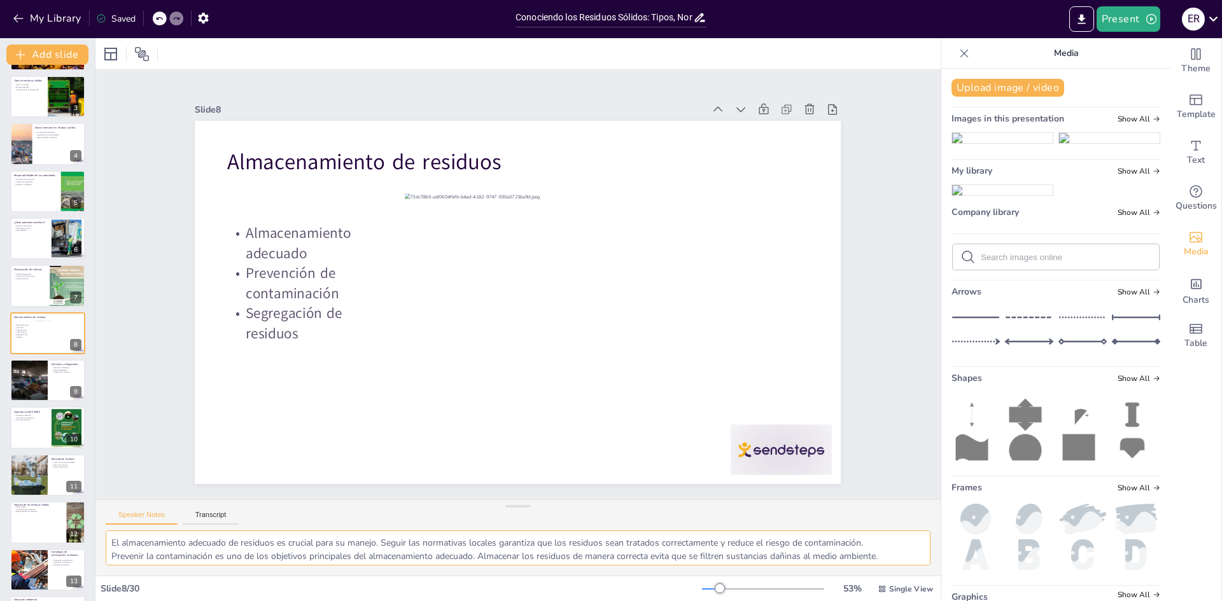
scroll to position [17, 0]
click at [14, 379] on div at bounding box center [28, 380] width 76 height 43
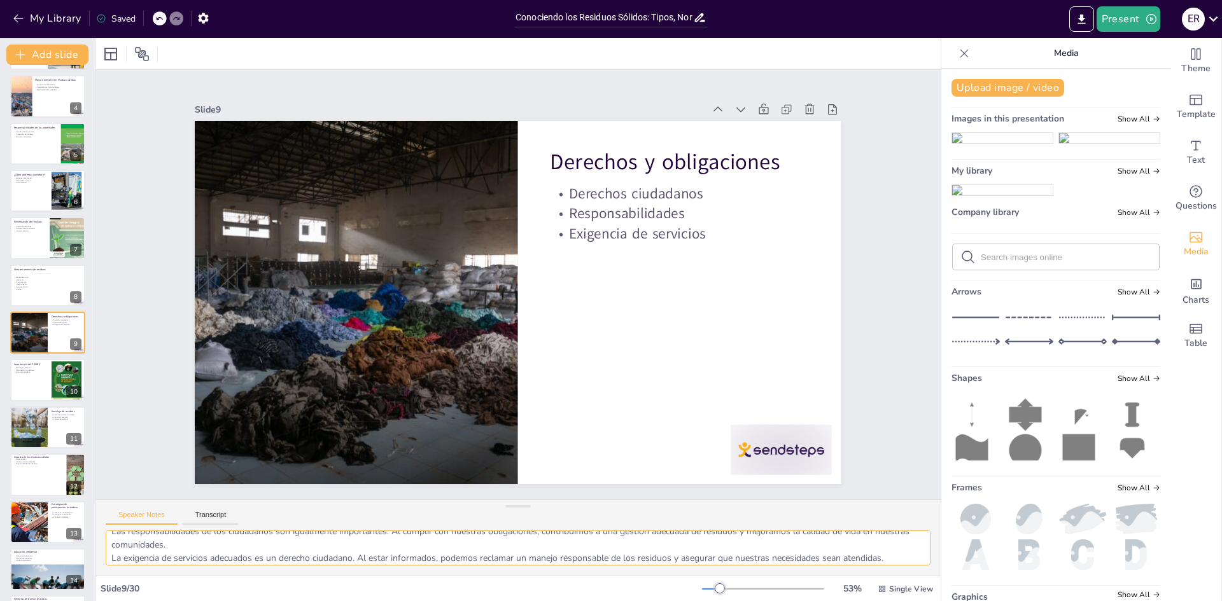
scroll to position [30, 0]
click at [227, 543] on textarea "Conocer nuestros derechos es fundamental para exigir servicios de calidad en la…" at bounding box center [518, 548] width 825 height 35
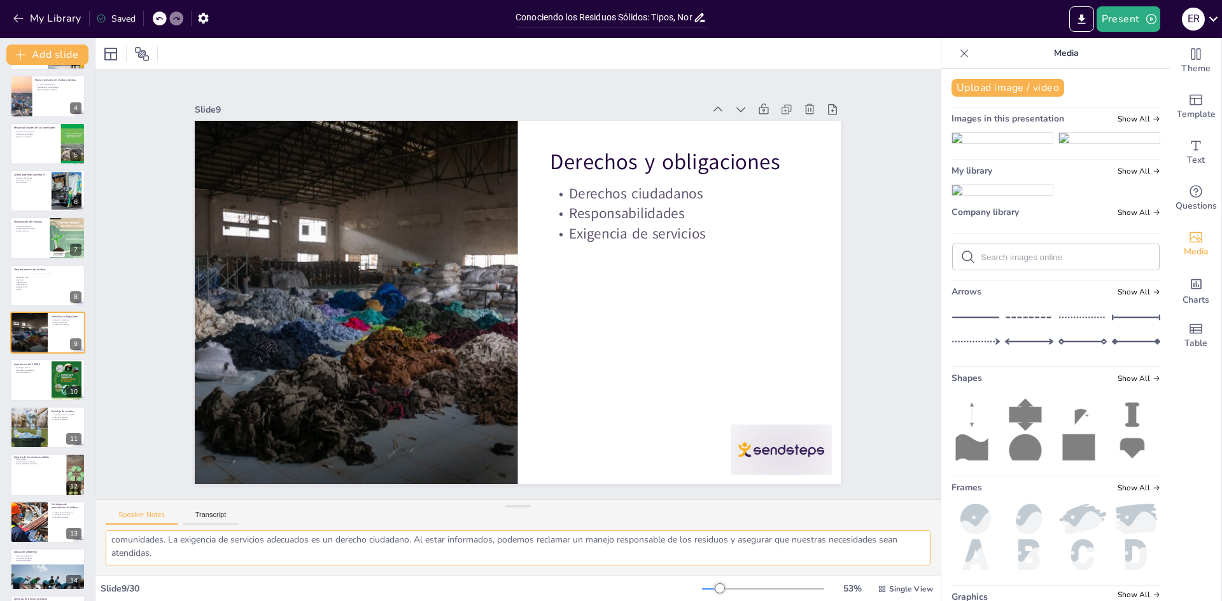
scroll to position [17, 0]
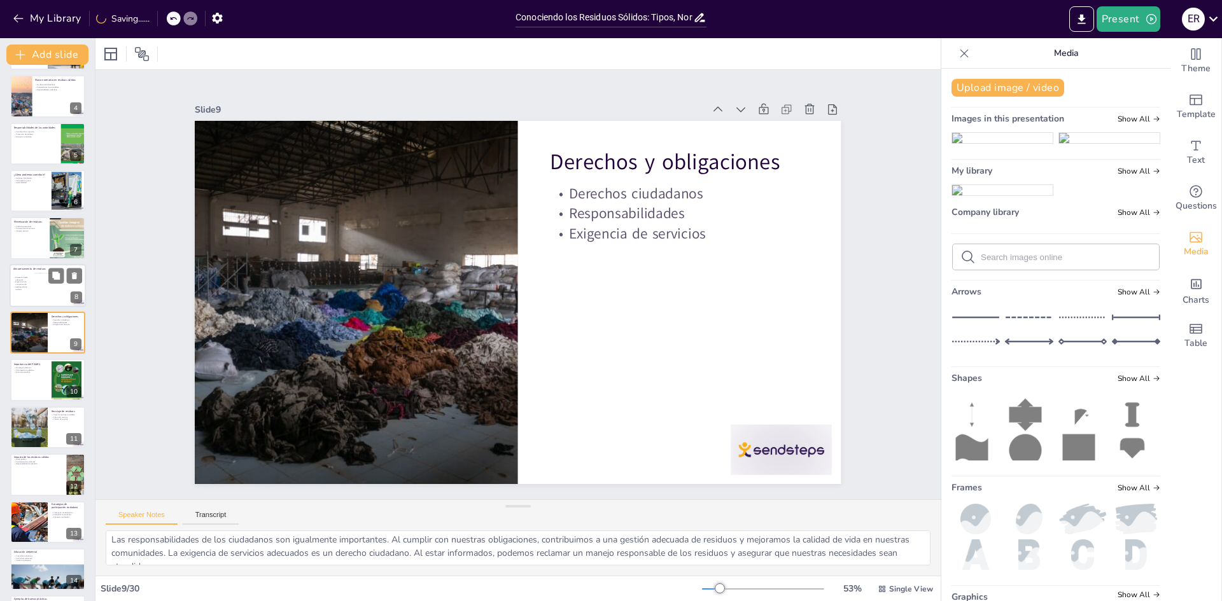
click at [41, 297] on div at bounding box center [60, 290] width 52 height 34
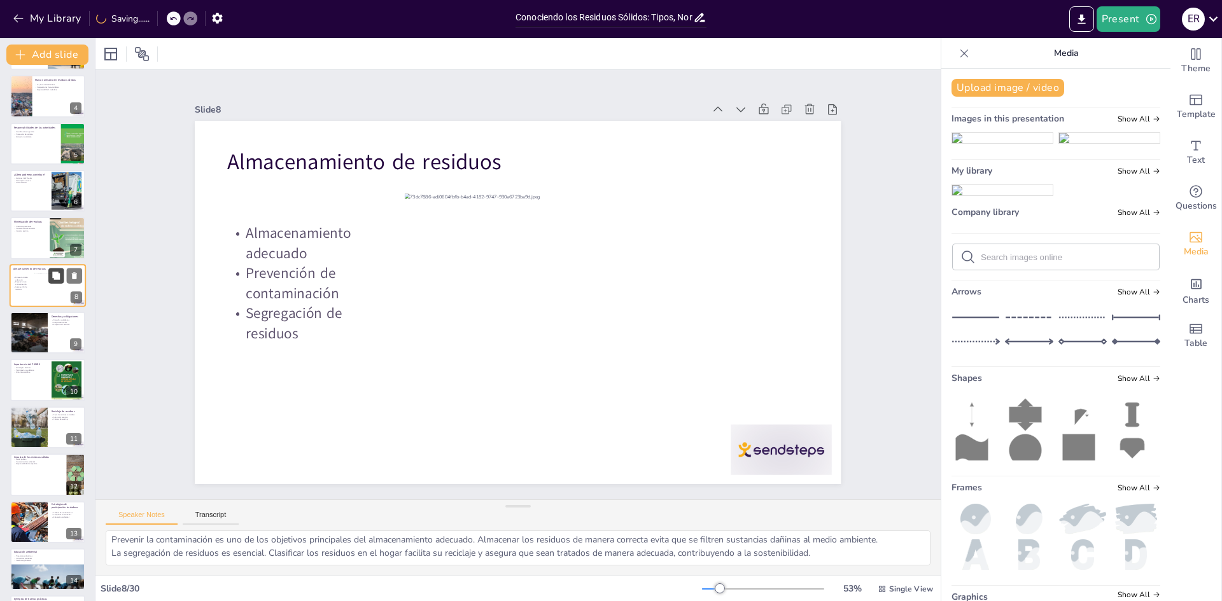
scroll to position [94, 0]
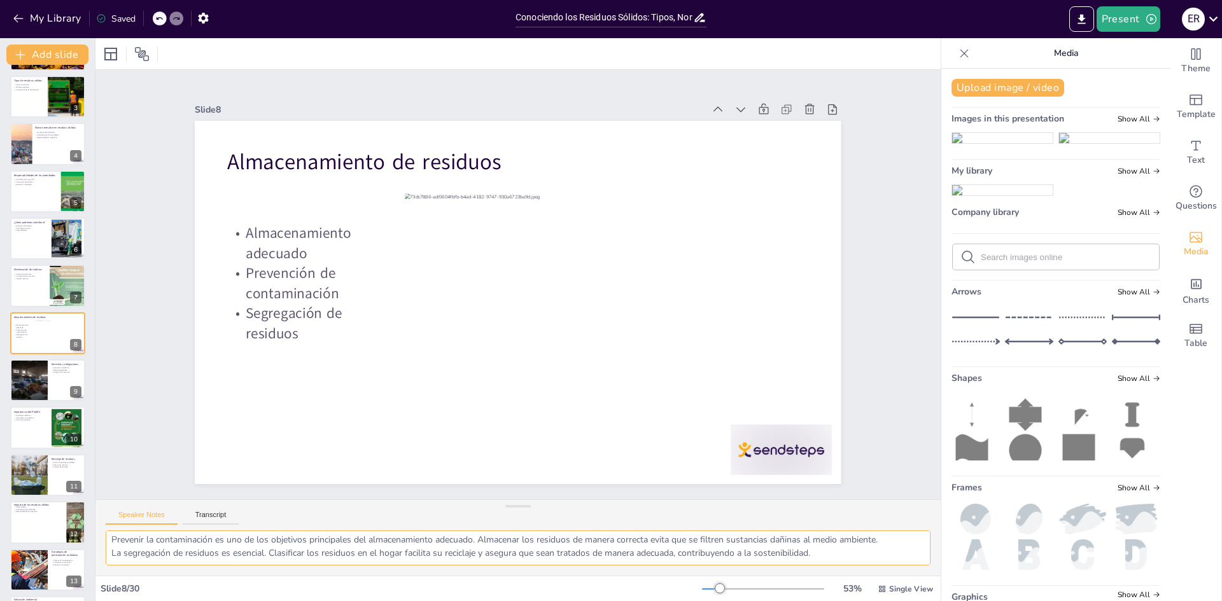
click at [836, 556] on textarea "El almacenamiento adecuado de residuos es crucial para su manejo. Seguir las no…" at bounding box center [518, 548] width 825 height 35
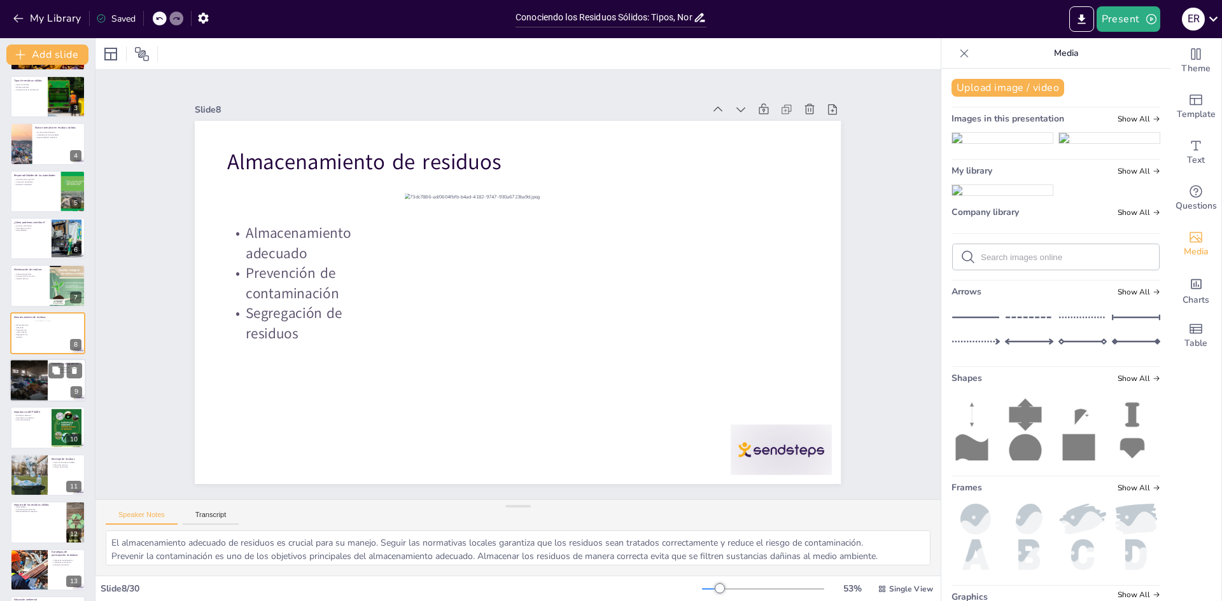
click at [49, 395] on div at bounding box center [48, 380] width 76 height 43
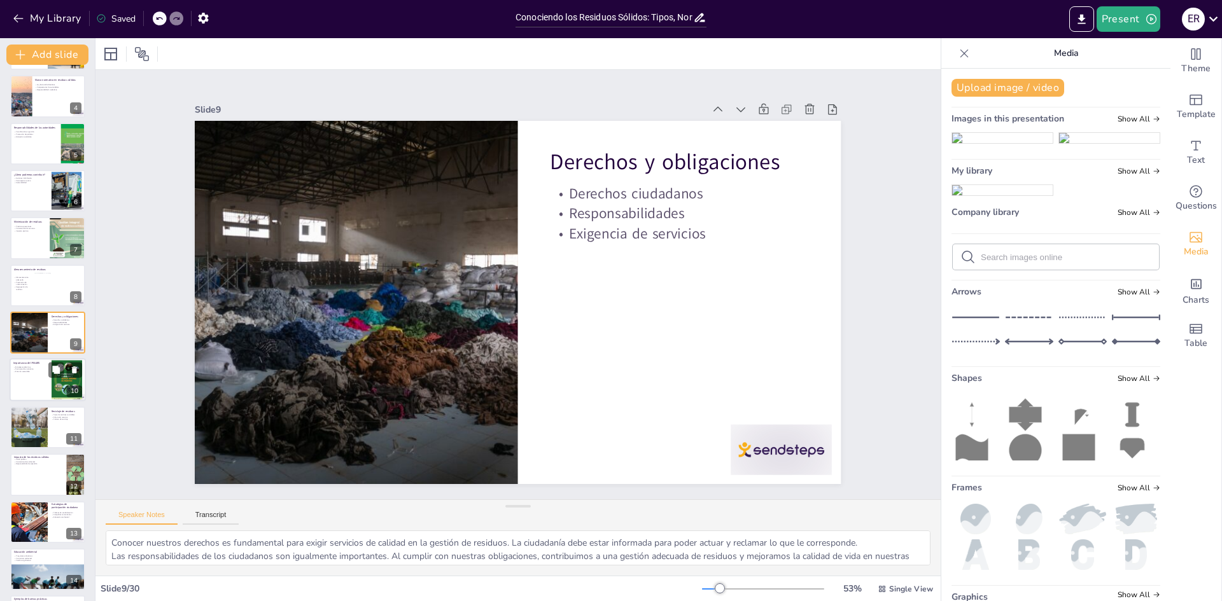
click at [40, 396] on div at bounding box center [48, 380] width 76 height 43
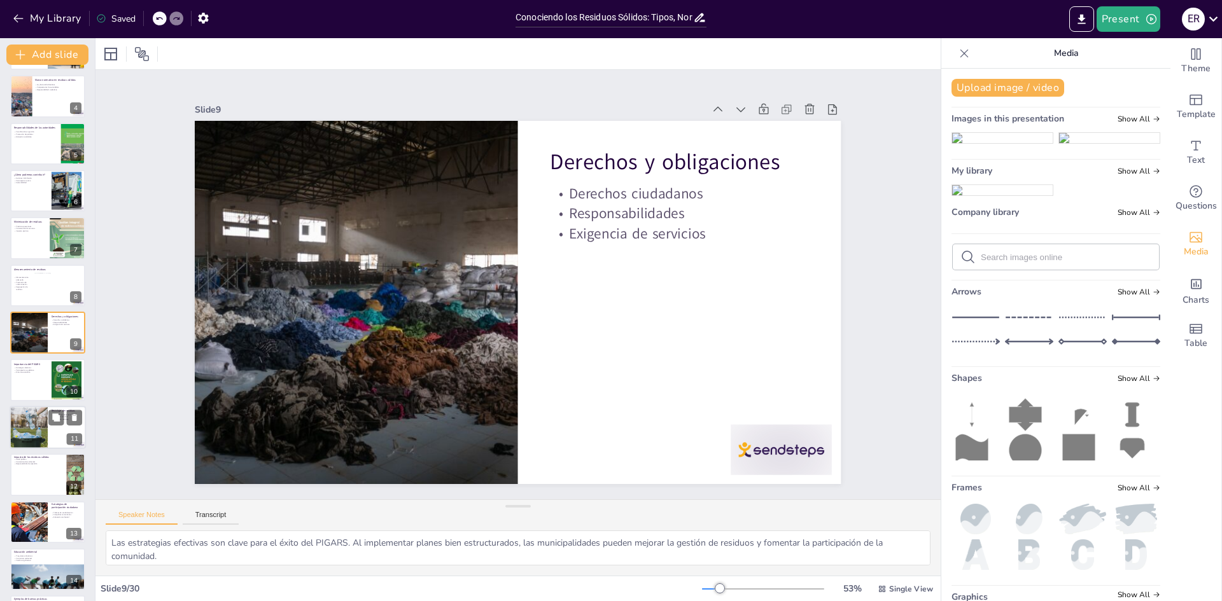
scroll to position [189, 0]
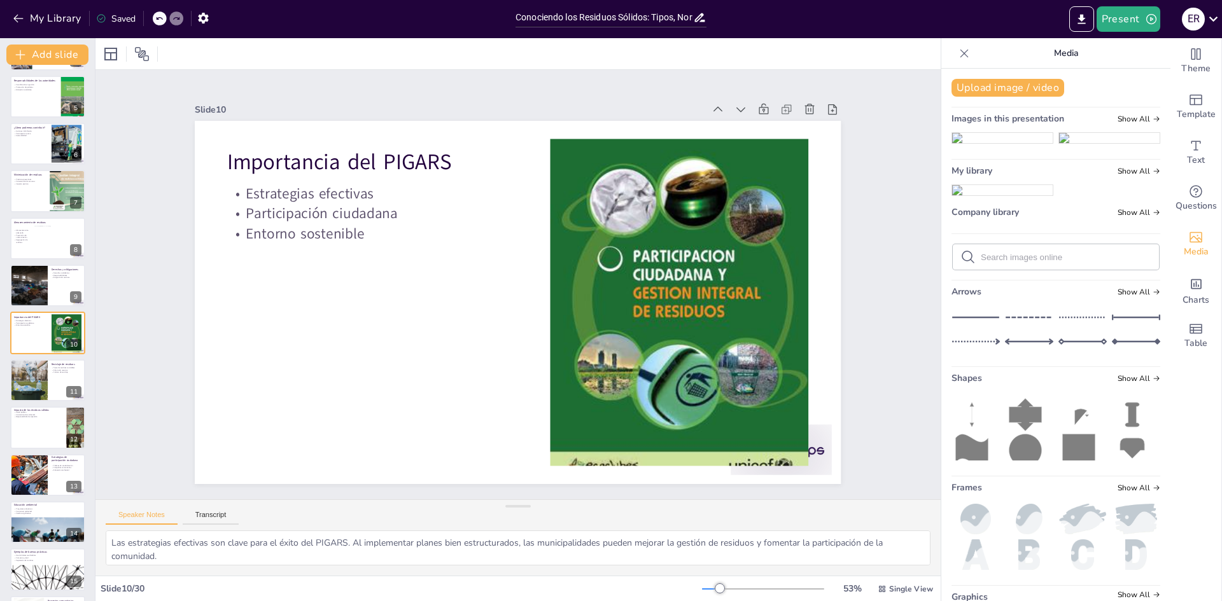
click at [960, 56] on icon at bounding box center [964, 53] width 13 height 13
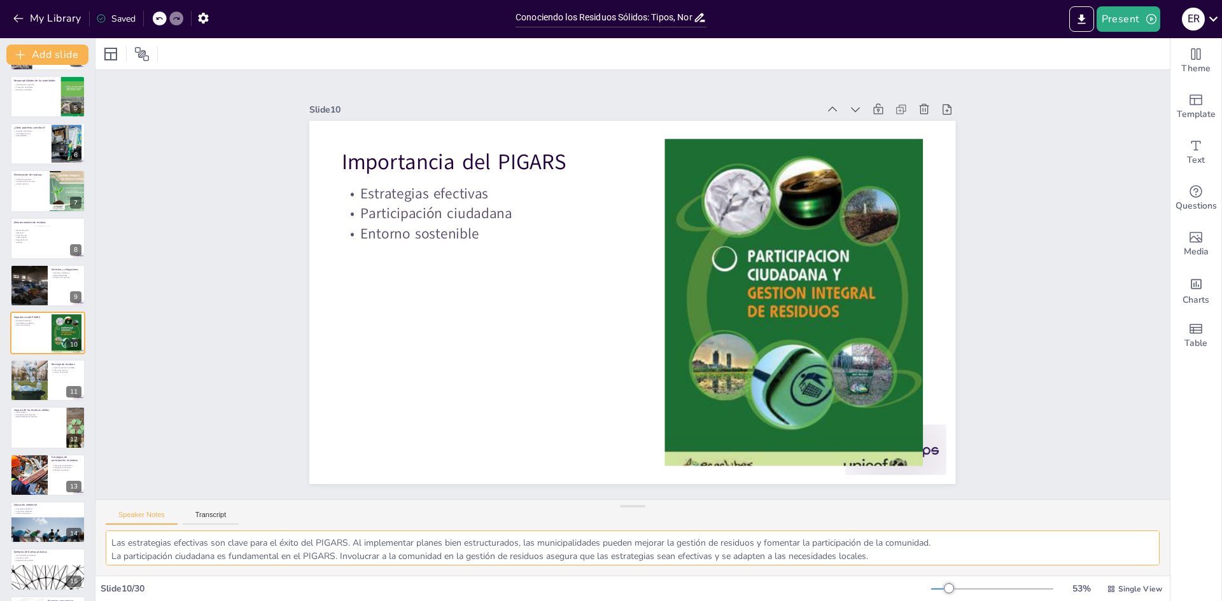
click at [922, 557] on textarea "Las estrategias efectivas son clave para el éxito del PIGARS. Al implementar pl…" at bounding box center [633, 548] width 1054 height 35
click at [964, 545] on textarea "Las estrategias efectivas son clave para el éxito del PIGARS. Al implementar pl…" at bounding box center [633, 548] width 1054 height 35
click at [1001, 540] on textarea "Las estrategias efectivas son clave para el éxito del PIGARS. Al implementar pl…" at bounding box center [633, 548] width 1054 height 35
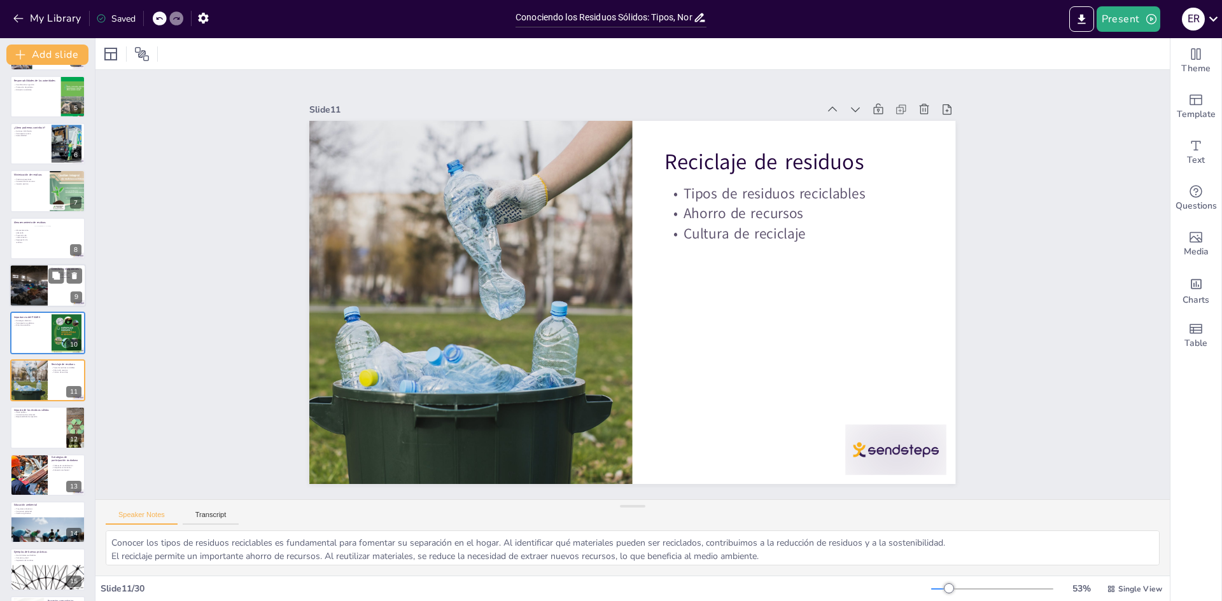
click at [48, 288] on div at bounding box center [48, 285] width 76 height 43
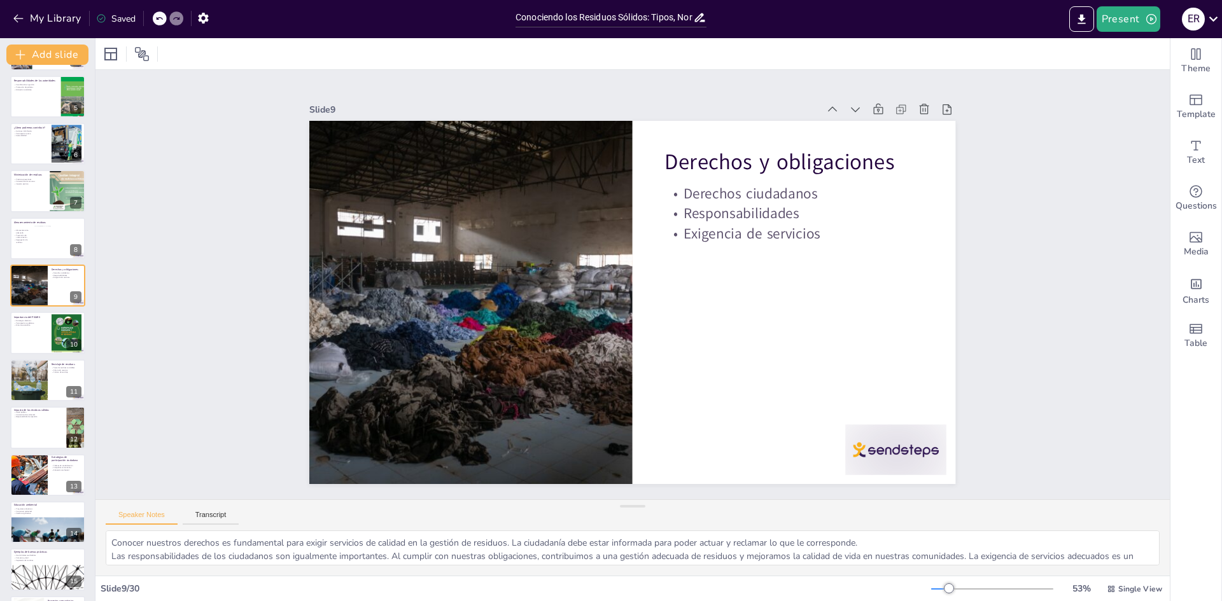
scroll to position [142, 0]
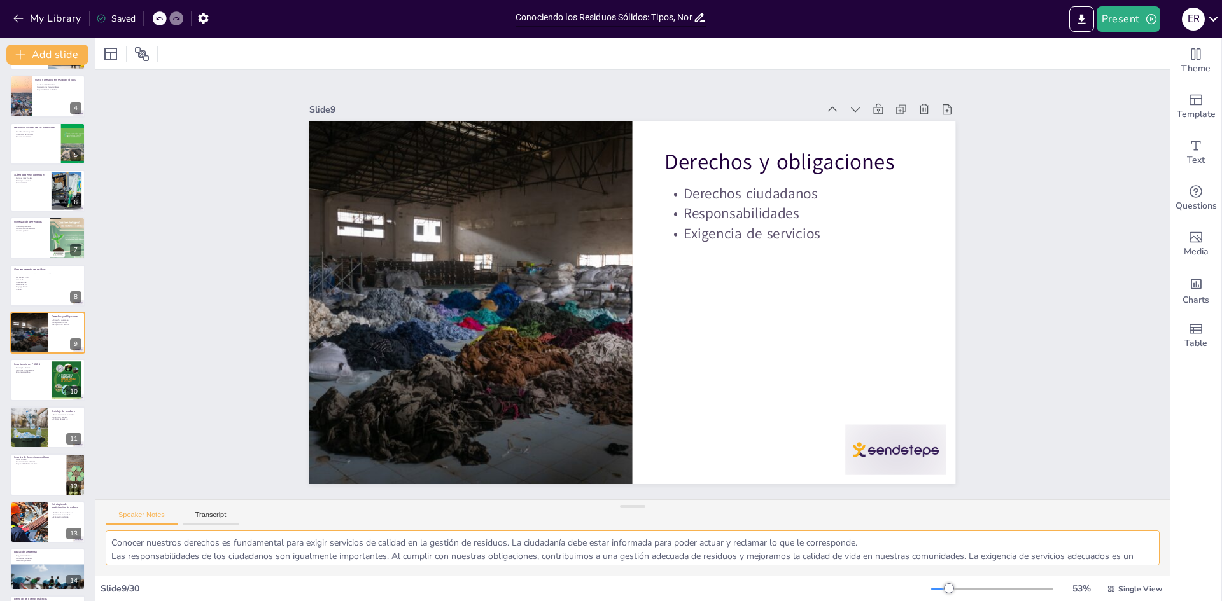
click at [893, 541] on textarea "Conocer nuestros derechos es fundamental para exigir servicios de calidad en la…" at bounding box center [633, 548] width 1054 height 35
click at [29, 234] on div at bounding box center [48, 238] width 76 height 43
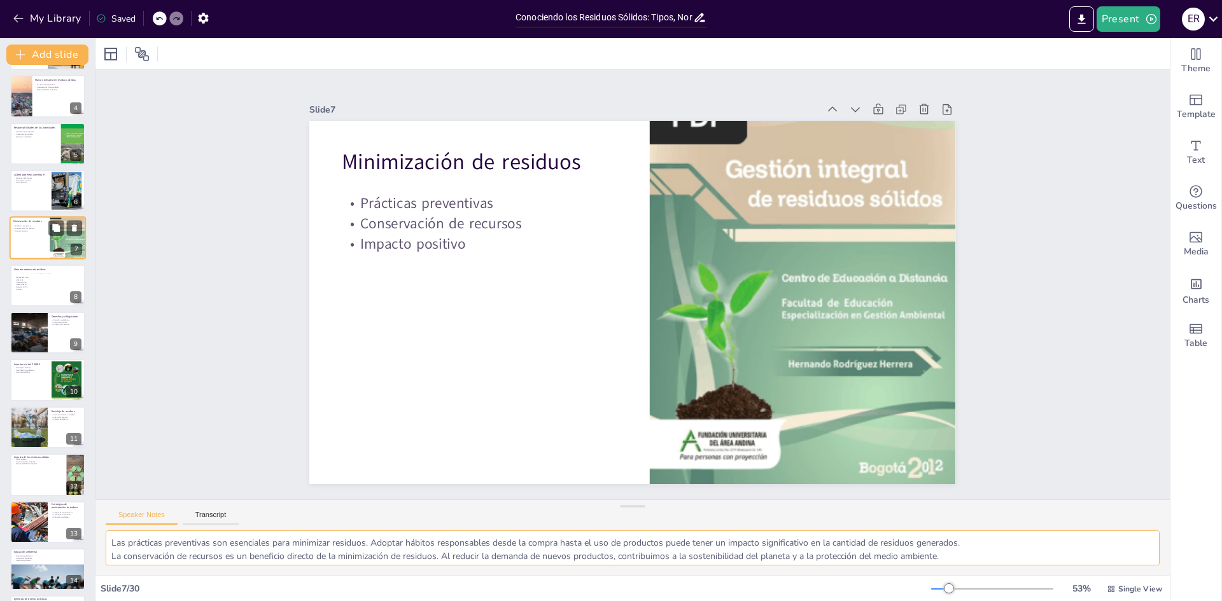
scroll to position [47, 0]
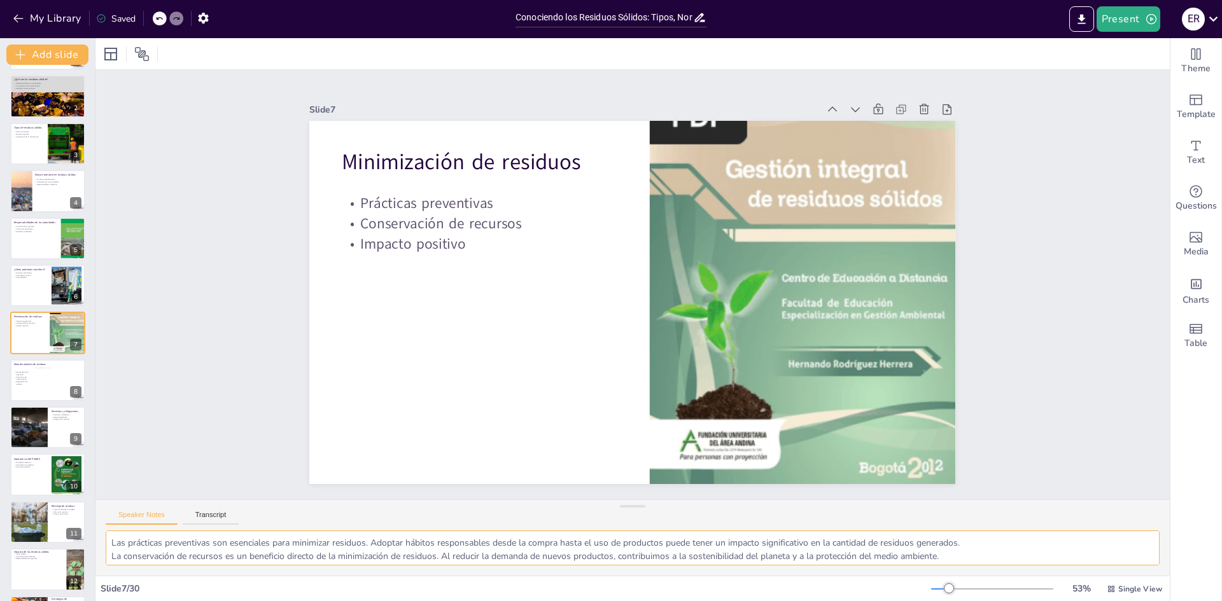
click at [999, 545] on textarea "Las prácticas preventivas son esenciales para minimizar residuos. Adoptar hábit…" at bounding box center [633, 548] width 1054 height 35
click at [34, 150] on div at bounding box center [48, 143] width 76 height 43
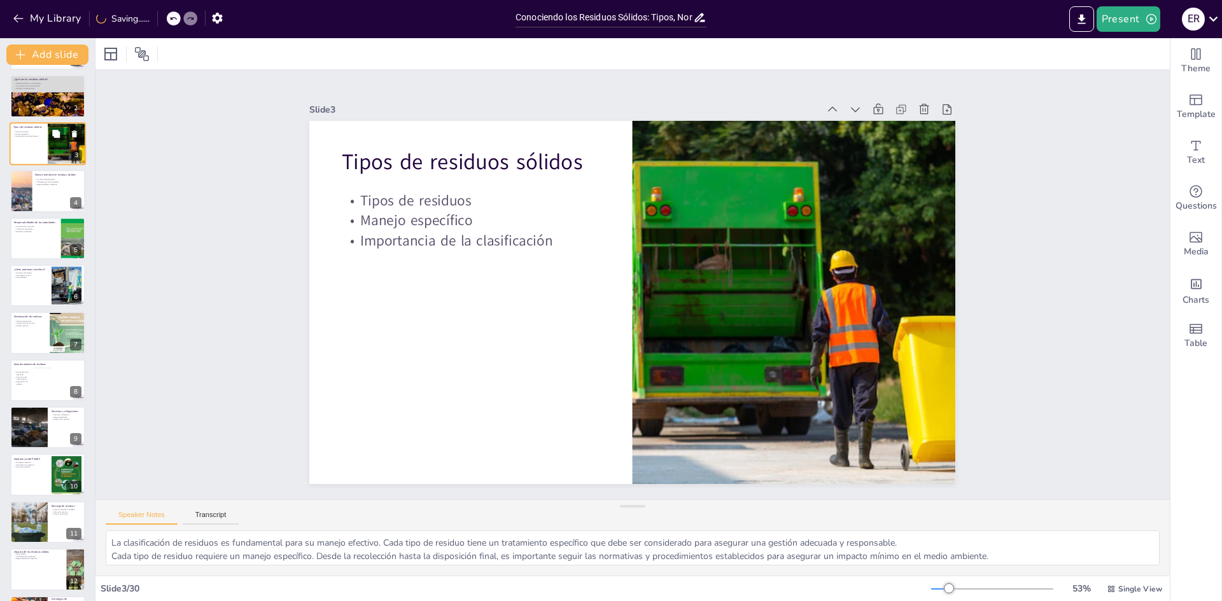
scroll to position [0, 0]
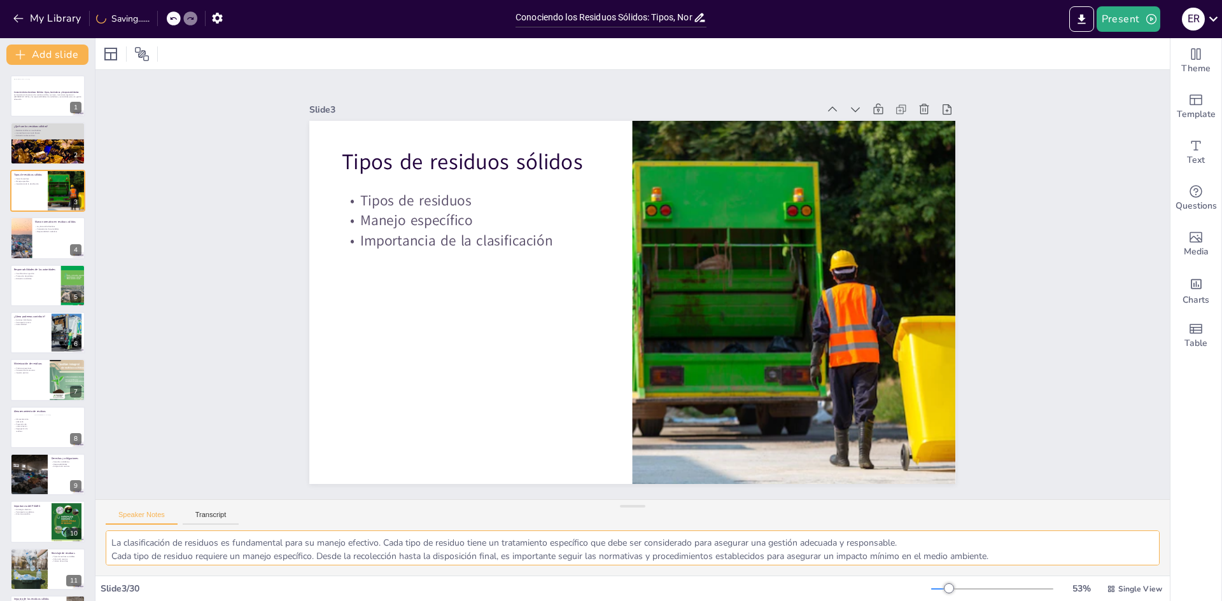
click at [953, 541] on textarea "La clasificación de residuos es fundamental para su manejo efectivo. Cada tipo …" at bounding box center [633, 548] width 1054 height 35
click at [28, 104] on div at bounding box center [48, 95] width 76 height 43
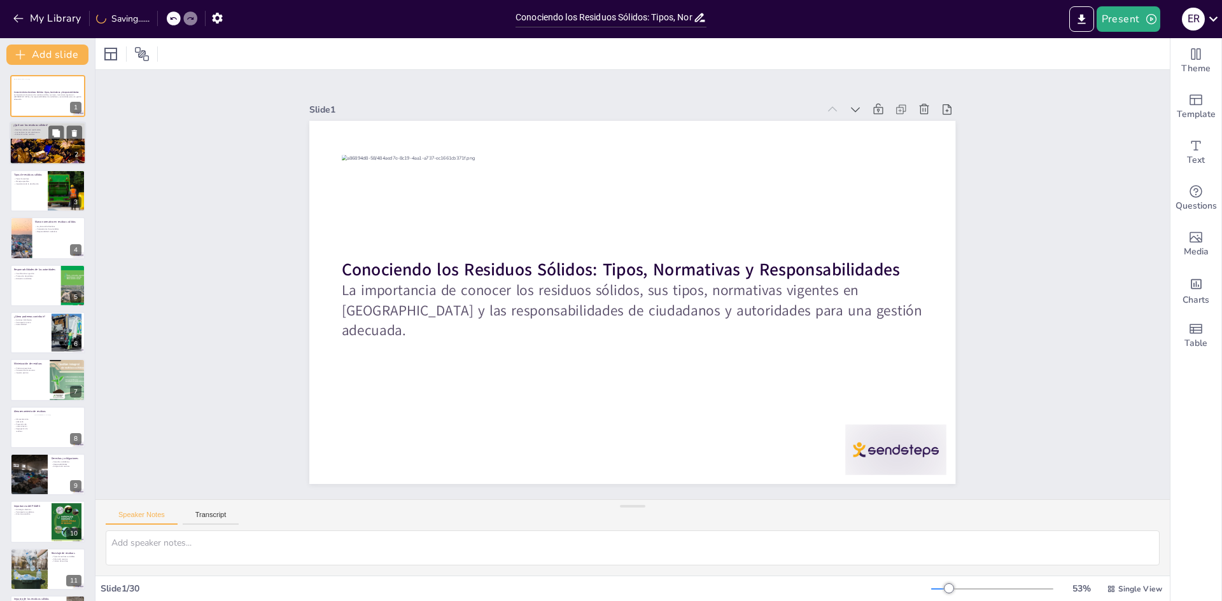
click at [30, 151] on div at bounding box center [48, 160] width 76 height 115
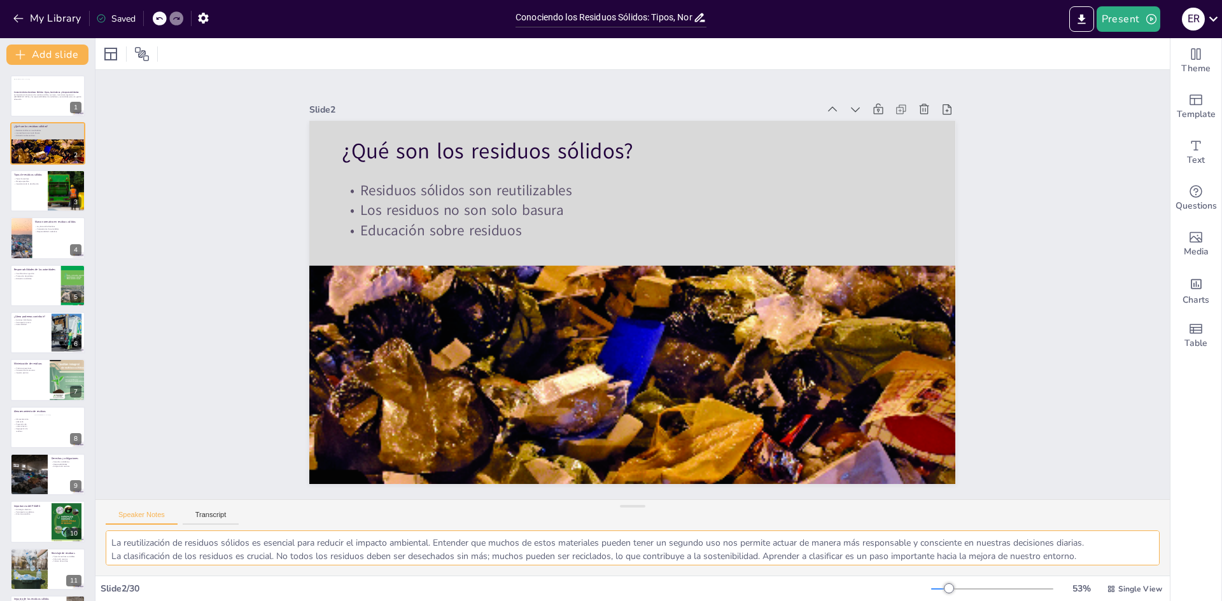
click at [1118, 544] on textarea "La reutilización de residuos sólidos es esencial para reducir el impacto ambien…" at bounding box center [633, 548] width 1054 height 35
click at [50, 240] on div at bounding box center [48, 237] width 76 height 43
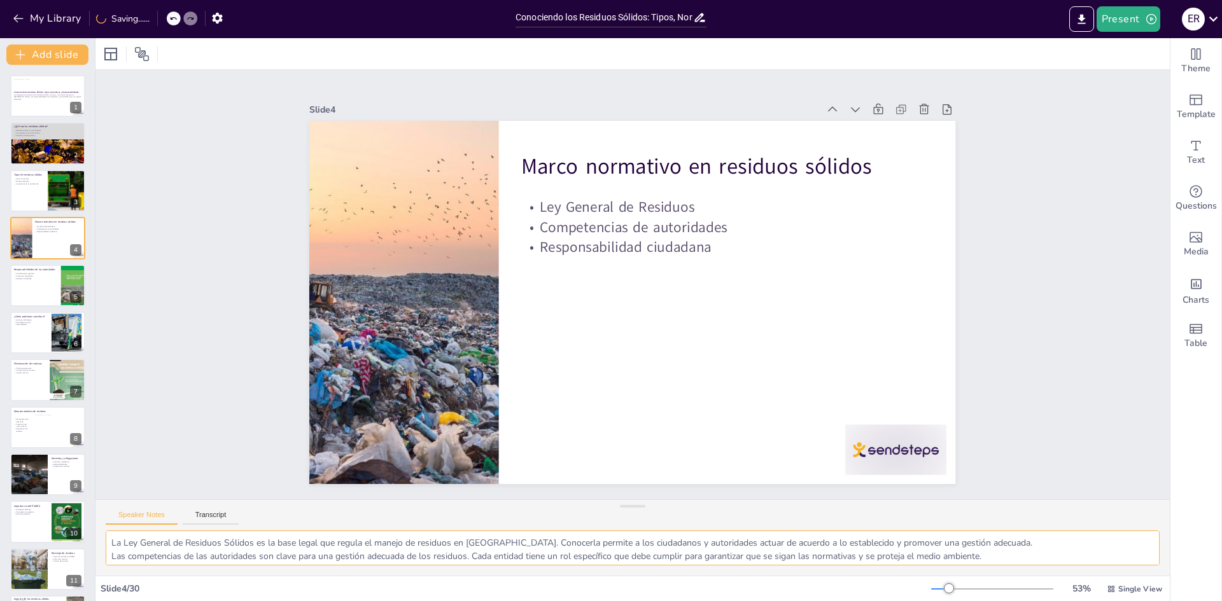
click at [1027, 544] on textarea "La Ley General de Residuos Sólidos es la base legal que regula el manejo de res…" at bounding box center [633, 548] width 1054 height 35
click at [34, 285] on div at bounding box center [48, 285] width 76 height 43
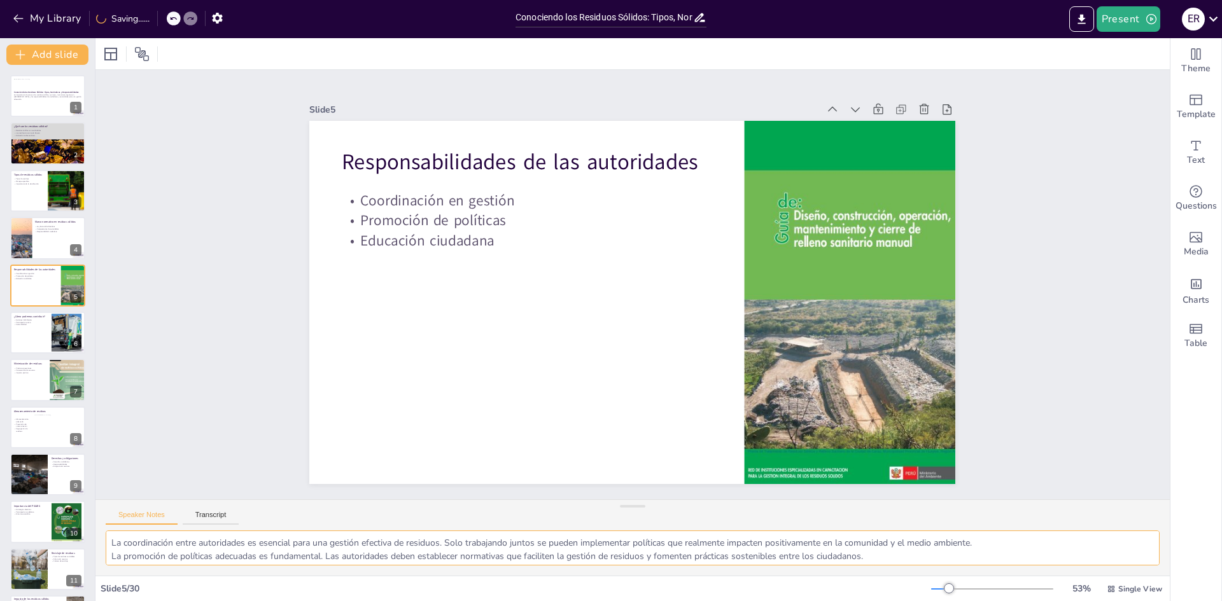
click at [1008, 544] on textarea "La coordinación entre autoridades es esencial para una gestión efectiva de resi…" at bounding box center [633, 548] width 1054 height 35
click at [31, 337] on div at bounding box center [48, 332] width 76 height 43
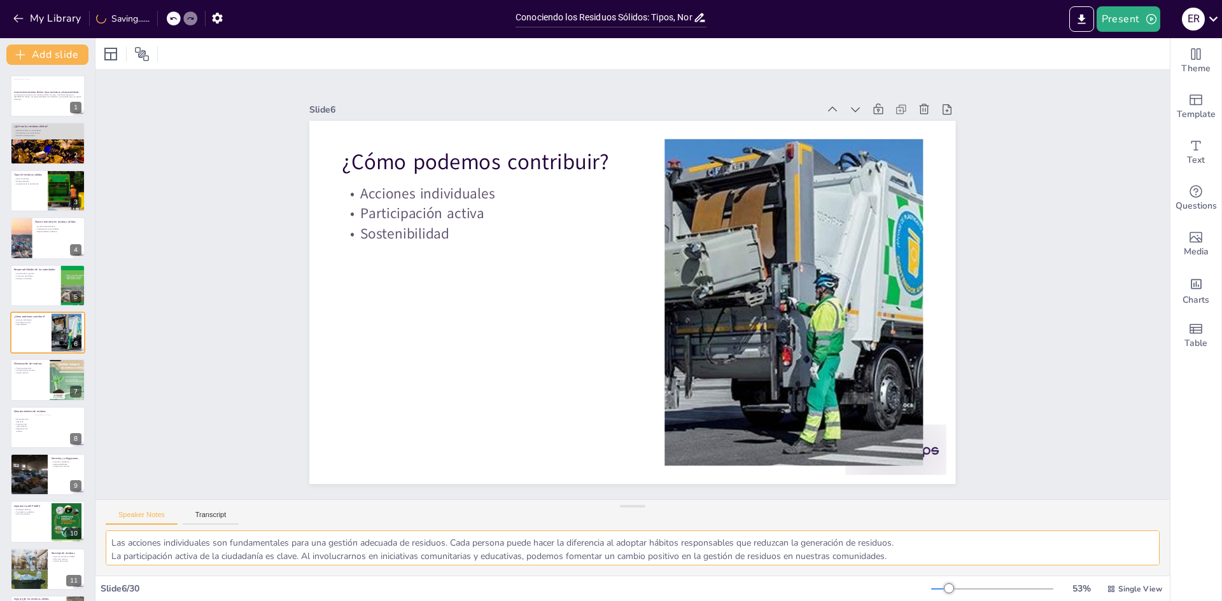
click at [933, 537] on textarea "Las acciones individuales son fundamentales para una gestión adecuada de residu…" at bounding box center [633, 548] width 1054 height 35
click at [29, 383] on div at bounding box center [48, 380] width 76 height 43
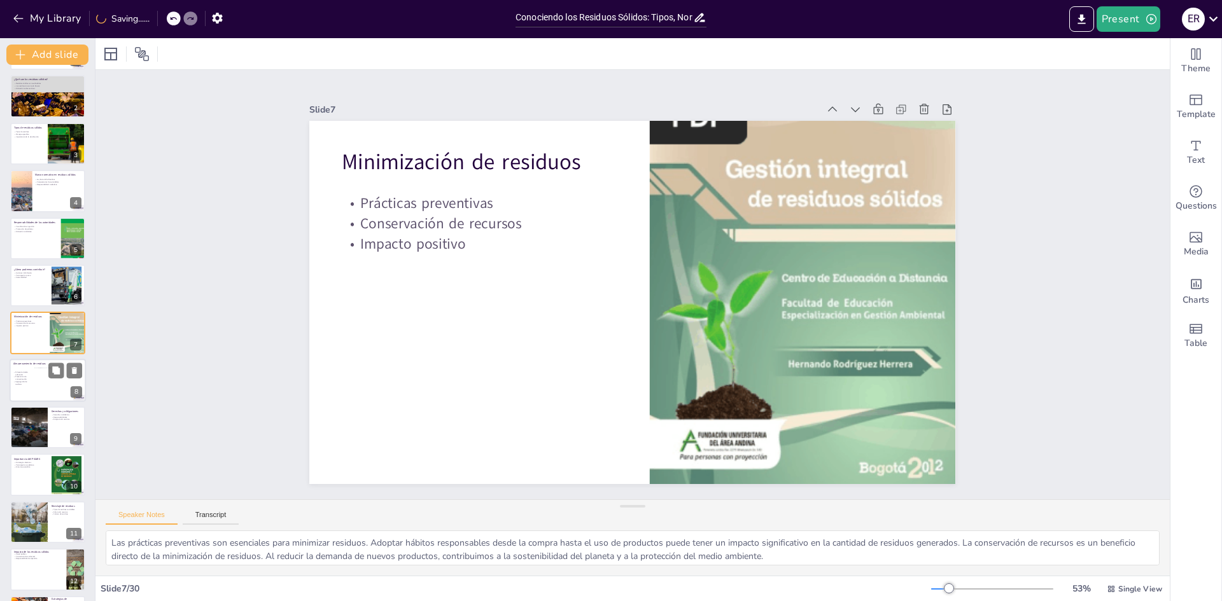
click at [31, 392] on div at bounding box center [48, 380] width 76 height 43
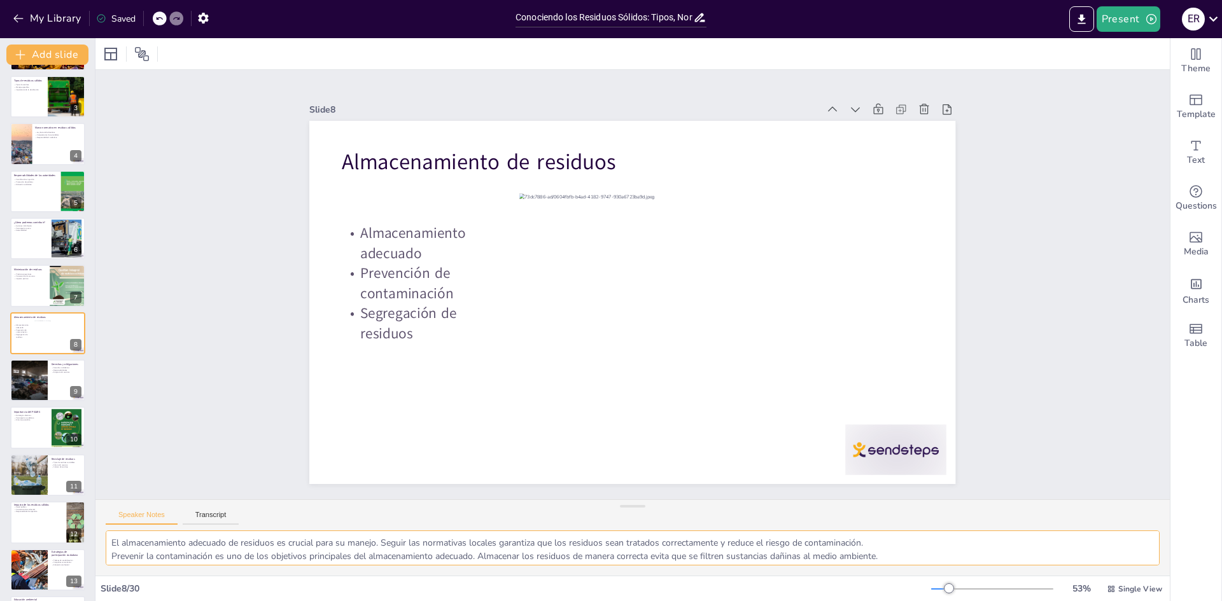
click at [898, 541] on textarea "El almacenamiento adecuado de residuos es crucial para su manejo. Seguir las no…" at bounding box center [633, 548] width 1054 height 35
click at [54, 374] on icon at bounding box center [56, 371] width 8 height 8
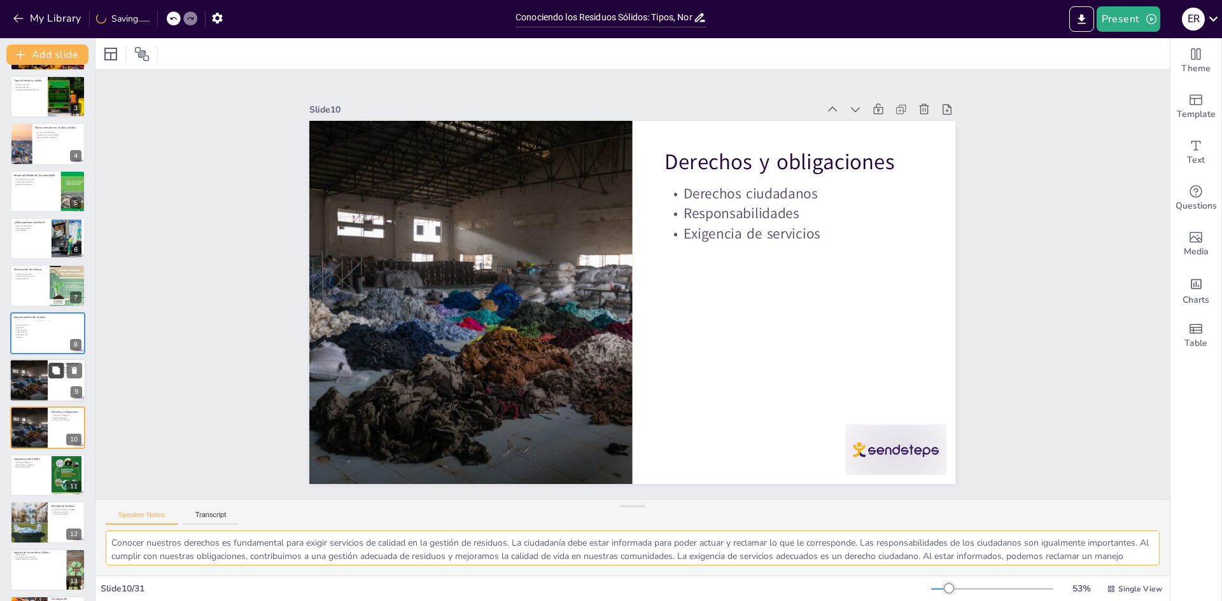
scroll to position [189, 0]
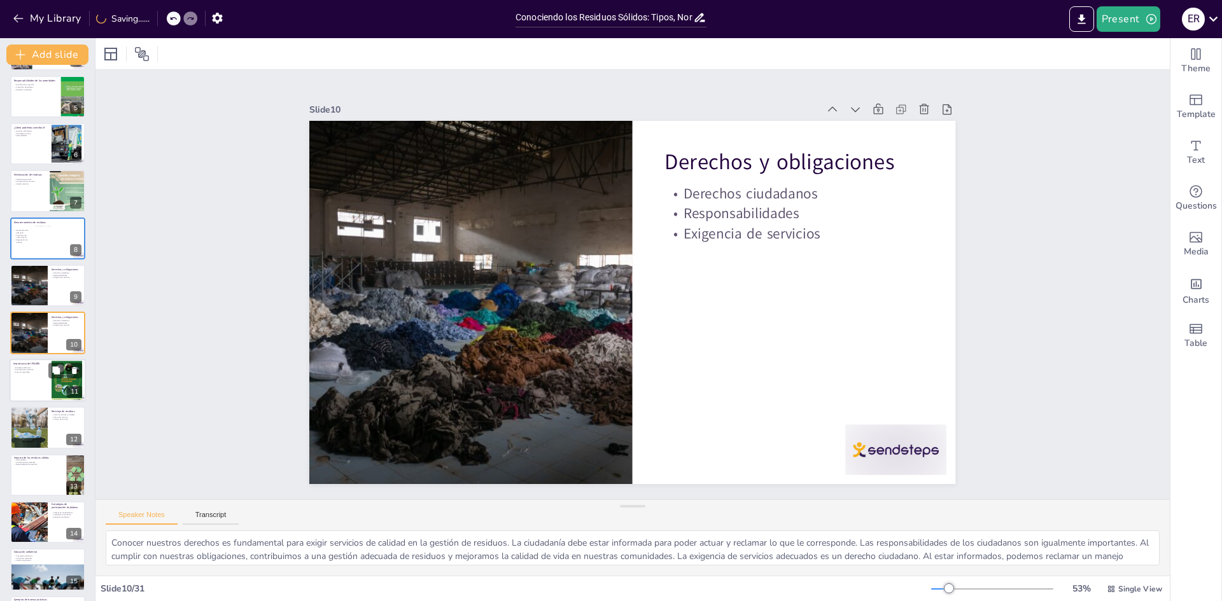
click at [39, 387] on div at bounding box center [48, 380] width 76 height 43
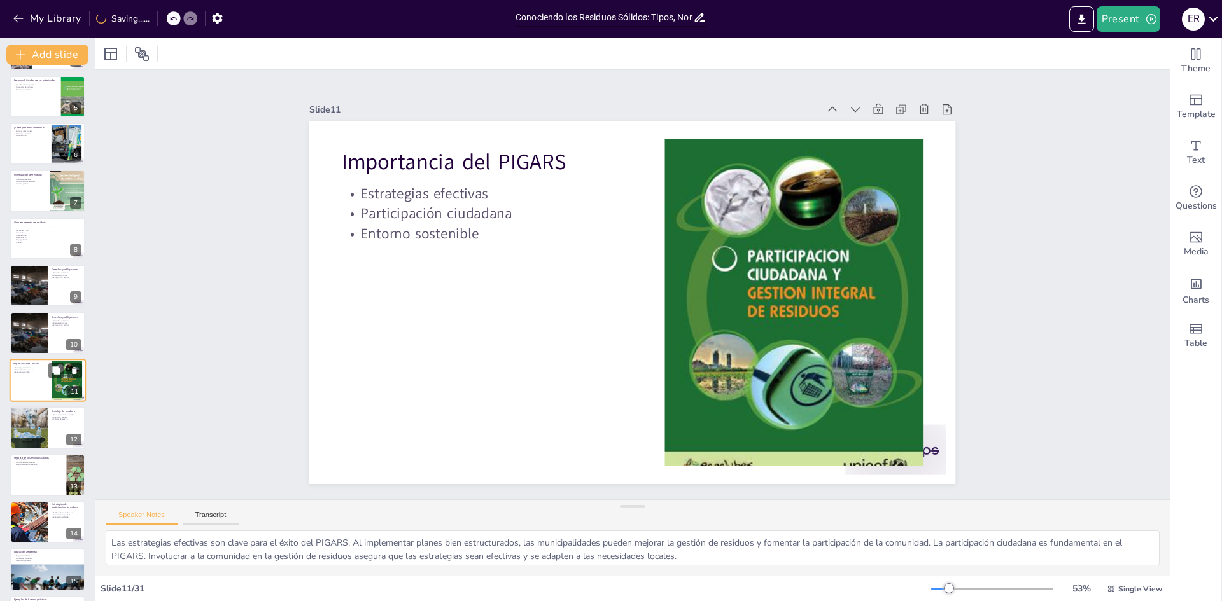
scroll to position [236, 0]
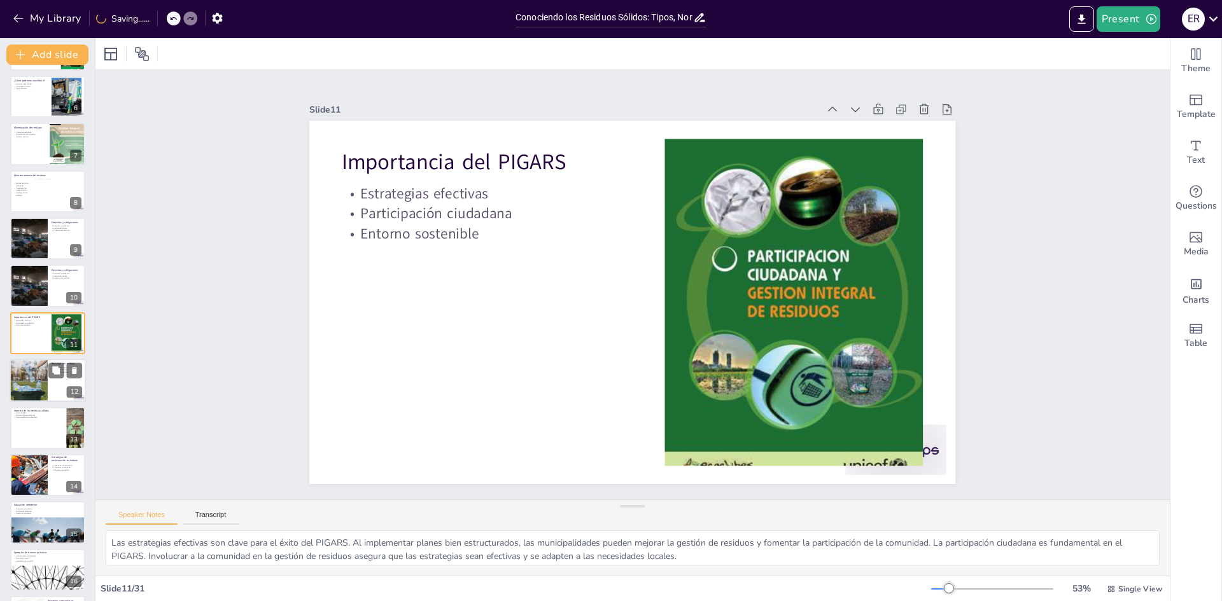
click at [27, 388] on div at bounding box center [28, 380] width 65 height 43
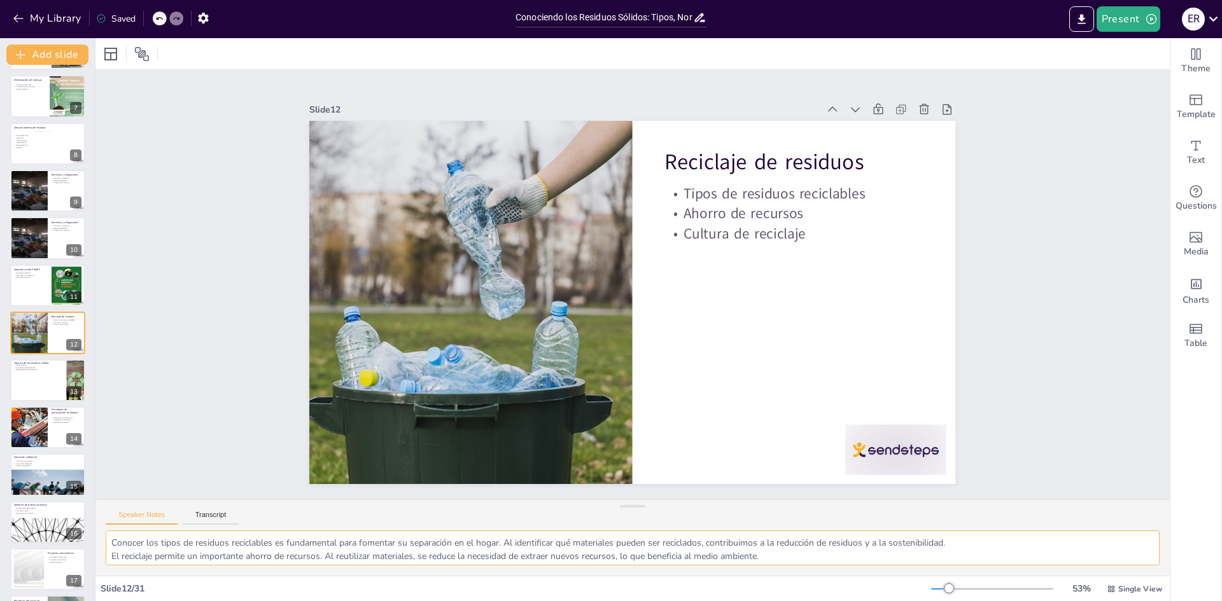
click at [971, 541] on textarea "Conocer los tipos de residuos reciclables es fundamental para fomentar su separ…" at bounding box center [633, 548] width 1054 height 35
click at [25, 379] on div at bounding box center [47, 381] width 75 height 42
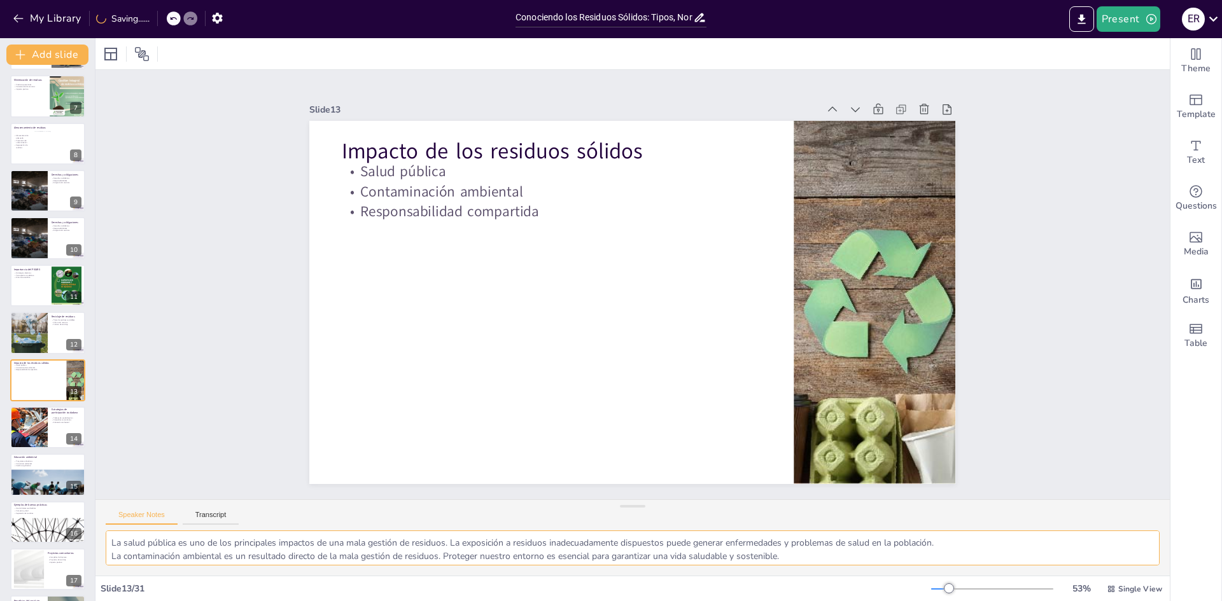
scroll to position [331, 0]
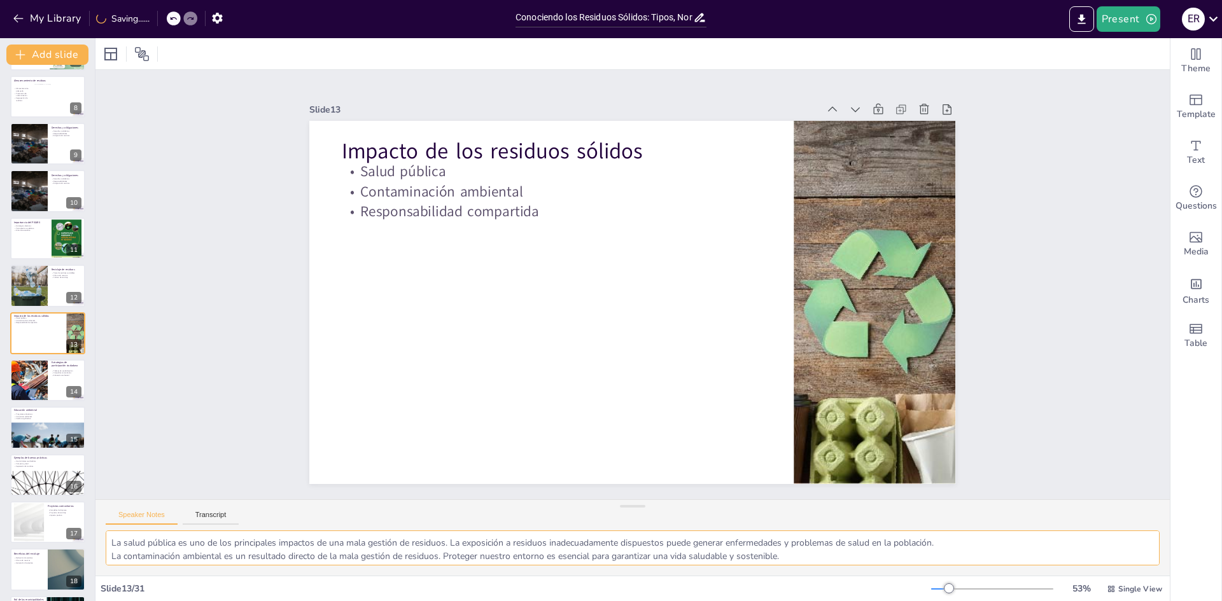
click at [992, 541] on textarea "La salud pública es uno de los principales impactos de una mala gestión de resi…" at bounding box center [633, 548] width 1054 height 35
click at [35, 378] on div at bounding box center [28, 380] width 86 height 43
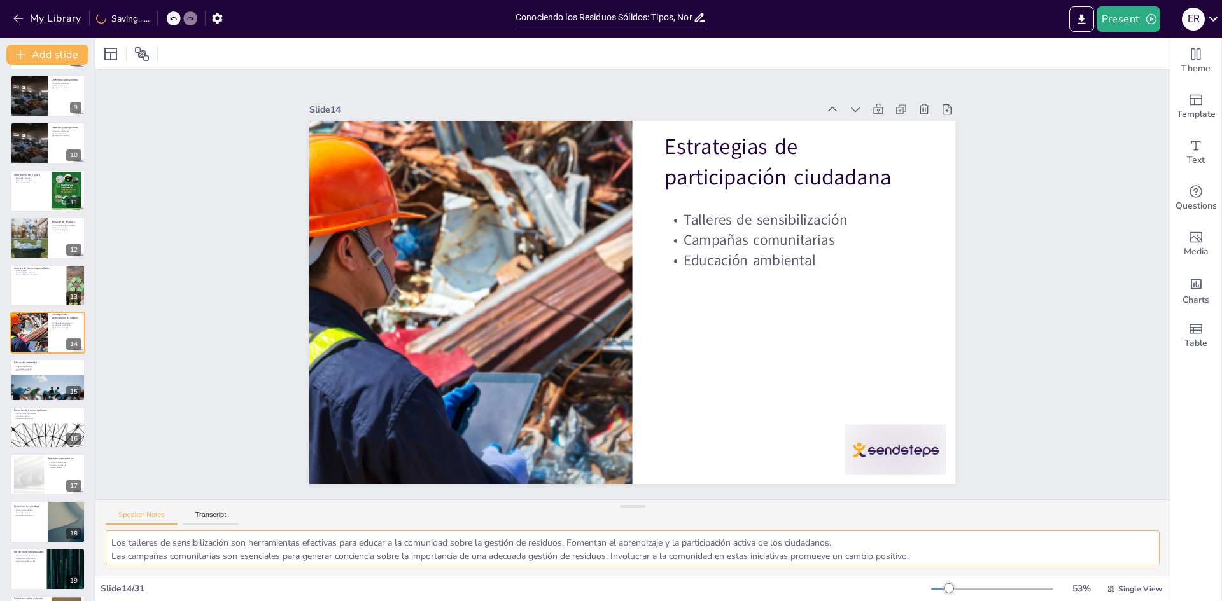
click at [897, 538] on textarea "Los talleres de sensibilización son herramientas efectivas para educar a la com…" at bounding box center [633, 548] width 1054 height 35
click at [20, 372] on p "Cambio significativo" at bounding box center [47, 371] width 67 height 3
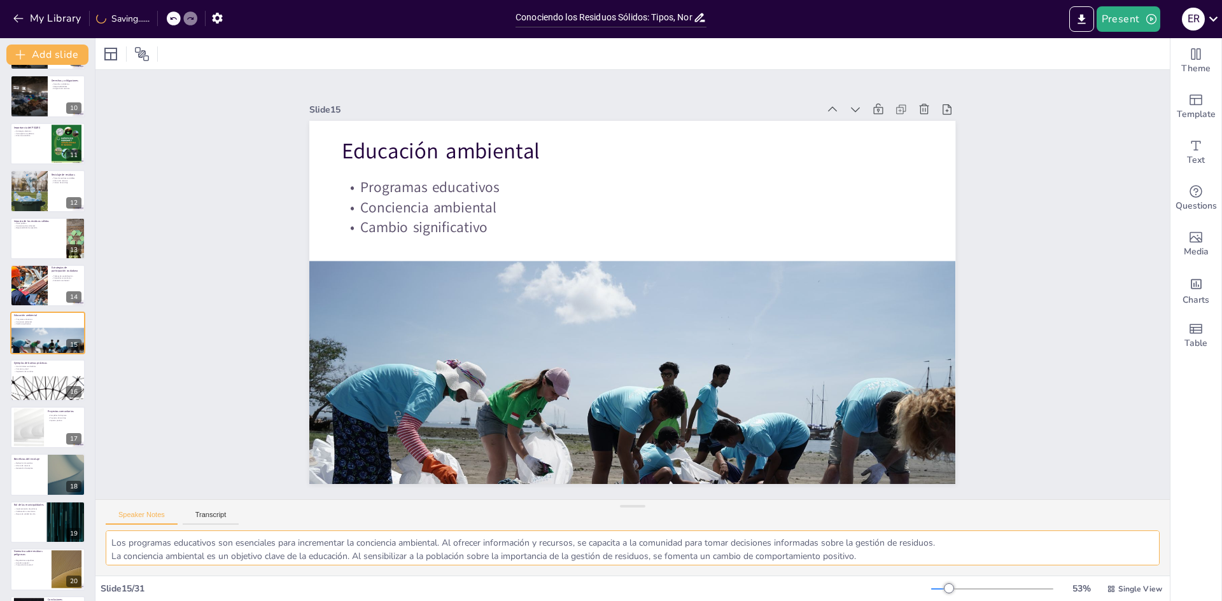
click at [968, 539] on textarea "Los programas educativos son esenciales para incrementar la conciencia ambienta…" at bounding box center [633, 548] width 1054 height 35
click at [29, 391] on div at bounding box center [48, 397] width 76 height 43
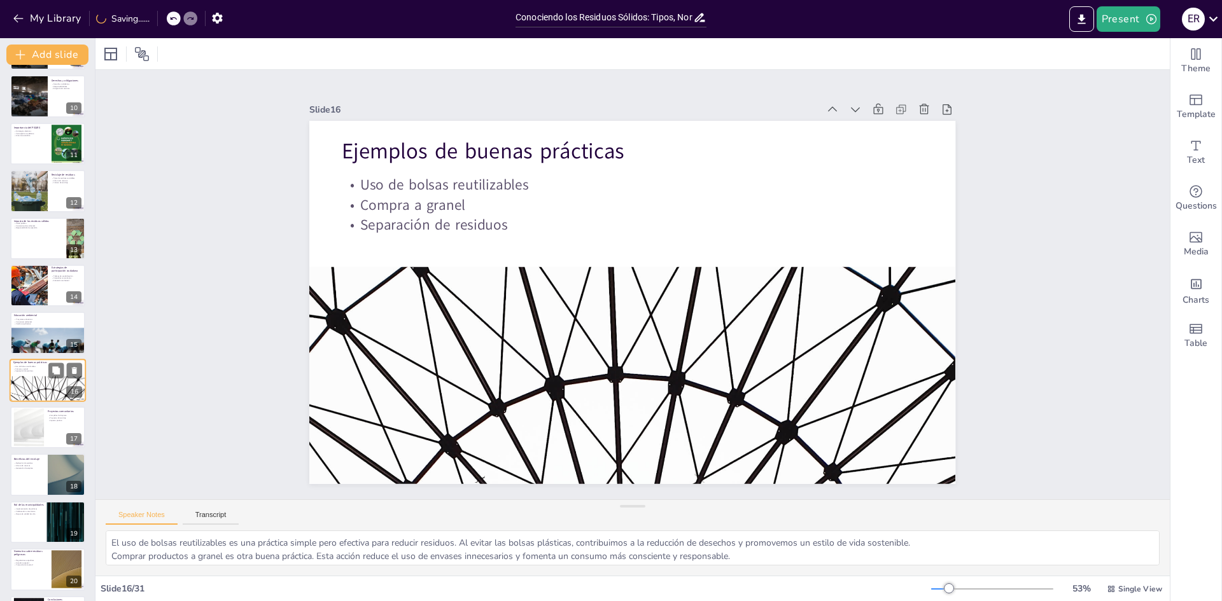
scroll to position [473, 0]
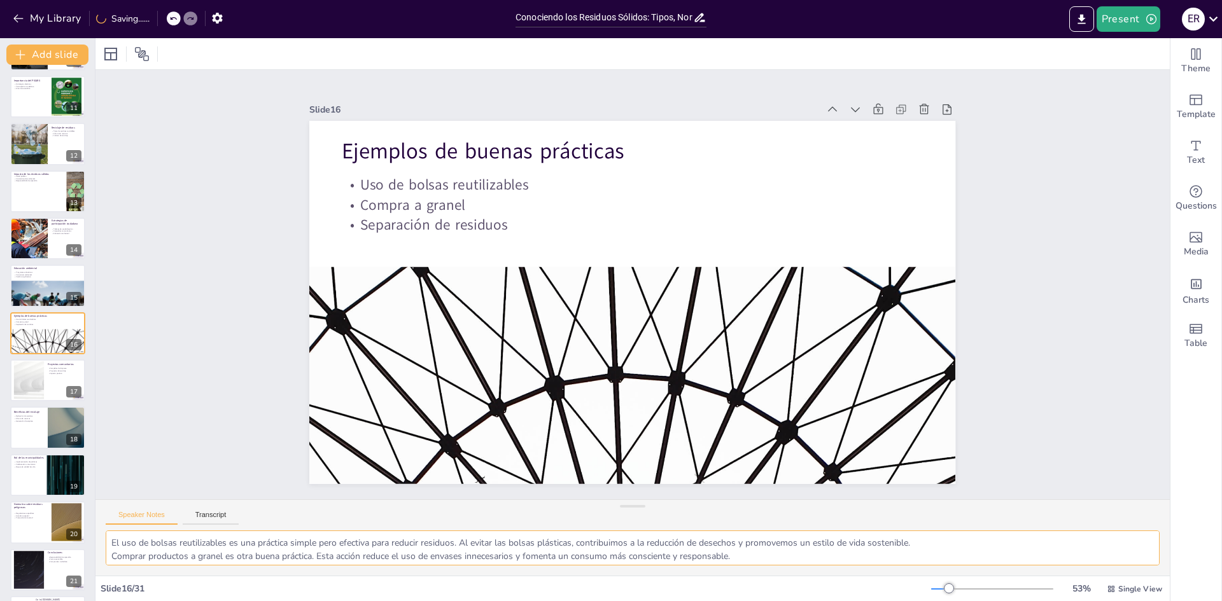
click at [943, 544] on textarea "El uso de bolsas reutilizables es una práctica simple pero efectiva para reduci…" at bounding box center [633, 548] width 1054 height 35
click at [20, 380] on div at bounding box center [28, 381] width 67 height 38
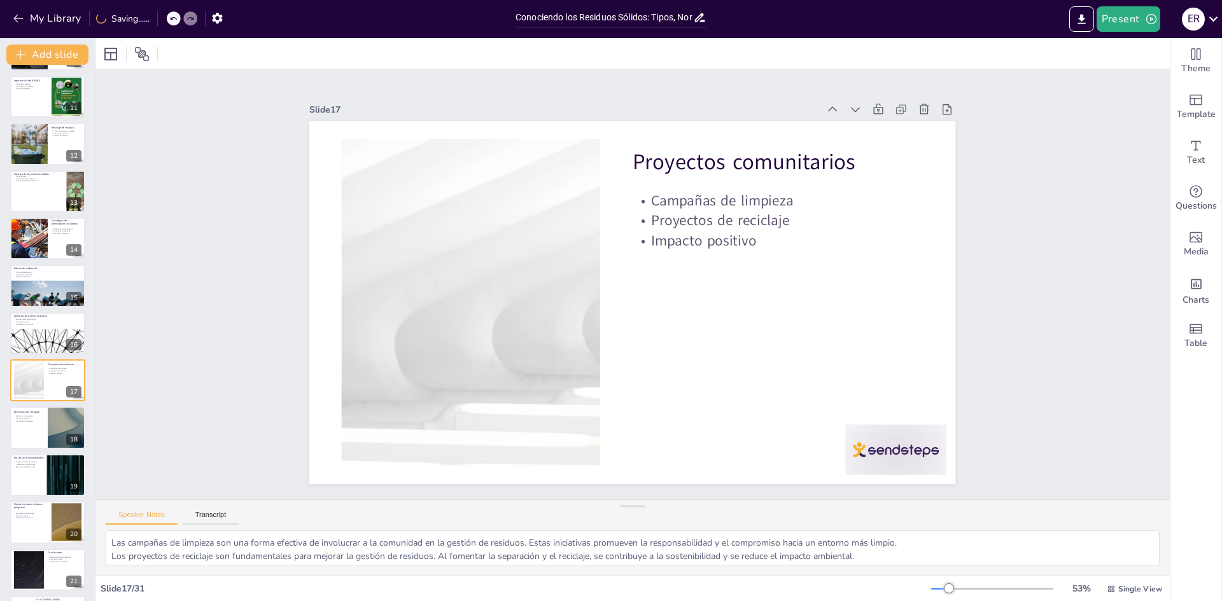
scroll to position [521, 0]
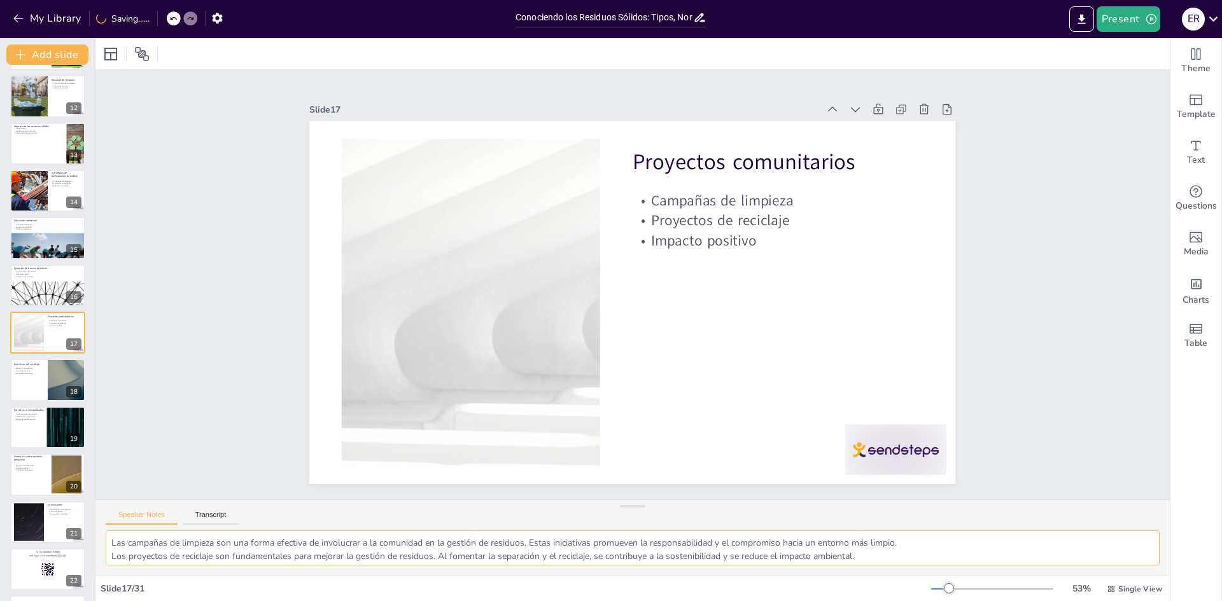
click at [952, 542] on textarea "Las campañas de limpieza son una forma efectiva de involucrar a la comunidad en…" at bounding box center [633, 548] width 1054 height 35
click at [43, 382] on div at bounding box center [48, 380] width 76 height 43
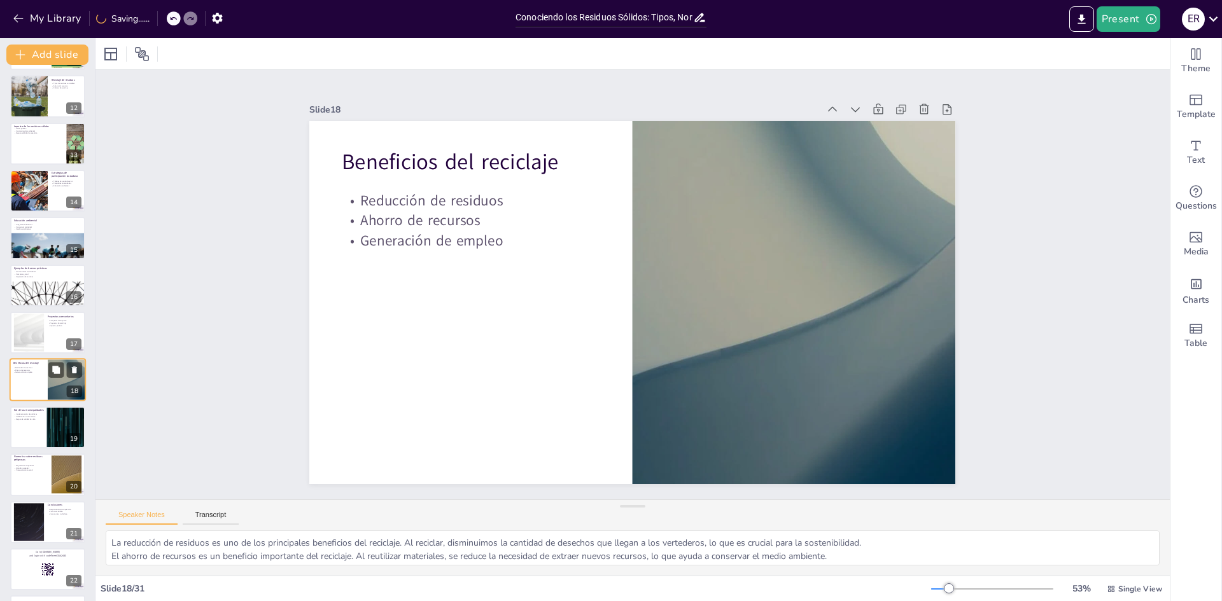
scroll to position [568, 0]
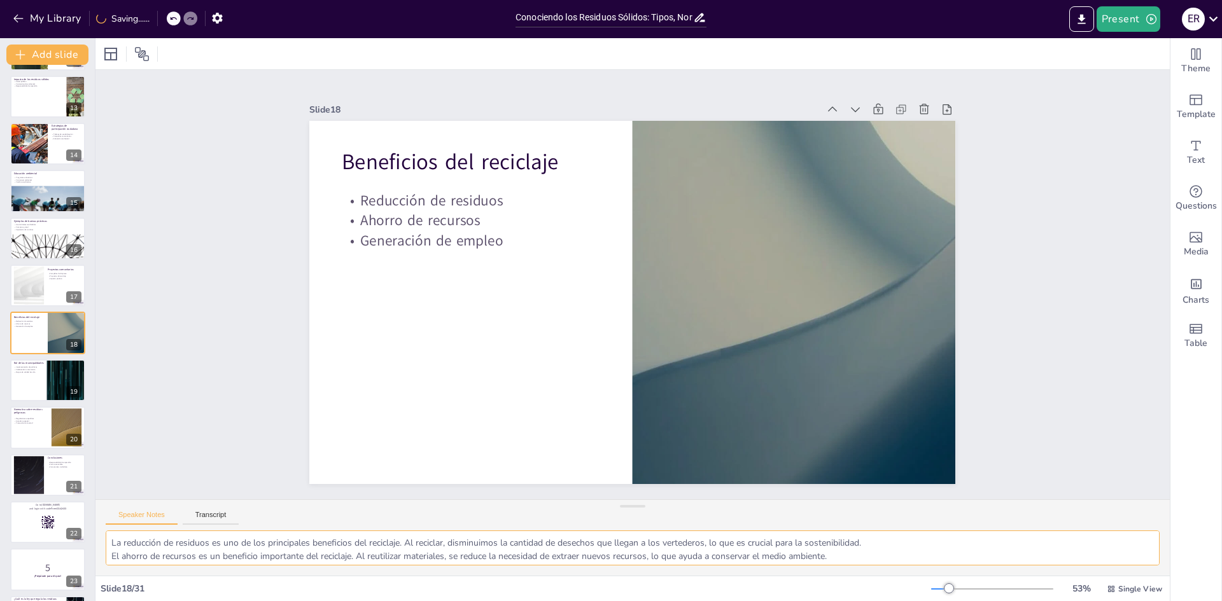
click at [911, 538] on textarea "La reducción de residuos es uno de los principales beneficios del reciclaje. Al…" at bounding box center [633, 548] width 1054 height 35
click at [39, 386] on div at bounding box center [48, 380] width 76 height 43
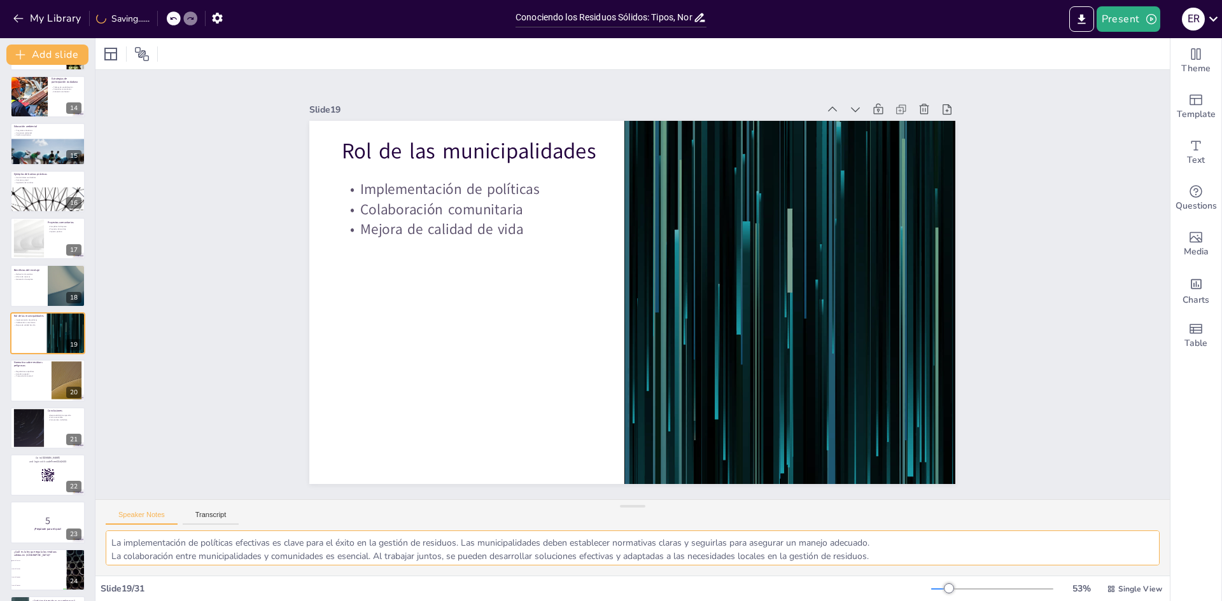
click at [924, 538] on textarea "La implementación de políticas efectivas es clave para el éxito en la gestión d…" at bounding box center [633, 548] width 1054 height 35
click at [34, 373] on p "Atención especial" at bounding box center [30, 374] width 34 height 3
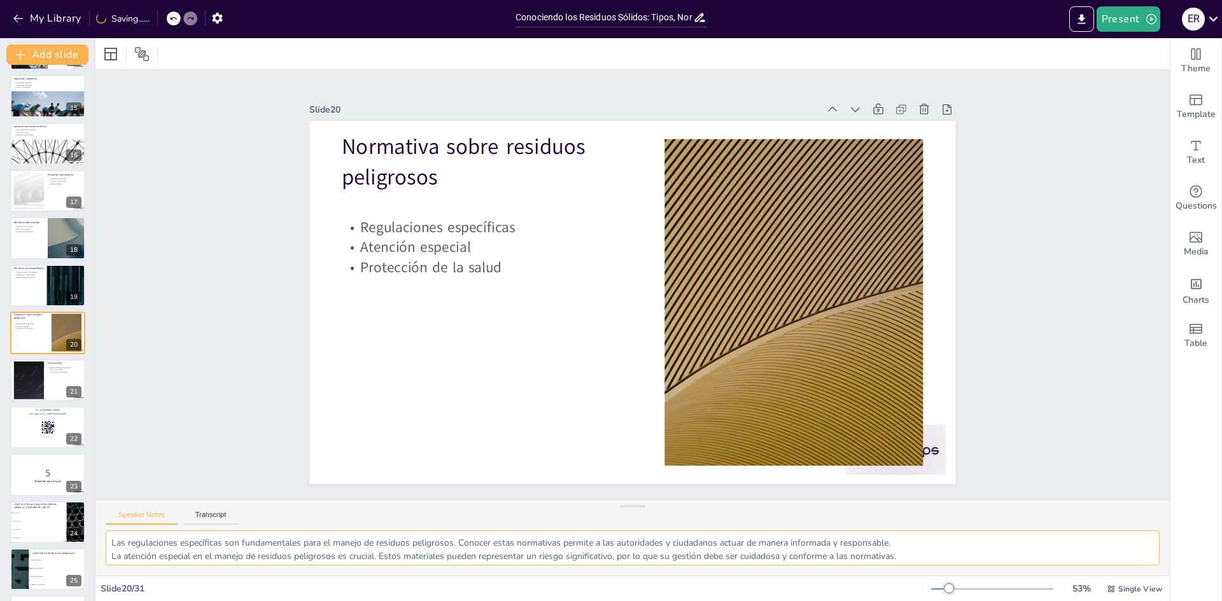
click at [913, 539] on textarea "Las regulaciones específicas son fundamentales para el manejo de residuos pelig…" at bounding box center [633, 548] width 1054 height 35
click at [41, 374] on div at bounding box center [28, 380] width 69 height 39
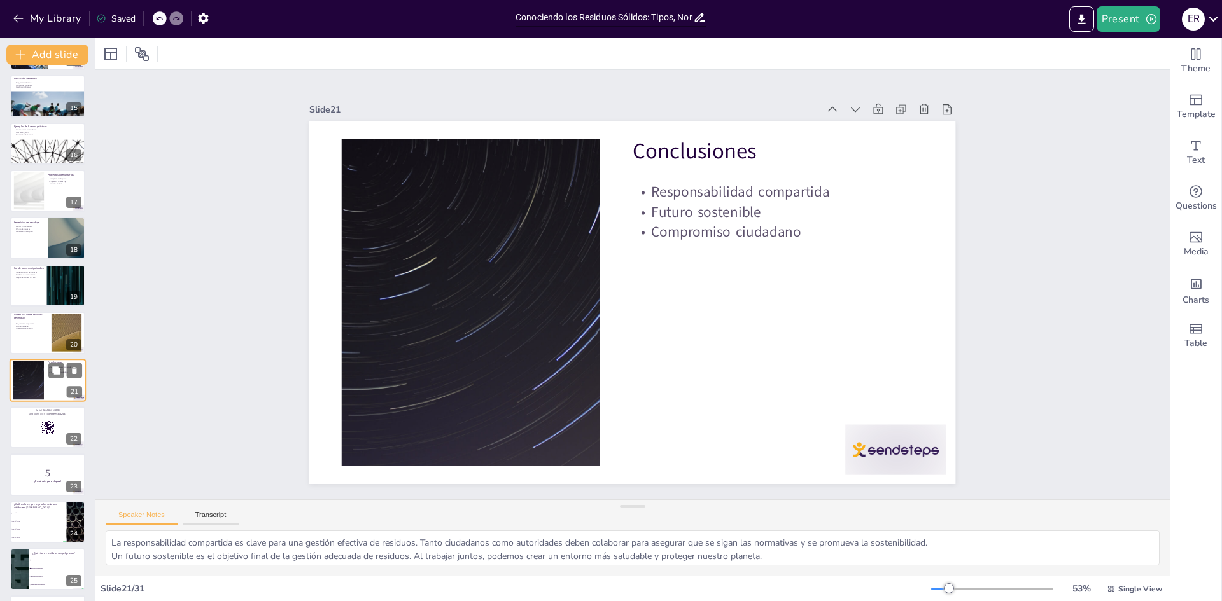
scroll to position [710, 0]
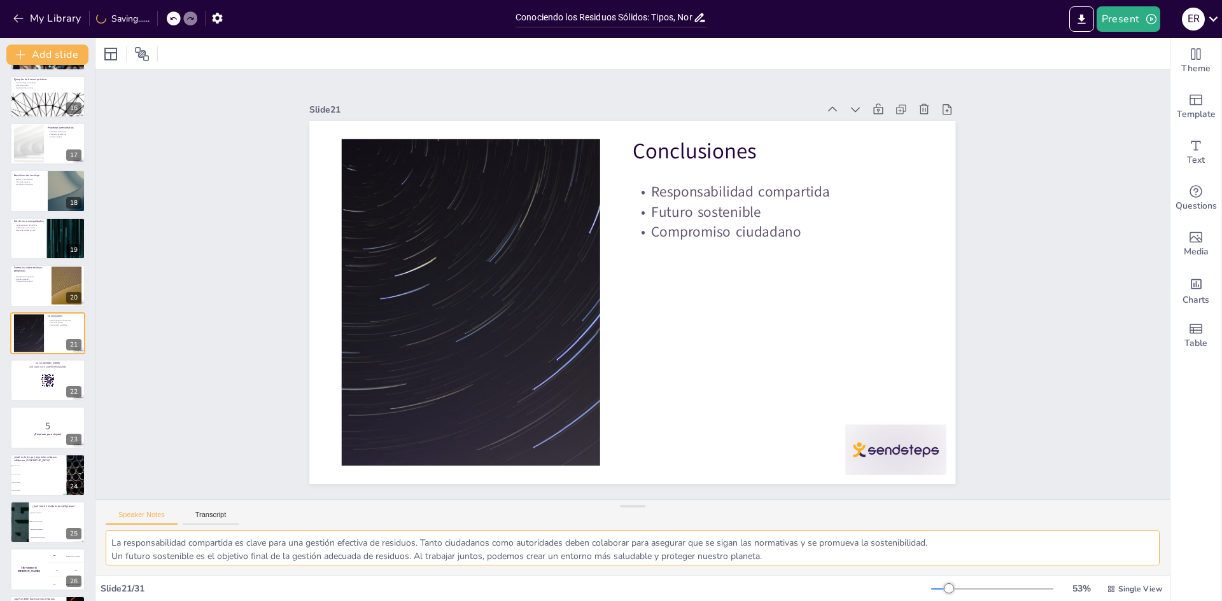
click at [962, 542] on textarea "La responsabilidad compartida es clave para una gestión efectiva de residuos. T…" at bounding box center [633, 548] width 1054 height 35
click at [27, 290] on div at bounding box center [48, 285] width 76 height 43
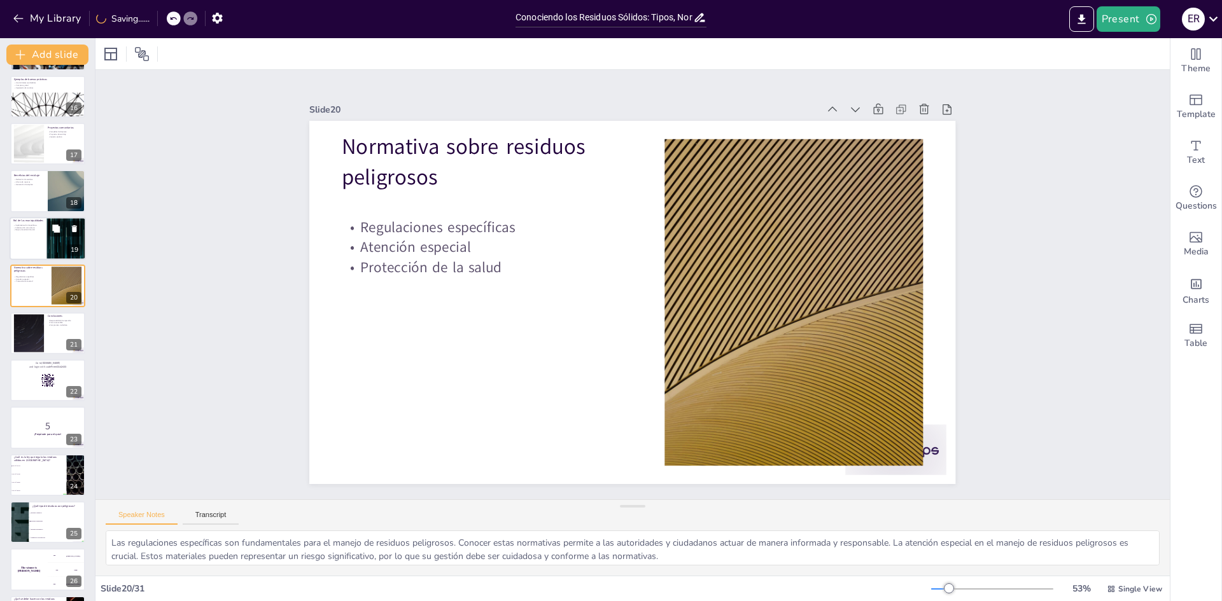
scroll to position [663, 0]
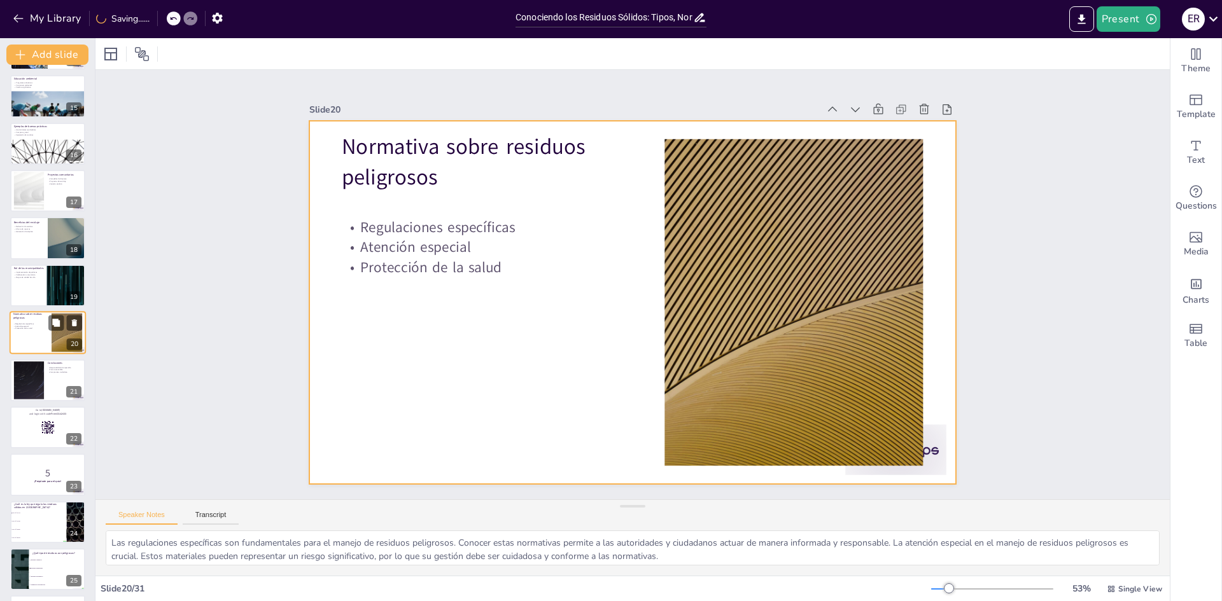
click at [46, 332] on div at bounding box center [48, 332] width 76 height 43
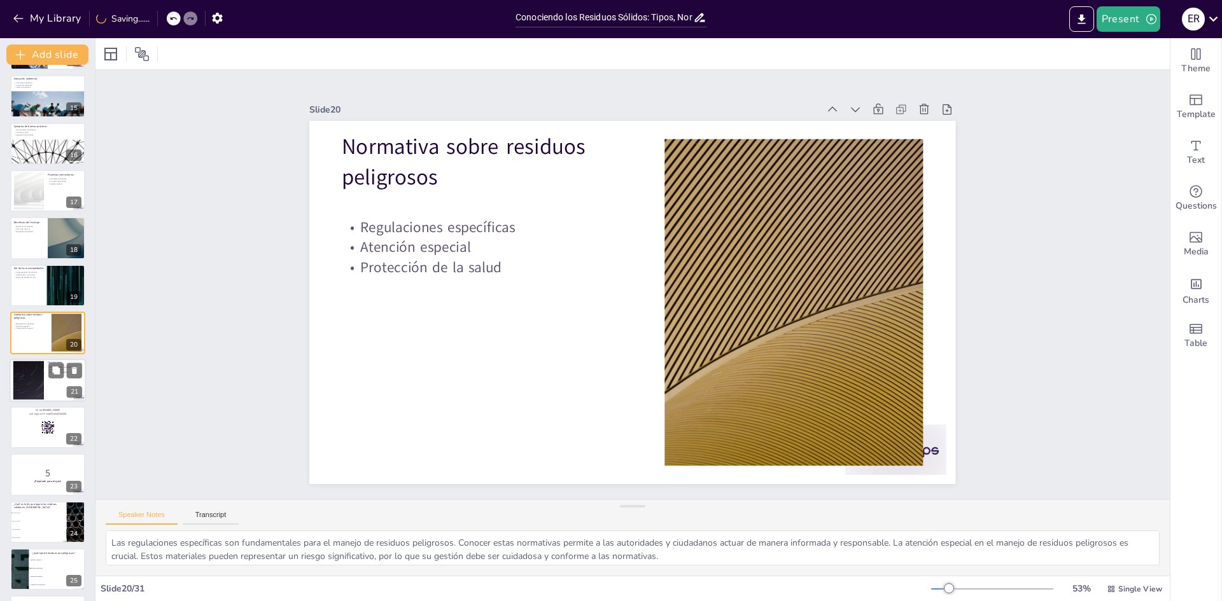
click at [49, 379] on div at bounding box center [48, 380] width 76 height 43
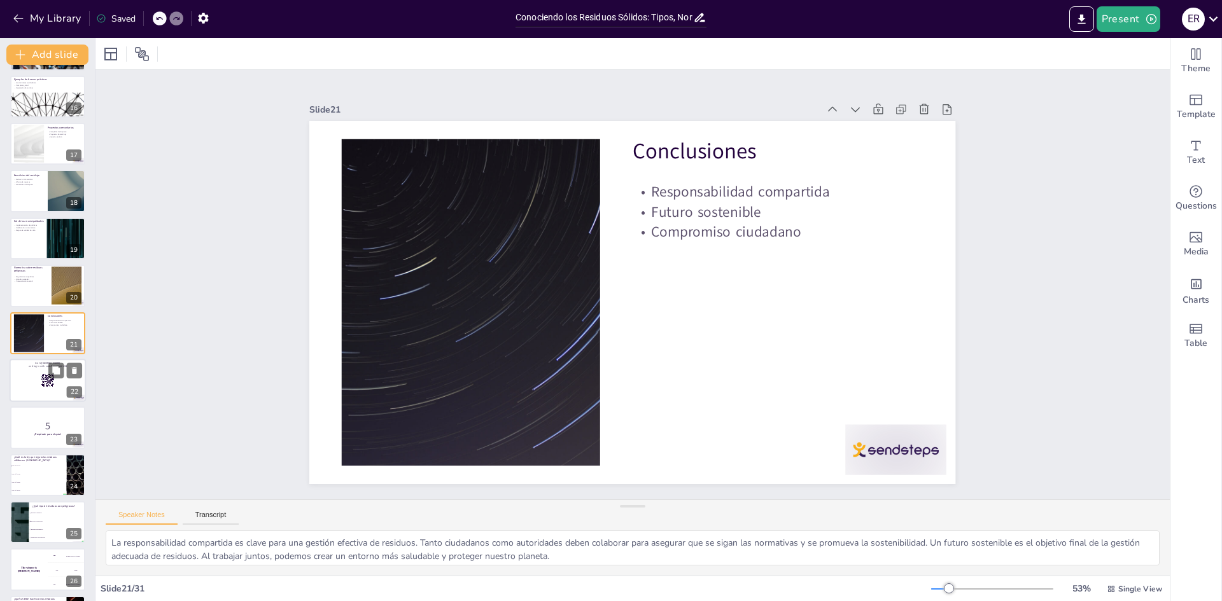
click at [30, 388] on div at bounding box center [48, 380] width 76 height 43
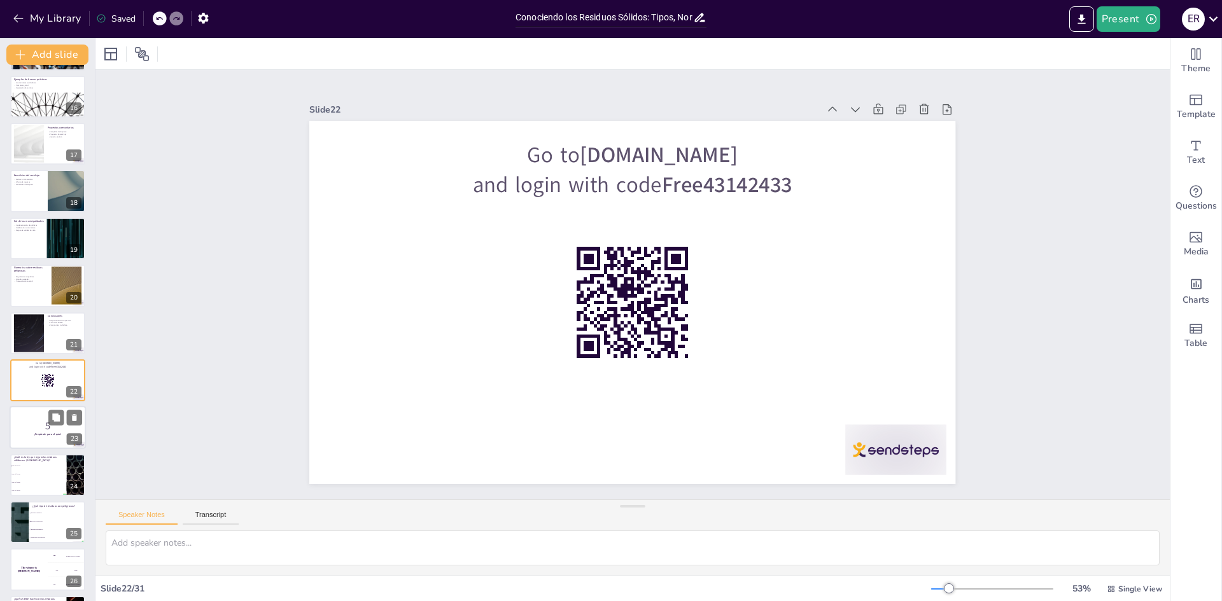
scroll to position [757, 0]
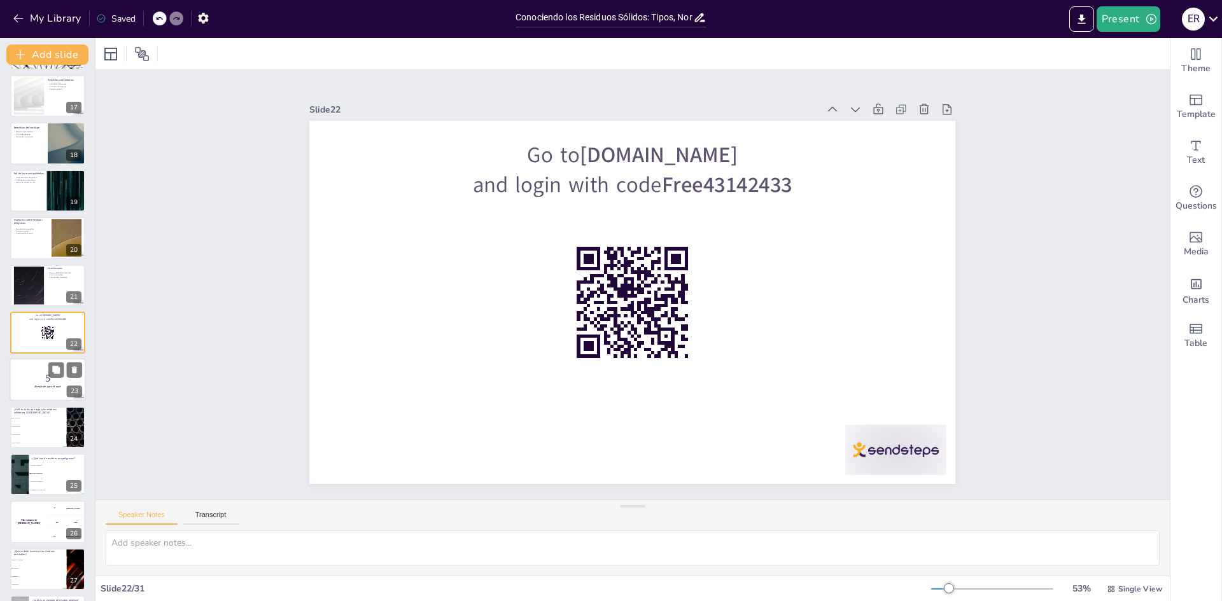
click at [34, 392] on div at bounding box center [48, 380] width 76 height 43
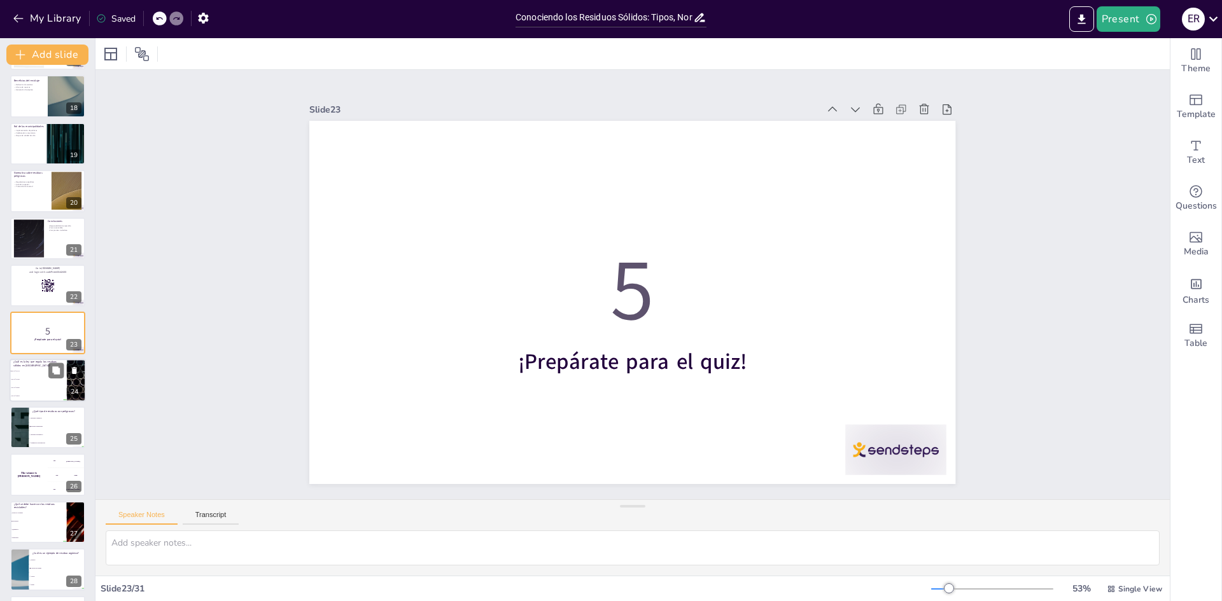
click at [24, 384] on li "Ley N° 67890" at bounding box center [38, 388] width 57 height 8
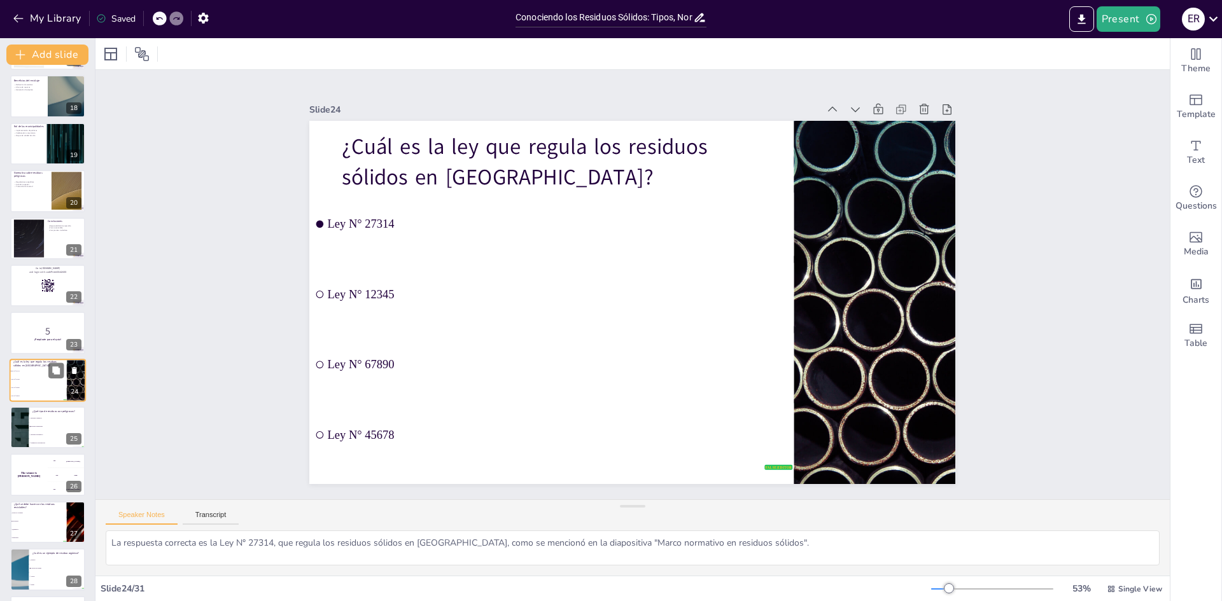
scroll to position [852, 0]
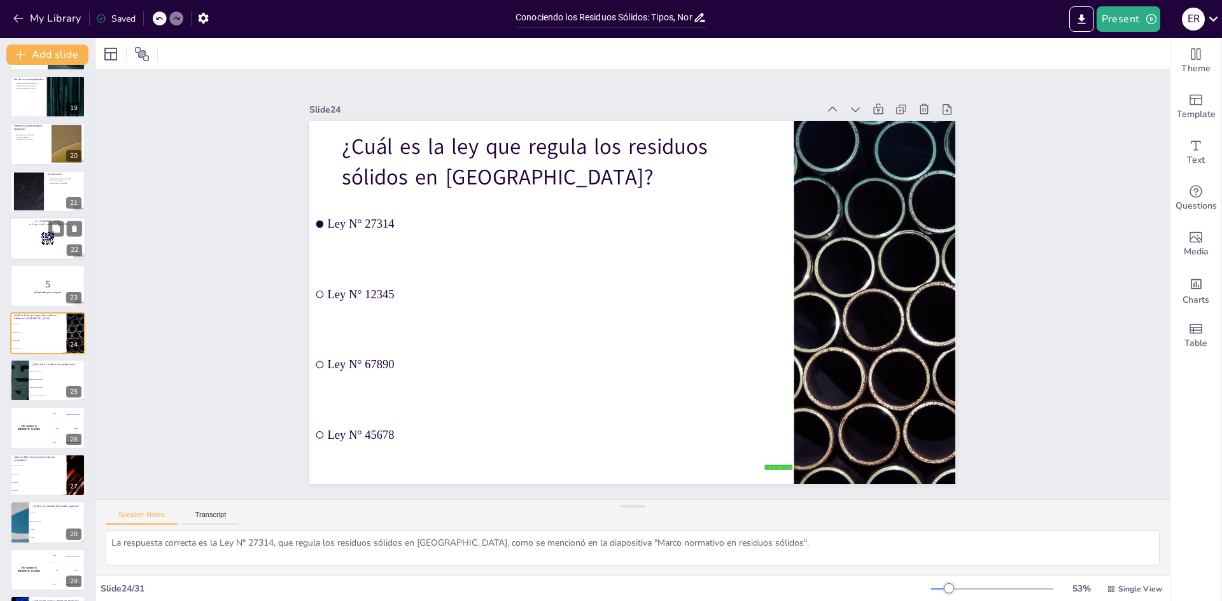
click at [31, 249] on div at bounding box center [48, 238] width 76 height 43
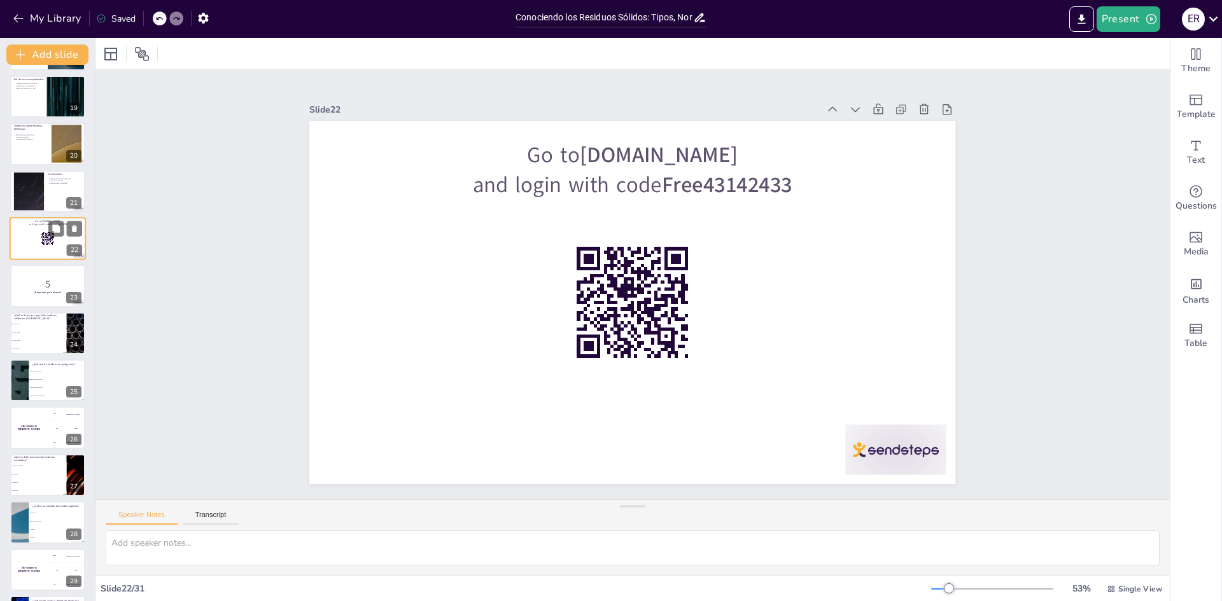
scroll to position [757, 0]
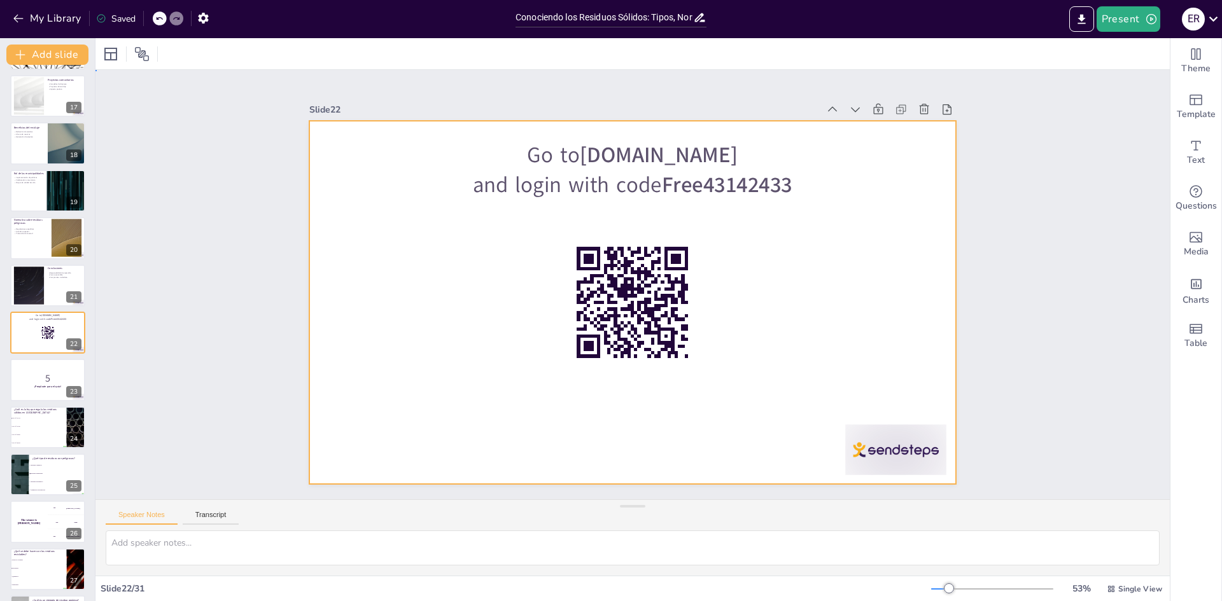
click at [904, 282] on div at bounding box center [632, 302] width 646 height 363
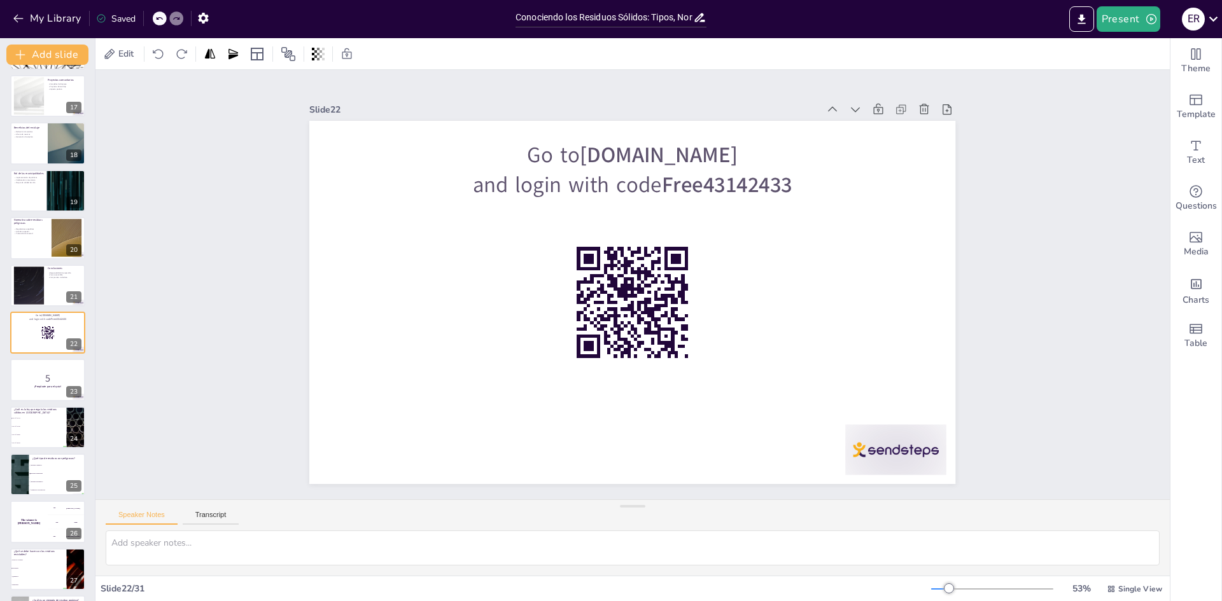
click at [1001, 46] on div "Edit" at bounding box center [632, 53] width 1074 height 31
click at [50, 433] on li "Ley N° 67890" at bounding box center [38, 435] width 57 height 8
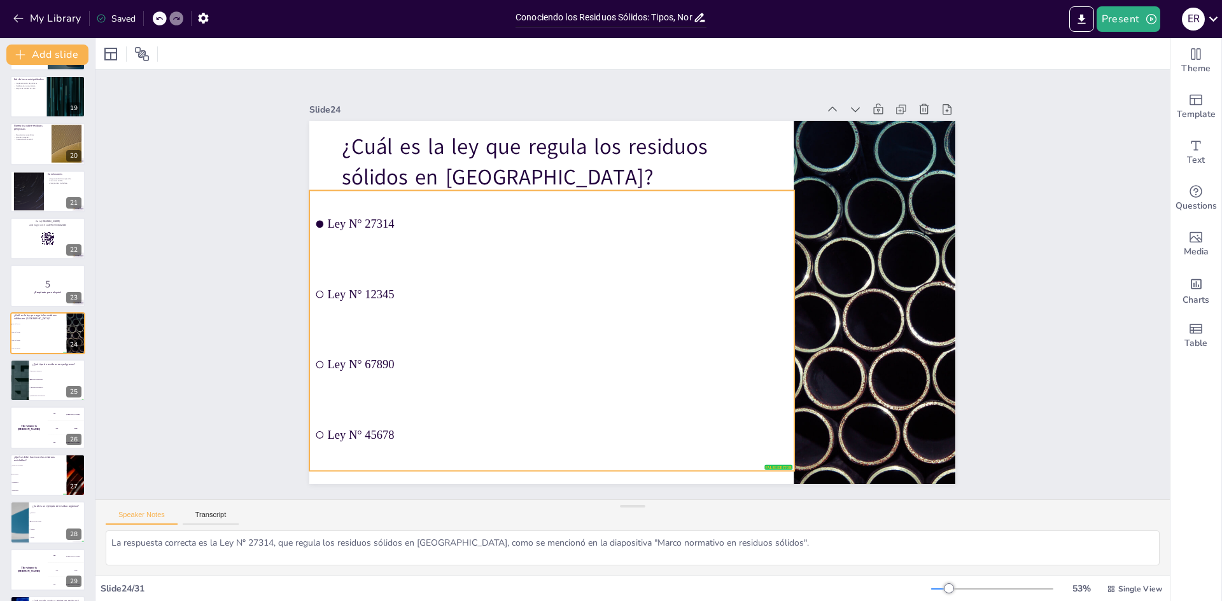
click at [369, 220] on span "Ley N° 27314" at bounding box center [565, 217] width 460 height 62
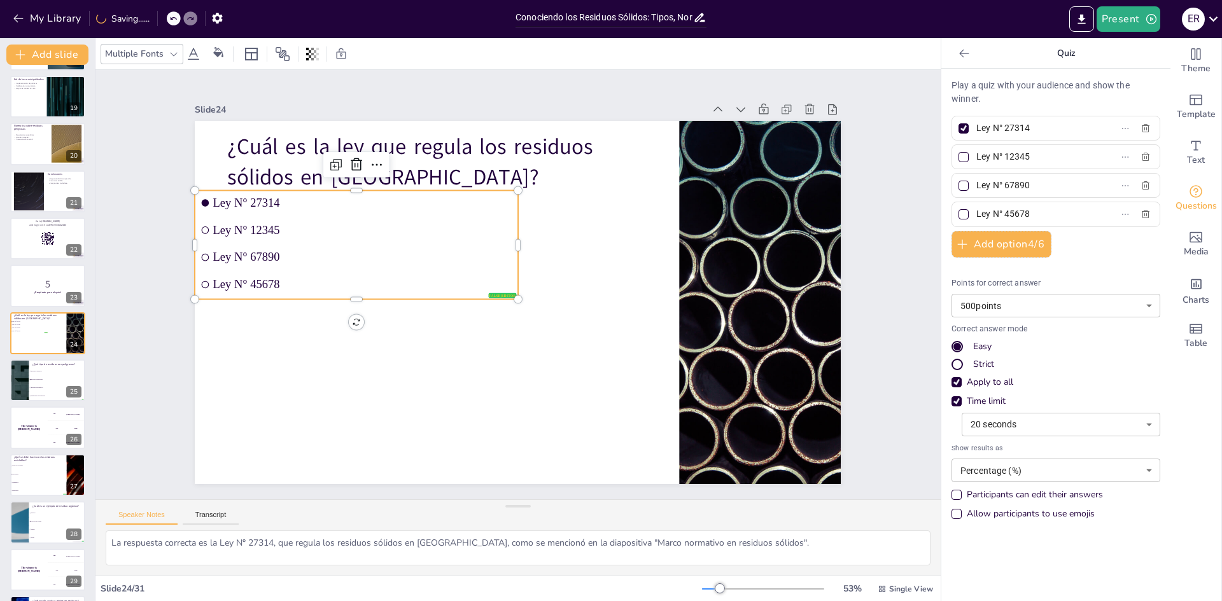
drag, startPoint x: 196, startPoint y: 199, endPoint x: 199, endPoint y: 210, distance: 11.3
click at [202, 199] on input "checkbox" at bounding box center [206, 203] width 8 height 8
click at [267, 200] on span "Ley N° 27314" at bounding box center [363, 205] width 300 height 13
click at [271, 200] on span "Ley N° 27314" at bounding box center [363, 205] width 300 height 13
click at [271, 199] on span "Ley N° 27314" at bounding box center [363, 205] width 300 height 13
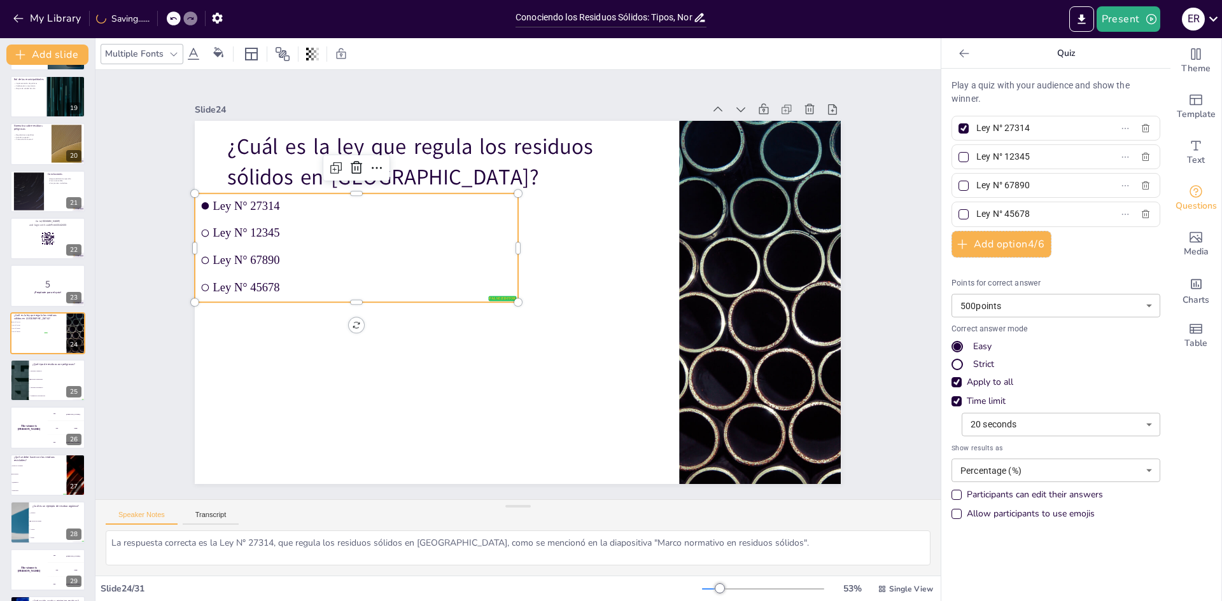
click at [271, 199] on span "Ley N° 27314" at bounding box center [371, 190] width 299 height 45
click at [1029, 127] on input "Ley N° 27314" at bounding box center [1035, 128] width 118 height 18
click at [1012, 247] on button "Add option 4 / 6" at bounding box center [1002, 244] width 100 height 27
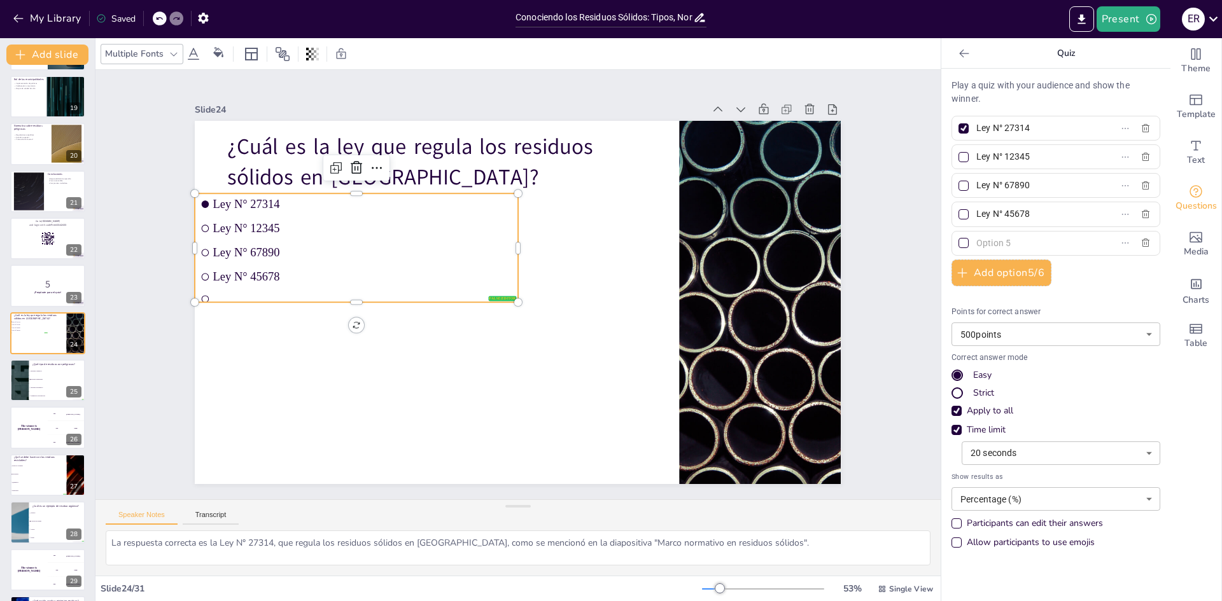
click at [1017, 244] on input "text" at bounding box center [1035, 243] width 118 height 18
click at [959, 246] on div at bounding box center [964, 243] width 10 height 10
click at [976, 246] on input "DL Nº 1278" at bounding box center [1035, 243] width 118 height 18
click at [959, 130] on div at bounding box center [964, 128] width 10 height 10
click at [976, 130] on input "Ley N° 27314" at bounding box center [1035, 128] width 118 height 18
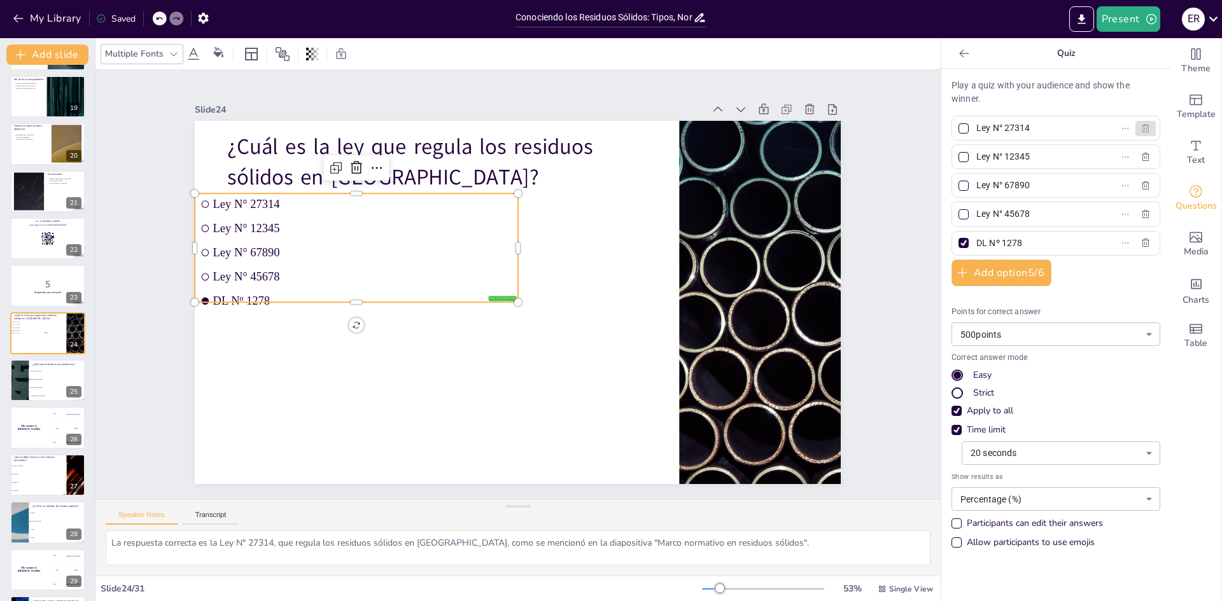
click at [1141, 127] on icon "button" at bounding box center [1146, 128] width 10 height 10
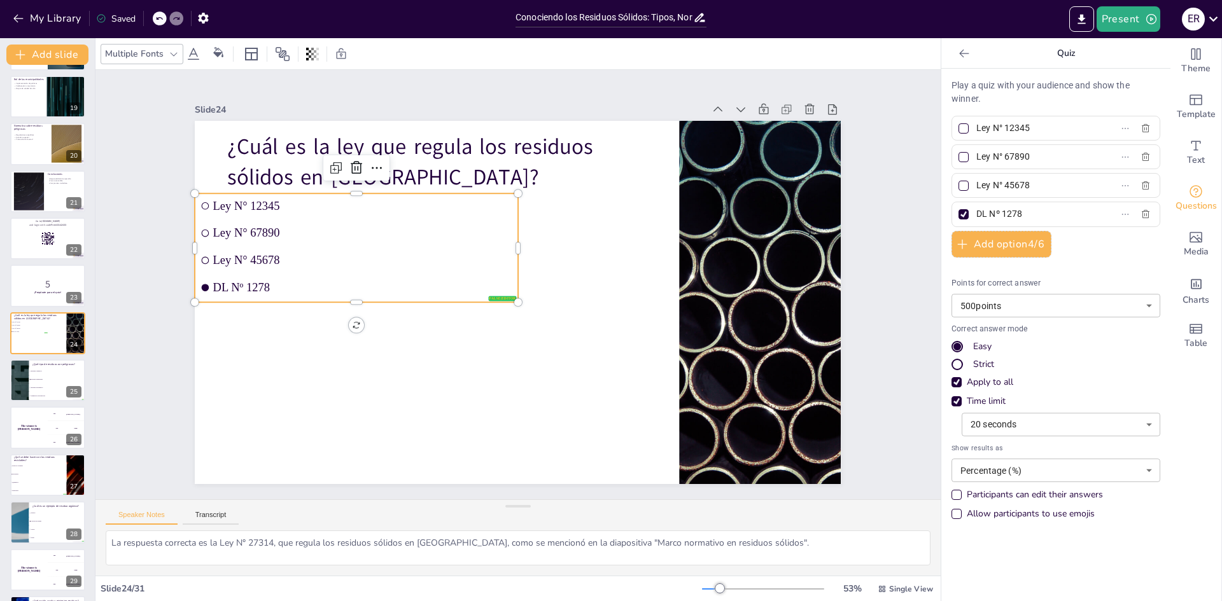
click at [959, 53] on icon at bounding box center [964, 53] width 10 height 8
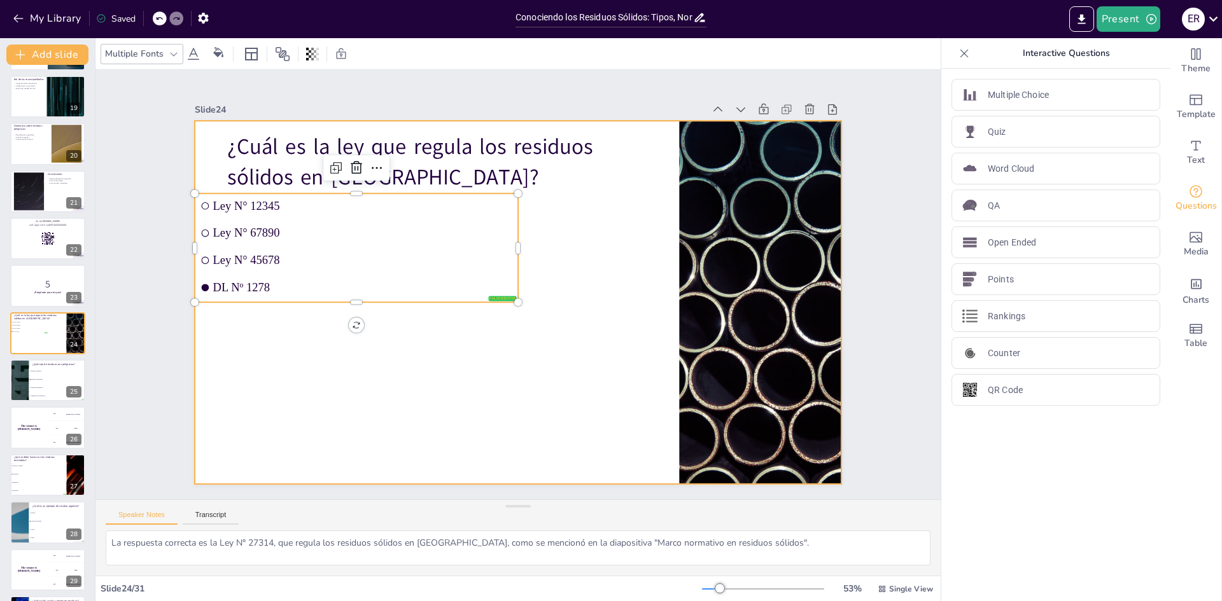
click at [488, 421] on div at bounding box center [516, 302] width 680 height 429
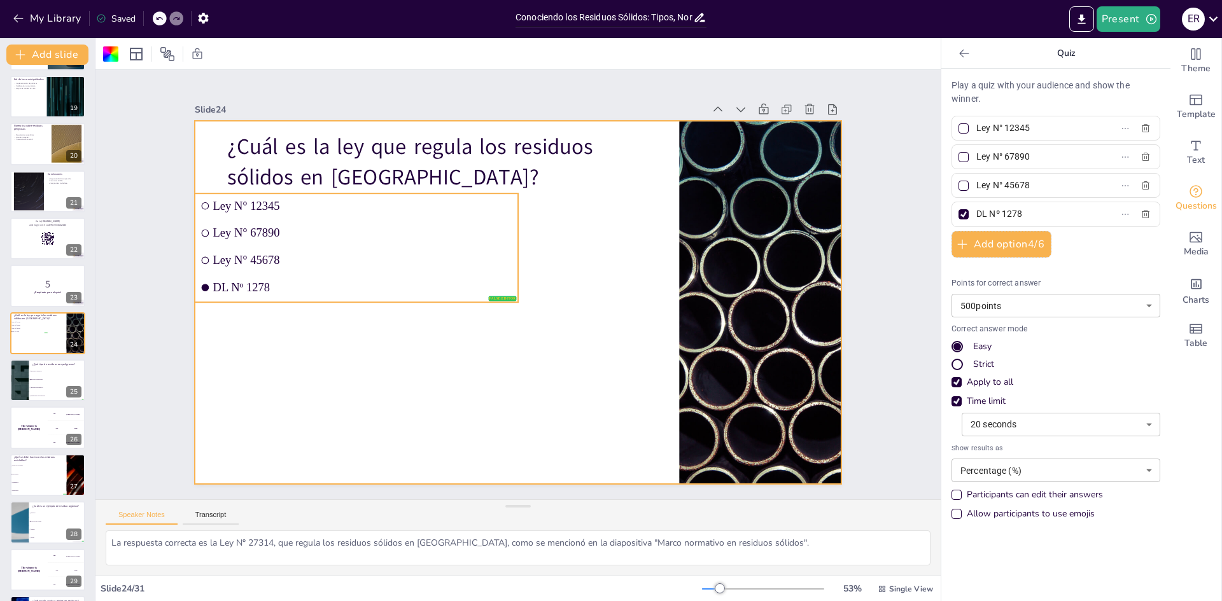
click at [298, 281] on span "DL Nº 1278" at bounding box center [363, 287] width 300 height 13
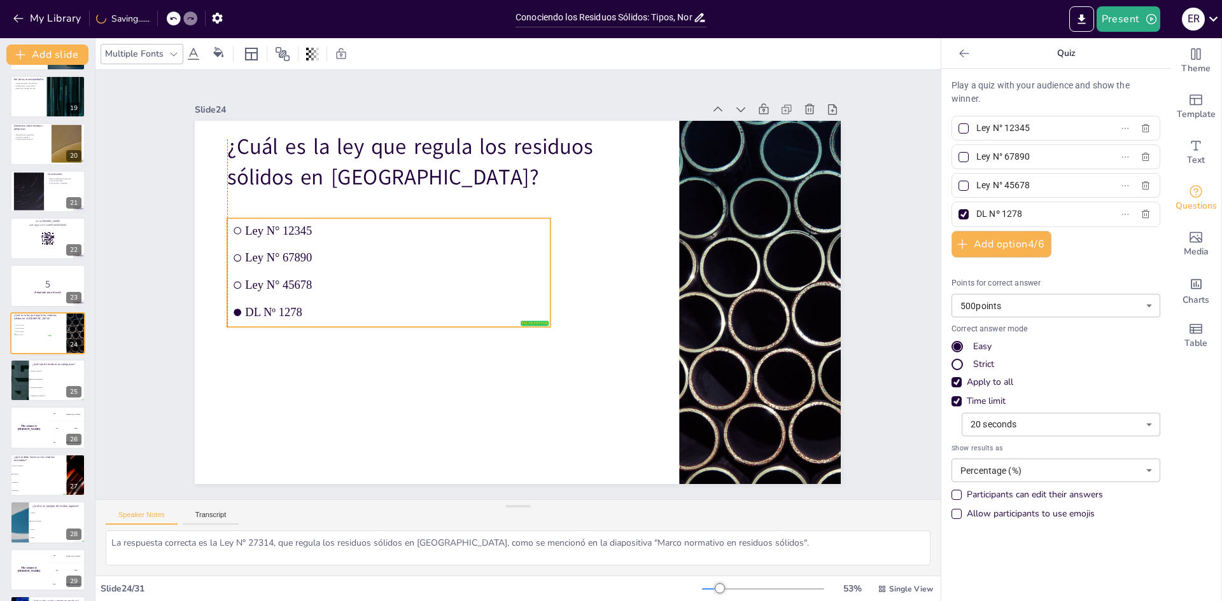
drag, startPoint x: 307, startPoint y: 275, endPoint x: 337, endPoint y: 300, distance: 38.9
click at [337, 300] on li "DL Nº 1278" at bounding box center [388, 312] width 323 height 25
click at [43, 386] on li "Residuos inorgánicos" at bounding box center [57, 388] width 57 height 8
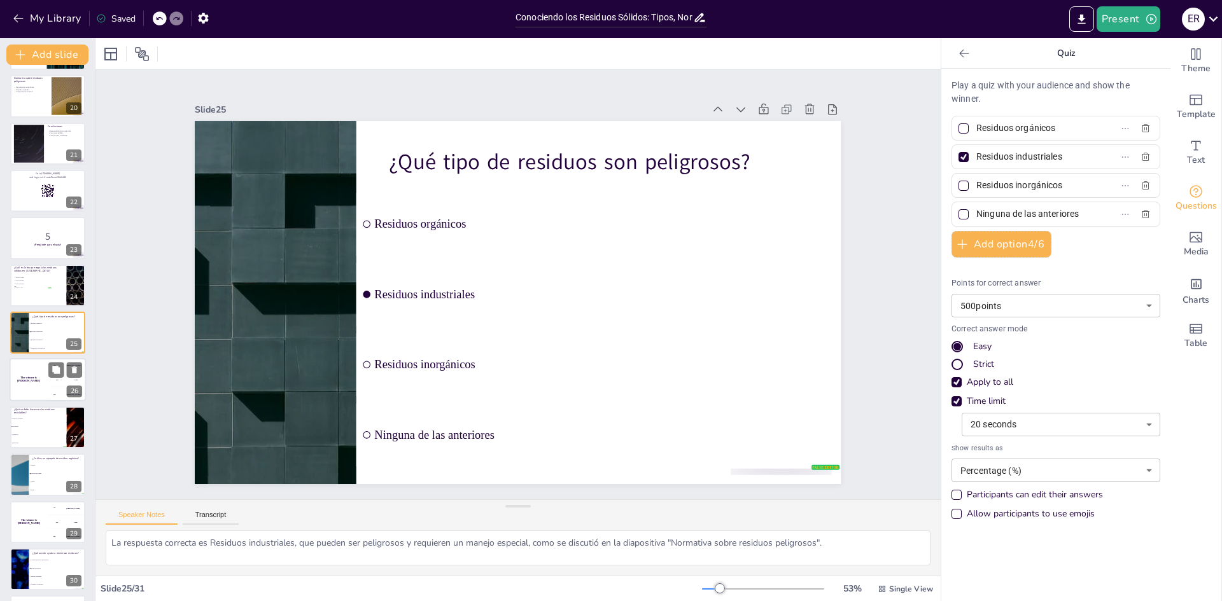
click at [30, 390] on div "The winner is Niels 🏆" at bounding box center [29, 380] width 38 height 43
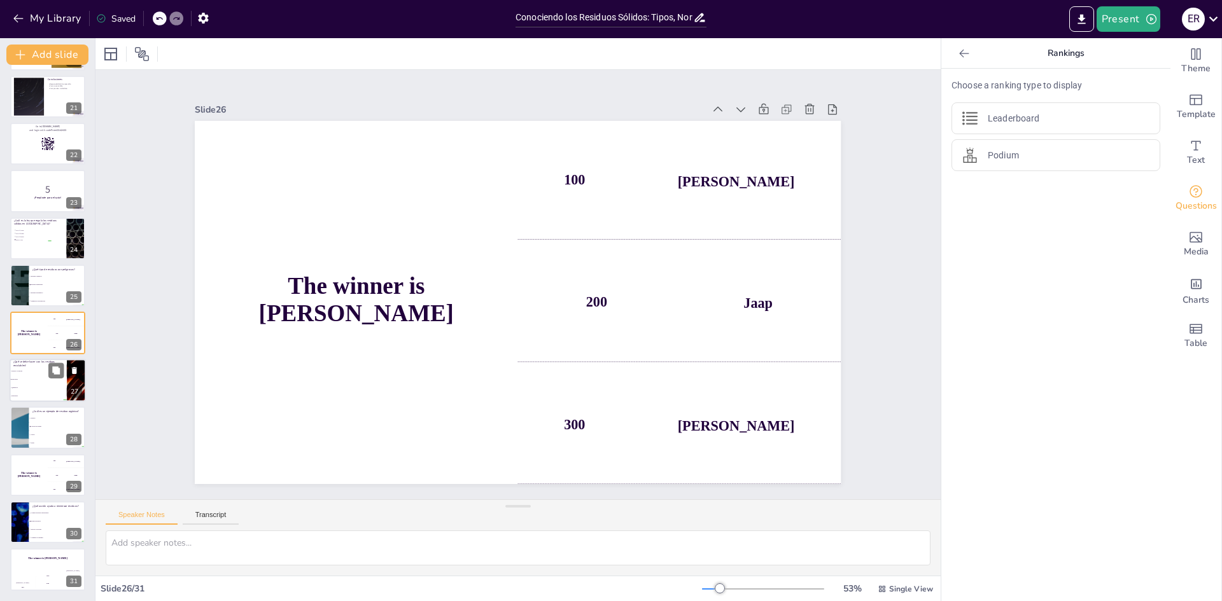
click at [41, 391] on li "Quemarlos" at bounding box center [38, 388] width 57 height 8
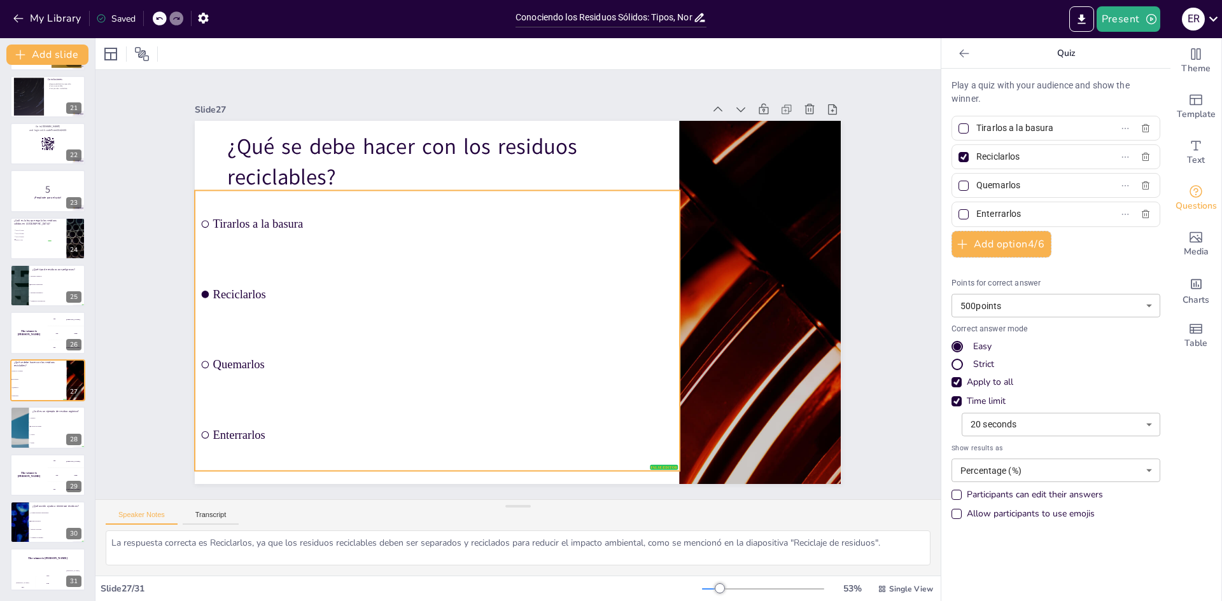
click at [621, 155] on div "¿Qué se debe hacer con los residuos reciclables? false | editor Tirarlos a la b…" at bounding box center [535, 121] width 643 height 67
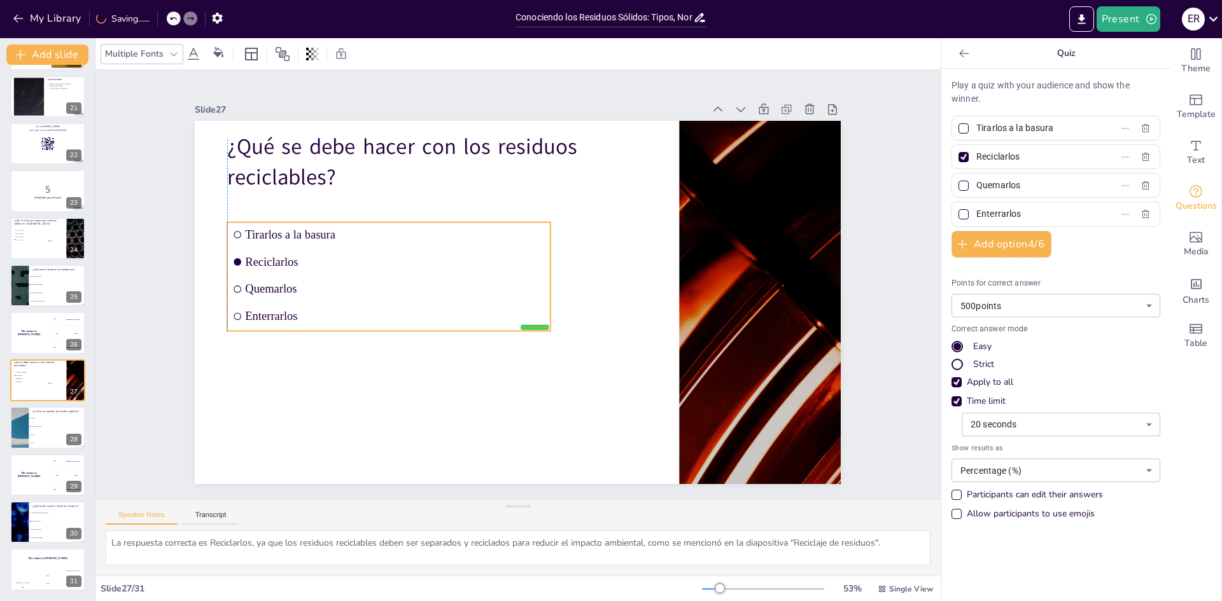
drag, startPoint x: 416, startPoint y: 258, endPoint x: 448, endPoint y: 290, distance: 45.0
click at [448, 290] on span "Quemarlos" at bounding box center [396, 289] width 300 height 13
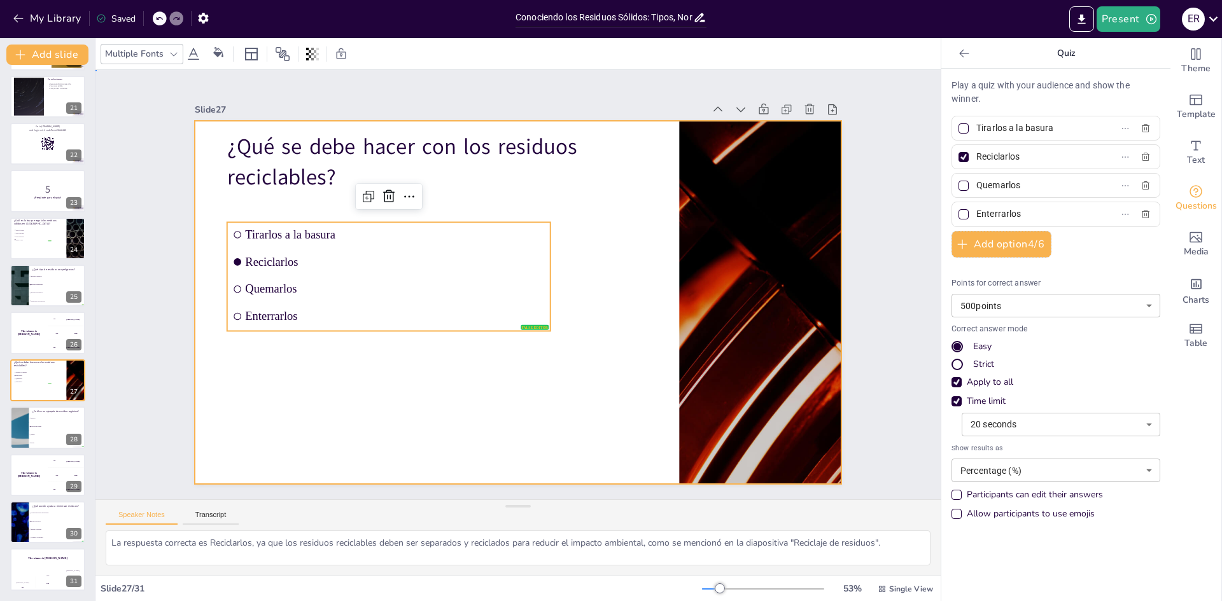
click at [512, 407] on div at bounding box center [518, 302] width 646 height 363
click at [359, 310] on span "Enterrarlos" at bounding box center [396, 316] width 300 height 13
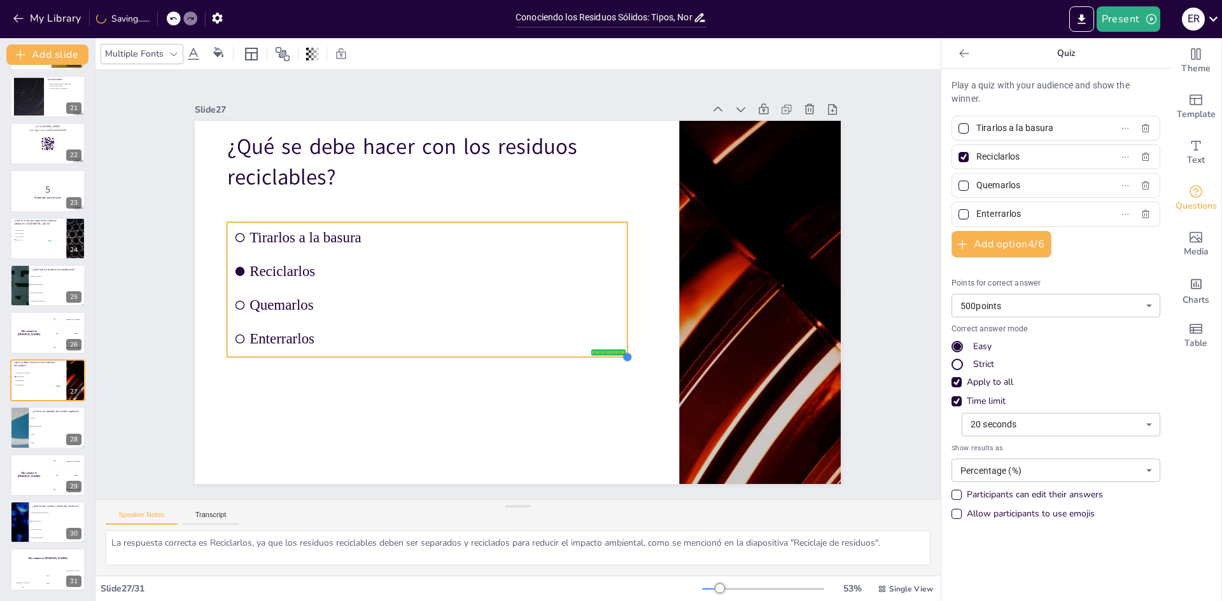
drag, startPoint x: 541, startPoint y: 329, endPoint x: 585, endPoint y: 355, distance: 51.1
click at [585, 355] on div "¿Qué se debe hacer con los residuos reciclables? false | editor Tirarlos a la b…" at bounding box center [518, 302] width 646 height 363
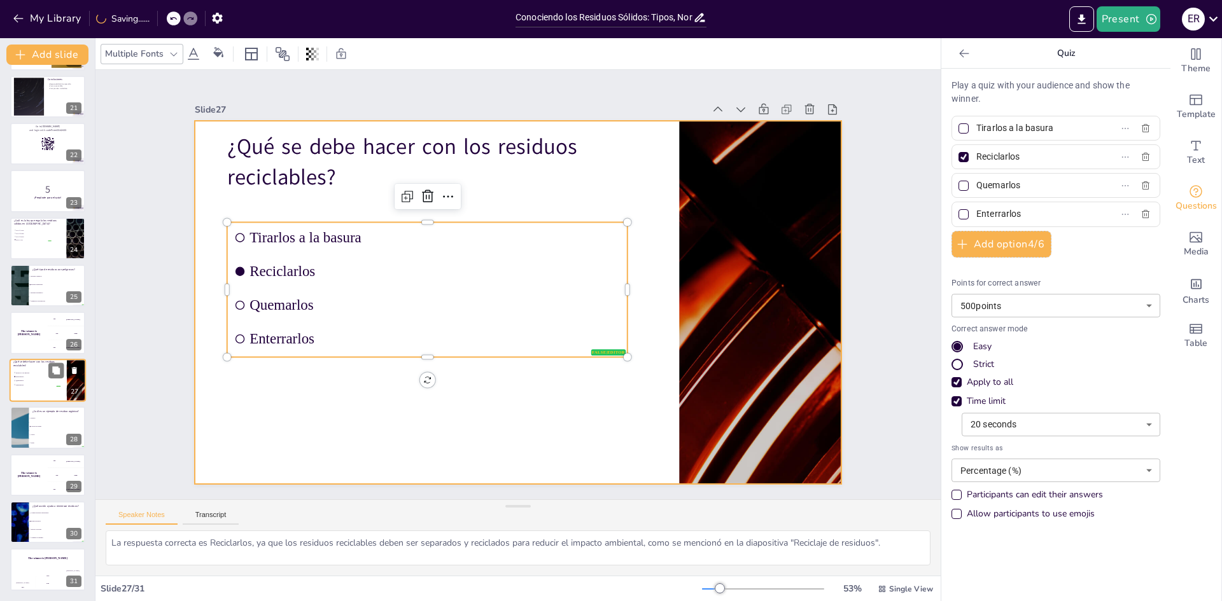
click at [37, 392] on div at bounding box center [48, 380] width 76 height 43
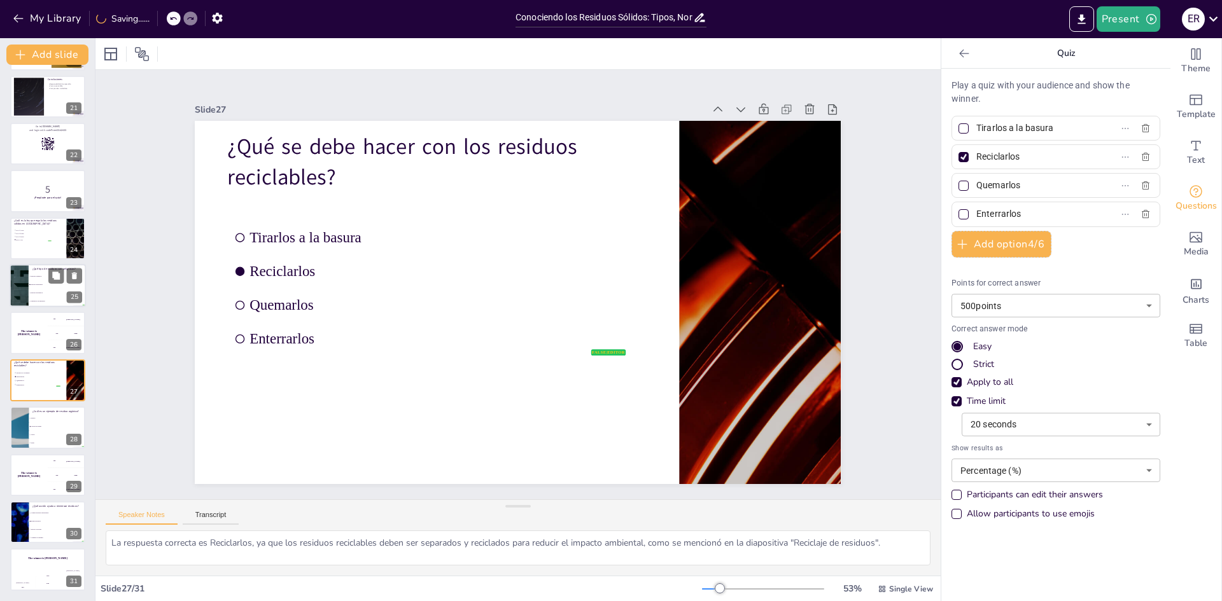
click at [56, 293] on span "Residuos inorgánicos" at bounding box center [58, 294] width 55 height 2
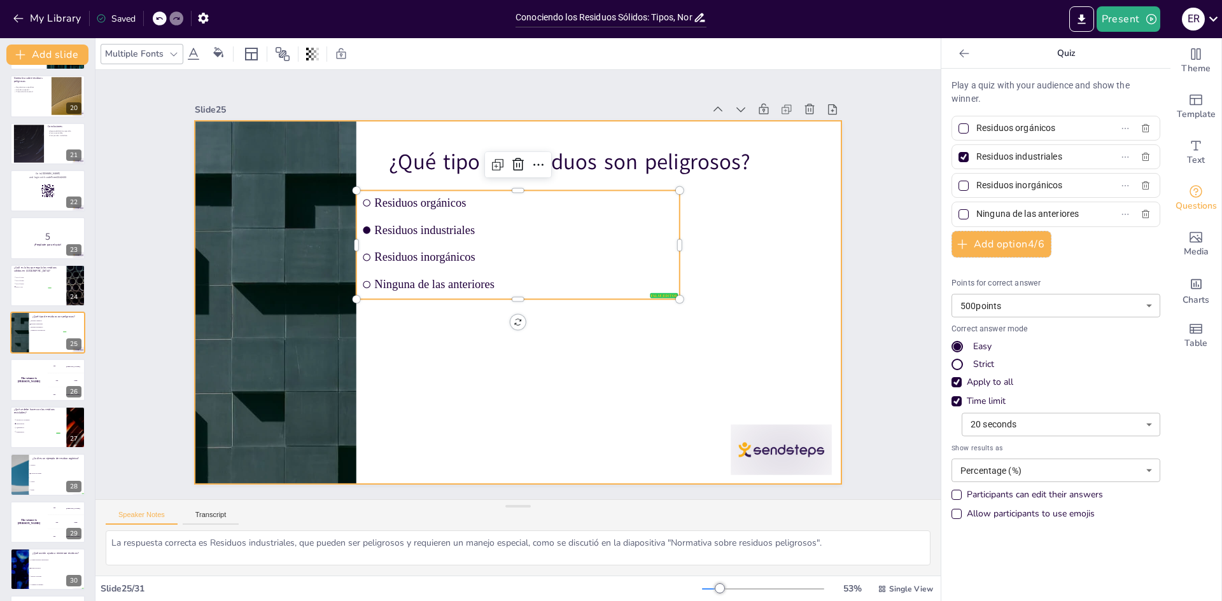
click at [546, 121] on div "¿Qué tipo de residuos son peligrosos? false | editor Residuos orgánicos Residuo…" at bounding box center [518, 121] width 646 height 0
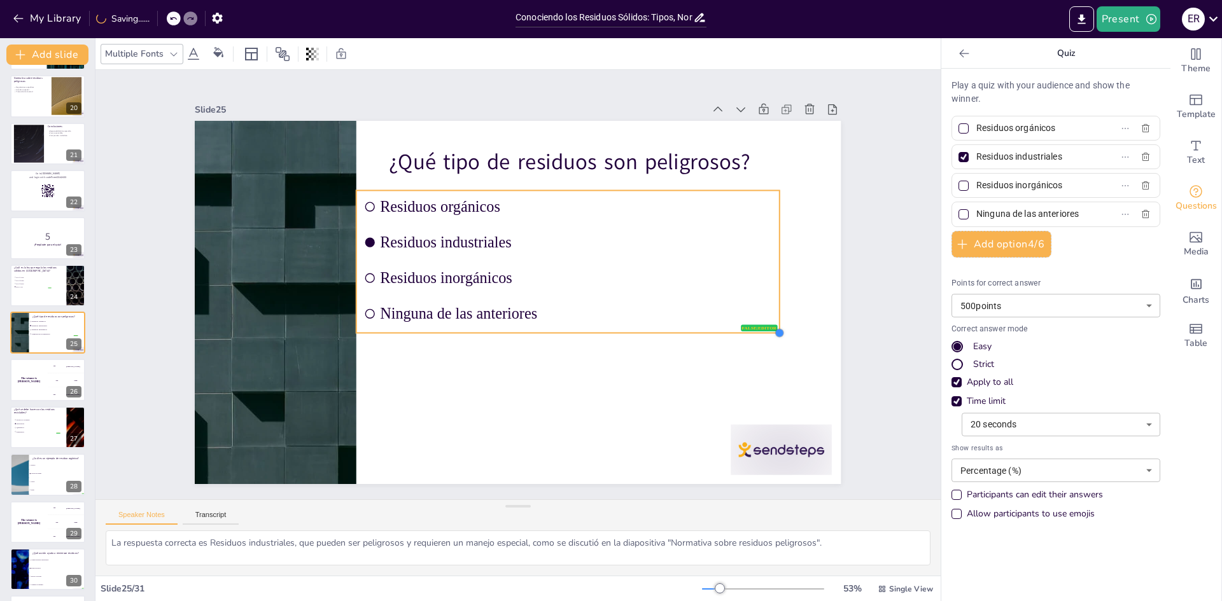
drag, startPoint x: 673, startPoint y: 295, endPoint x: 708, endPoint y: 329, distance: 48.6
click at [708, 329] on div "¿Qué tipo de residuos son peligrosos? false | editor Residuos orgánicos Residuo…" at bounding box center [518, 302] width 646 height 363
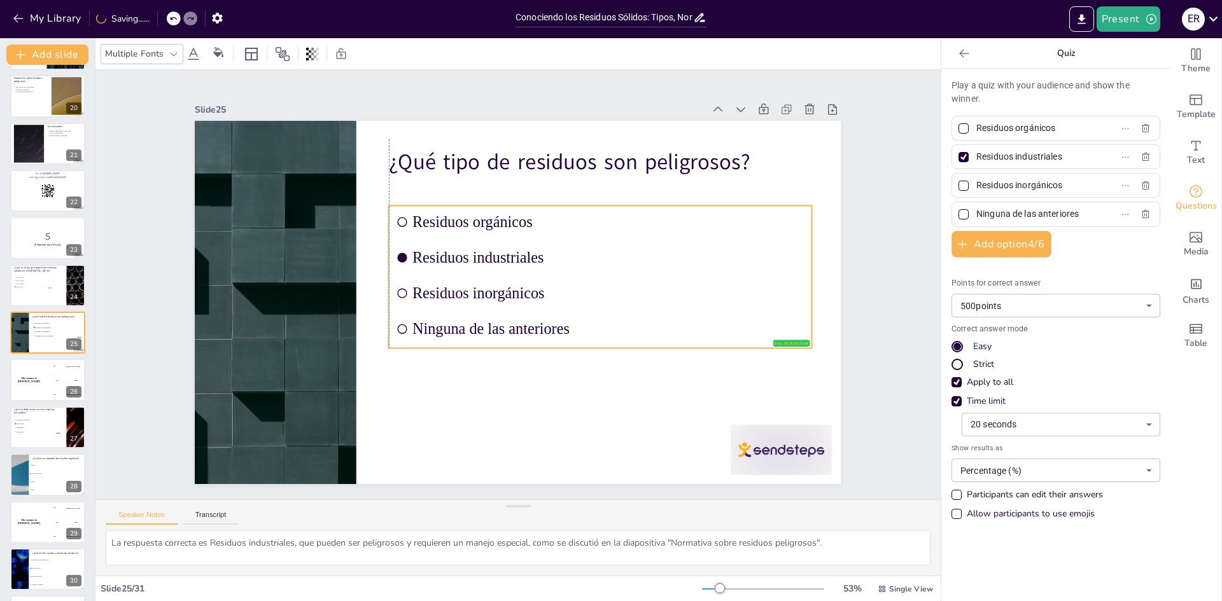
drag, startPoint x: 613, startPoint y: 300, endPoint x: 642, endPoint y: 316, distance: 33.0
click at [642, 320] on span "Ninguna de las anteriores" at bounding box center [608, 329] width 392 height 18
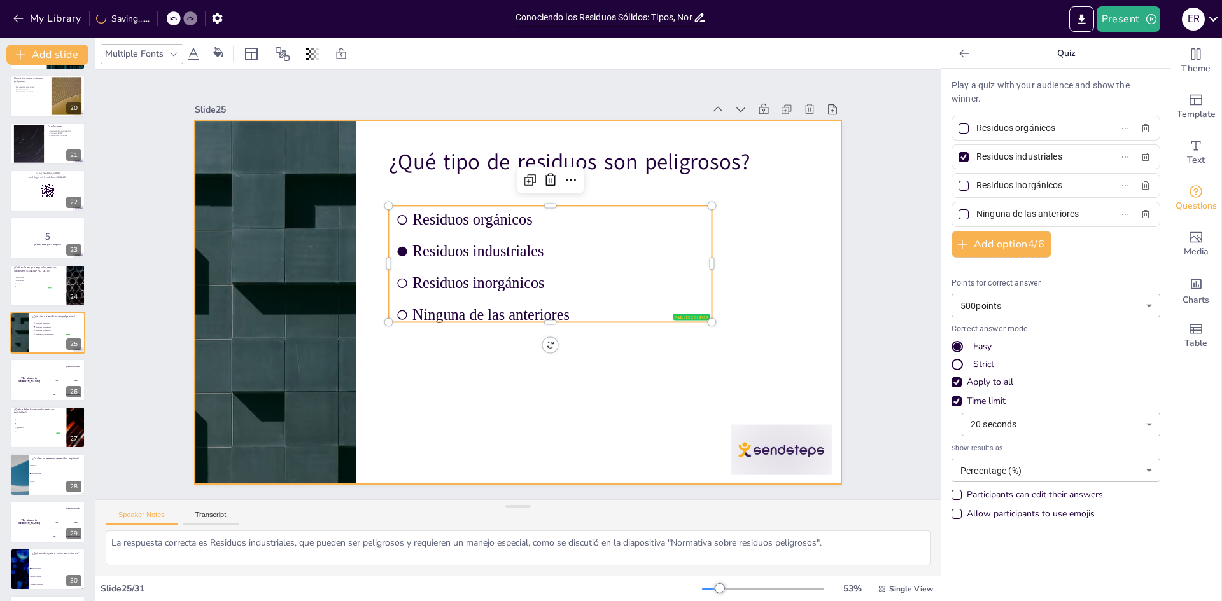
click at [573, 409] on div at bounding box center [518, 302] width 646 height 363
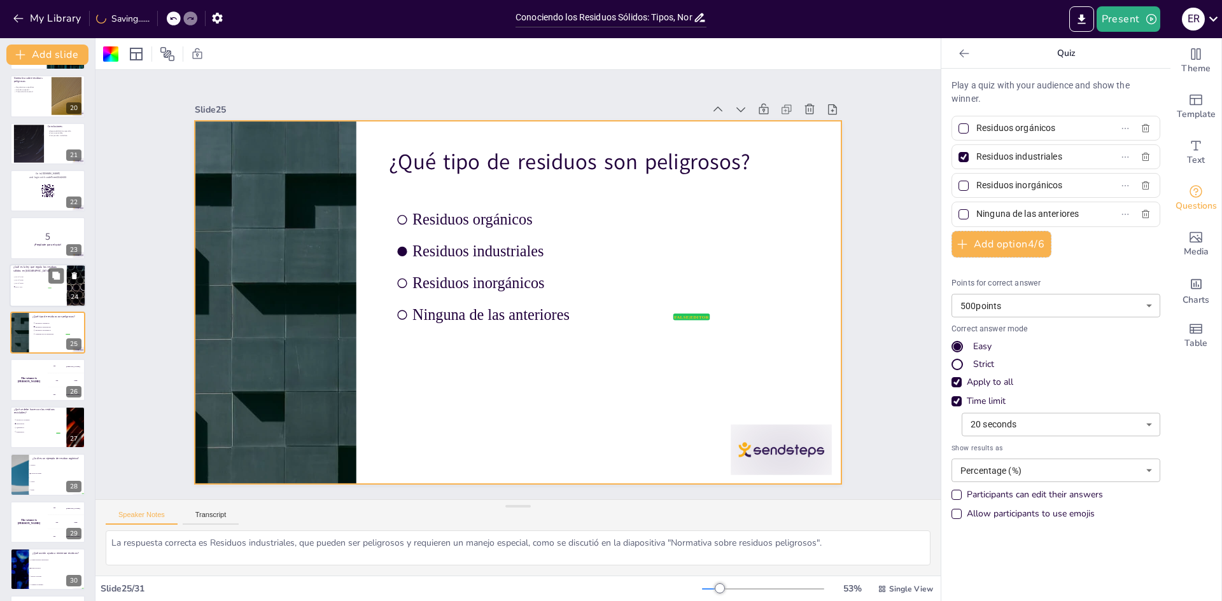
click at [48, 290] on div at bounding box center [48, 285] width 76 height 43
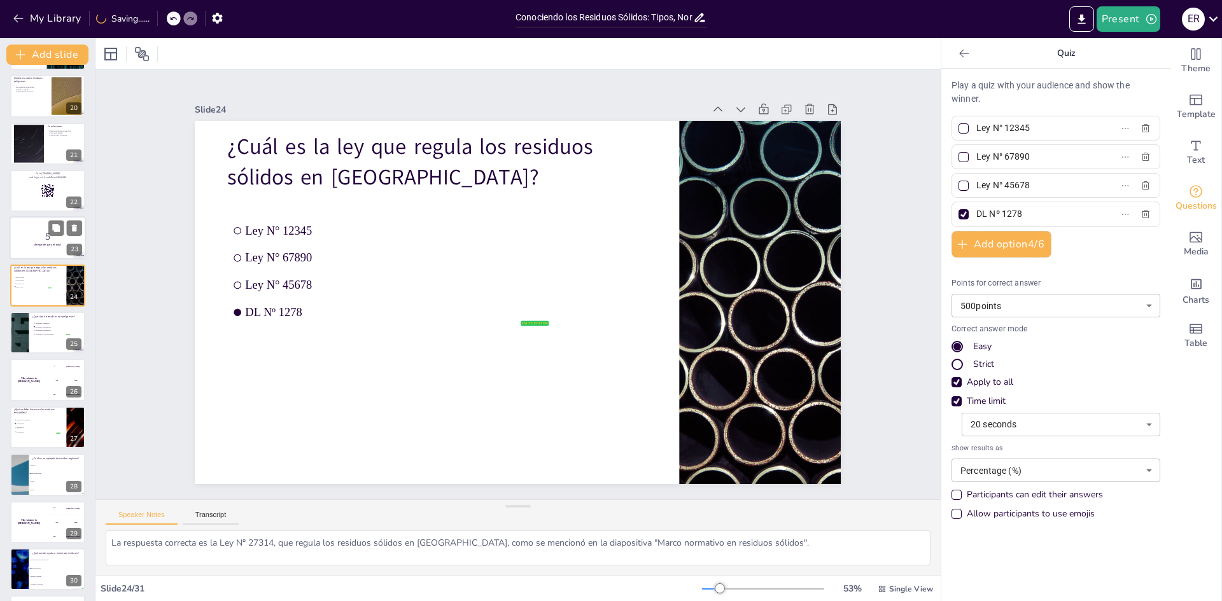
scroll to position [852, 0]
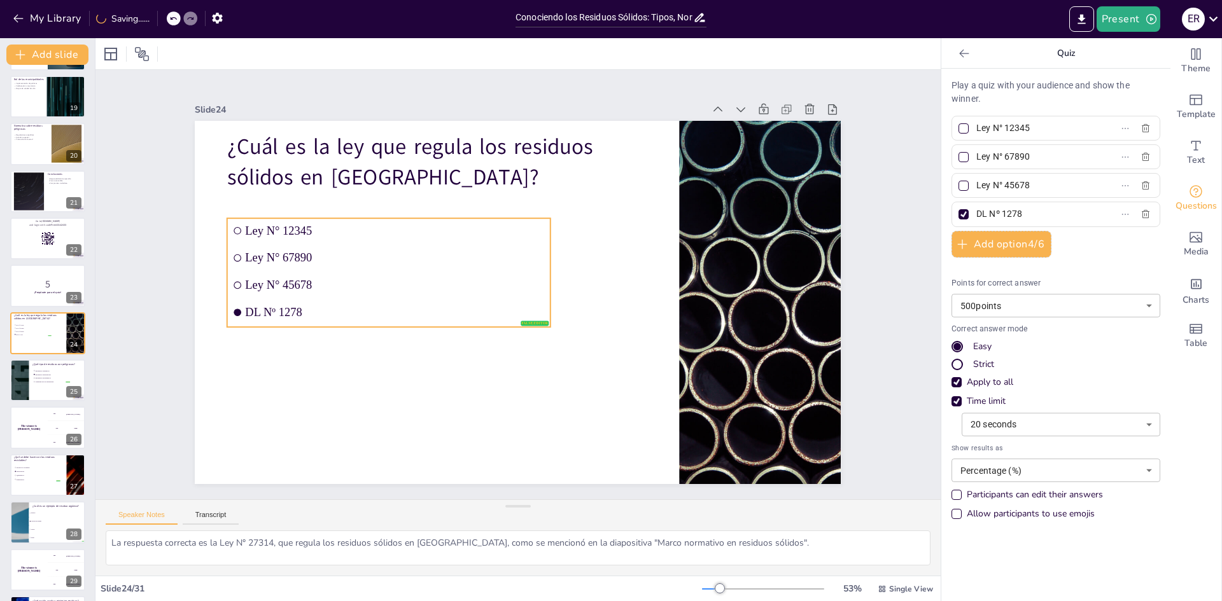
click at [346, 281] on span "Ley N° 45678" at bounding box center [396, 285] width 300 height 13
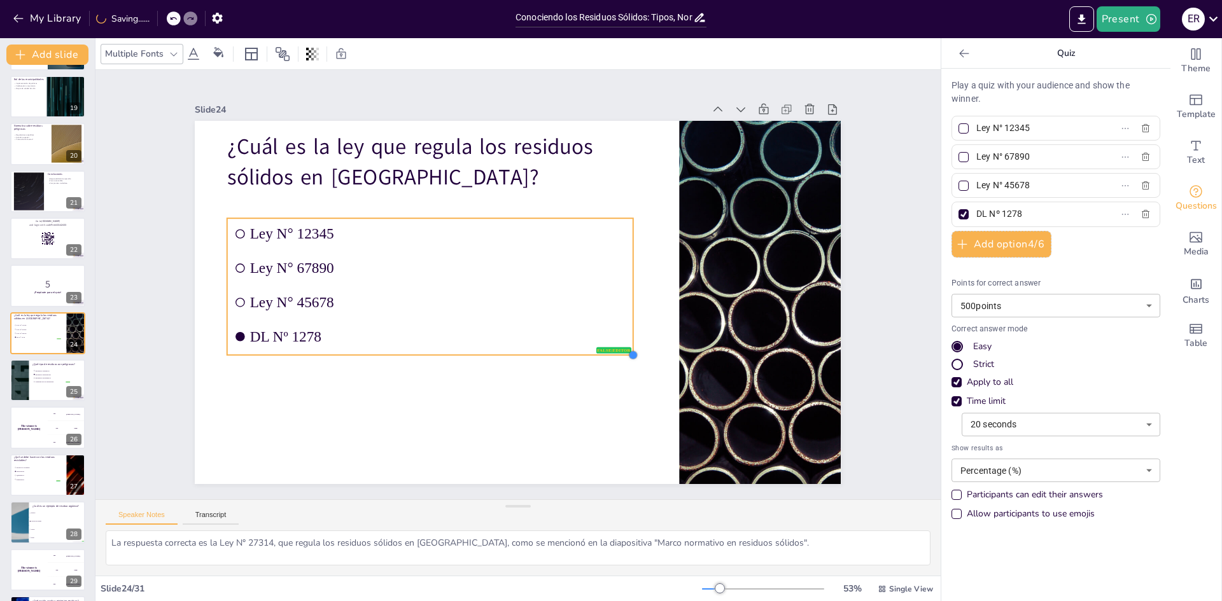
drag, startPoint x: 545, startPoint y: 325, endPoint x: 570, endPoint y: 353, distance: 37.8
click at [570, 353] on div "¿Cuál es la ley que regula los residuos sólidos en Perú? false | editor Ley N° …" at bounding box center [518, 302] width 646 height 363
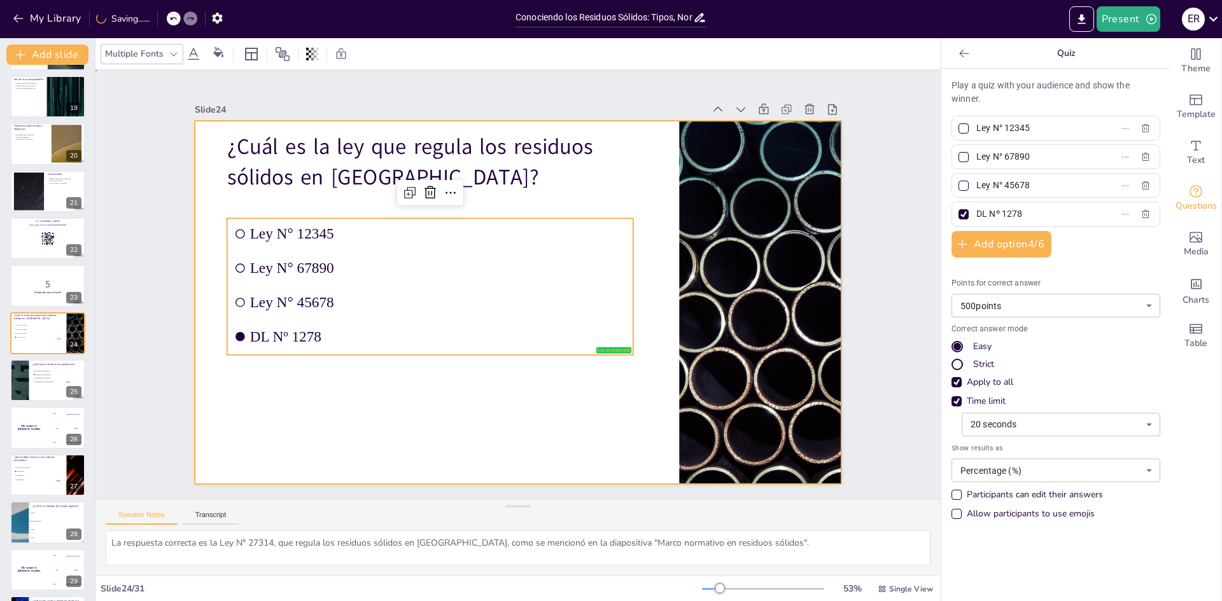
drag, startPoint x: 507, startPoint y: 381, endPoint x: 350, endPoint y: 435, distance: 165.7
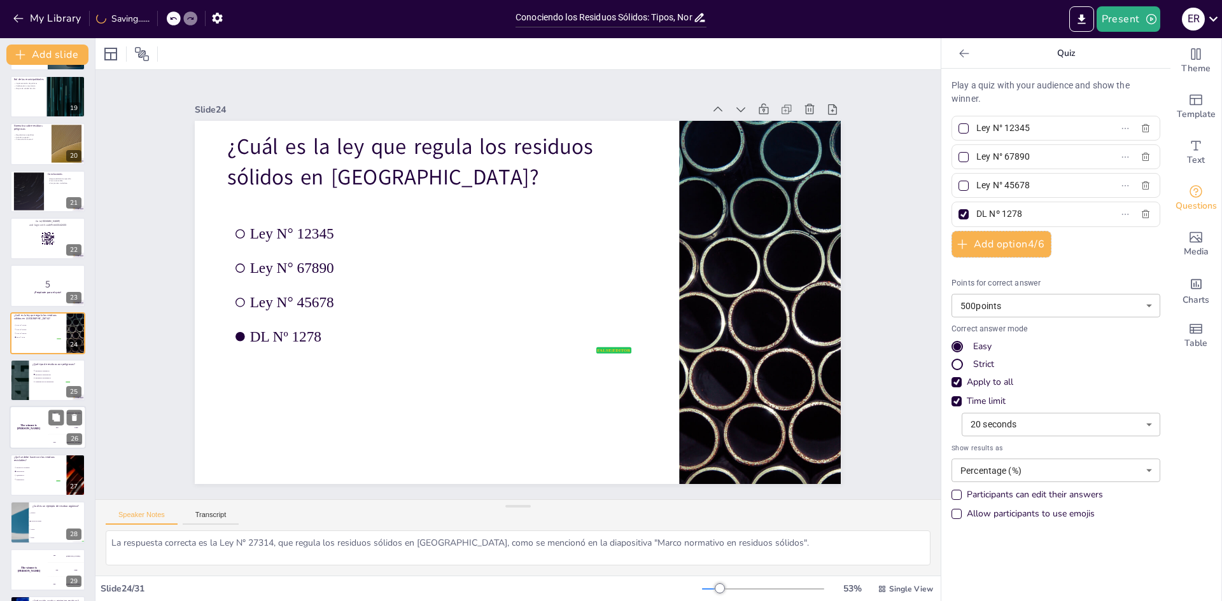
click at [33, 440] on div "The winner is Niels 🏆" at bounding box center [29, 428] width 38 height 43
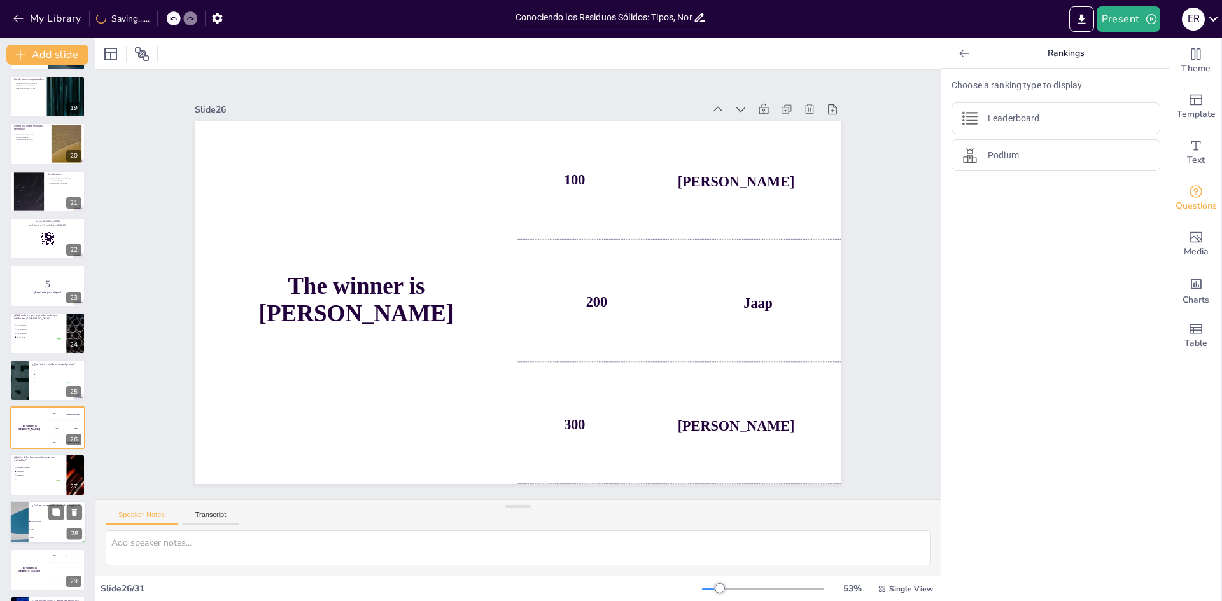
scroll to position [946, 0]
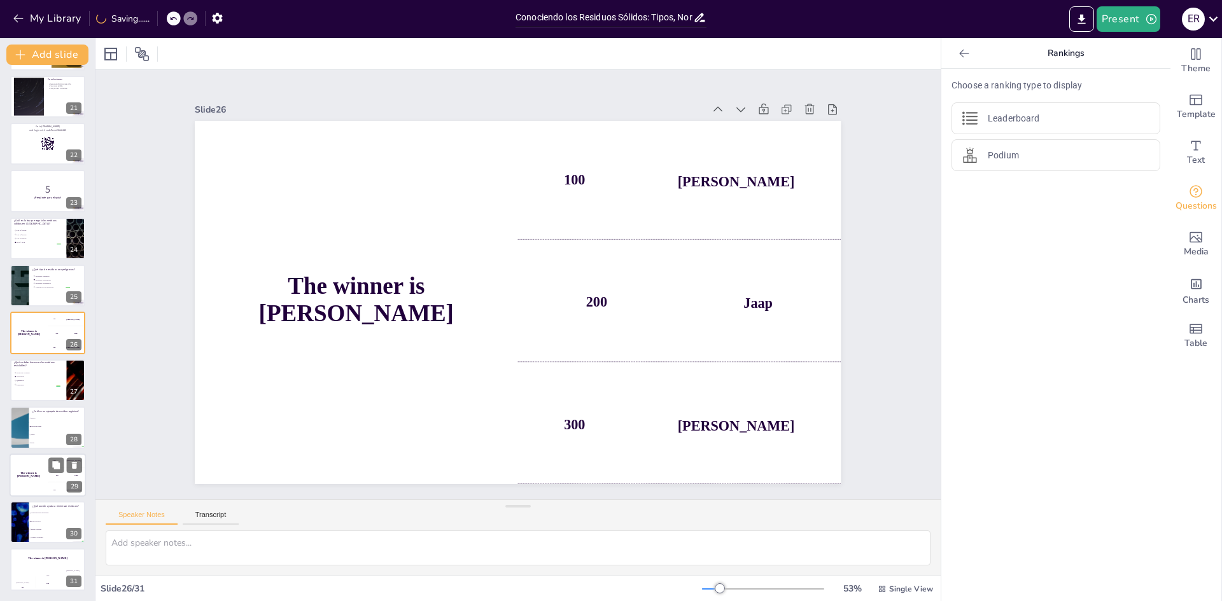
click at [37, 489] on div "The winner is Niels 🏆" at bounding box center [29, 475] width 38 height 43
click at [25, 391] on div at bounding box center [48, 380] width 76 height 43
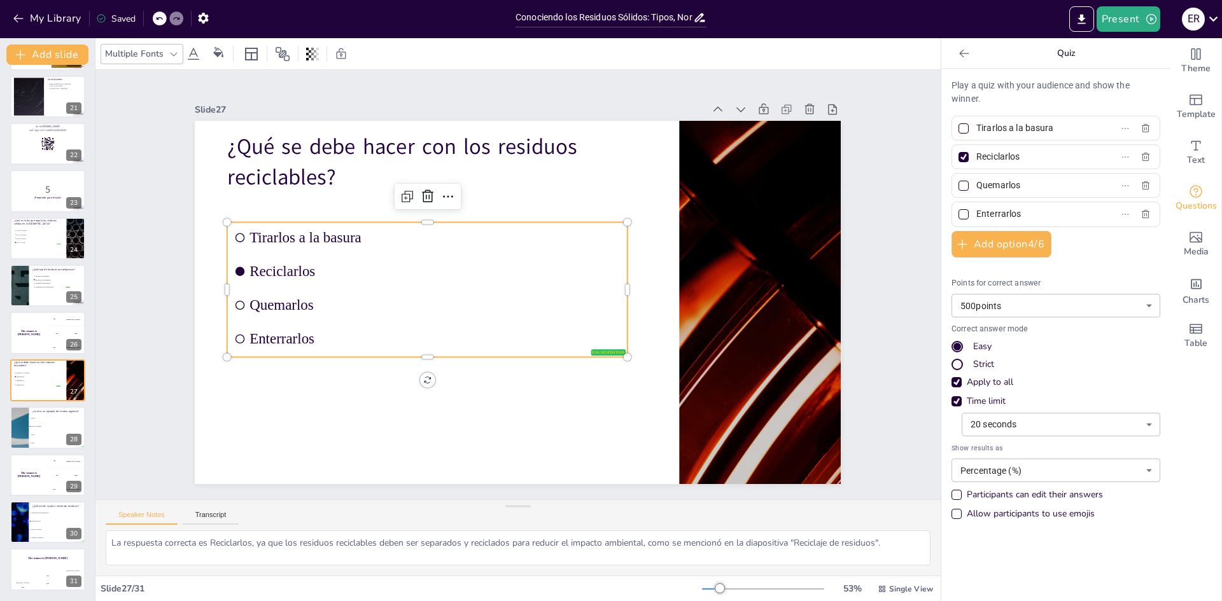
click at [387, 303] on li "Quemarlos" at bounding box center [427, 305] width 400 height 31
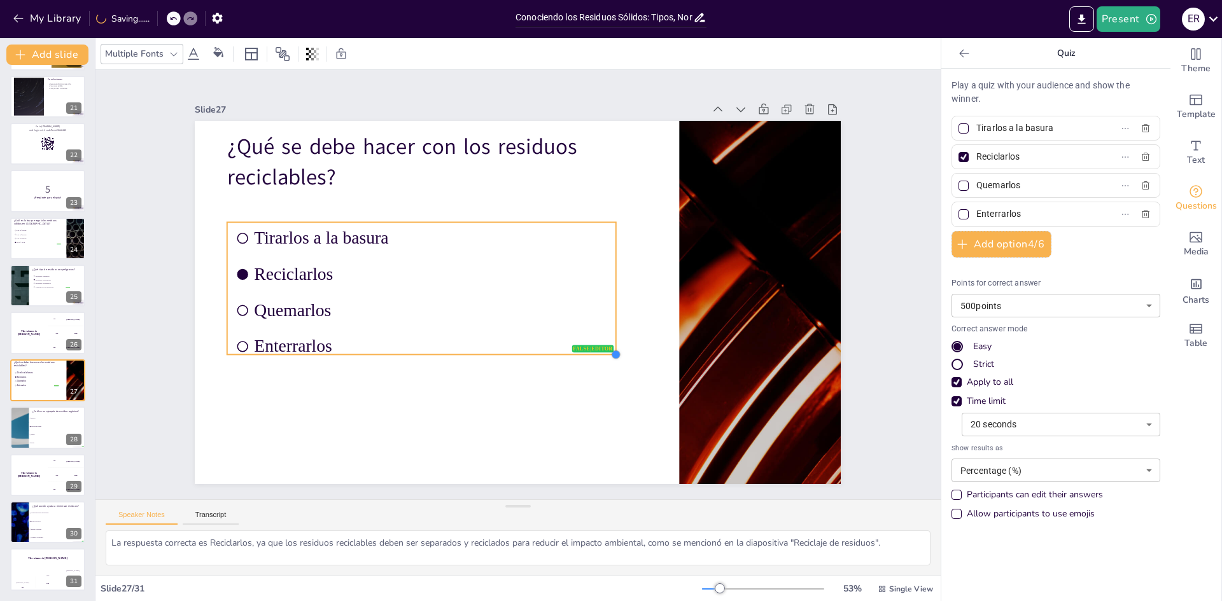
drag, startPoint x: 540, startPoint y: 327, endPoint x: 566, endPoint y: 349, distance: 34.8
click at [566, 349] on div "¿Qué se debe hacer con los residuos reciclables? false | editor Tirarlos a la b…" at bounding box center [518, 302] width 646 height 363
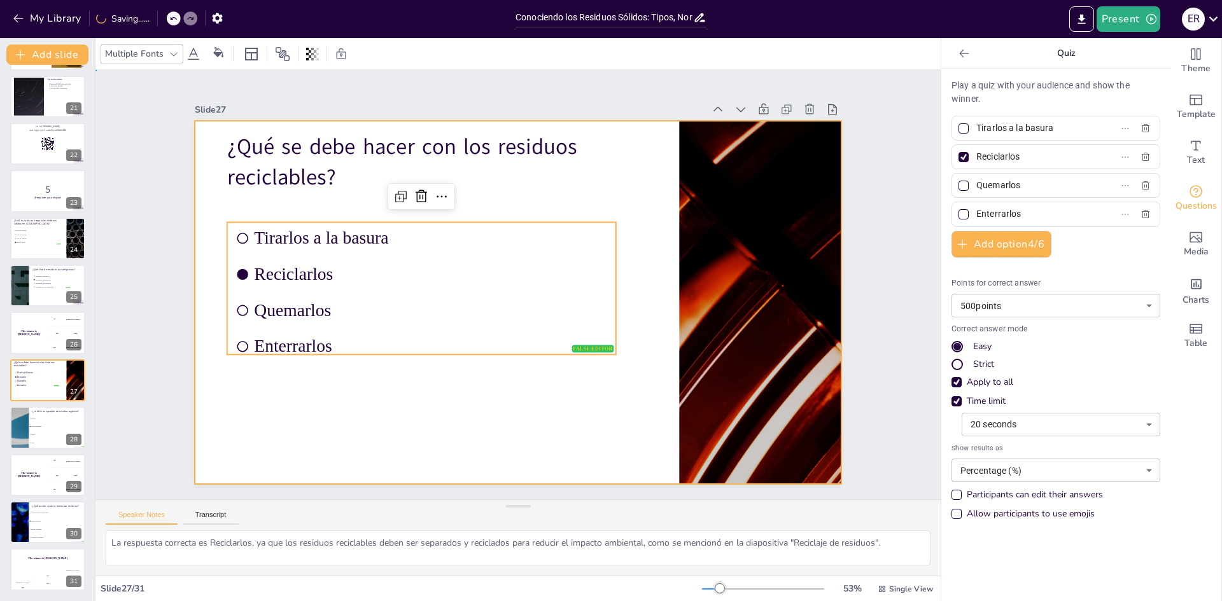
click at [523, 412] on div at bounding box center [518, 302] width 646 height 363
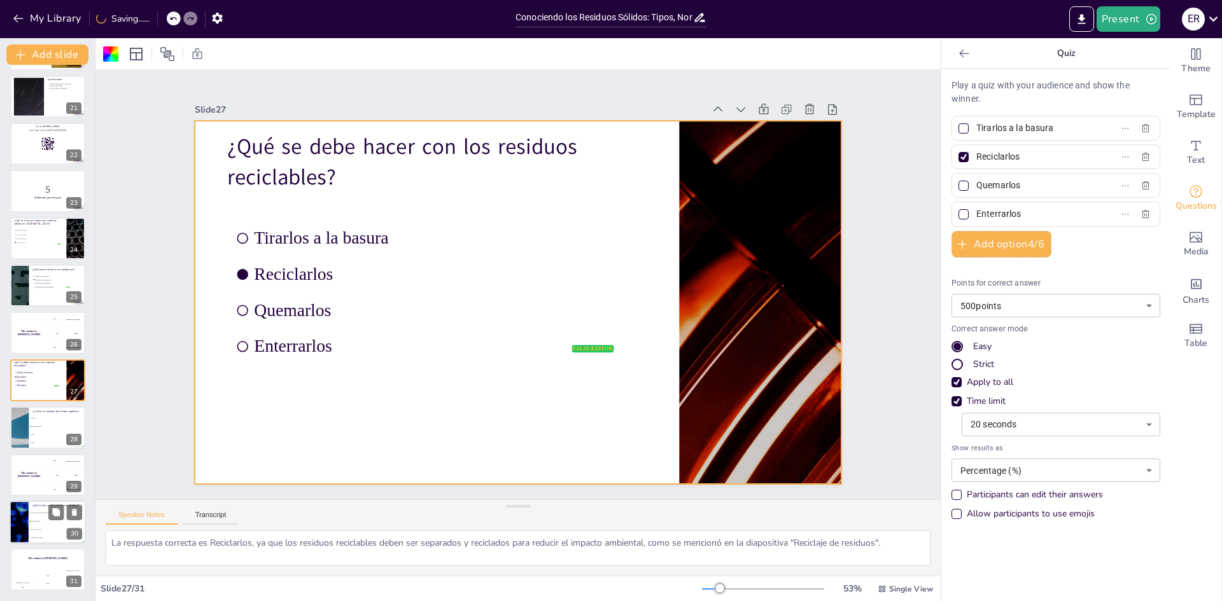
click at [48, 539] on li "Aumentar el consumo" at bounding box center [57, 538] width 57 height 8
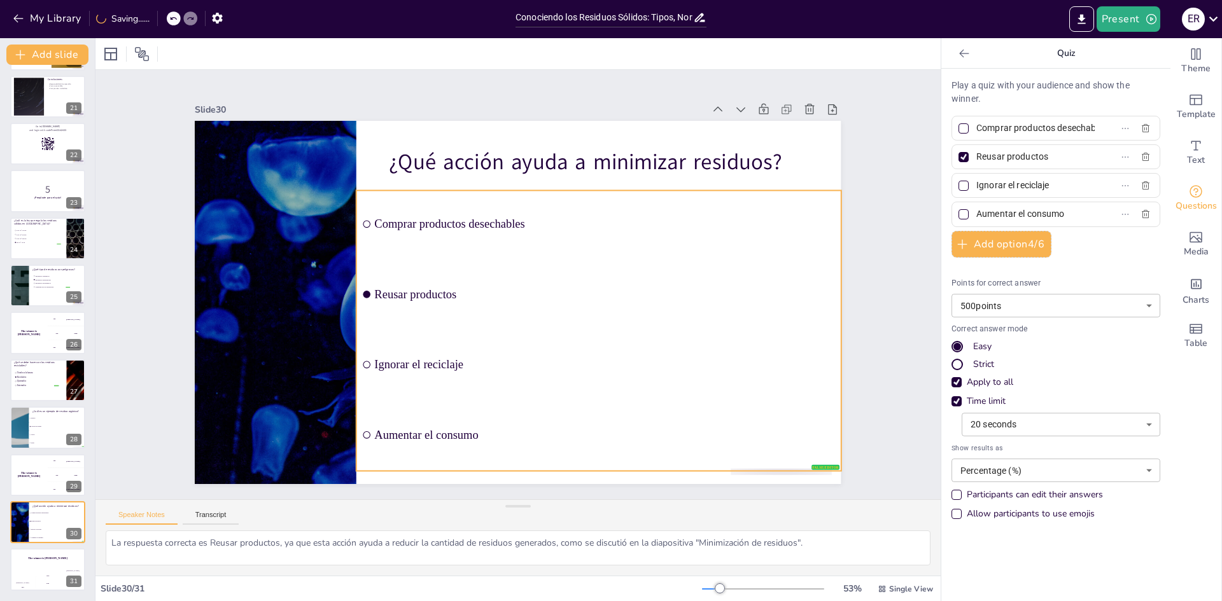
click at [549, 314] on li "Reusar productos" at bounding box center [598, 294] width 484 height 67
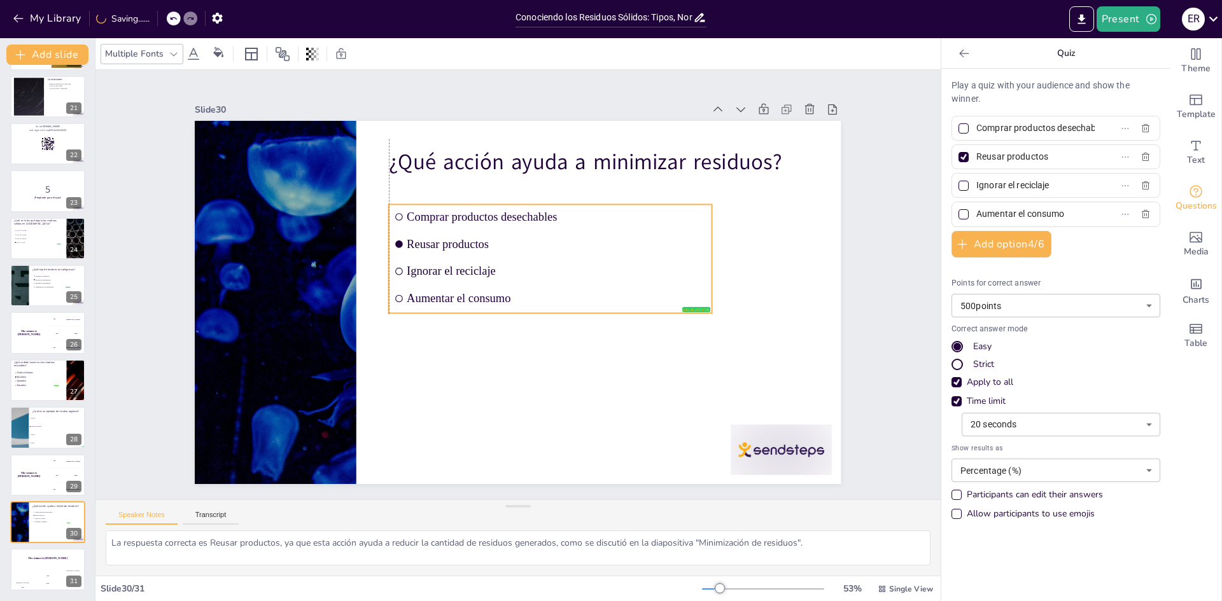
drag, startPoint x: 580, startPoint y: 262, endPoint x: 612, endPoint y: 276, distance: 35.4
click at [612, 276] on li "Ignorar el reciclaje" at bounding box center [552, 275] width 324 height 59
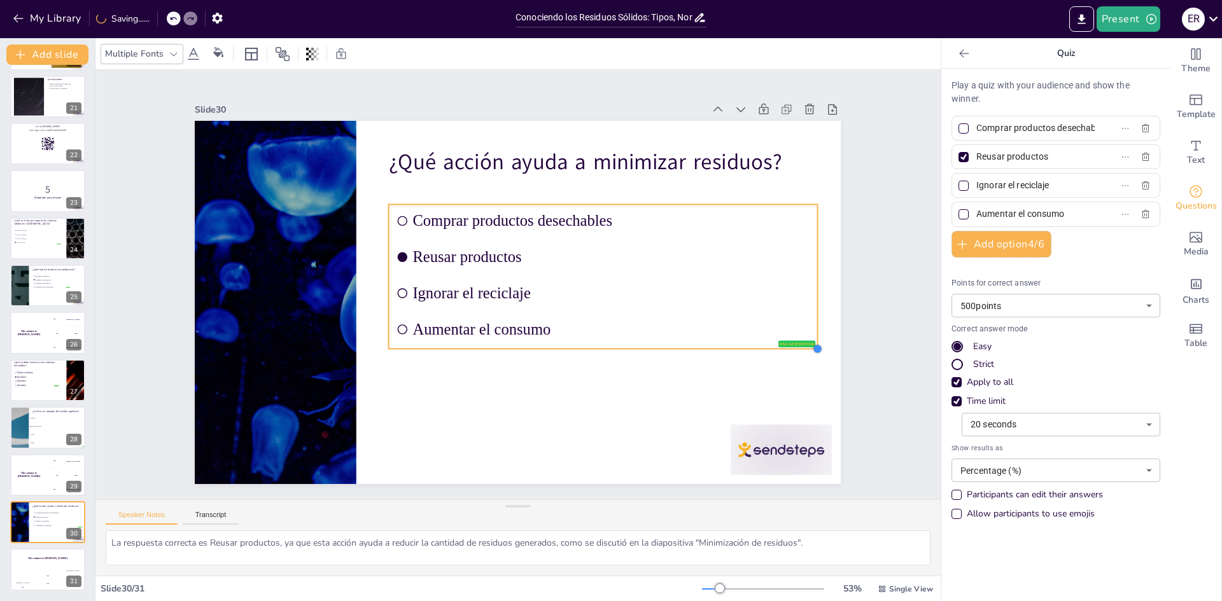
drag, startPoint x: 705, startPoint y: 310, endPoint x: 759, endPoint y: 346, distance: 64.3
click at [759, 346] on div "¿Qué acción ayuda a minimizar residuos? false | editor Comprar productos desech…" at bounding box center [518, 302] width 646 height 363
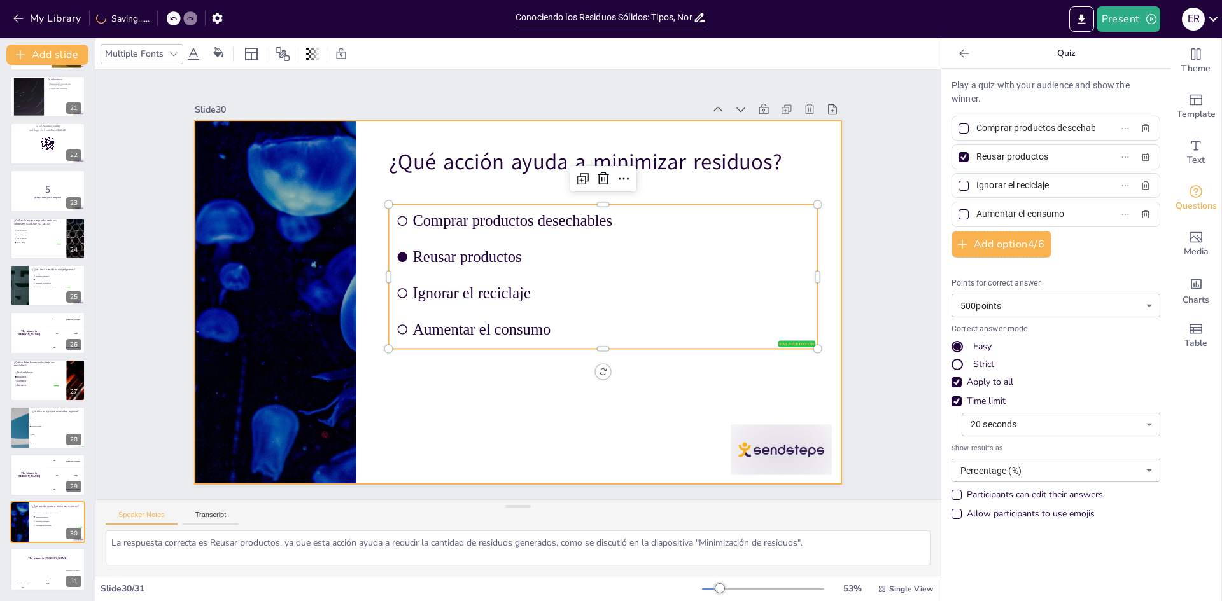
click at [715, 381] on div at bounding box center [518, 302] width 646 height 363
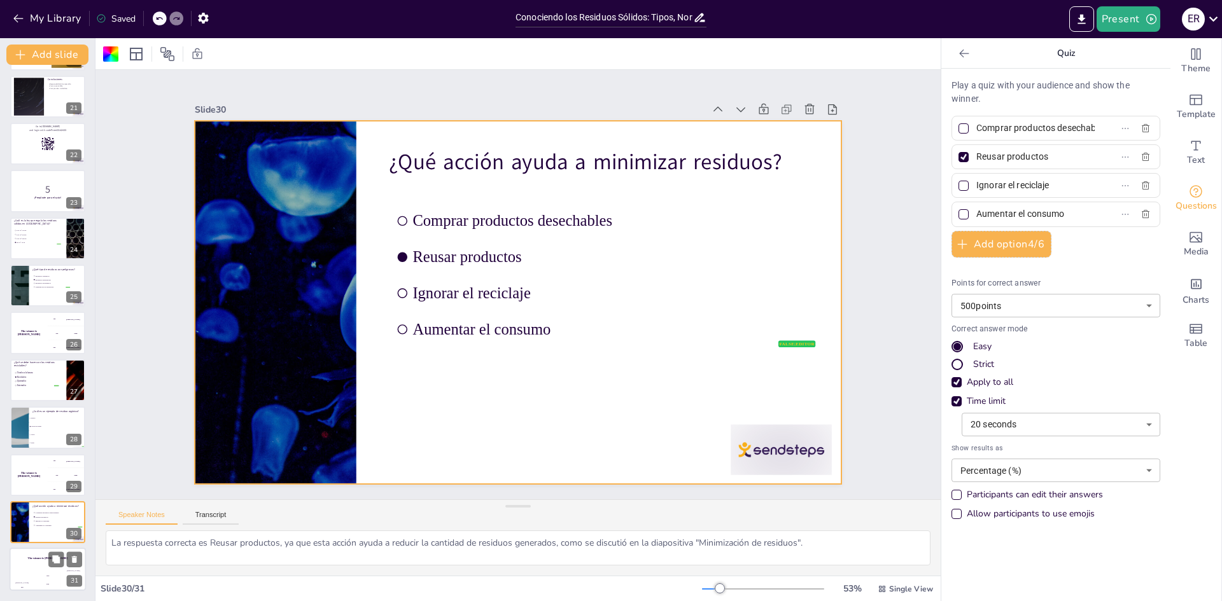
click at [28, 572] on div "Hasan 100" at bounding box center [22, 581] width 25 height 22
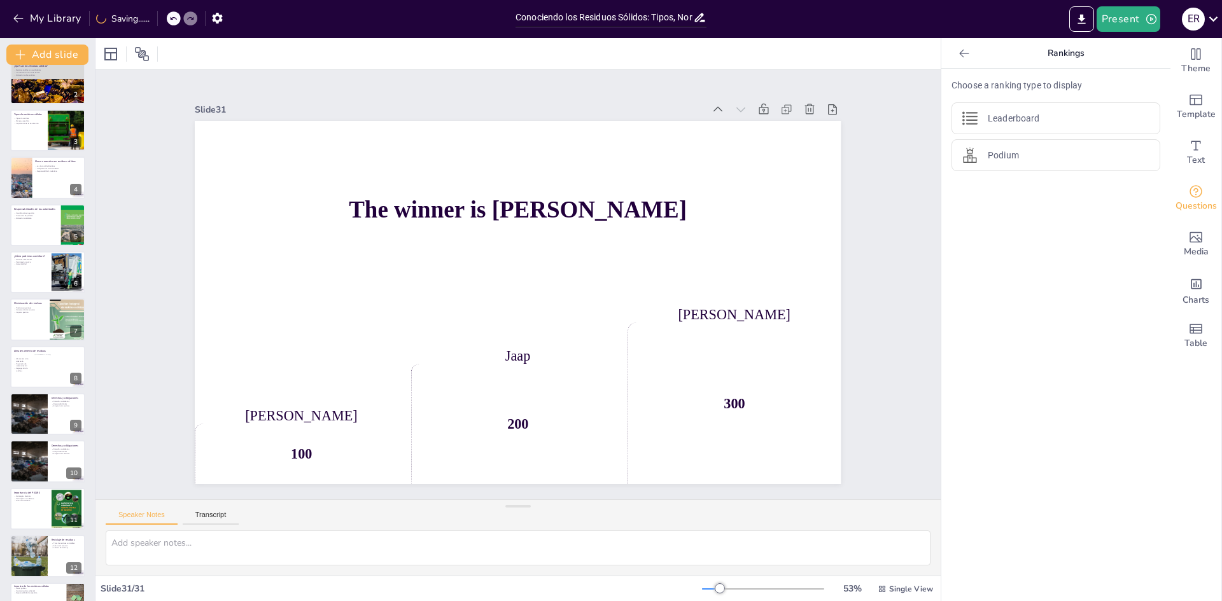
scroll to position [0, 0]
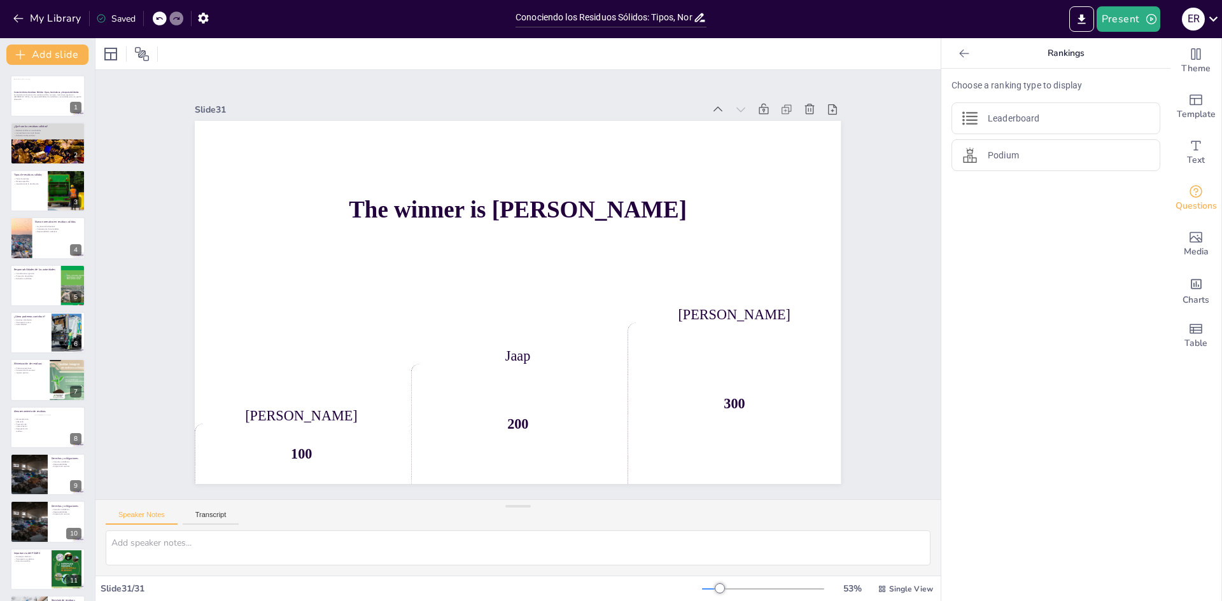
click at [121, 16] on div "Saved" at bounding box center [115, 19] width 39 height 12
click at [116, 98] on div "Slide 1 Conociendo los Residuos Sólidos: Tipos, Normativas y Responsabilidades …" at bounding box center [517, 285] width 845 height 430
click at [954, 54] on div at bounding box center [964, 53] width 20 height 20
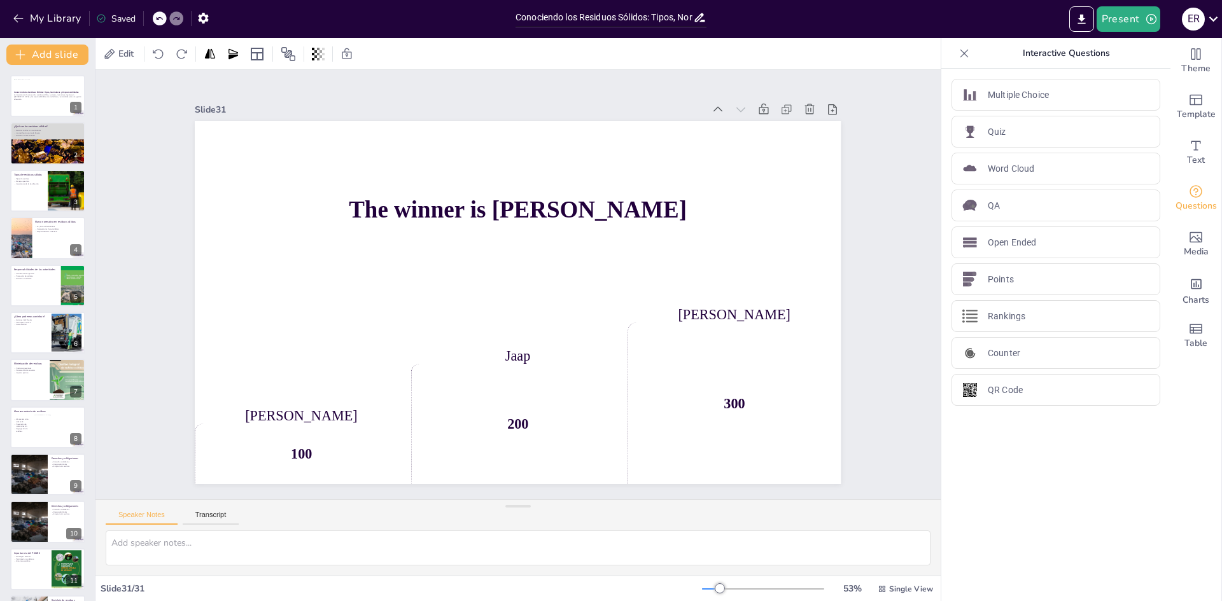
click at [960, 52] on icon at bounding box center [964, 53] width 8 height 8
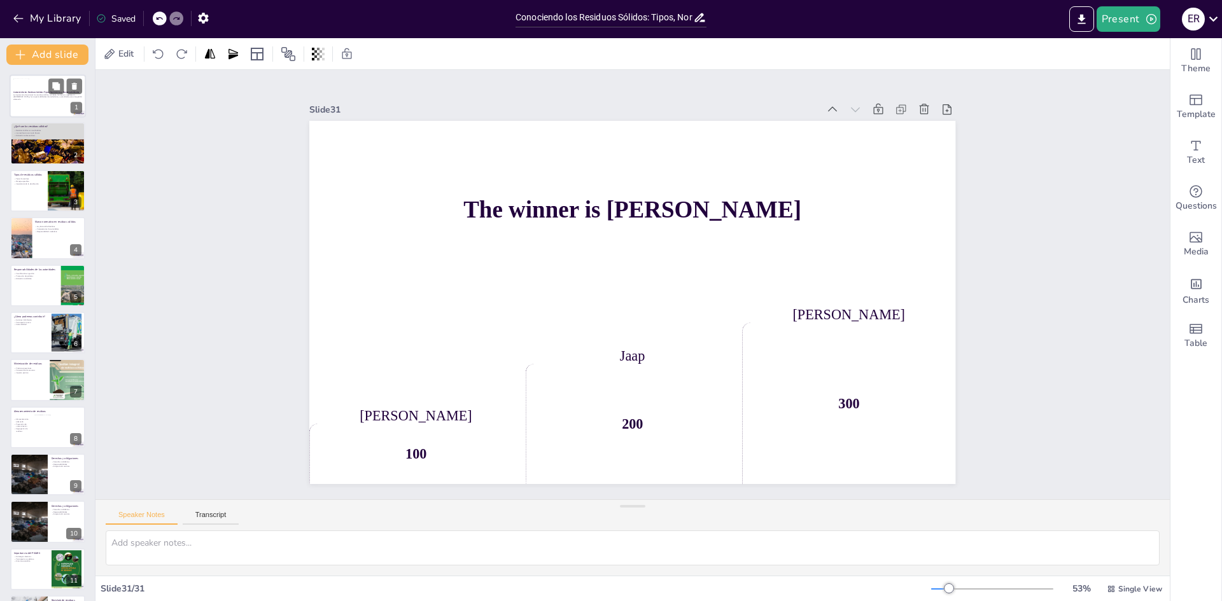
click at [56, 110] on div at bounding box center [48, 95] width 76 height 43
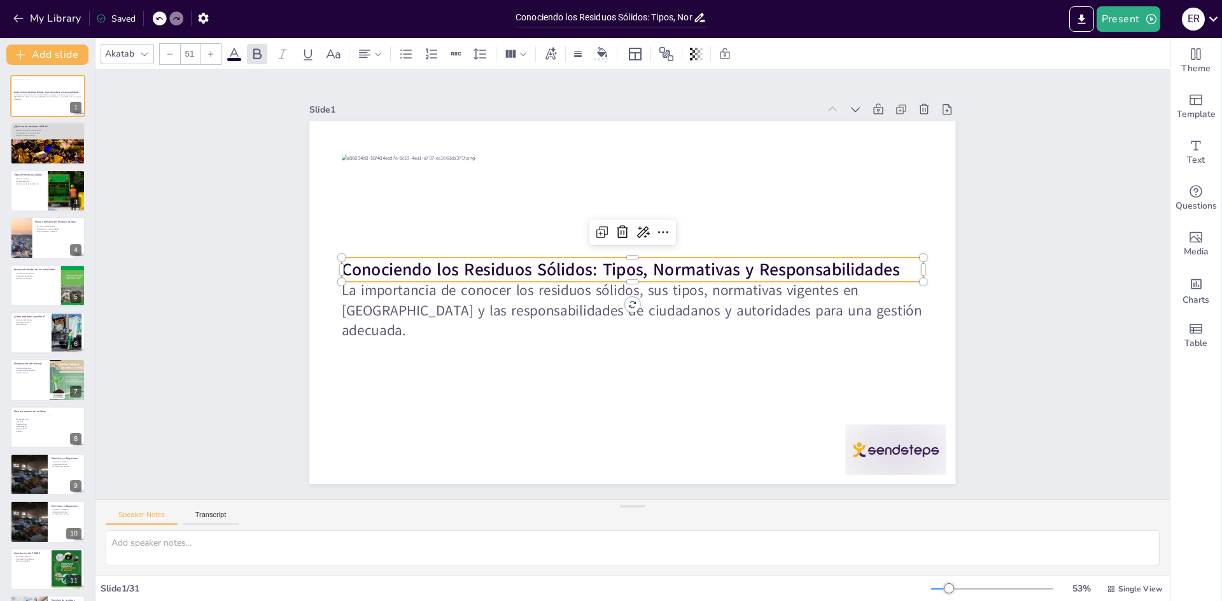
click at [598, 260] on strong "Conociendo los Residuos Sólidos: Tipos, Normativas y Responsabilidades" at bounding box center [621, 270] width 558 height 24
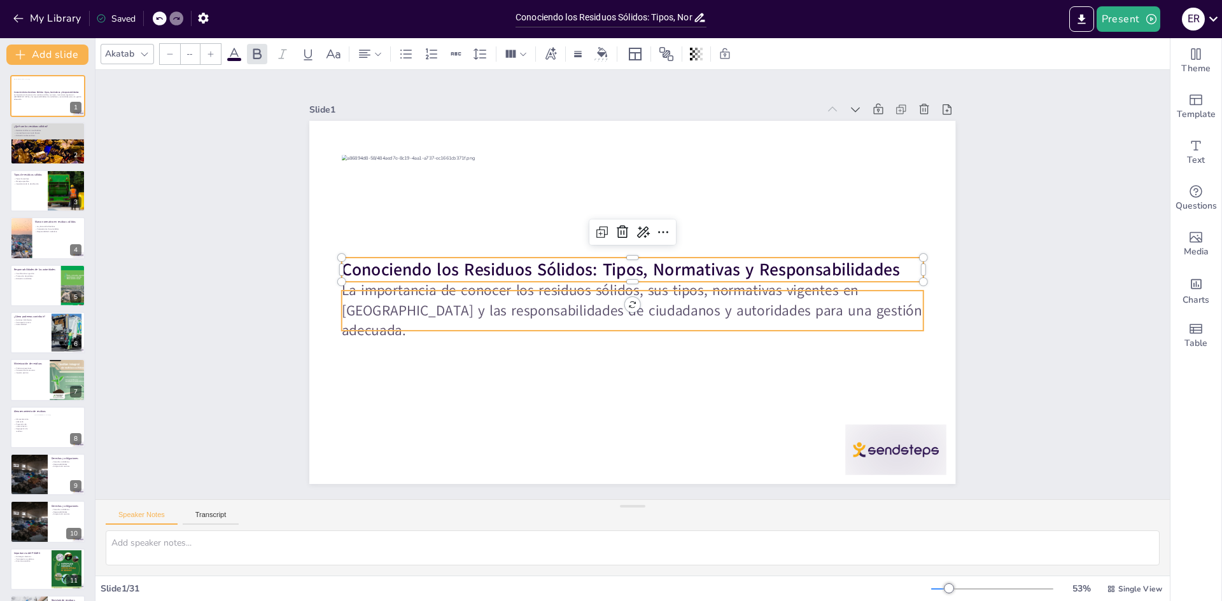
click at [593, 295] on p "La importancia de conocer los residuos sólidos, sus tipos, normativas vigentes …" at bounding box center [633, 311] width 582 height 60
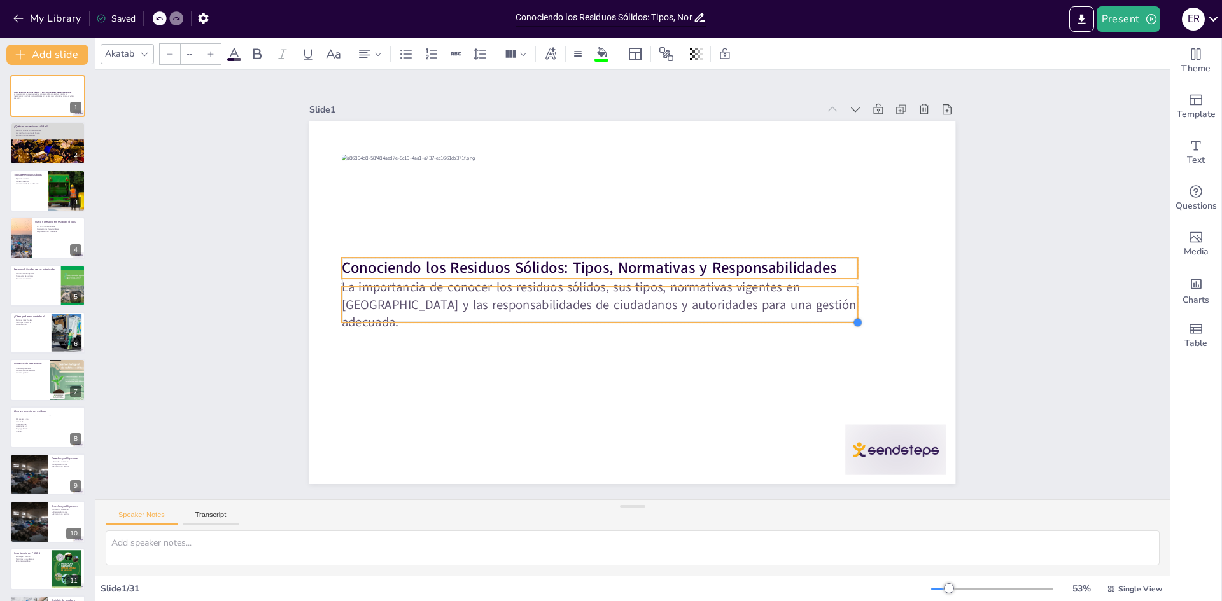
drag, startPoint x: 914, startPoint y: 327, endPoint x: 842, endPoint y: 319, distance: 72.4
click at [842, 319] on div "Conociendo los Residuos Sólidos: Tipos, Normativas y Responsabilidades La impor…" at bounding box center [632, 302] width 646 height 363
click at [470, 307] on p "La importancia de conocer los residuos sólidos, sus tipos, normativas vigentes …" at bounding box center [600, 304] width 516 height 53
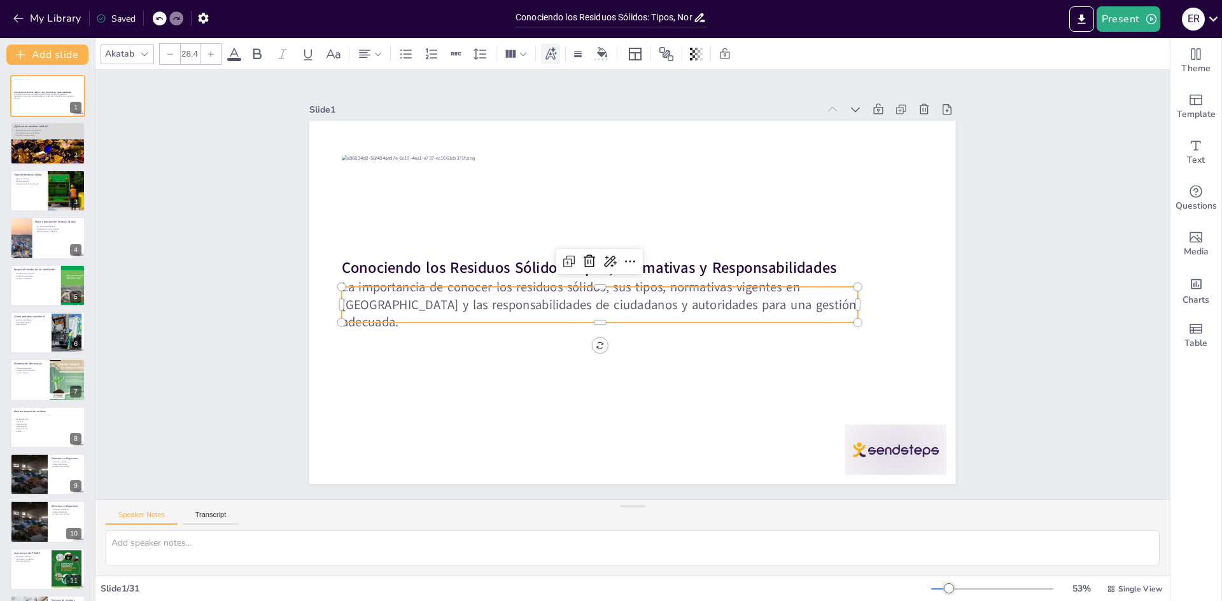
click at [552, 60] on icon at bounding box center [551, 54] width 14 height 14
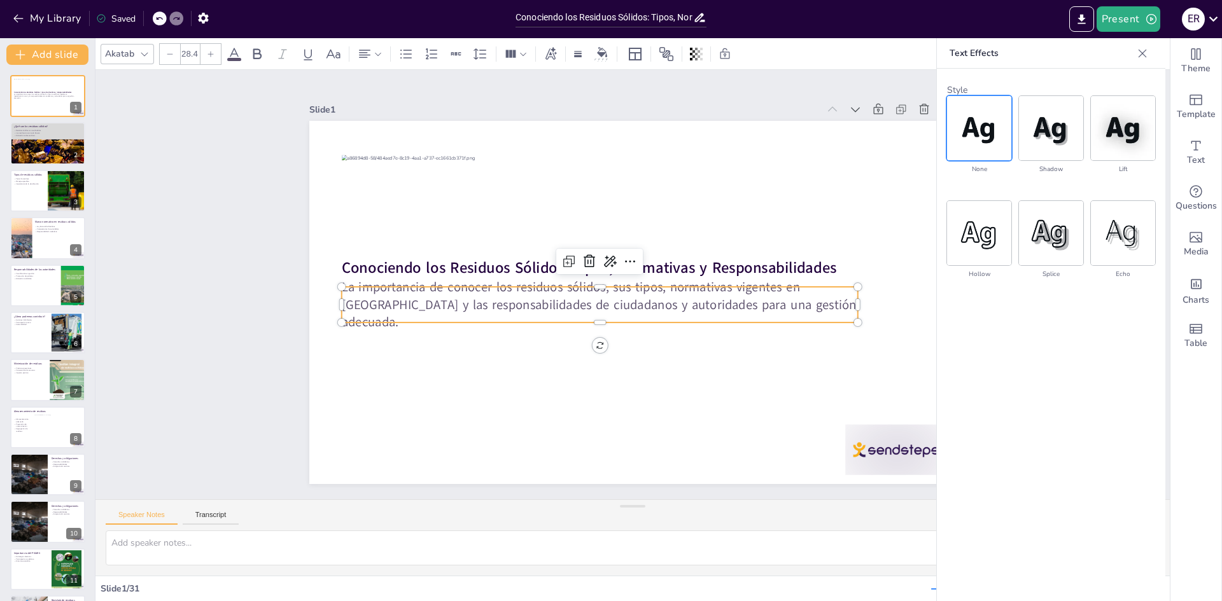
click at [209, 56] on icon at bounding box center [211, 54] width 8 height 8
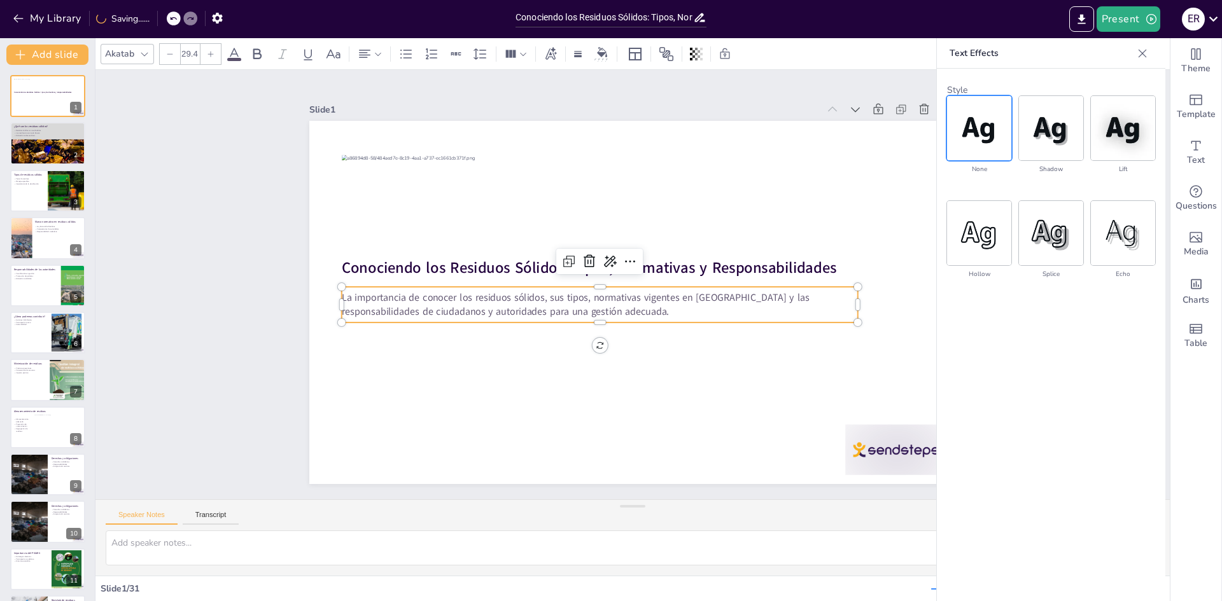
click at [210, 54] on icon at bounding box center [211, 54] width 8 height 8
click at [211, 54] on icon at bounding box center [211, 54] width 8 height 8
click at [212, 54] on icon at bounding box center [211, 54] width 8 height 8
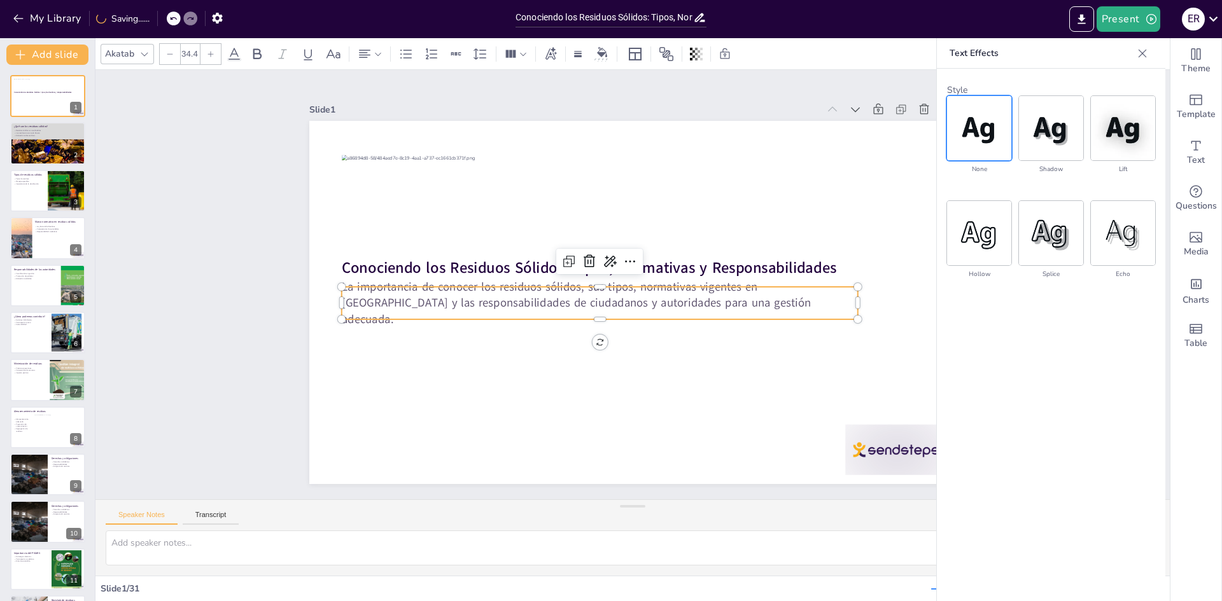
click at [213, 54] on icon at bounding box center [211, 54] width 8 height 8
click at [214, 54] on icon at bounding box center [211, 54] width 8 height 8
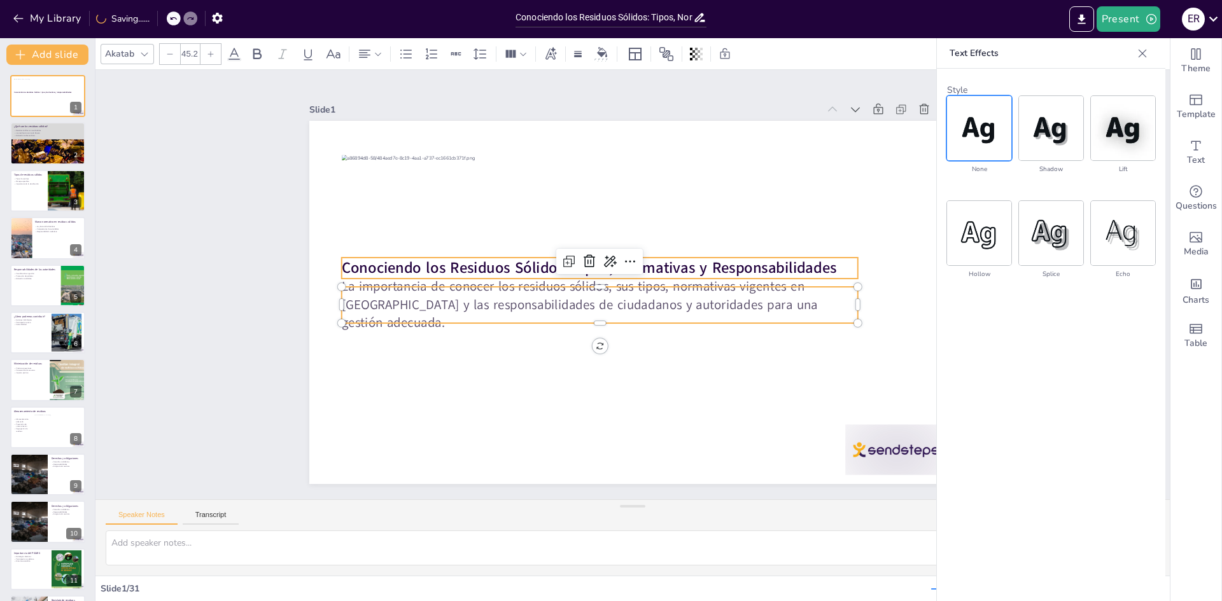
click at [382, 270] on strong "Conociendo los Residuos Sólidos: Tipos, Normativas y Responsabilidades" at bounding box center [589, 268] width 495 height 21
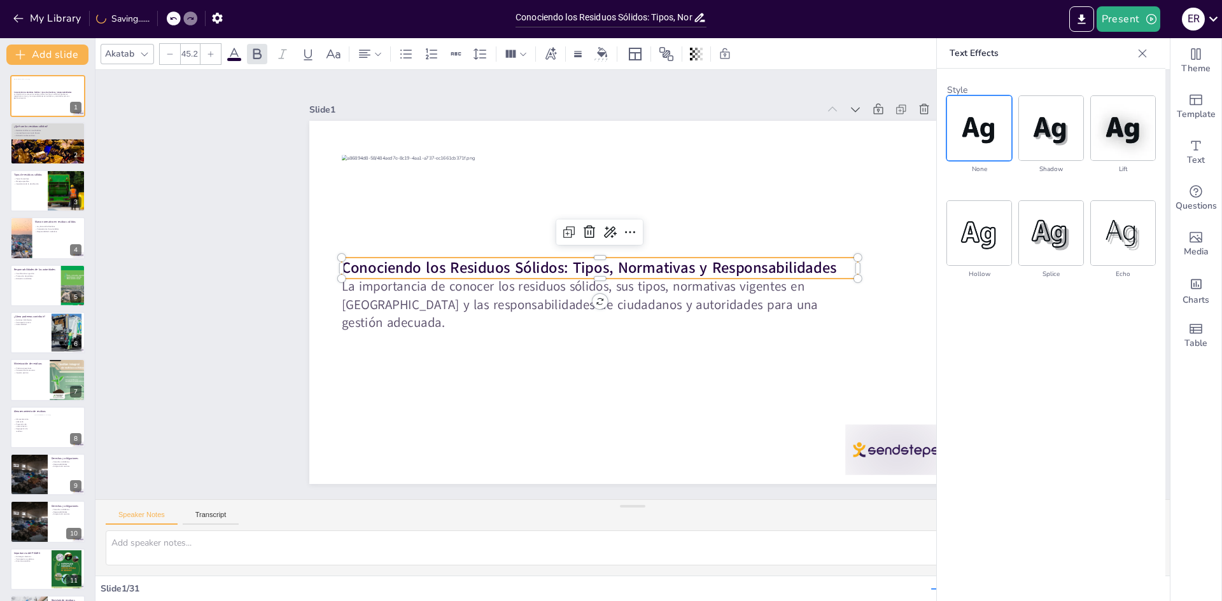
click at [209, 57] on icon at bounding box center [211, 54] width 8 height 8
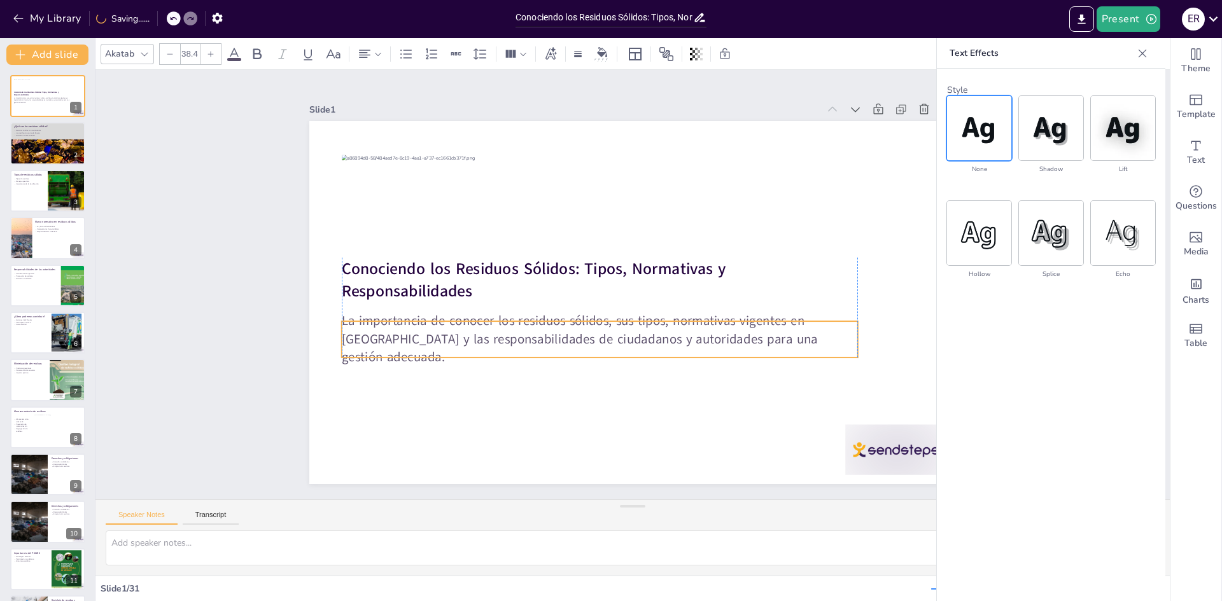
drag, startPoint x: 478, startPoint y: 310, endPoint x: 483, endPoint y: 344, distance: 34.7
click at [483, 344] on p "La importancia de conocer los residuos sólidos, sus tipos, normativas vigentes …" at bounding box center [600, 340] width 516 height 54
click at [209, 52] on icon at bounding box center [211, 54] width 8 height 8
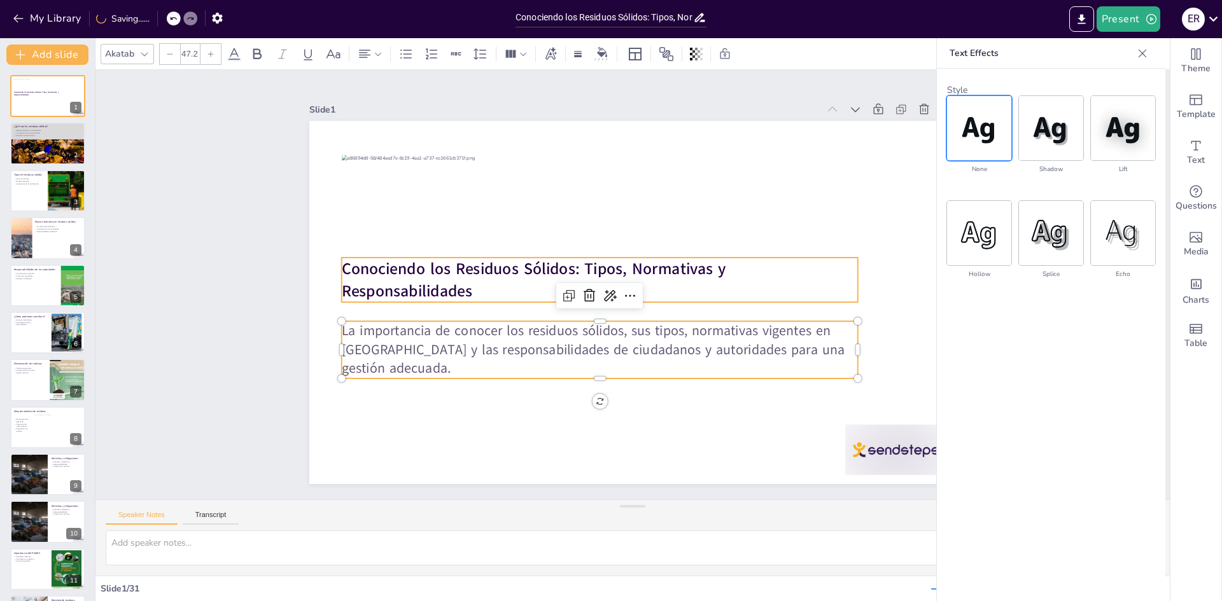
click at [426, 283] on strong "Conociendo los Residuos Sólidos: Tipos, Normativas y Responsabilidades" at bounding box center [534, 280] width 384 height 44
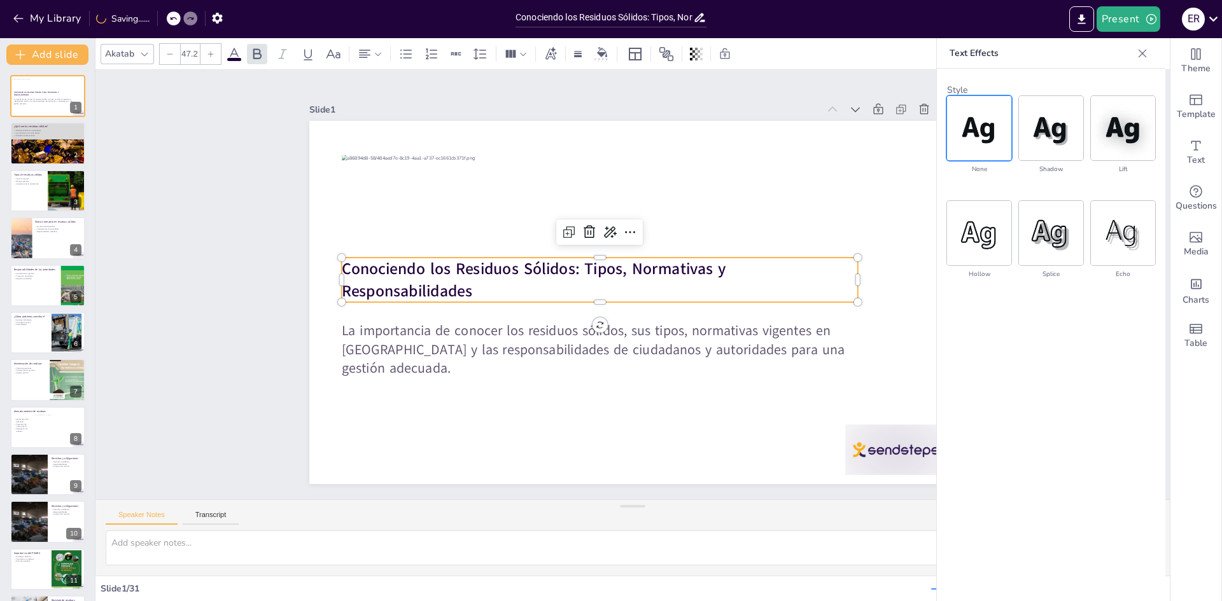
click at [209, 58] on div at bounding box center [210, 54] width 20 height 20
click at [209, 57] on icon at bounding box center [211, 54] width 8 height 8
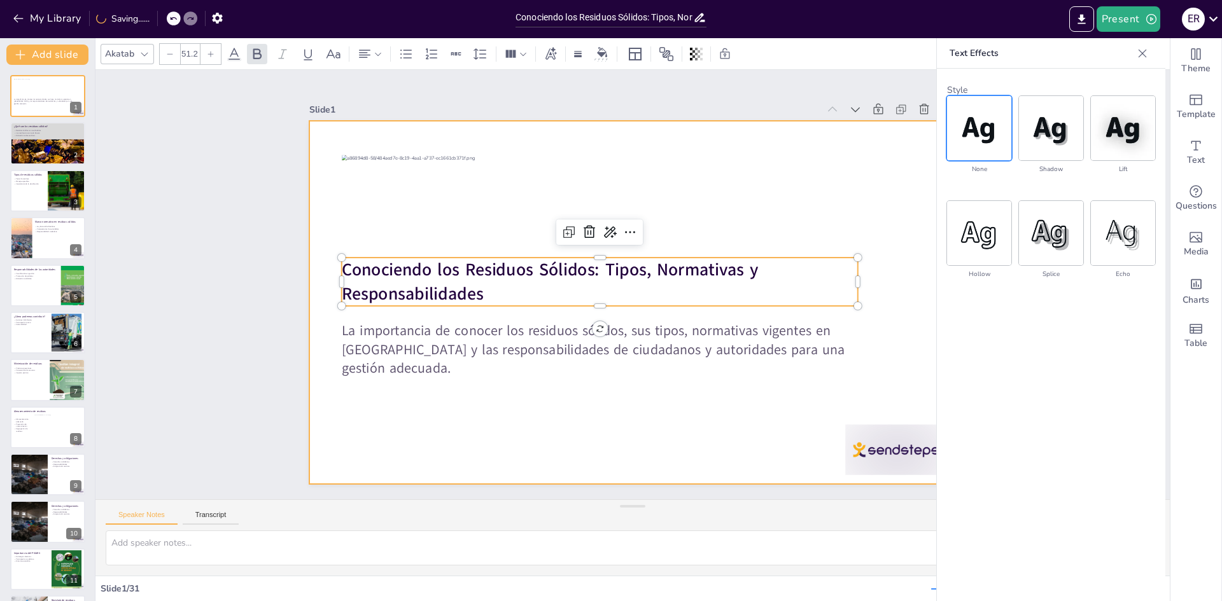
click at [594, 411] on div at bounding box center [632, 302] width 646 height 363
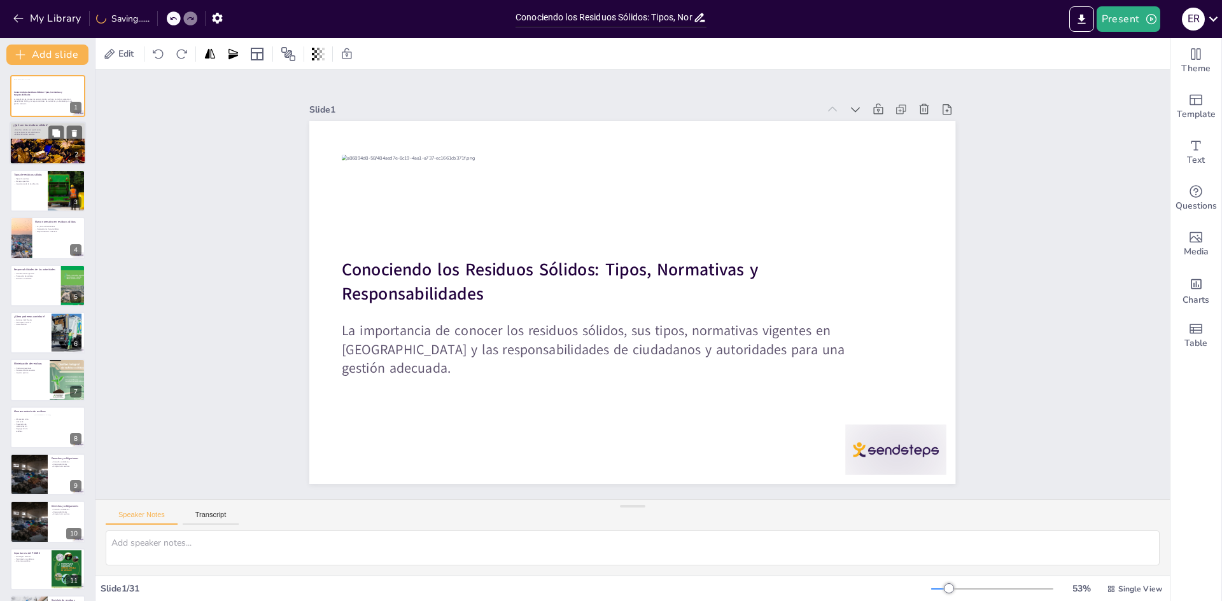
click at [32, 141] on div at bounding box center [48, 160] width 76 height 115
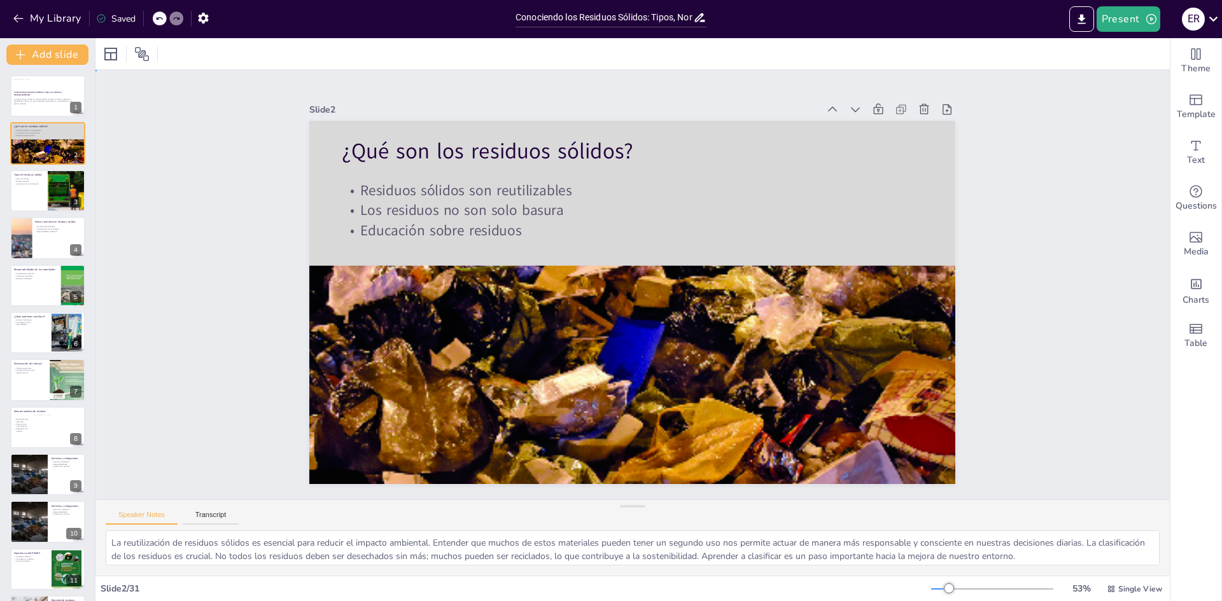
click at [1119, 189] on div "Slide 1 Conociendo los Residuos Sólidos: Tipos, Normativas y Responsabilidades …" at bounding box center [632, 285] width 1113 height 540
click at [1122, 24] on button "Present" at bounding box center [1129, 18] width 64 height 25
click at [1148, 50] on li "Preview presentation" at bounding box center [1148, 47] width 100 height 20
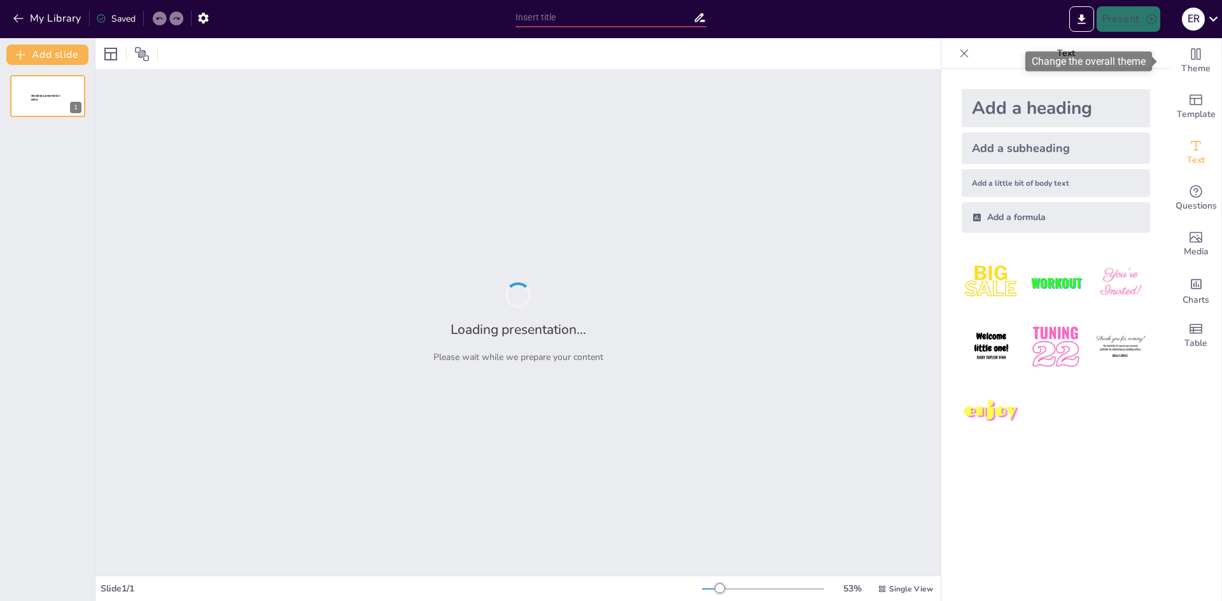
type input "Conociendo los Residuos Sólidos: Tipos, Normativas y Responsabilidades"
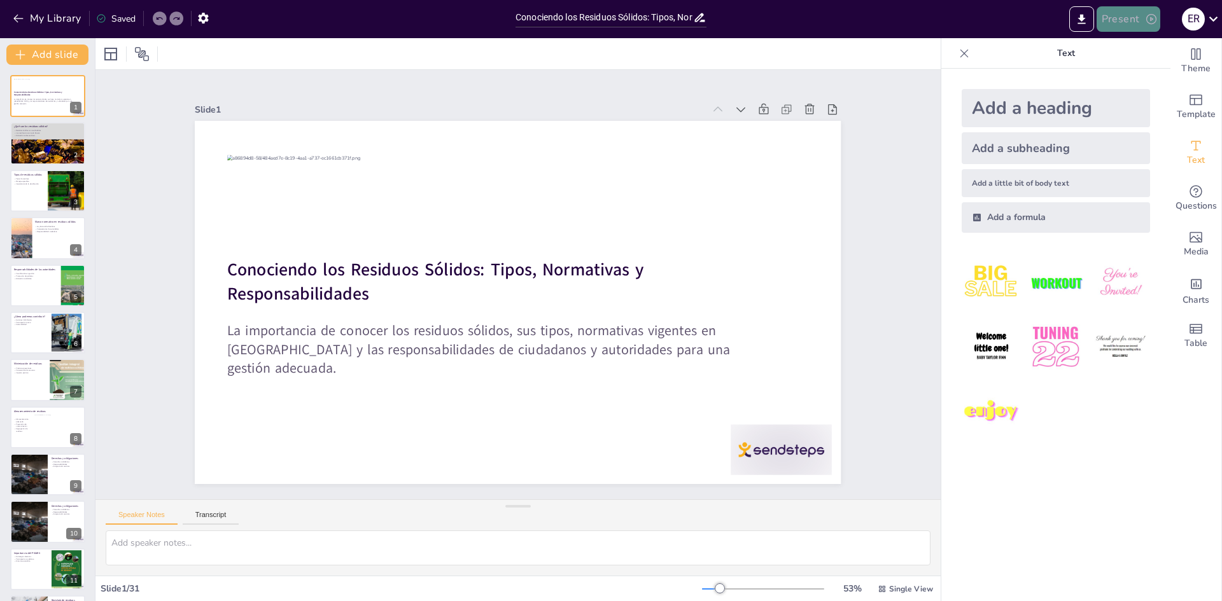
click at [1135, 24] on button "Present" at bounding box center [1129, 18] width 64 height 25
click at [1137, 78] on li "Play presentation" at bounding box center [1148, 78] width 100 height 20
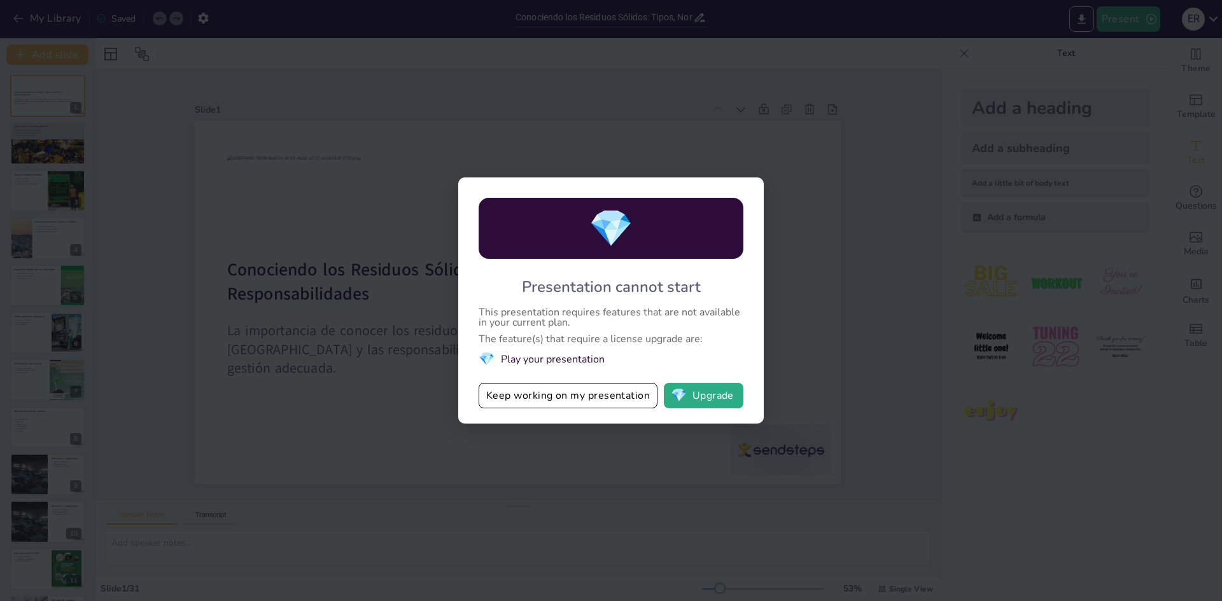
click at [817, 183] on div "💎 Presentation cannot start This presentation requires features that are not av…" at bounding box center [611, 300] width 1222 height 601
click at [839, 193] on div "💎 Presentation cannot start This presentation requires features that are not av…" at bounding box center [611, 300] width 1222 height 601
checkbox input "true"
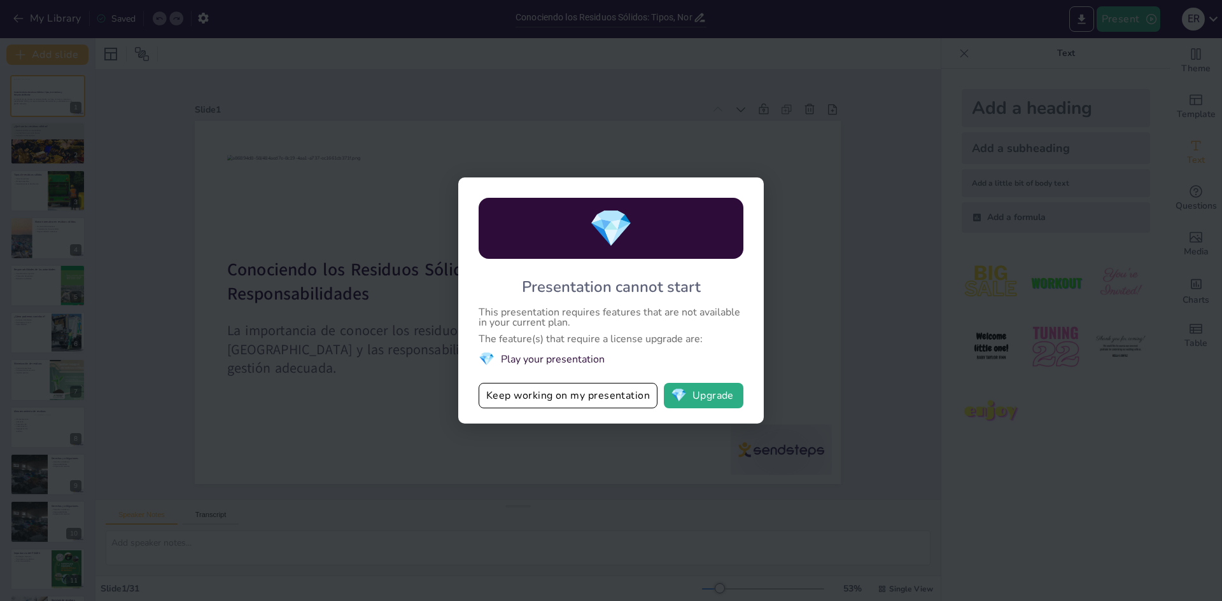
checkbox input "true"
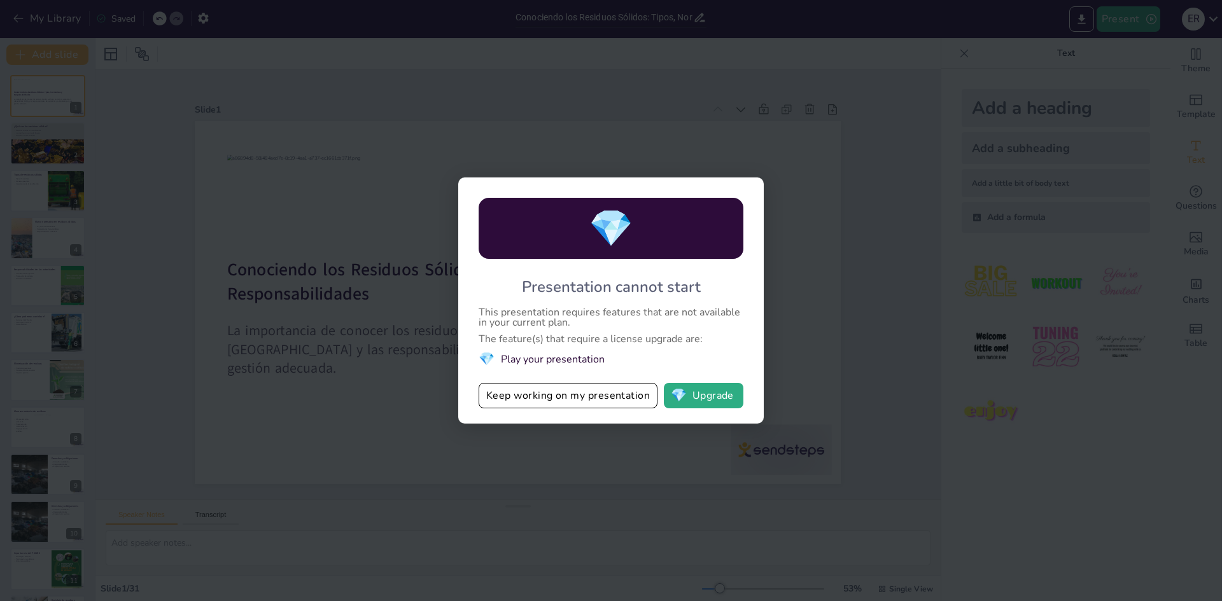
click at [395, 420] on div "💎 Presentation cannot start This presentation requires features that are not av…" at bounding box center [611, 300] width 1222 height 601
click at [394, 423] on div "💎 Presentation cannot start This presentation requires features that are not av…" at bounding box center [611, 300] width 1222 height 601
checkbox input "true"
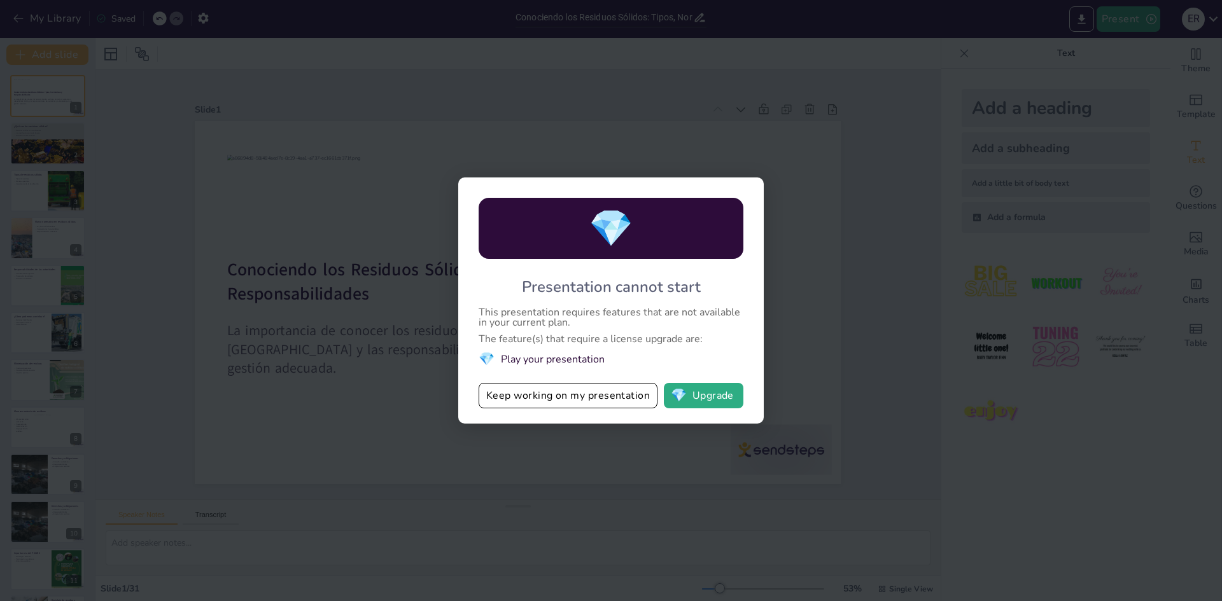
checkbox input "true"
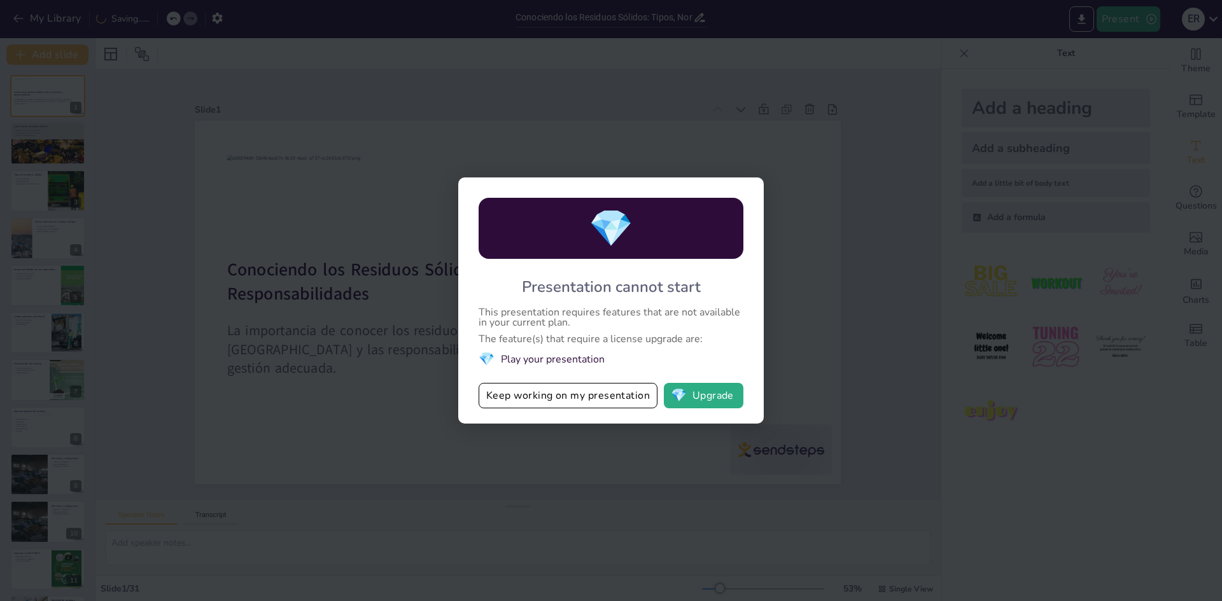
click at [514, 108] on div "💎 Presentation cannot start This presentation requires features that are not av…" at bounding box center [611, 300] width 1222 height 601
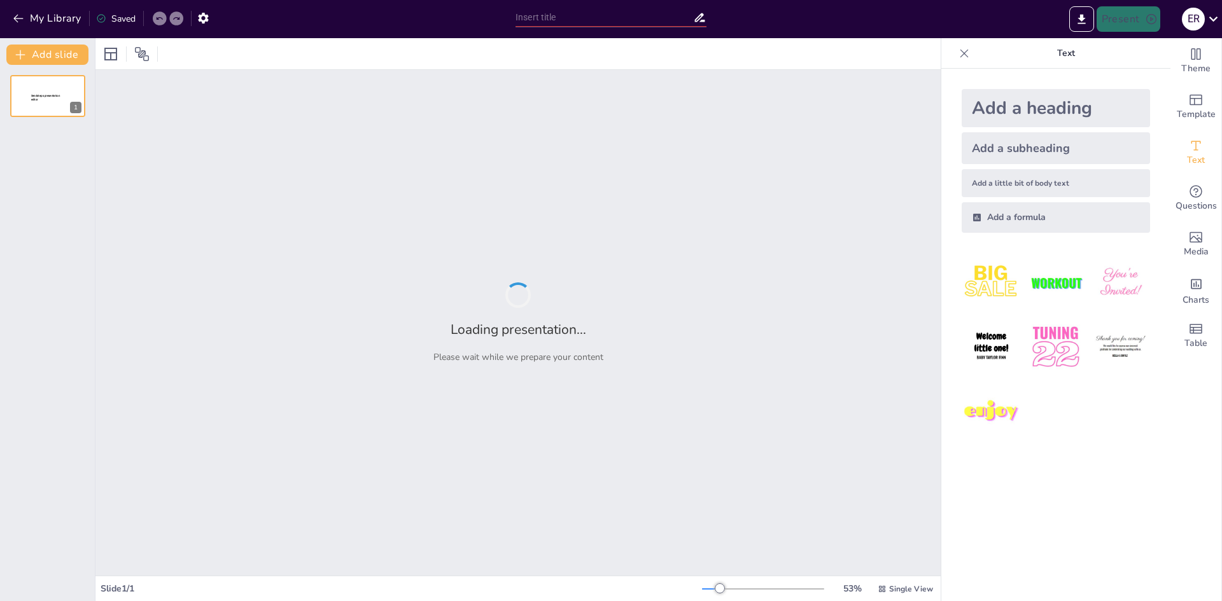
type input "Conociendo los Residuos Sólidos: Tipos, Normativas y Responsabilidades"
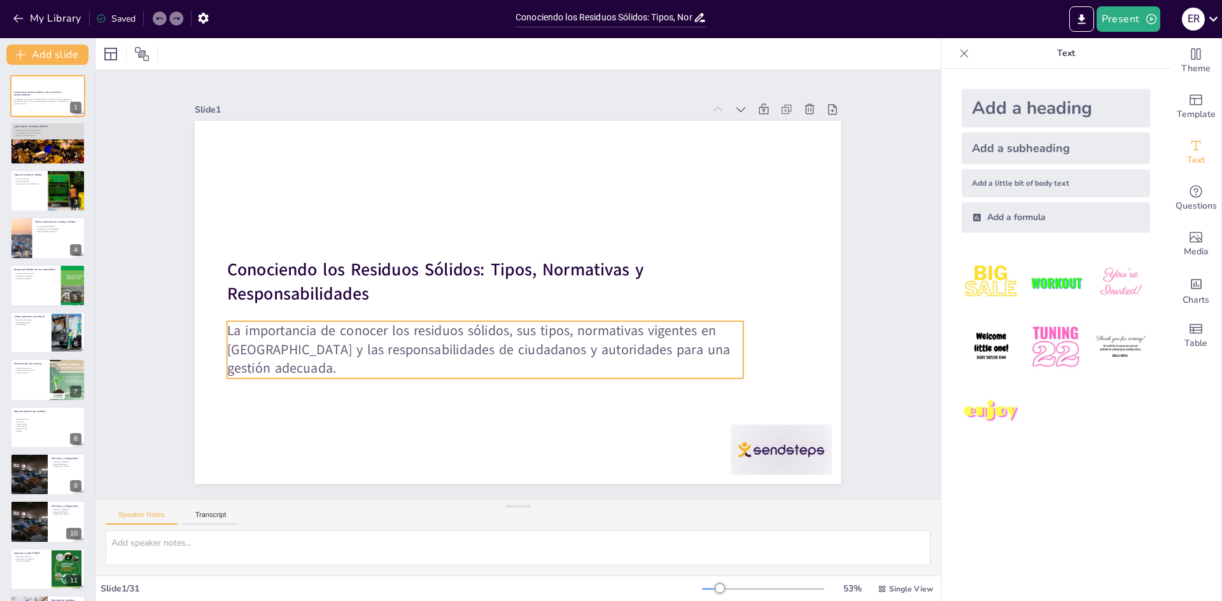
checkbox input "true"
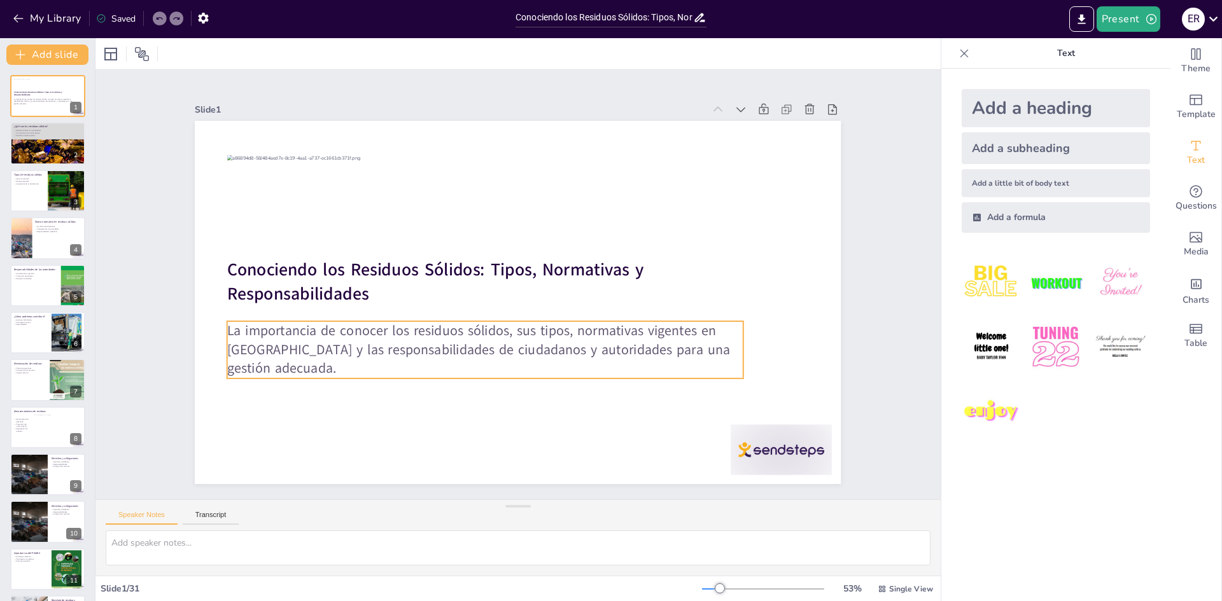
checkbox input "true"
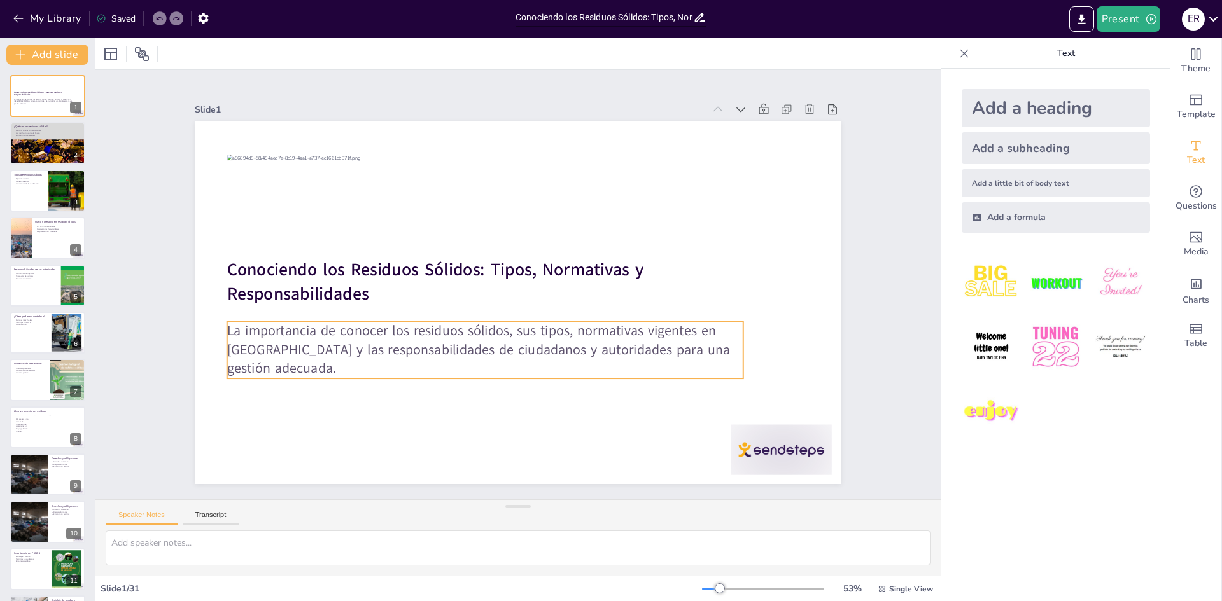
checkbox input "true"
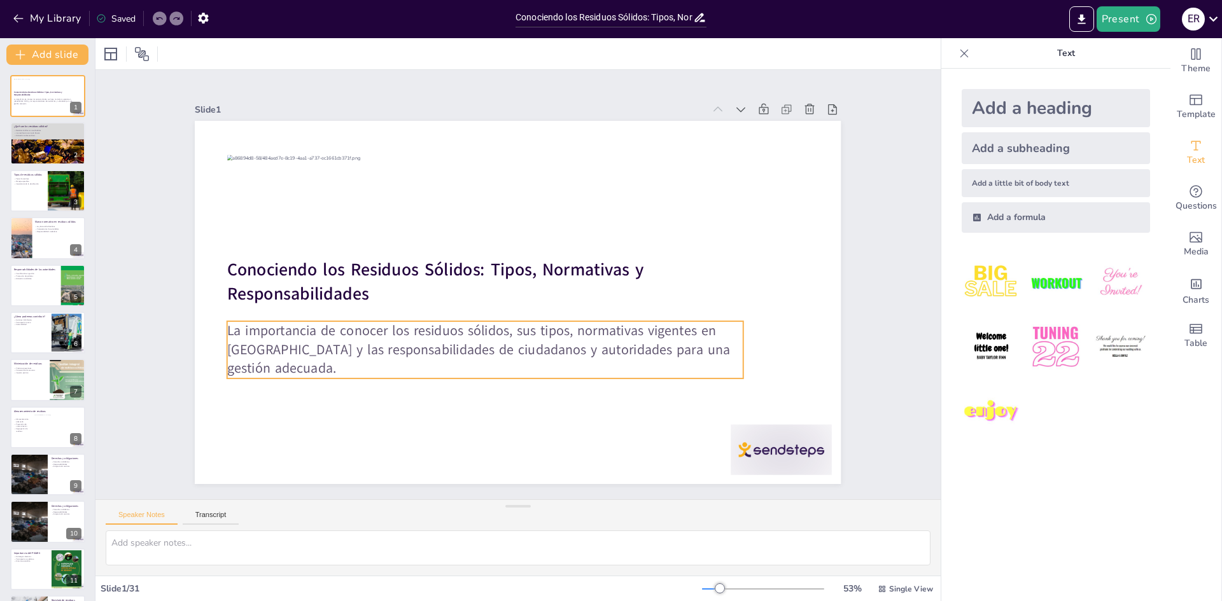
checkbox input "true"
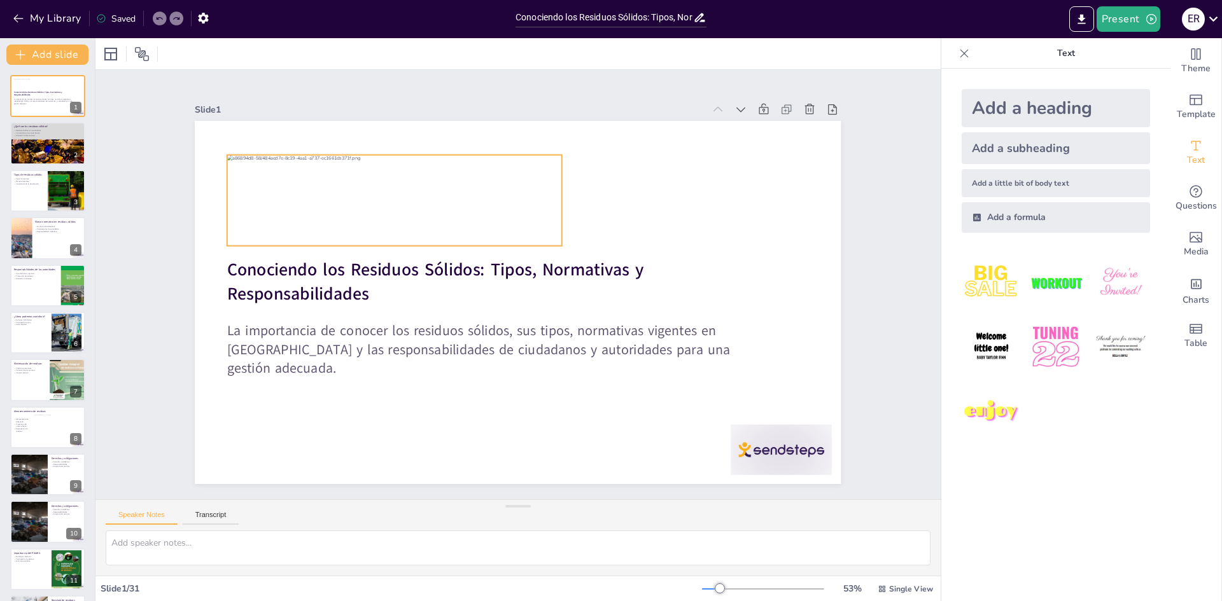
checkbox input "true"
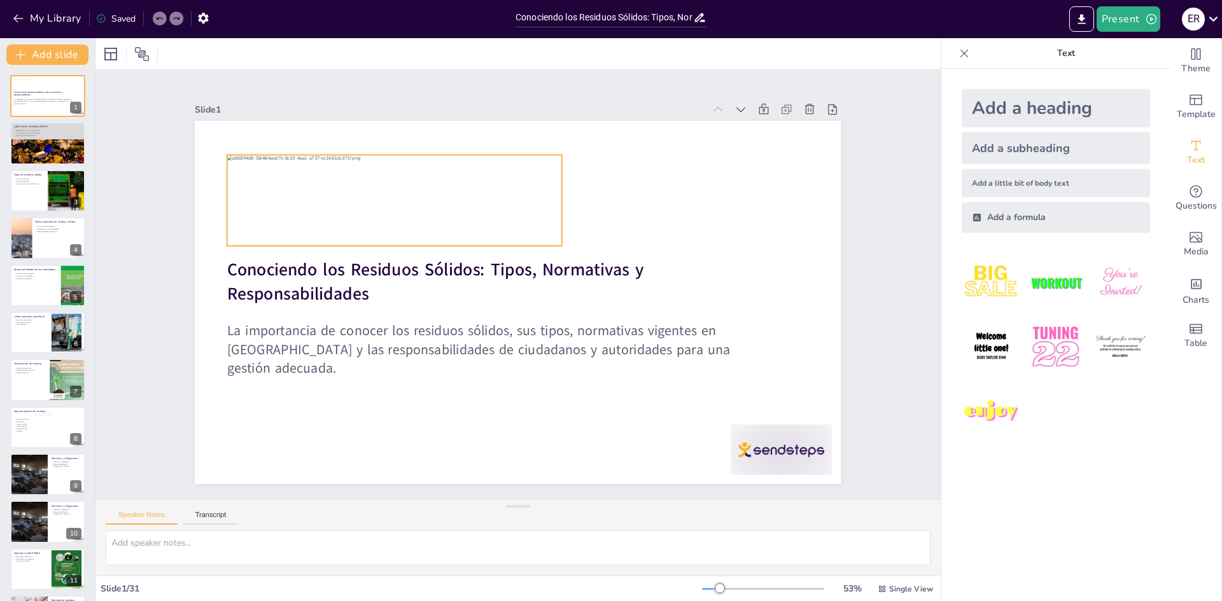
checkbox input "true"
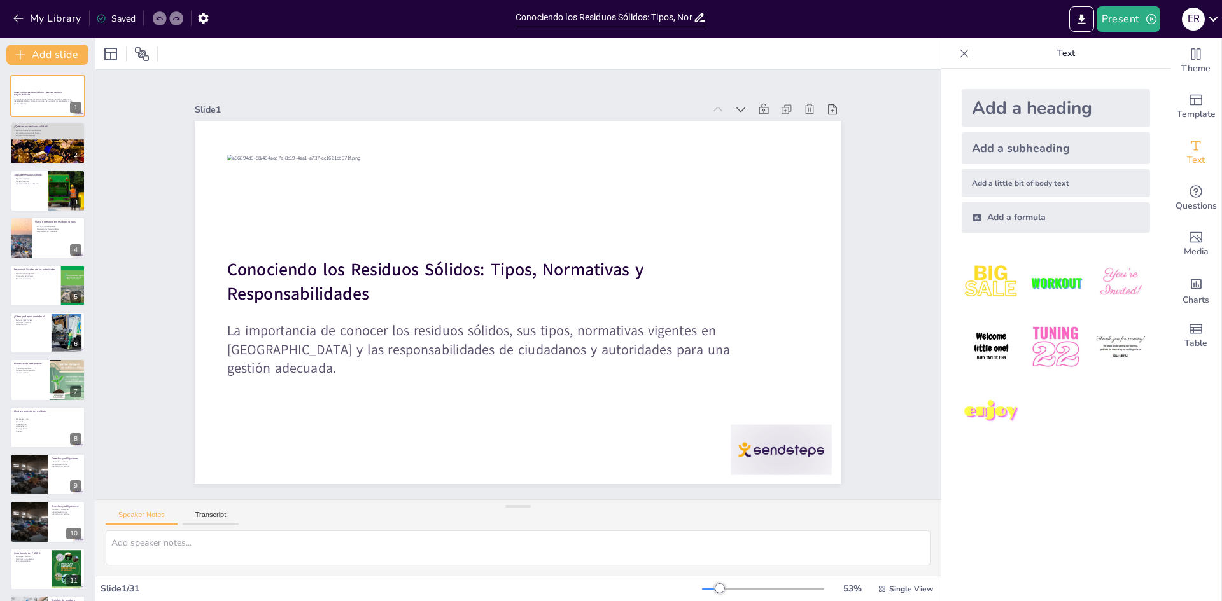
checkbox input "true"
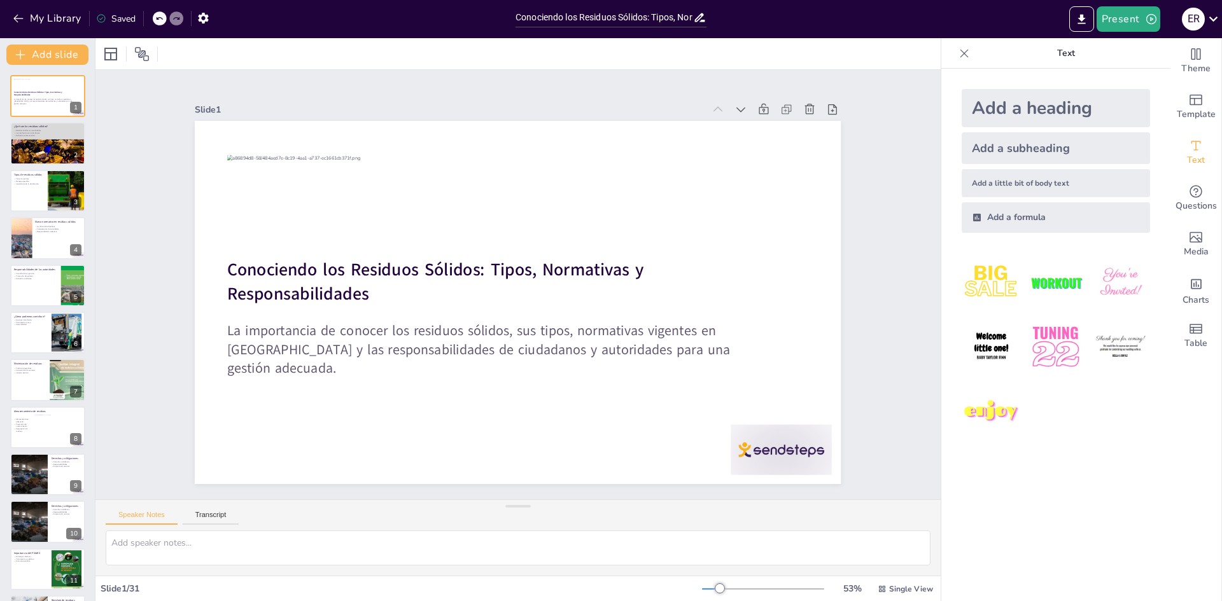
checkbox input "true"
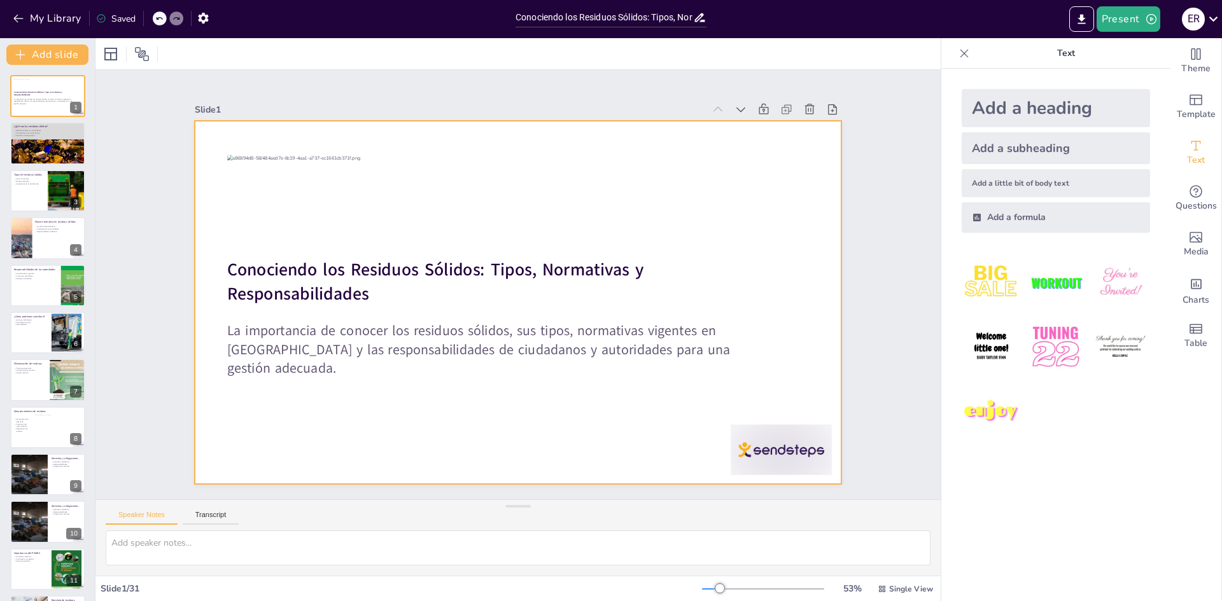
checkbox input "true"
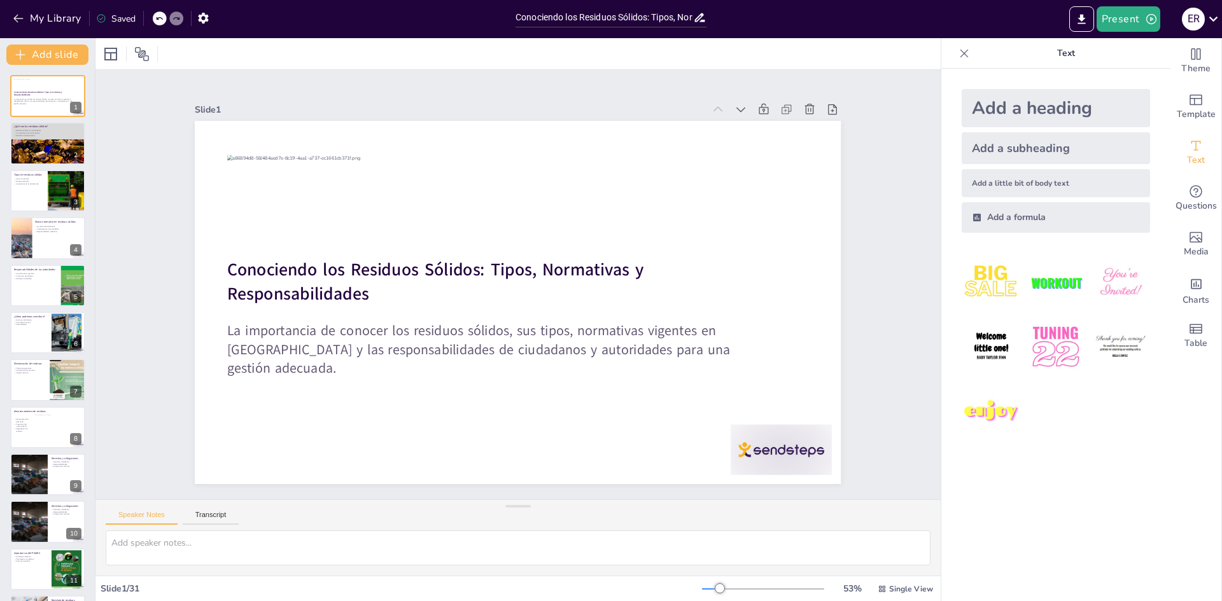
checkbox input "true"
click at [901, 147] on div "Slide 1 Conociendo los Residuos Sólidos: Tipos, Normativas y Responsabilidades …" at bounding box center [517, 285] width 845 height 430
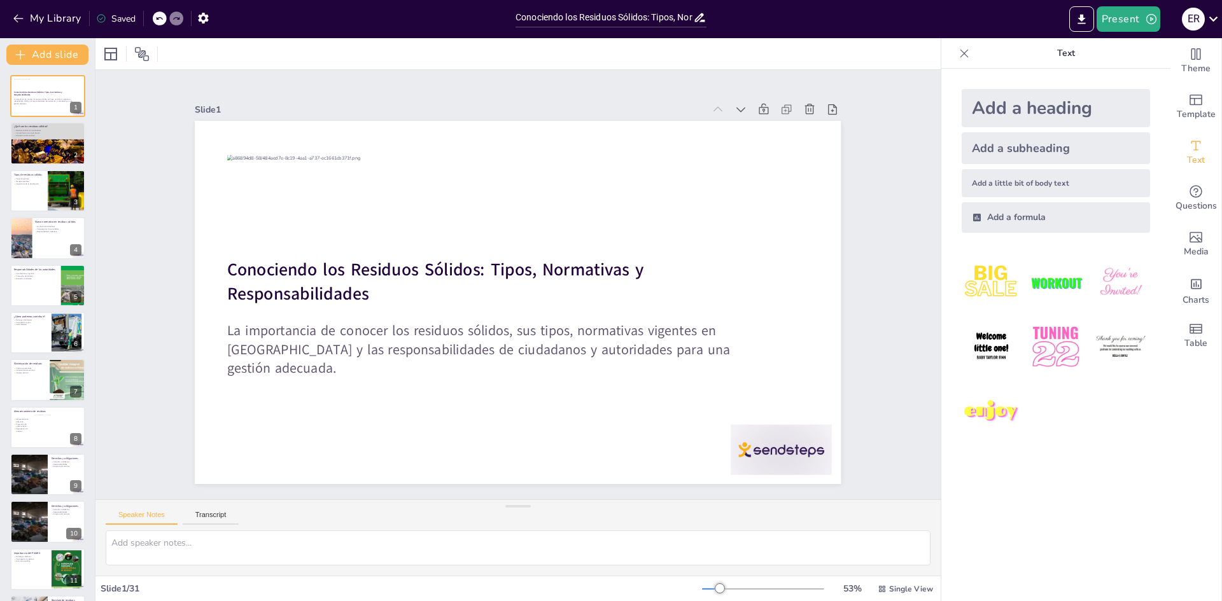
checkbox input "true"
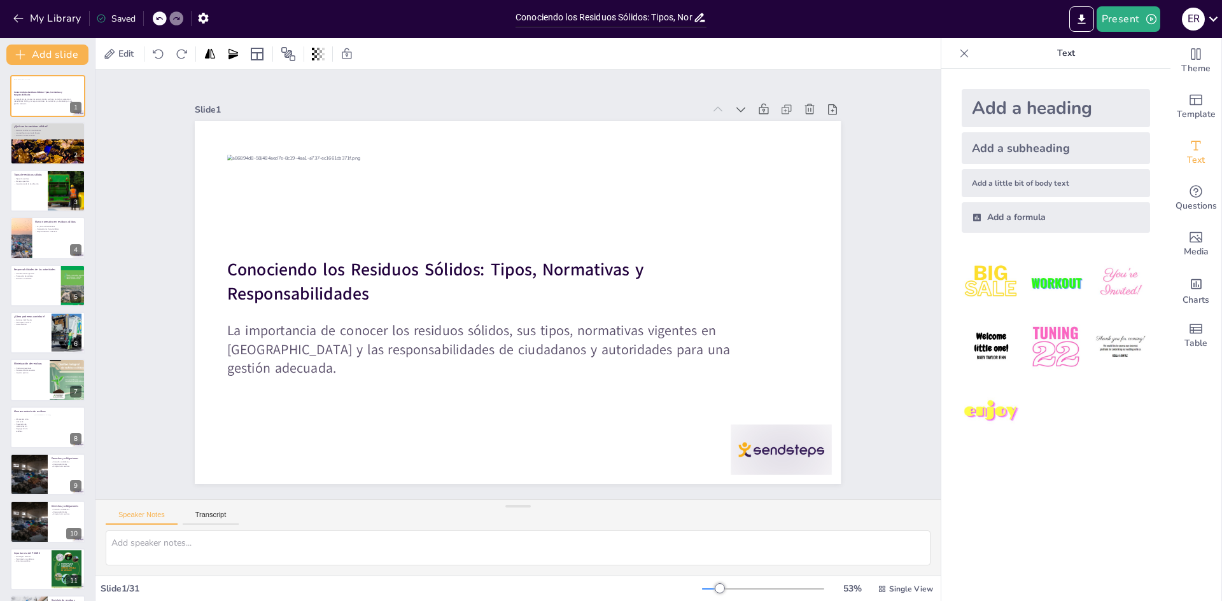
checkbox input "true"
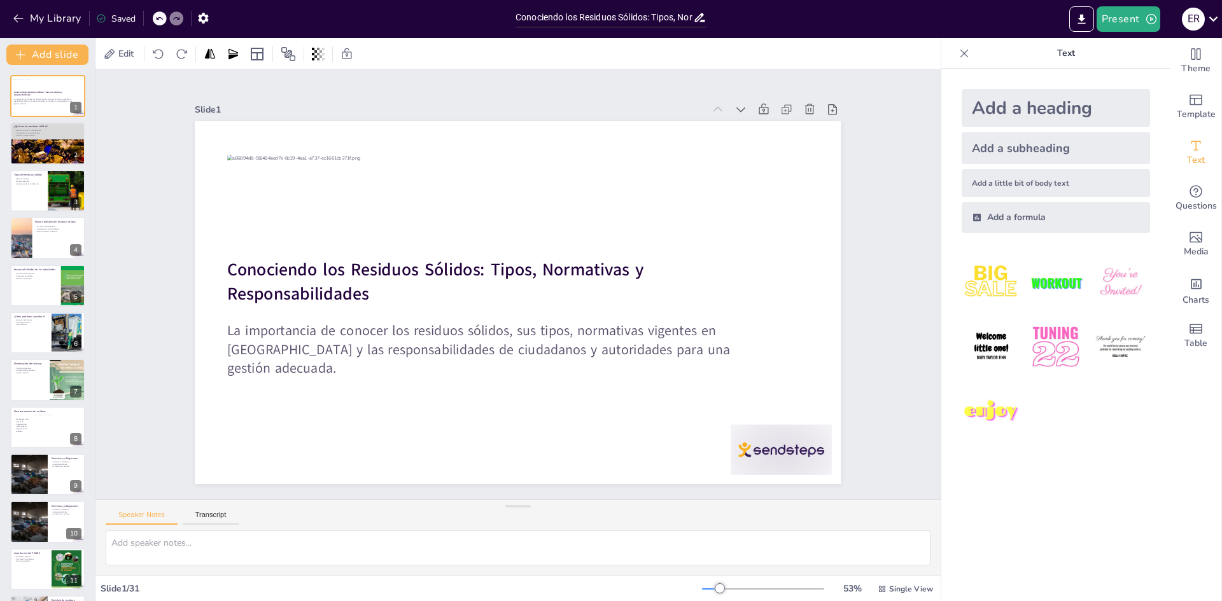
checkbox input "true"
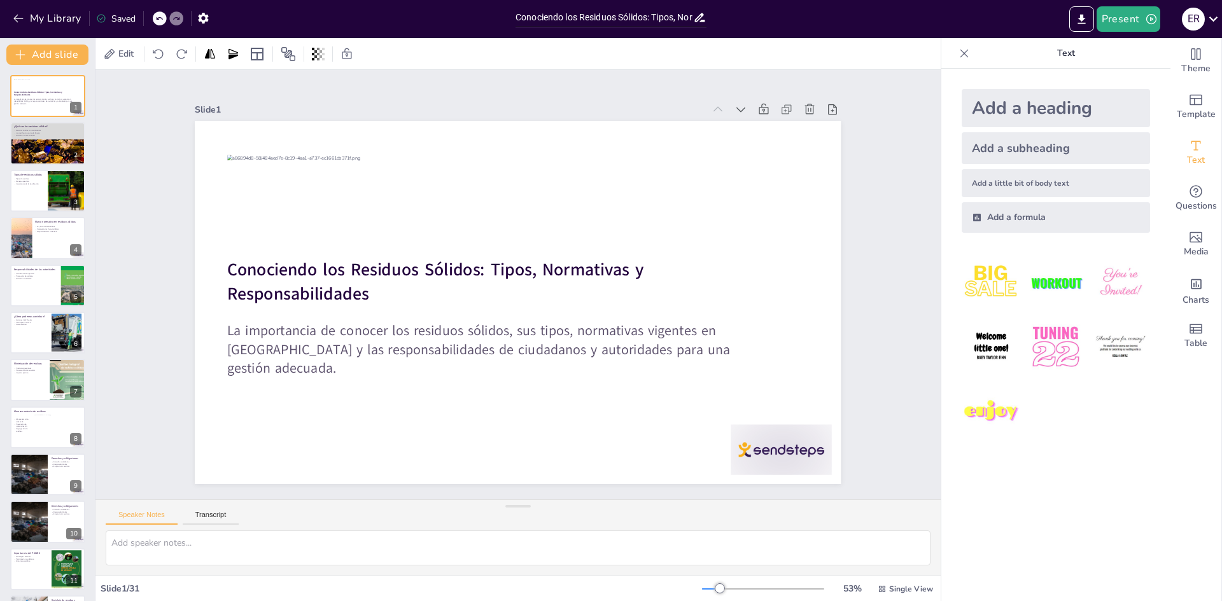
checkbox input "true"
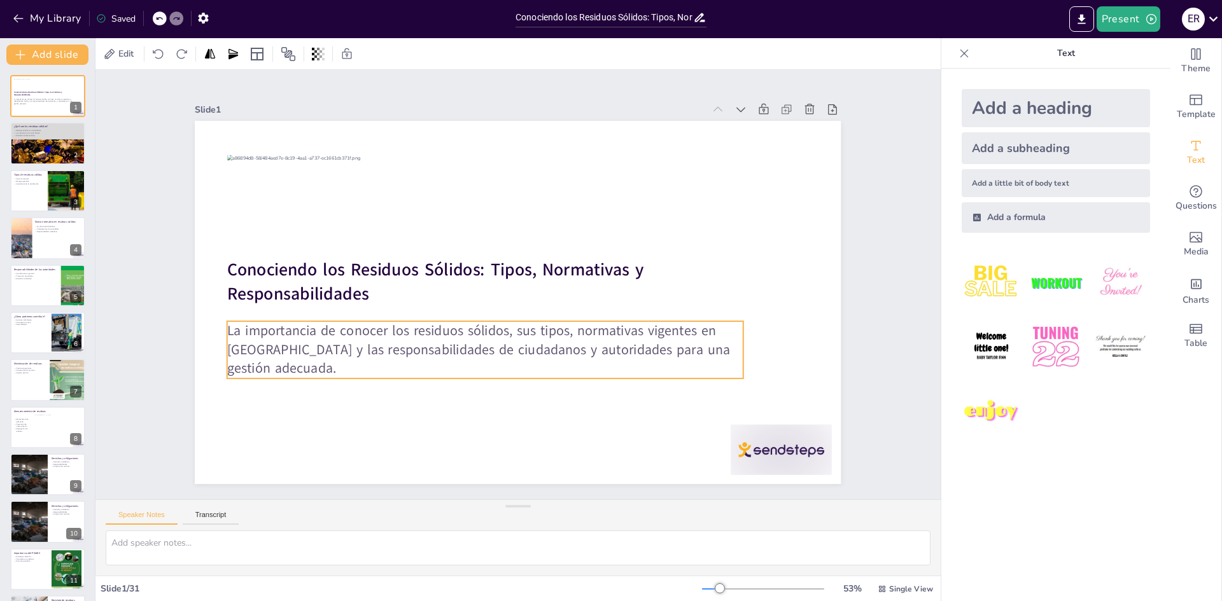
checkbox input "true"
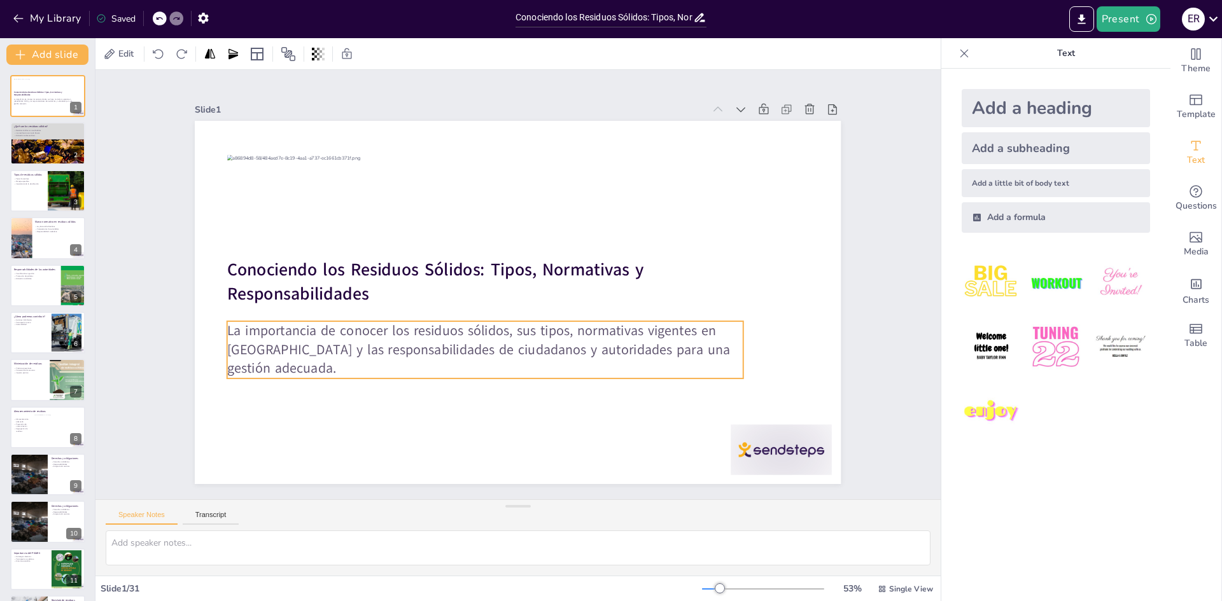
checkbox input "true"
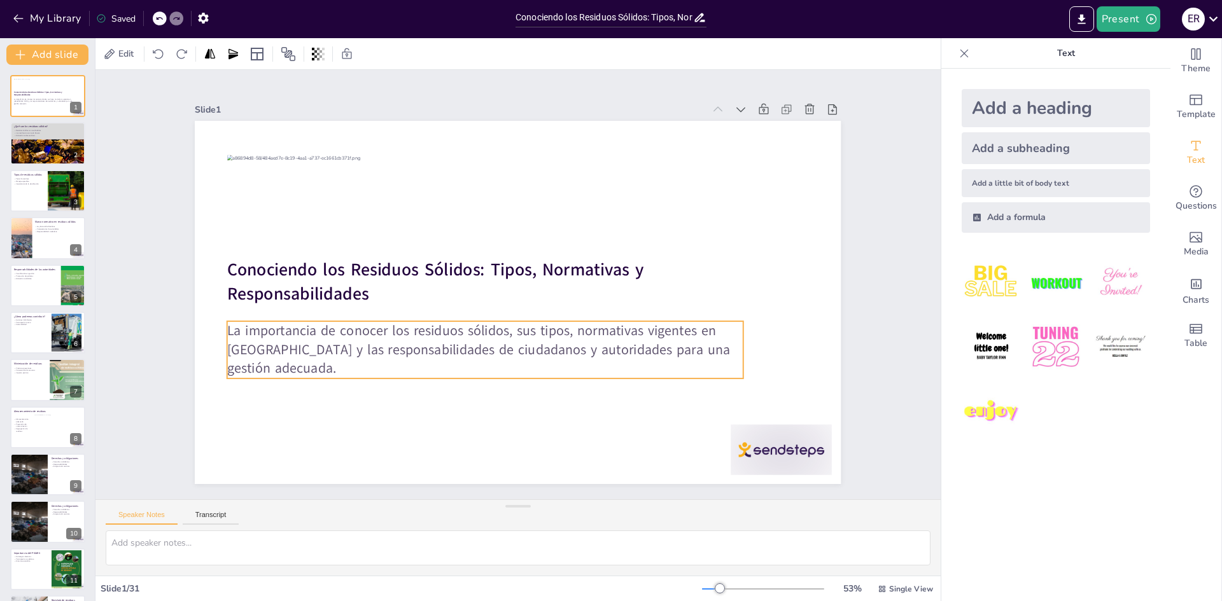
checkbox input "true"
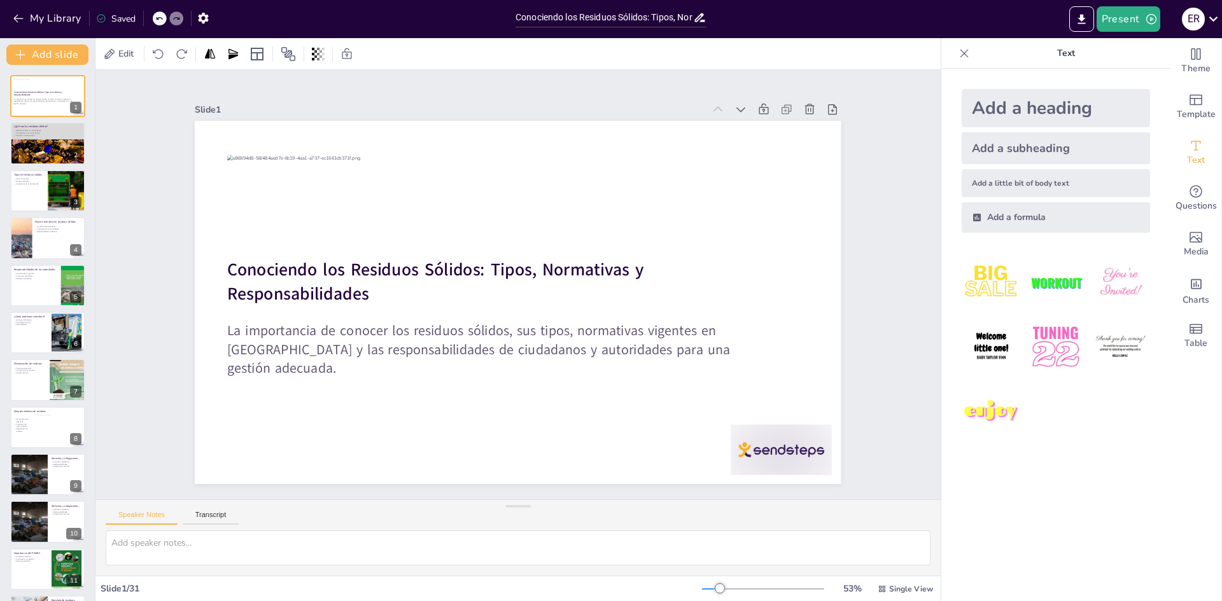
checkbox input "true"
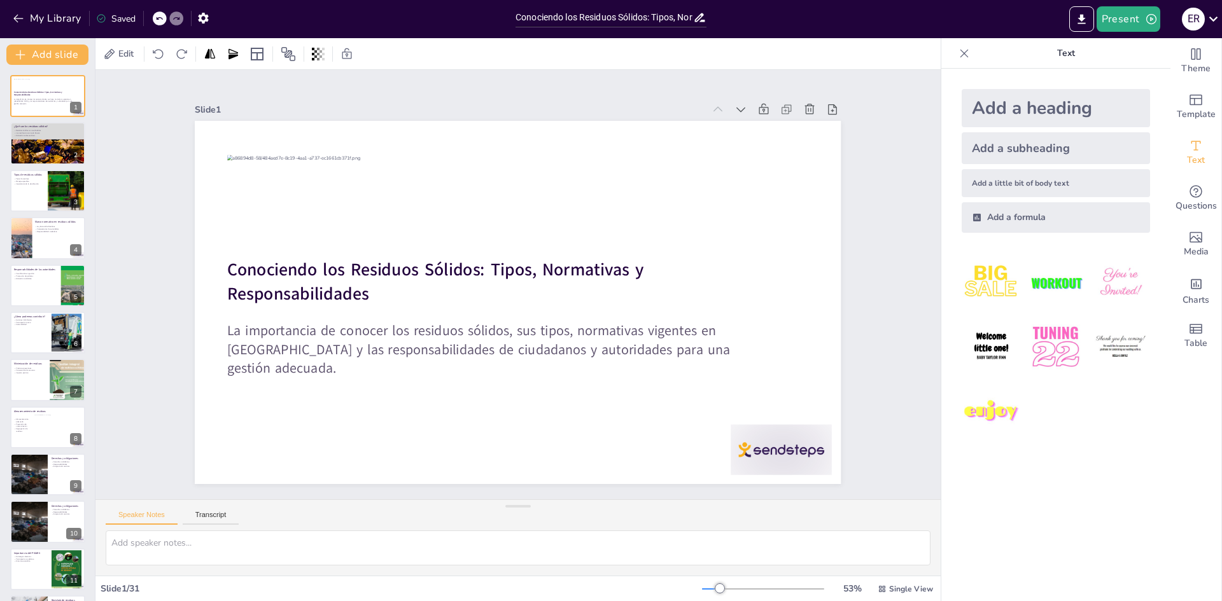
checkbox input "true"
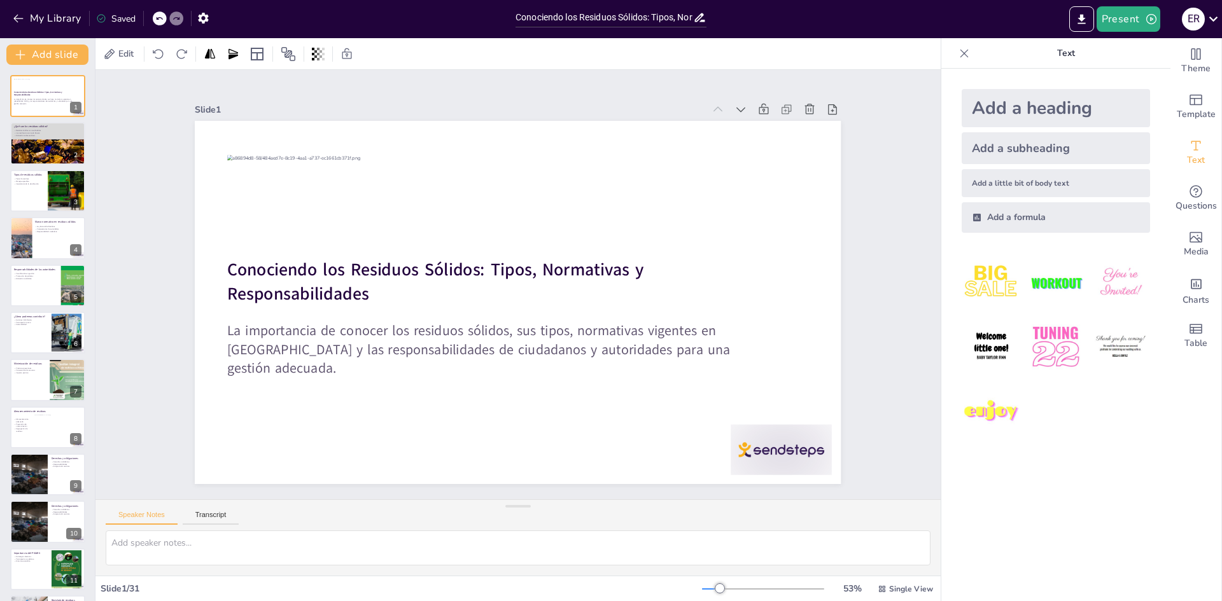
checkbox input "true"
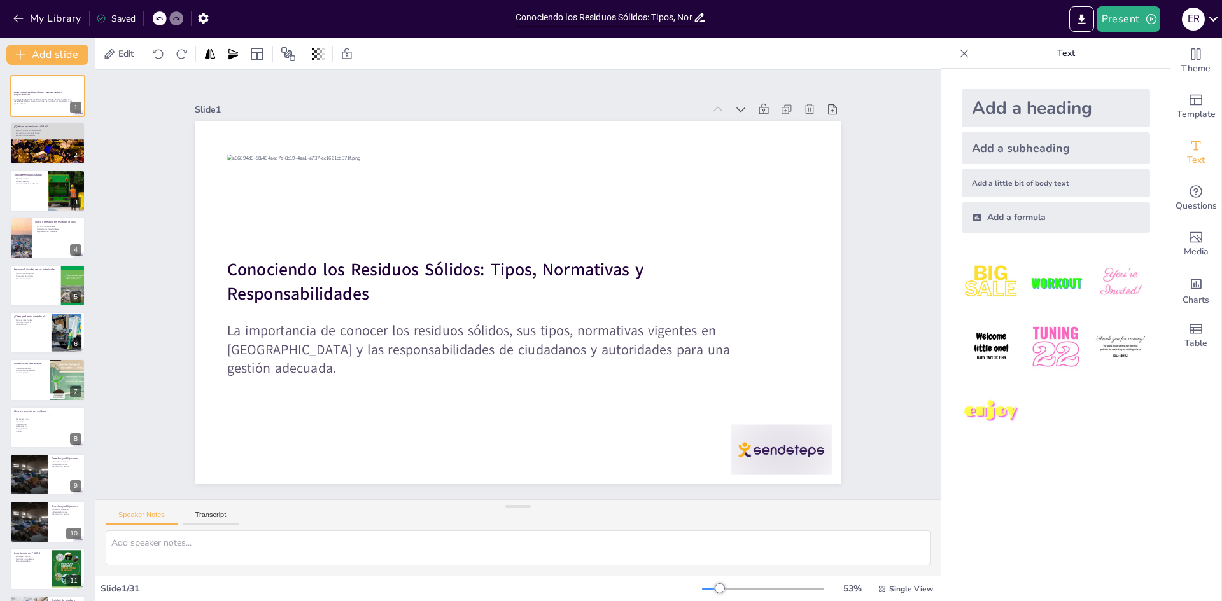
checkbox input "true"
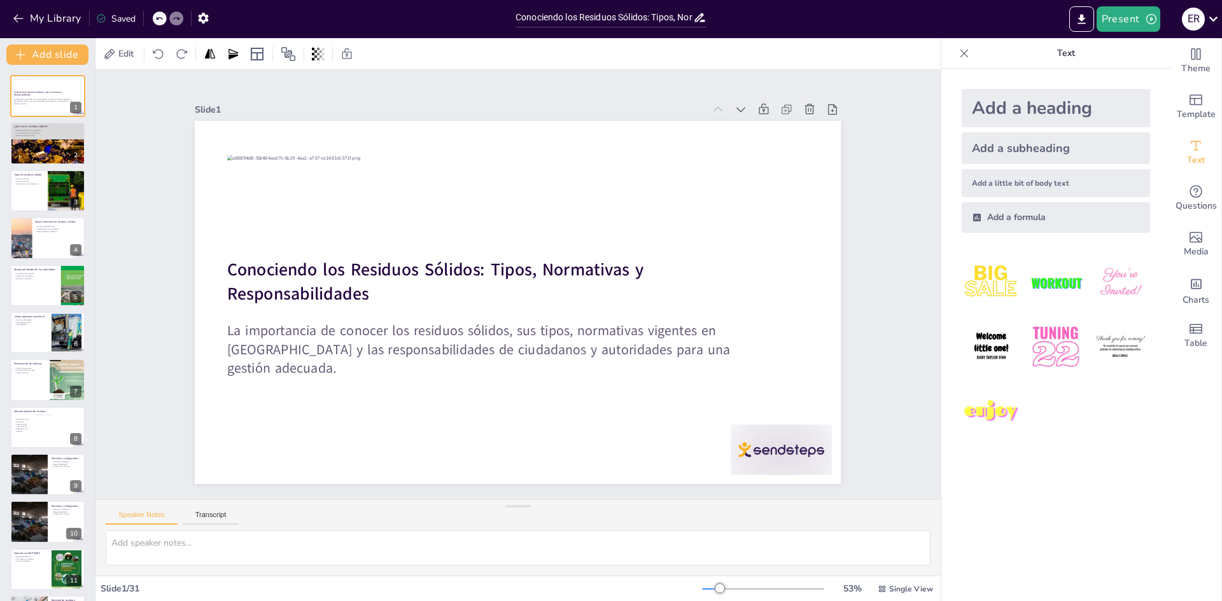
checkbox input "true"
click at [43, 18] on button "My Library" at bounding box center [48, 18] width 77 height 20
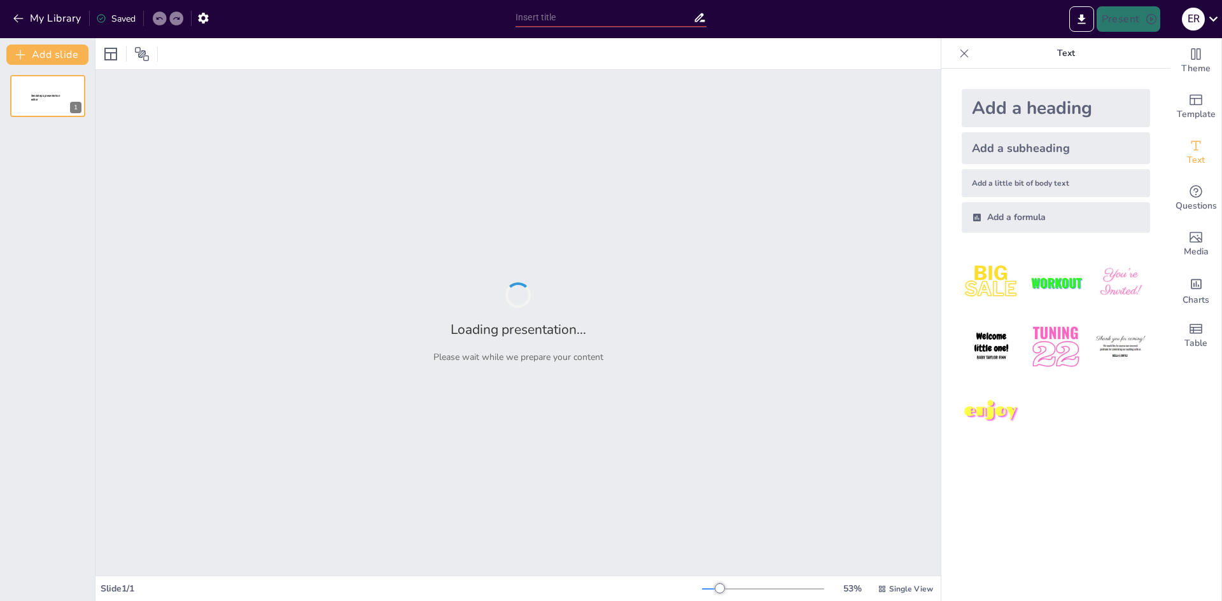
type input "Conociendo los Residuos Sólidos: Tipos, Normativas y Responsabilidades"
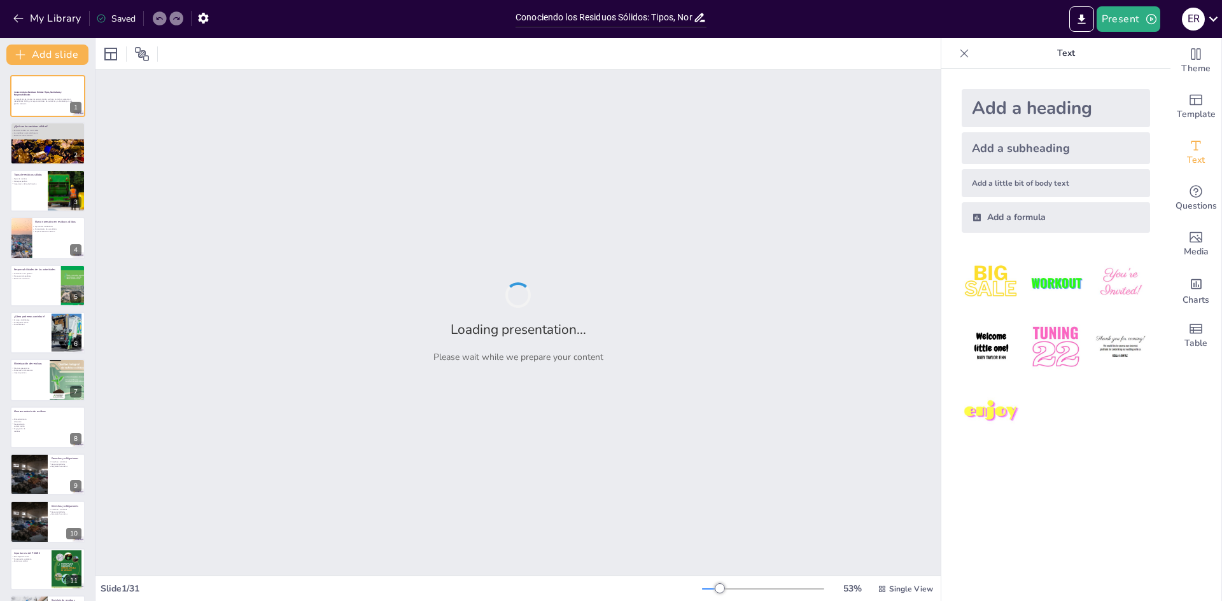
checkbox input "true"
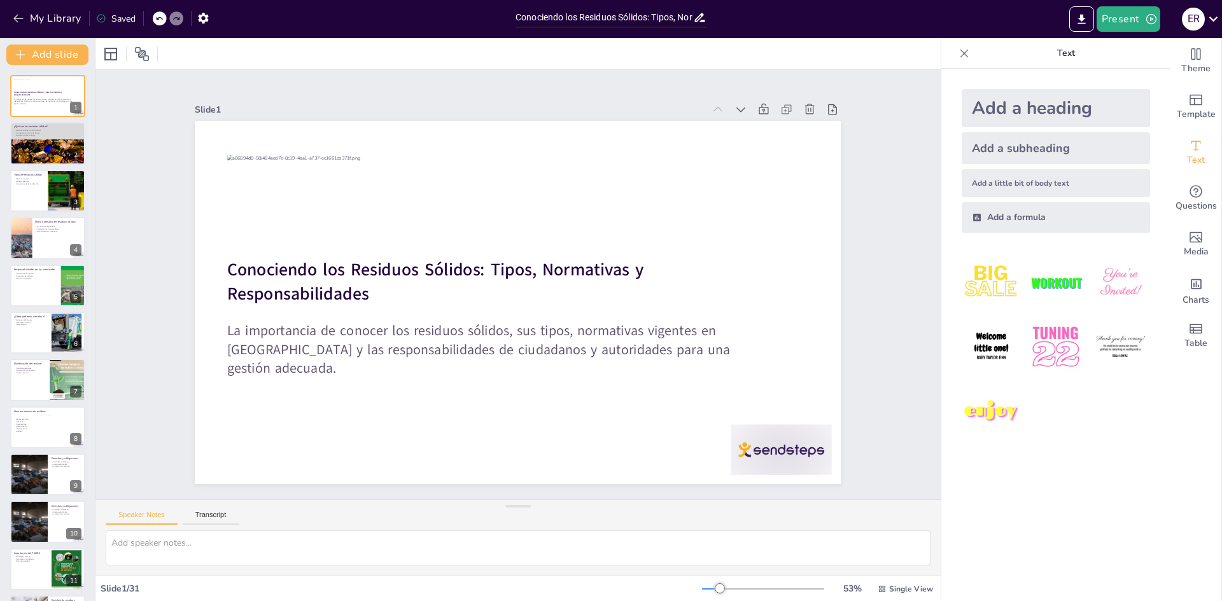
checkbox input "true"
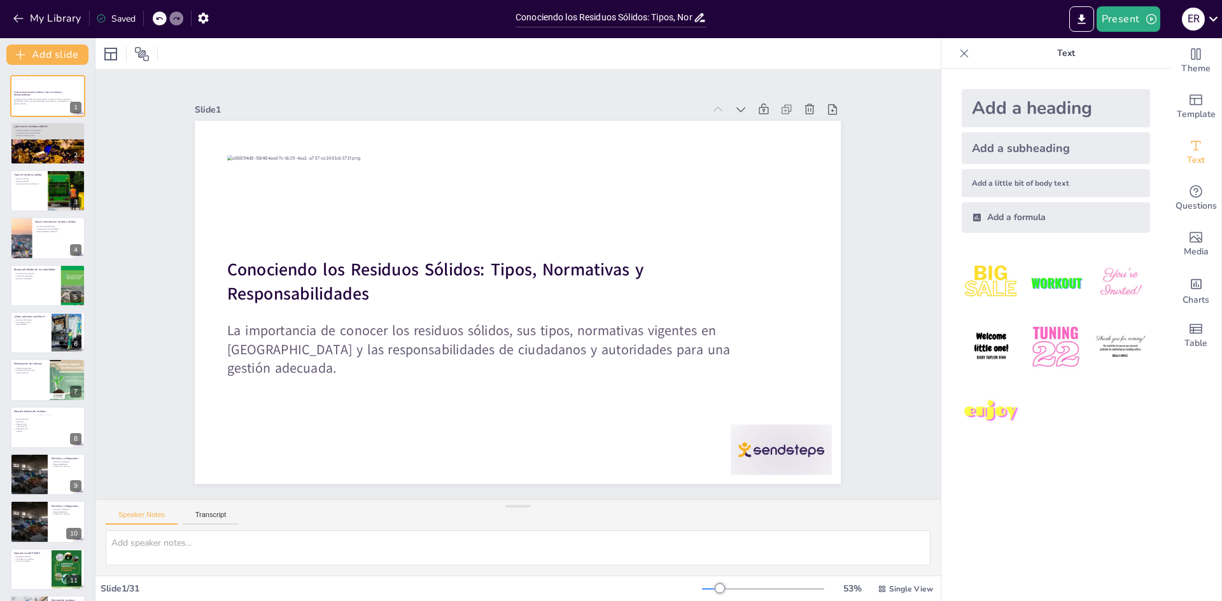
checkbox input "true"
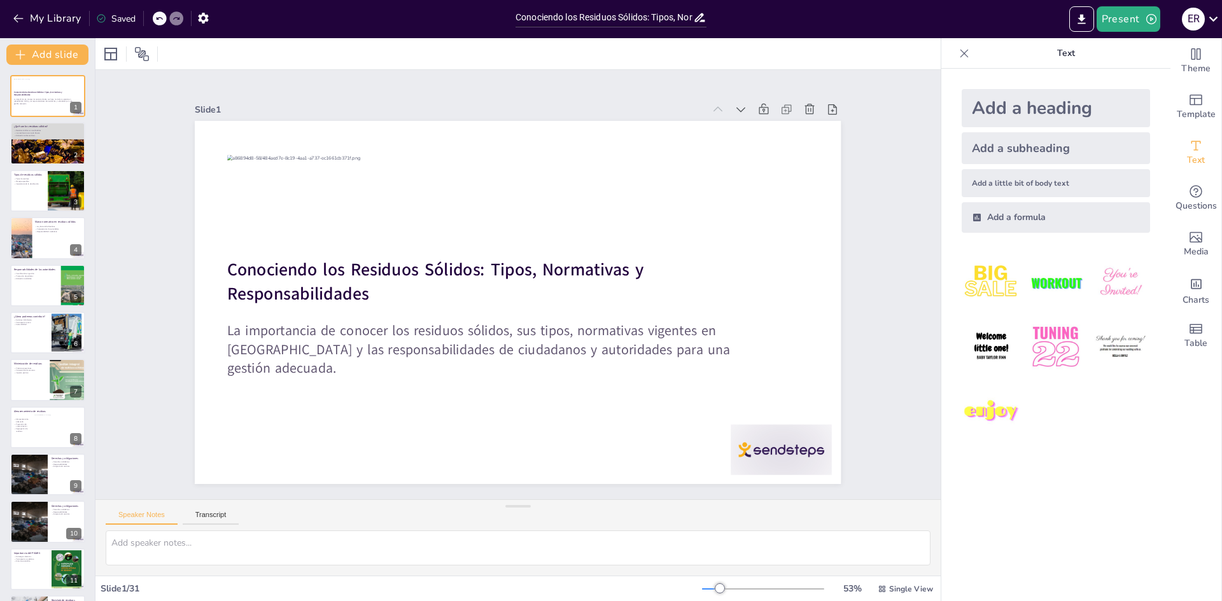
checkbox input "true"
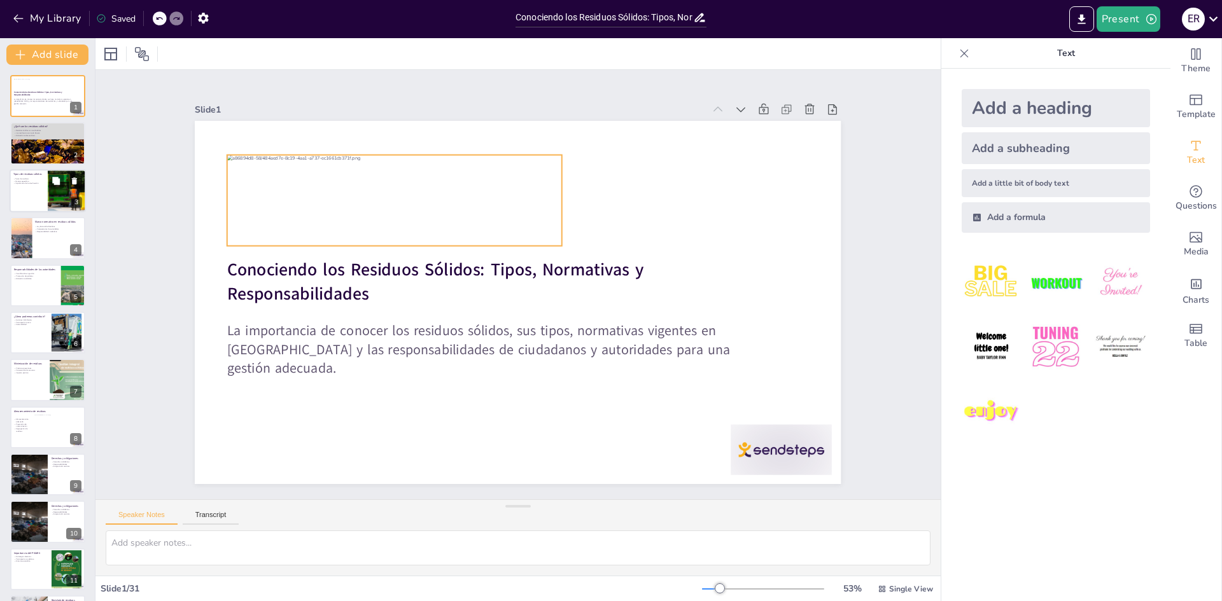
checkbox input "true"
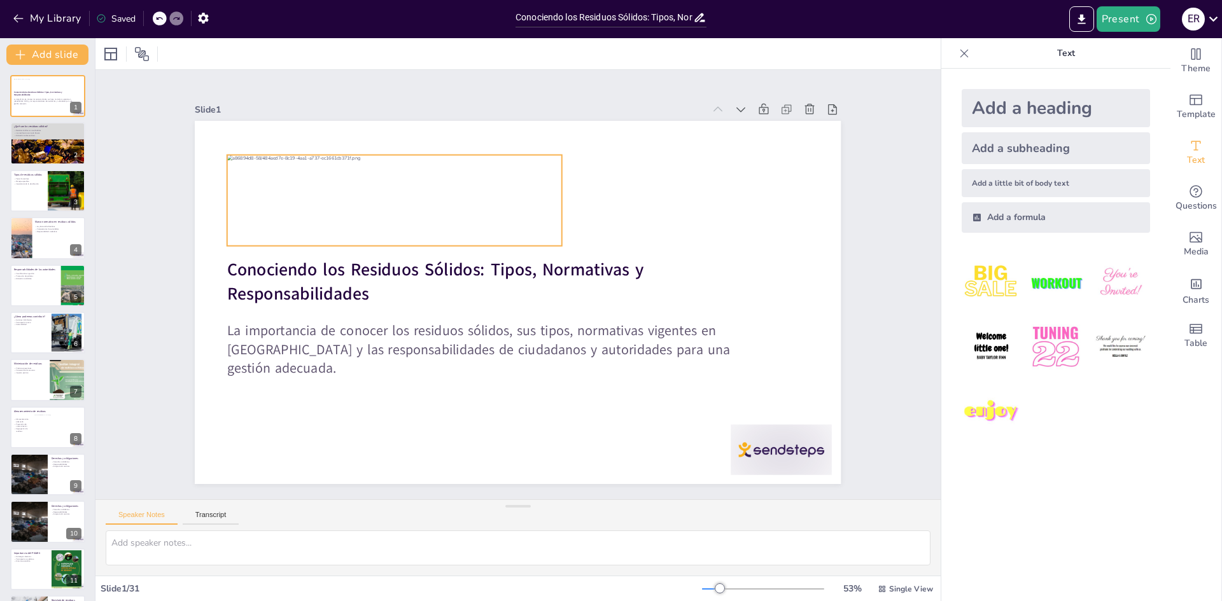
checkbox input "true"
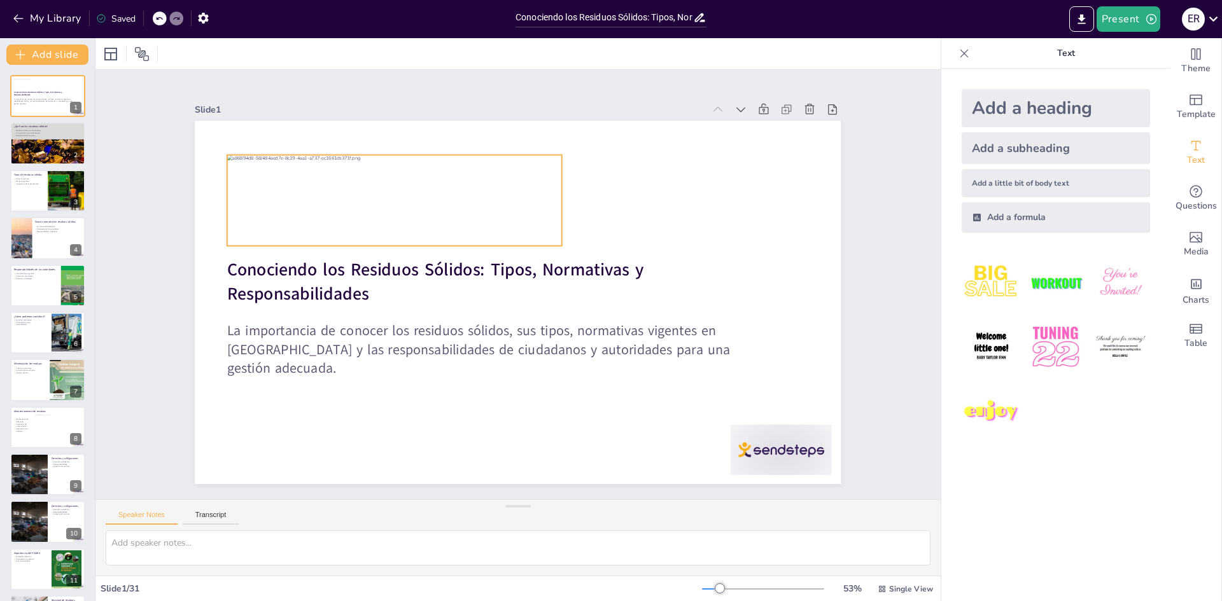
checkbox input "true"
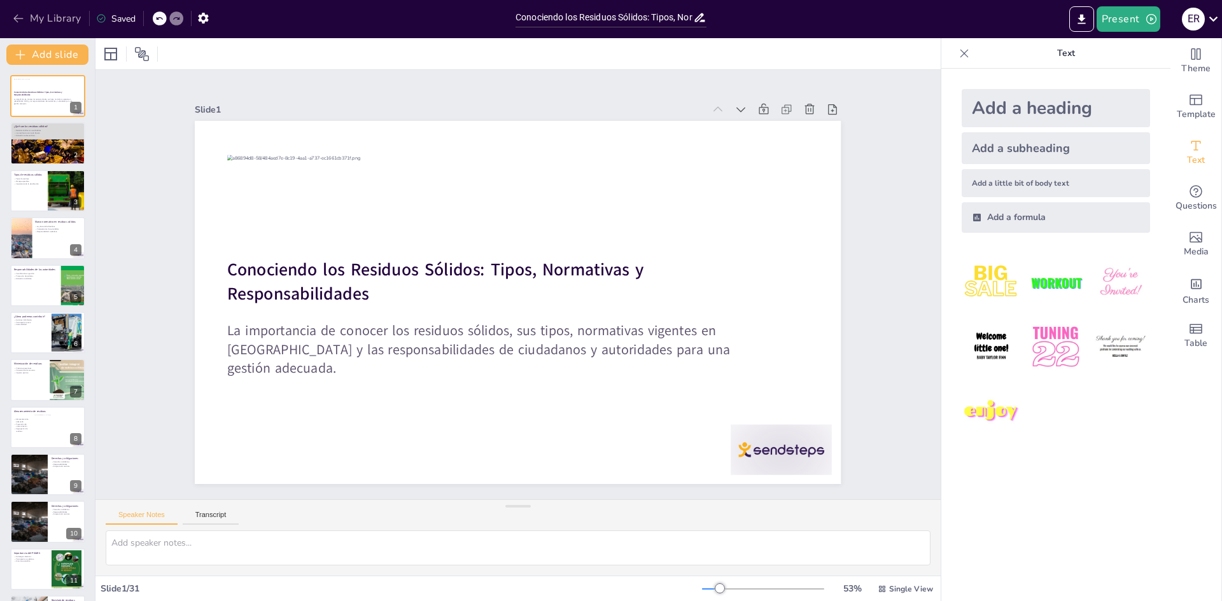
checkbox input "true"
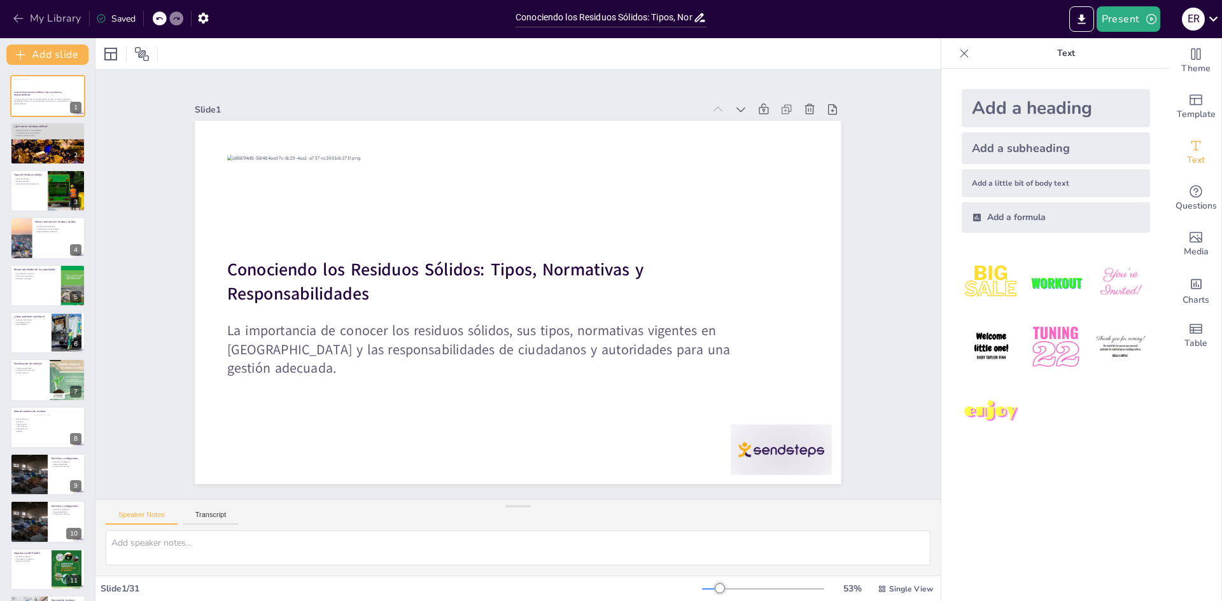
checkbox input "true"
click at [14, 23] on icon "button" at bounding box center [18, 18] width 13 height 13
